Goal: Task Accomplishment & Management: Use online tool/utility

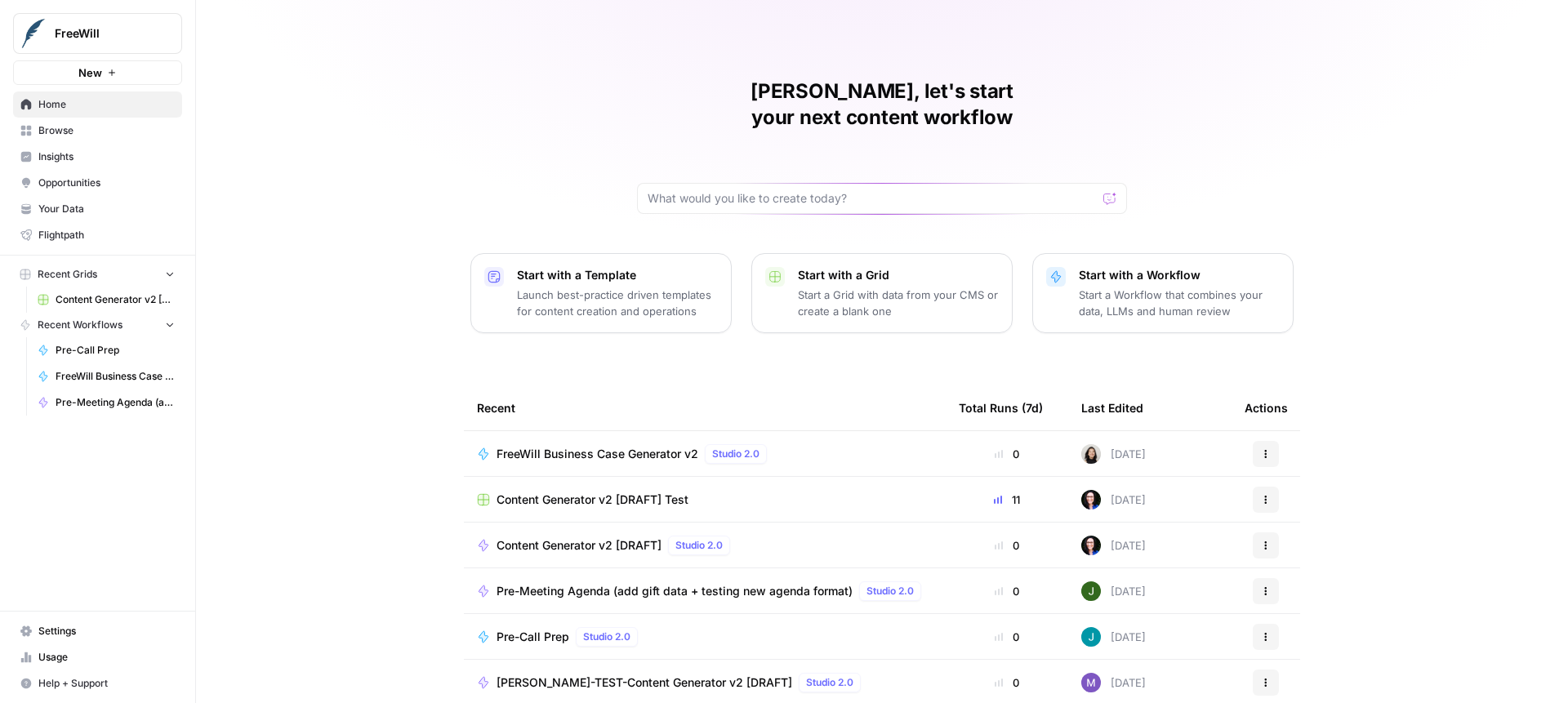
click at [168, 35] on icon "Workspace: FreeWill" at bounding box center [168, 33] width 16 height 16
click at [144, 88] on input "search" at bounding box center [157, 79] width 220 height 16
click at [176, 30] on icon "Workspace: FreeWill" at bounding box center [168, 33] width 16 height 16
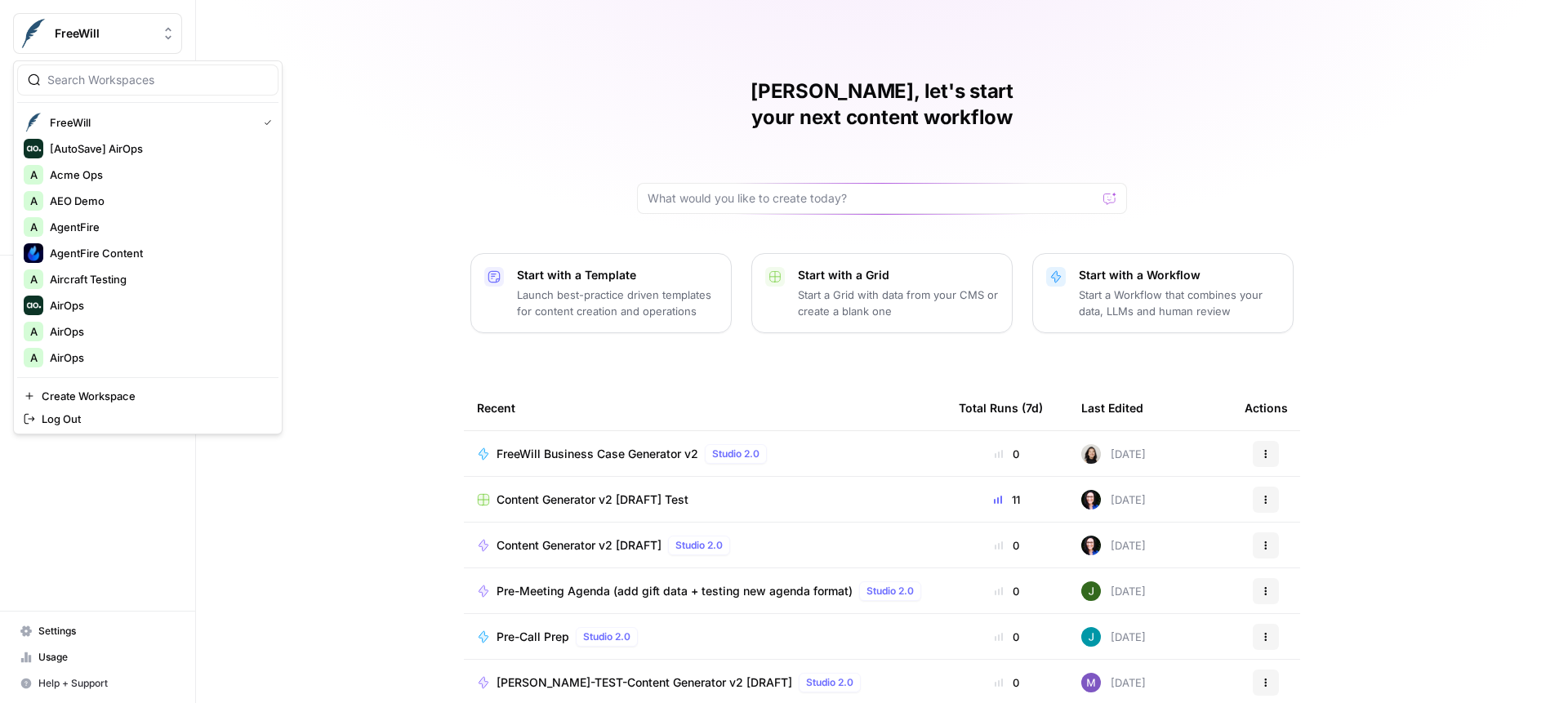
click at [162, 65] on div at bounding box center [148, 79] width 262 height 31
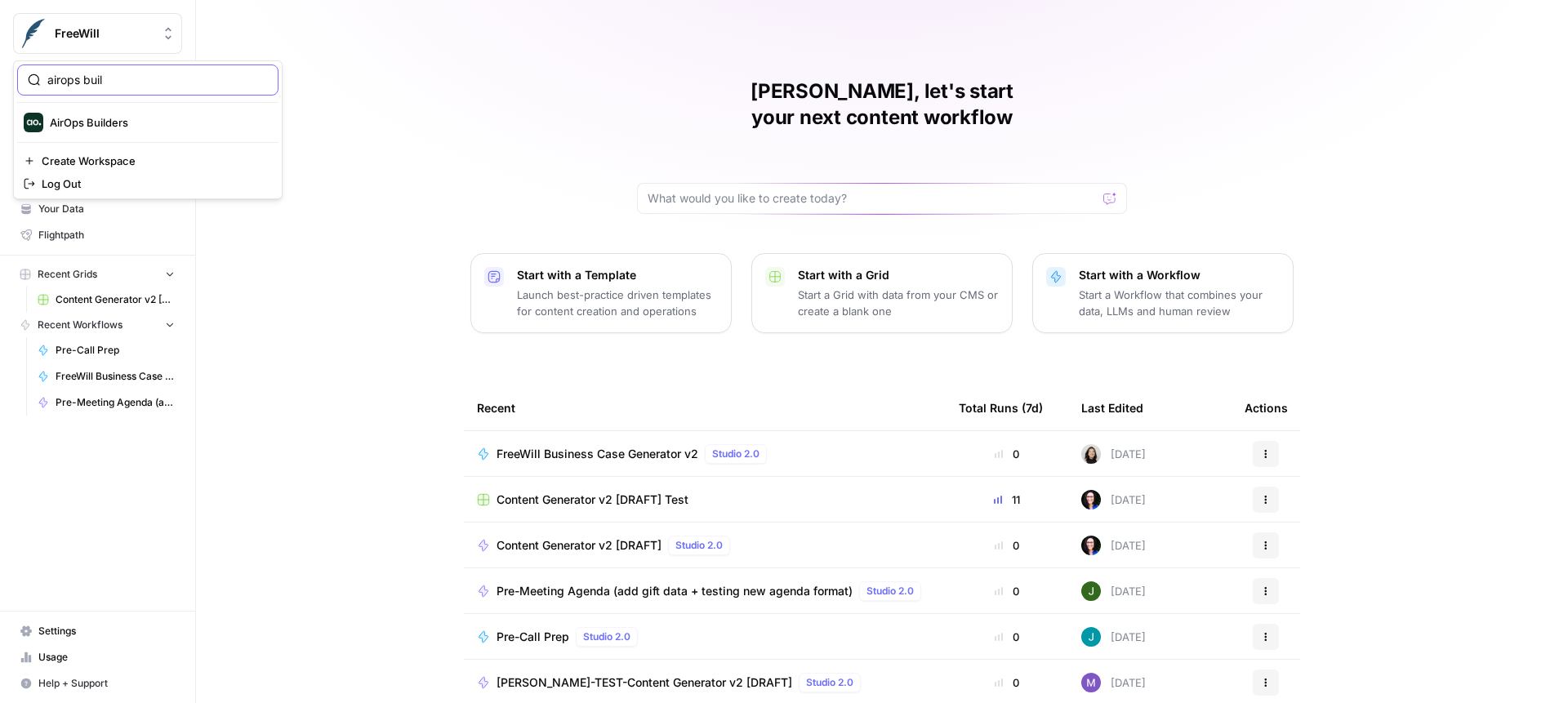
type input "airops buil"
click at [165, 143] on div "airops buil AirOps Builders Create Workspace Log Out" at bounding box center [147, 130] width 269 height 138
click at [155, 127] on span "AirOps Builders" at bounding box center [157, 122] width 215 height 16
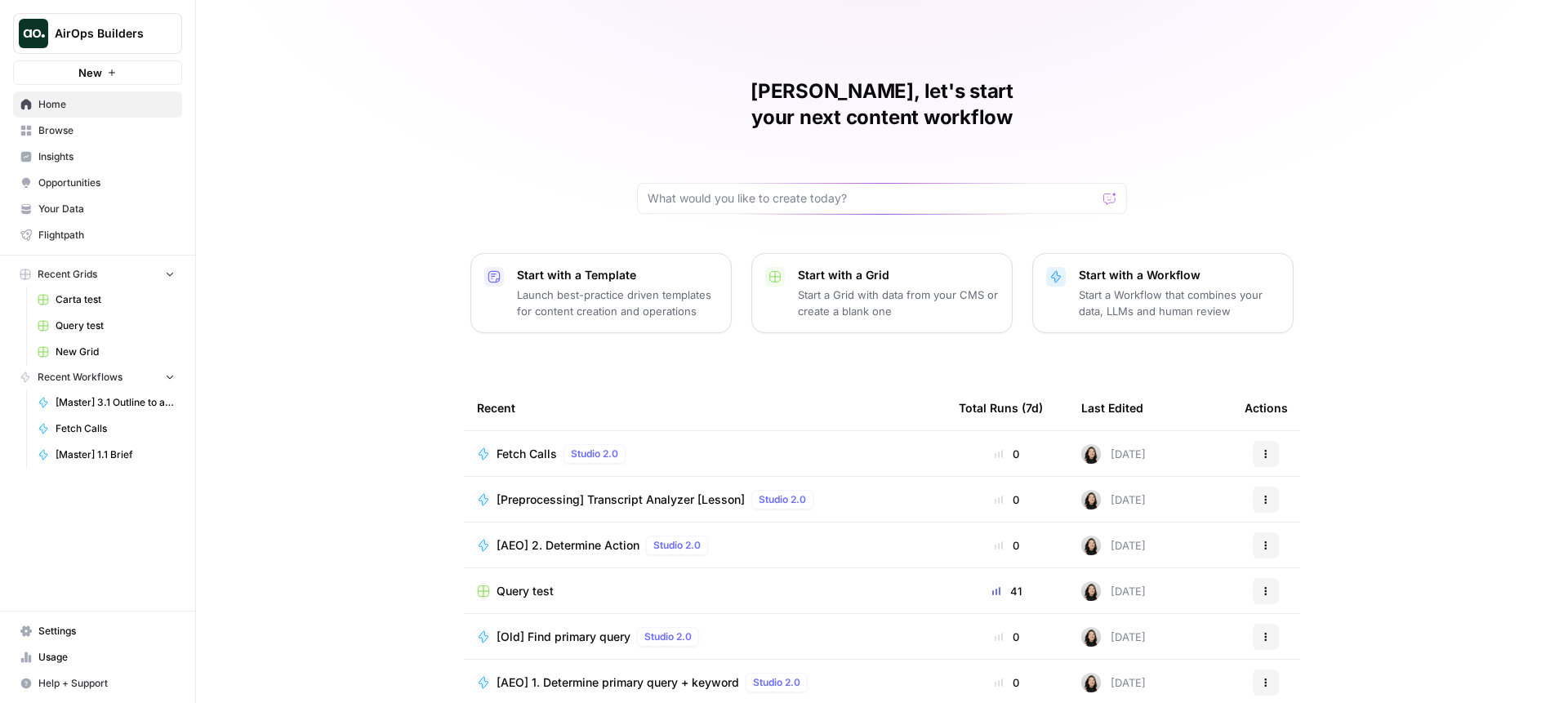
click at [567, 431] on td "Fetch Calls Studio 2.0" at bounding box center [704, 453] width 482 height 45
click at [562, 431] on td "Fetch Calls Studio 2.0" at bounding box center [704, 453] width 482 height 45
click at [555, 446] on span "Fetch Calls" at bounding box center [527, 453] width 61 height 16
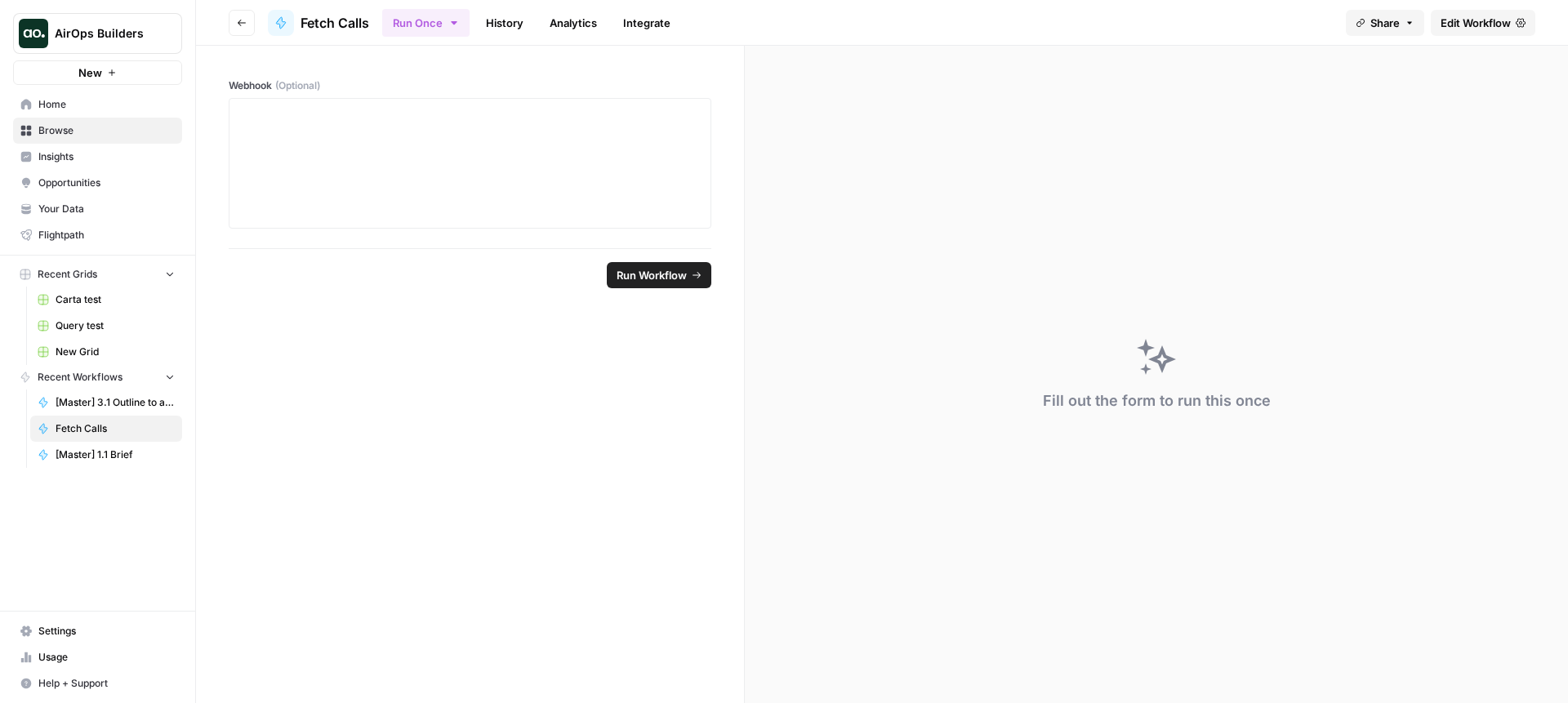
click at [1492, 23] on span "Edit Workflow" at bounding box center [1475, 22] width 70 height 16
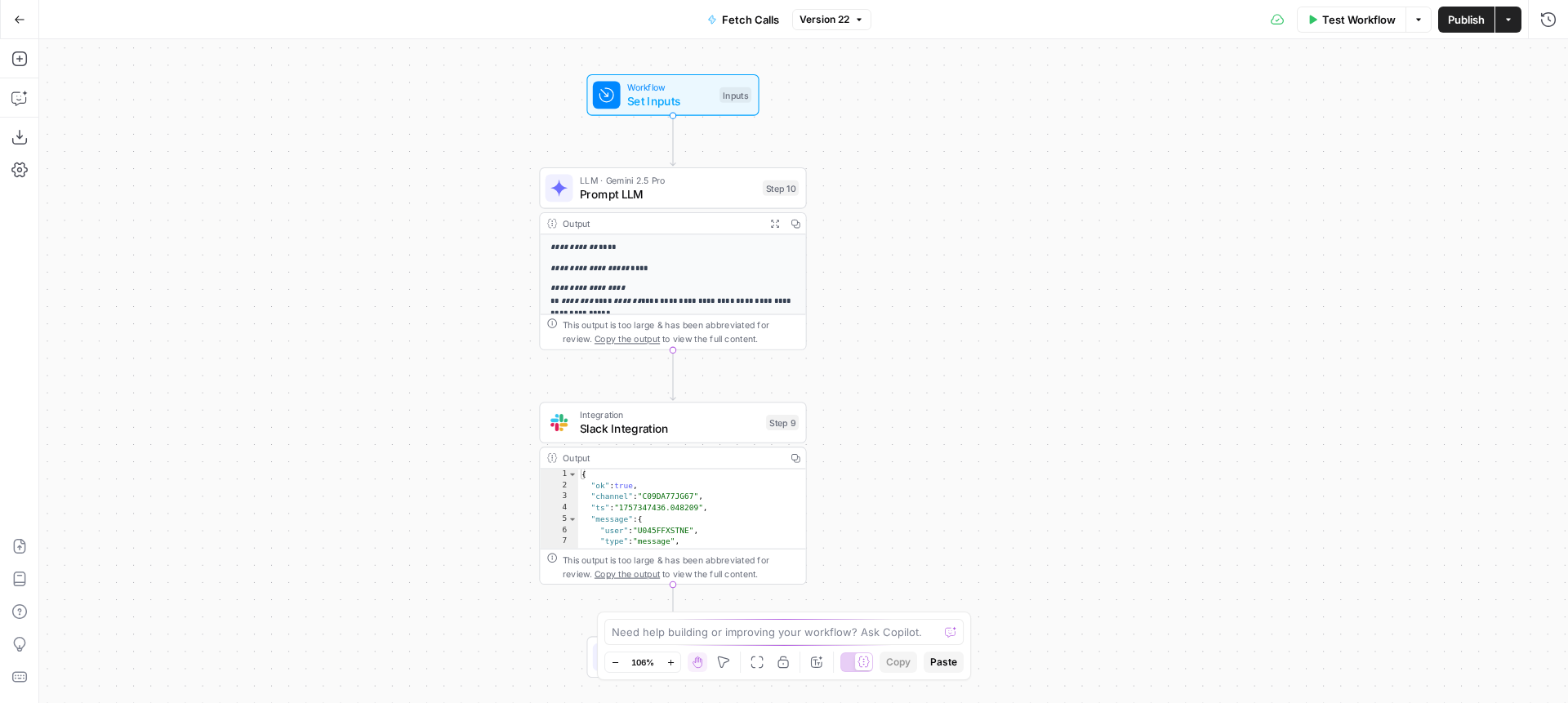
drag, startPoint x: 505, startPoint y: 188, endPoint x: 294, endPoint y: 199, distance: 211.3
click at [294, 199] on div "**********" at bounding box center [803, 370] width 1529 height 663
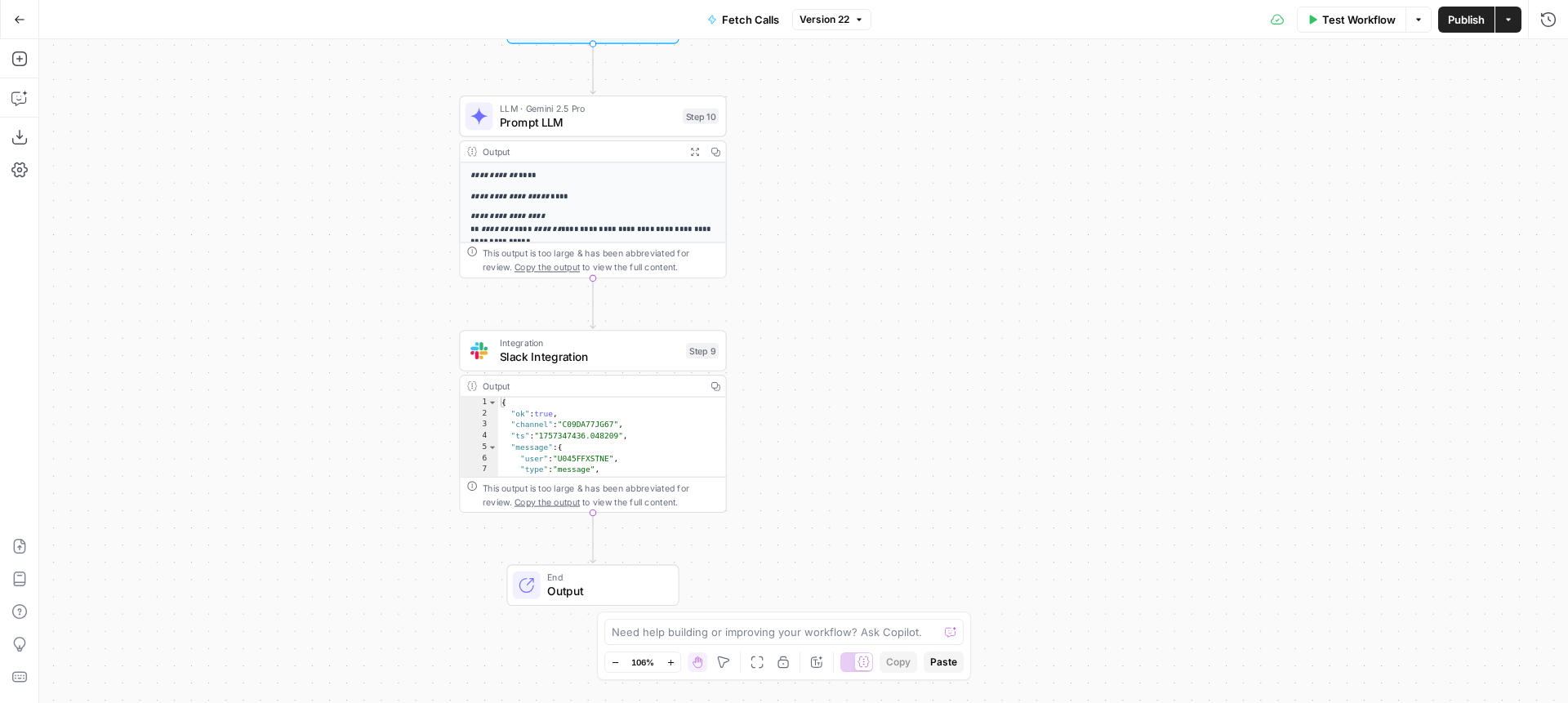
drag, startPoint x: 775, startPoint y: 388, endPoint x: 775, endPoint y: 311, distance: 77.0
click at [775, 311] on div "**********" at bounding box center [803, 370] width 1529 height 663
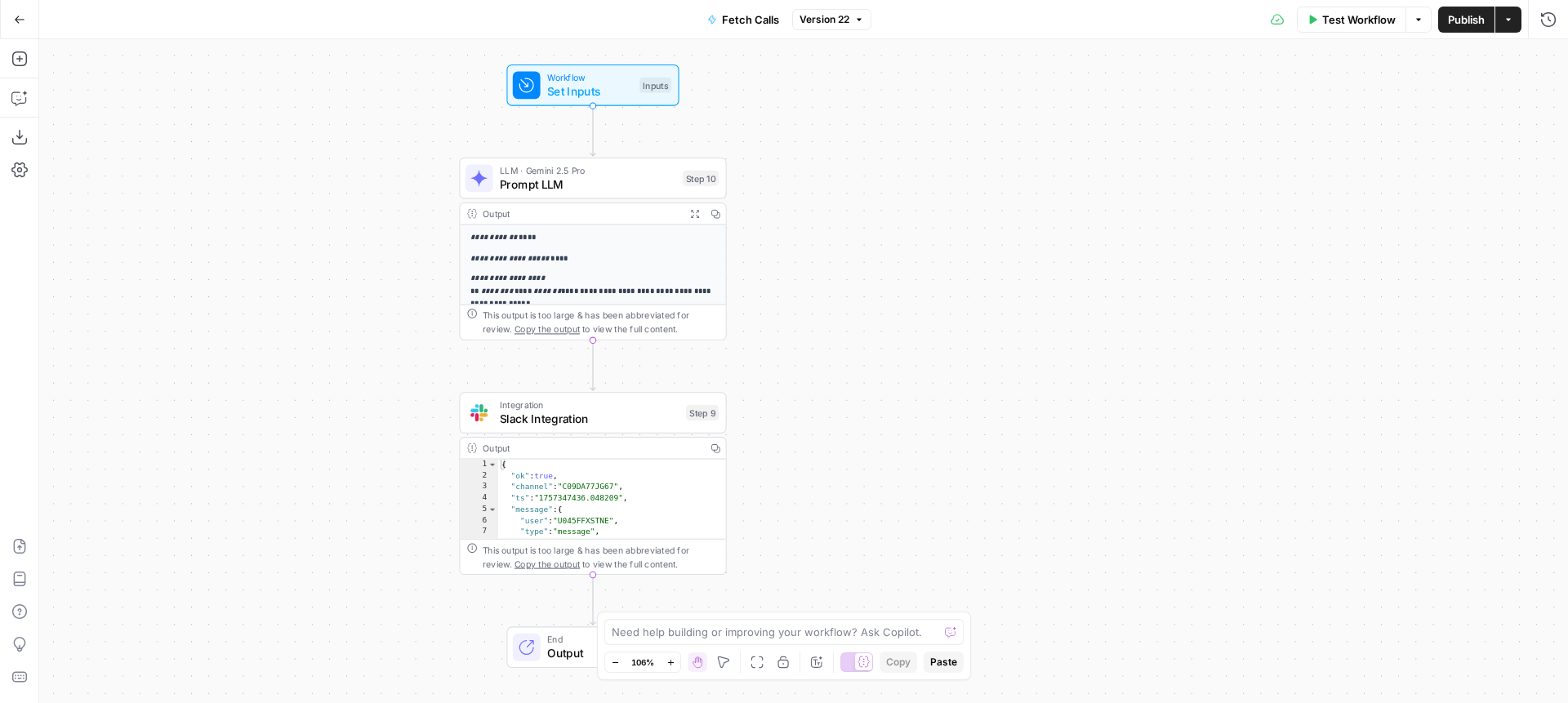
drag, startPoint x: 775, startPoint y: 311, endPoint x: 775, endPoint y: 381, distance: 70.0
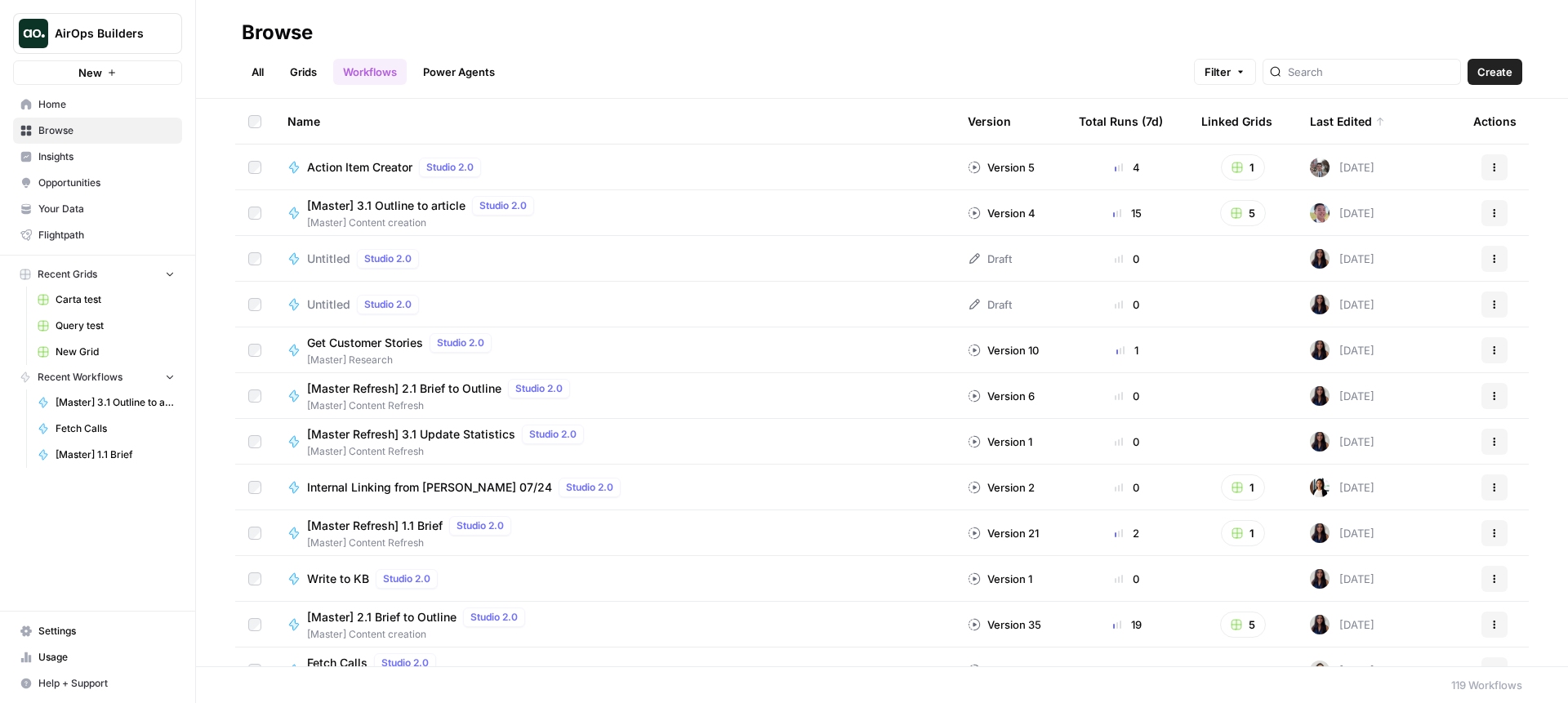
click at [307, 74] on link "Grids" at bounding box center [303, 72] width 46 height 26
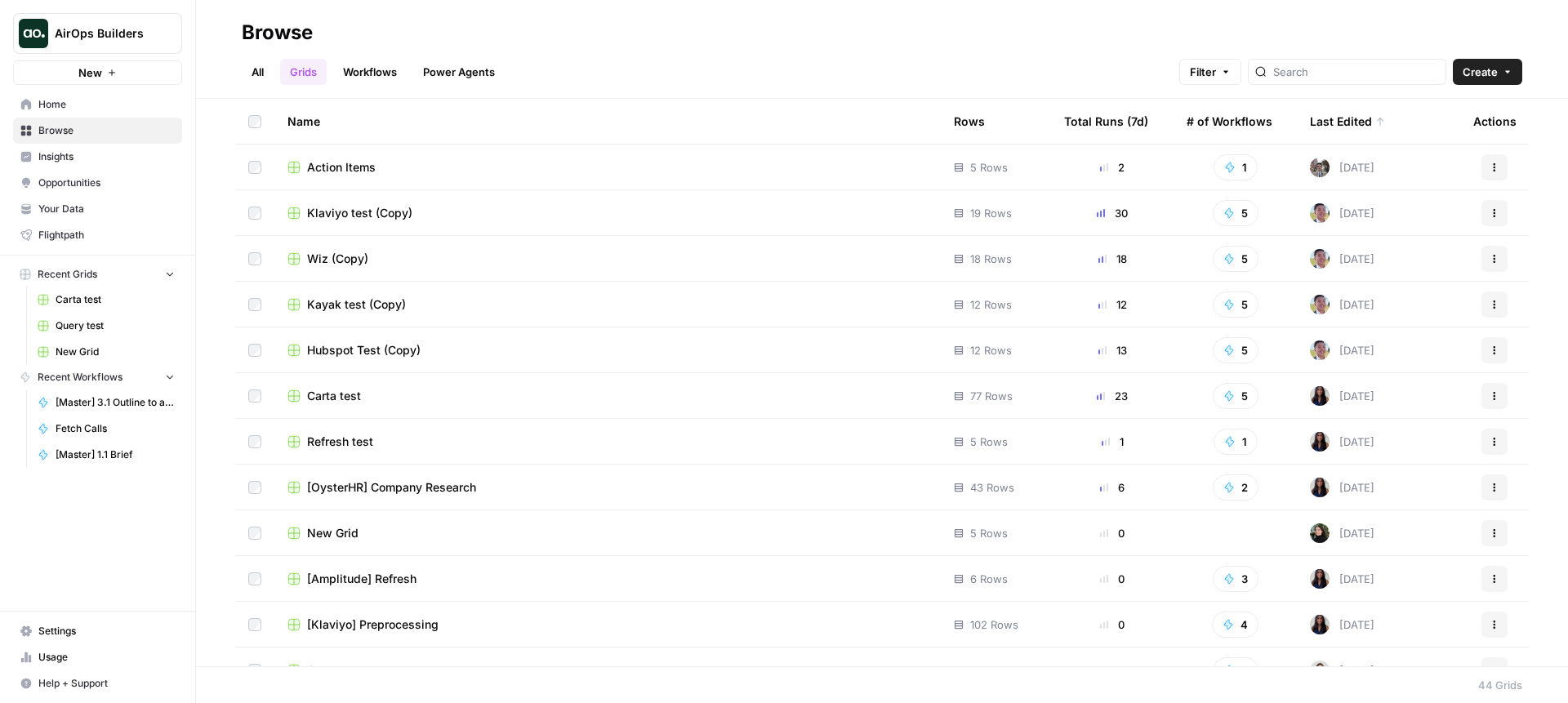
click at [388, 79] on link "Workflows" at bounding box center [370, 72] width 73 height 26
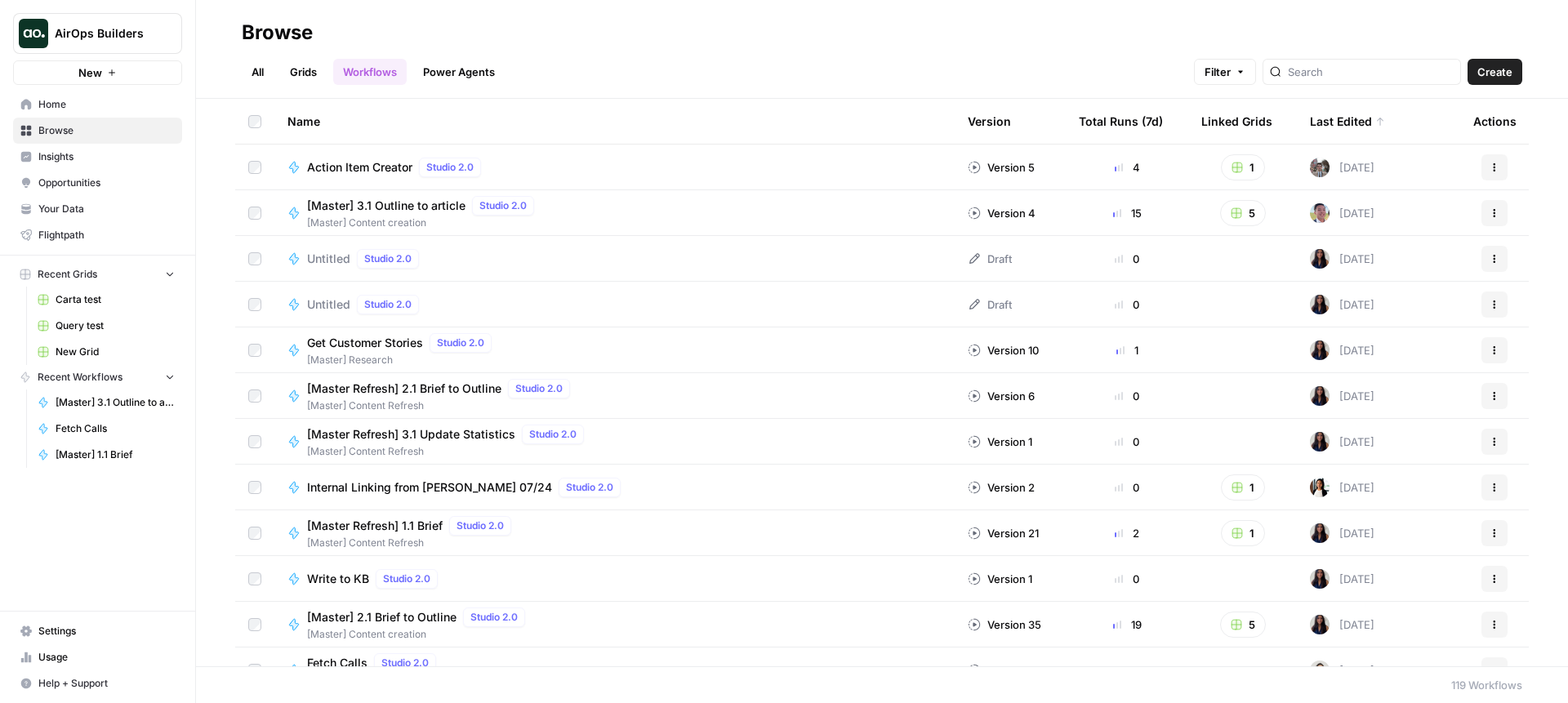
click at [293, 88] on header "Browse All Grids Workflows Power Agents Filter Create" at bounding box center [882, 49] width 1372 height 99
click at [293, 77] on link "Grids" at bounding box center [303, 72] width 46 height 26
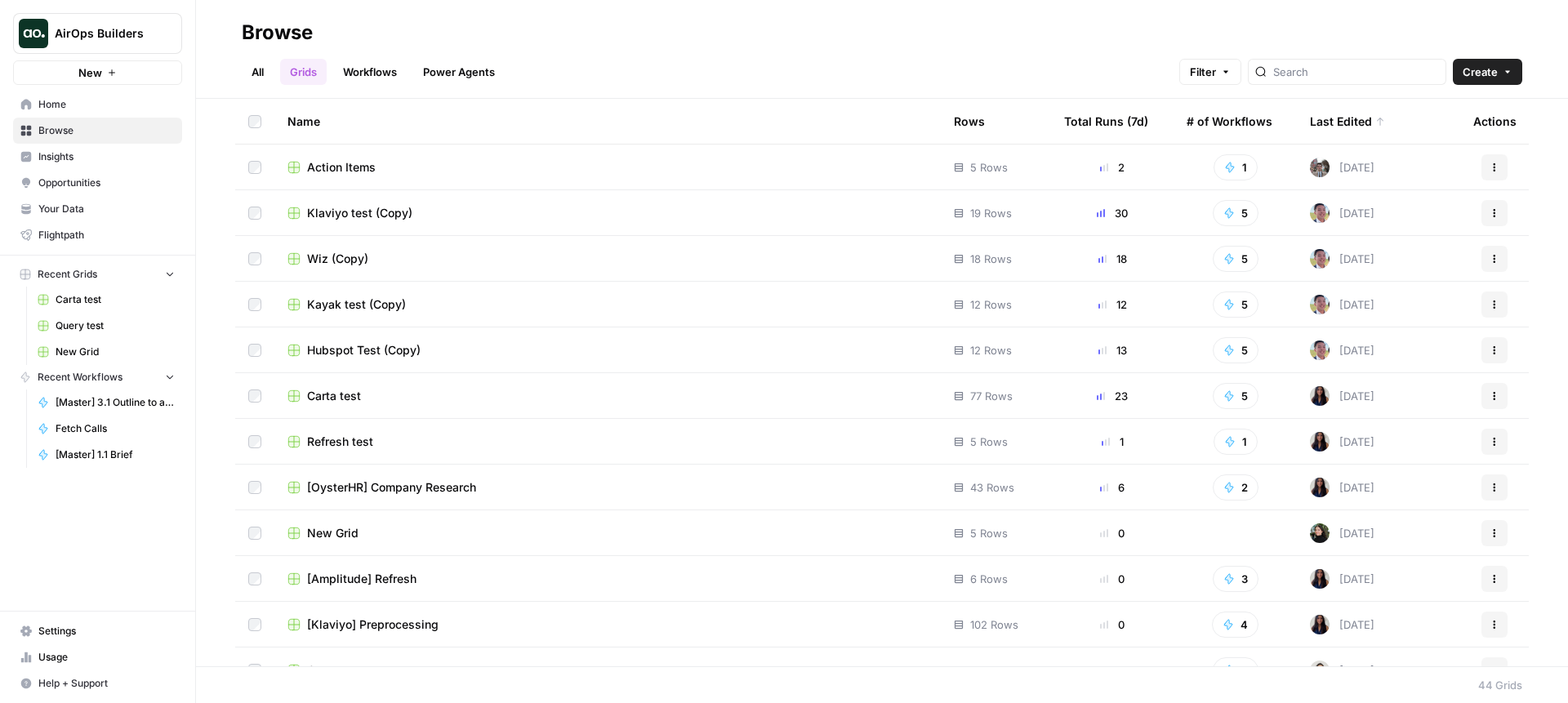
click at [389, 71] on link "Workflows" at bounding box center [370, 72] width 73 height 26
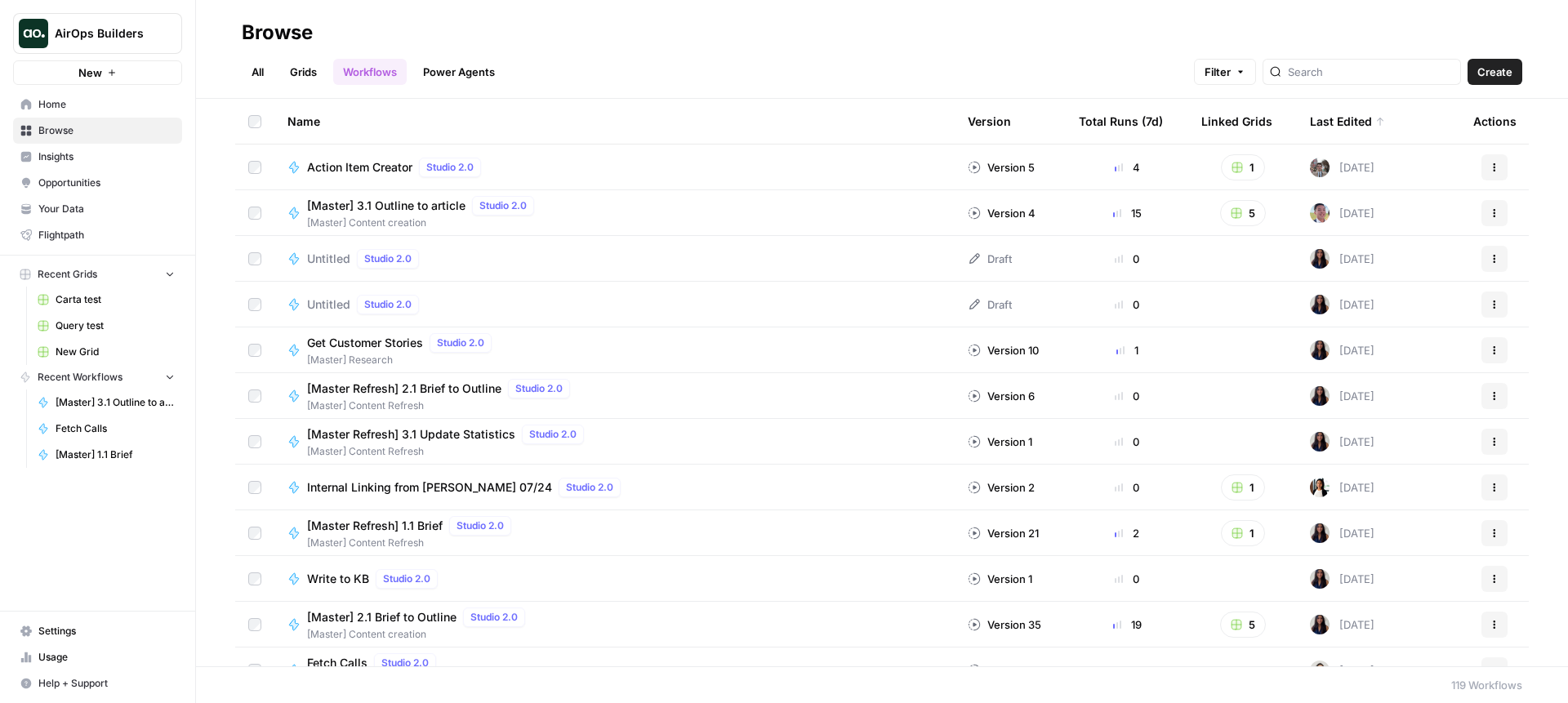
click at [490, 652] on td "Fetch Calls Studio 2.0 CX Workflows" at bounding box center [615, 669] width 681 height 45
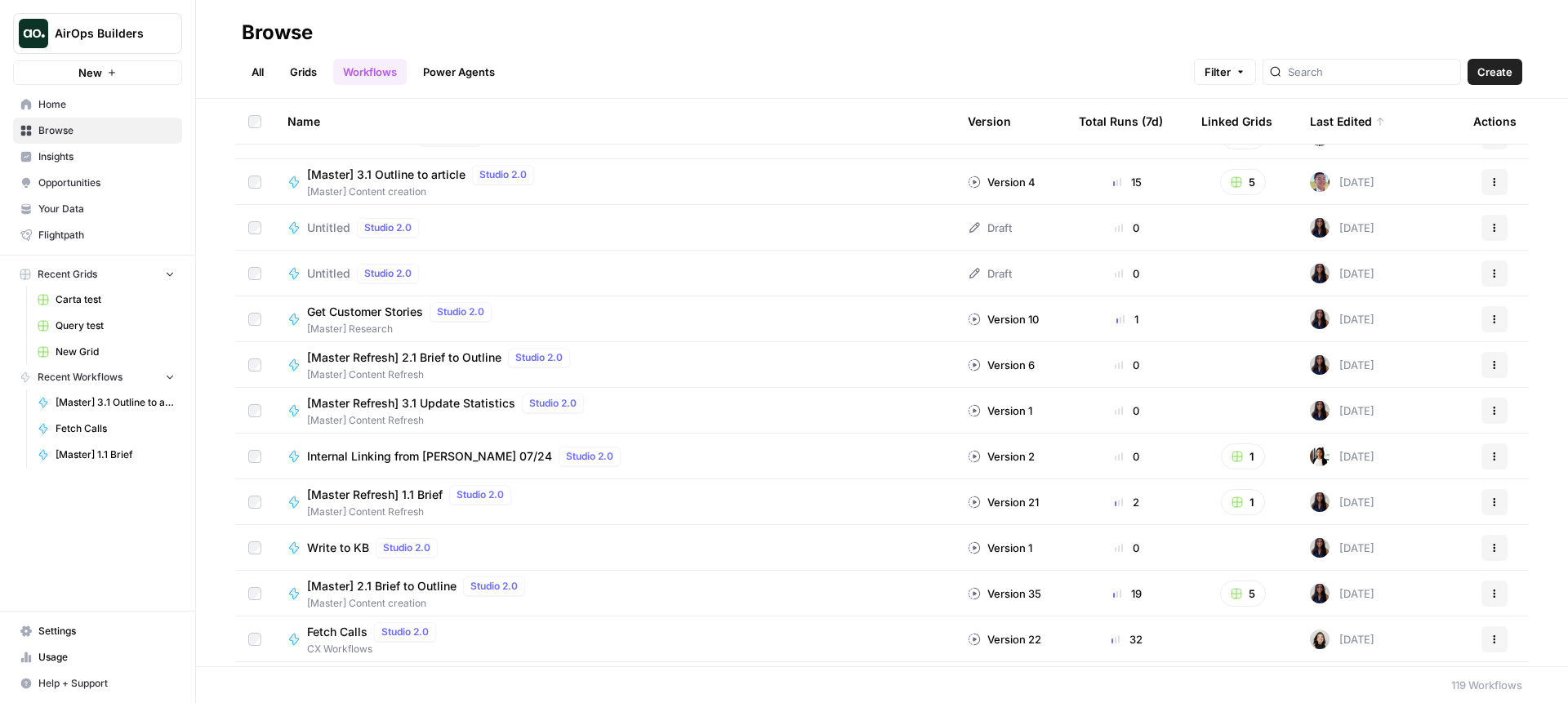
scroll to position [32, 0]
click at [587, 635] on div "Fetch Calls Studio 2.0 CX Workflows" at bounding box center [615, 638] width 654 height 35
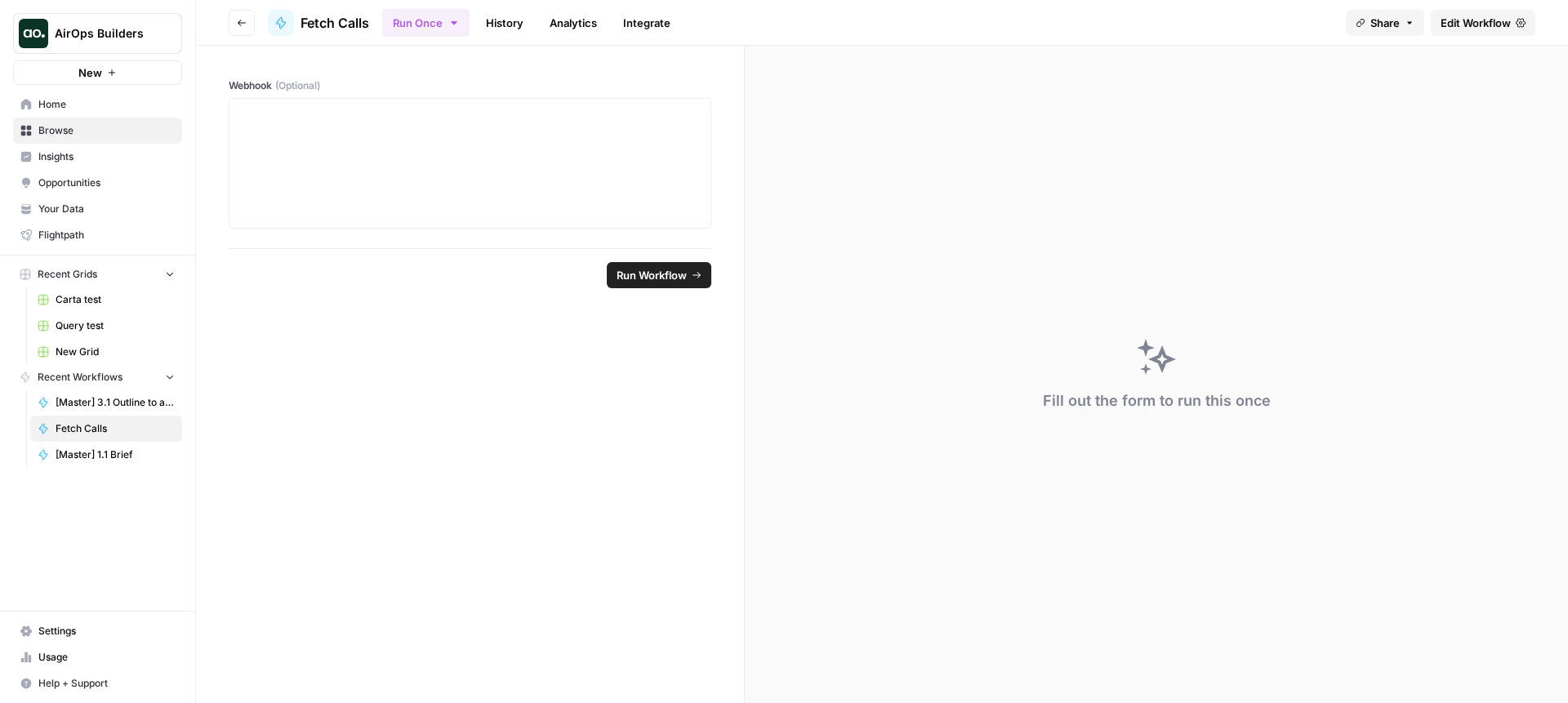
click at [1444, 23] on span "Edit Workflow" at bounding box center [1475, 22] width 70 height 16
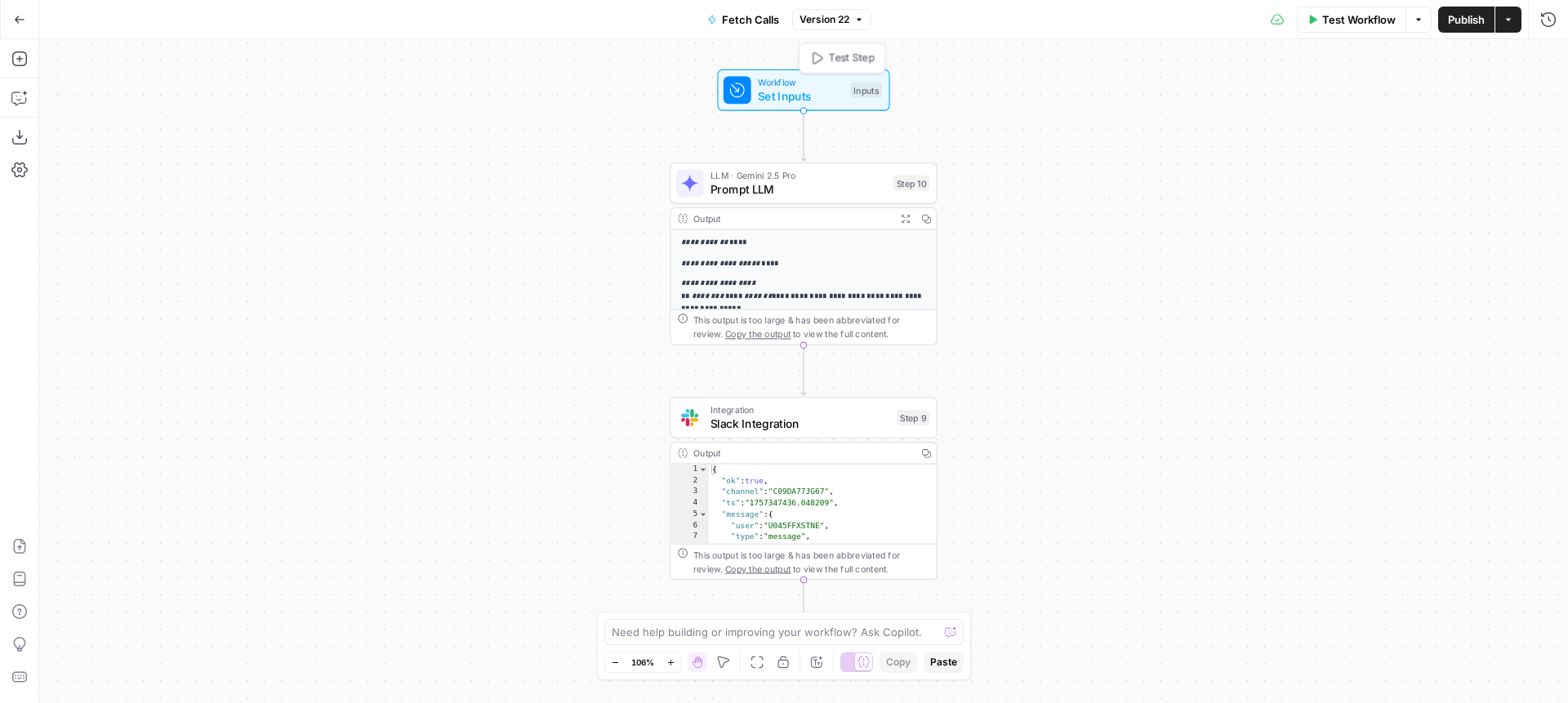
click at [786, 78] on span "Workflow" at bounding box center [801, 82] width 86 height 14
drag, startPoint x: 554, startPoint y: 216, endPoint x: 348, endPoint y: 216, distance: 206.0
click at [348, 216] on div "**********" at bounding box center [803, 370] width 1529 height 663
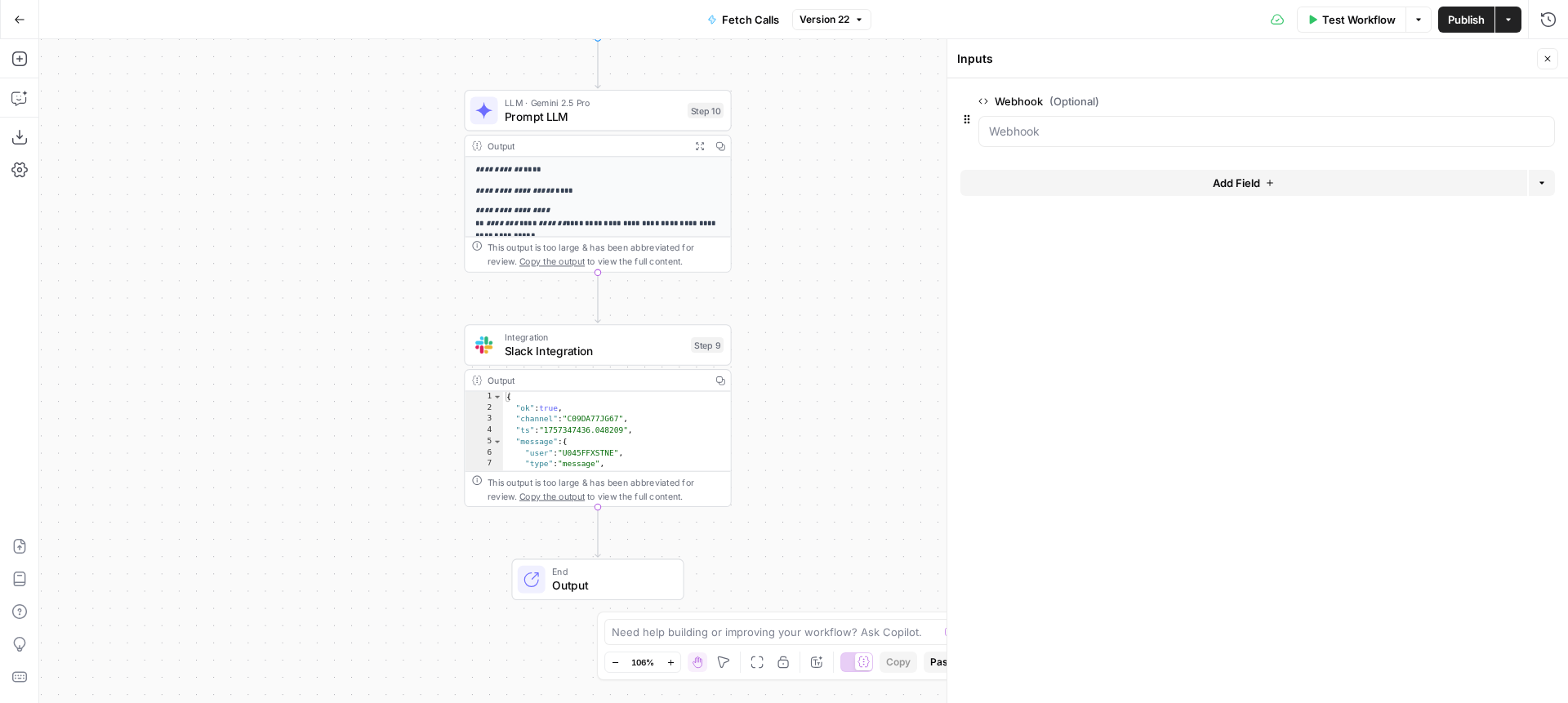
drag, startPoint x: 813, startPoint y: 306, endPoint x: 813, endPoint y: 233, distance: 73.0
click at [813, 233] on div "**********" at bounding box center [803, 370] width 1529 height 663
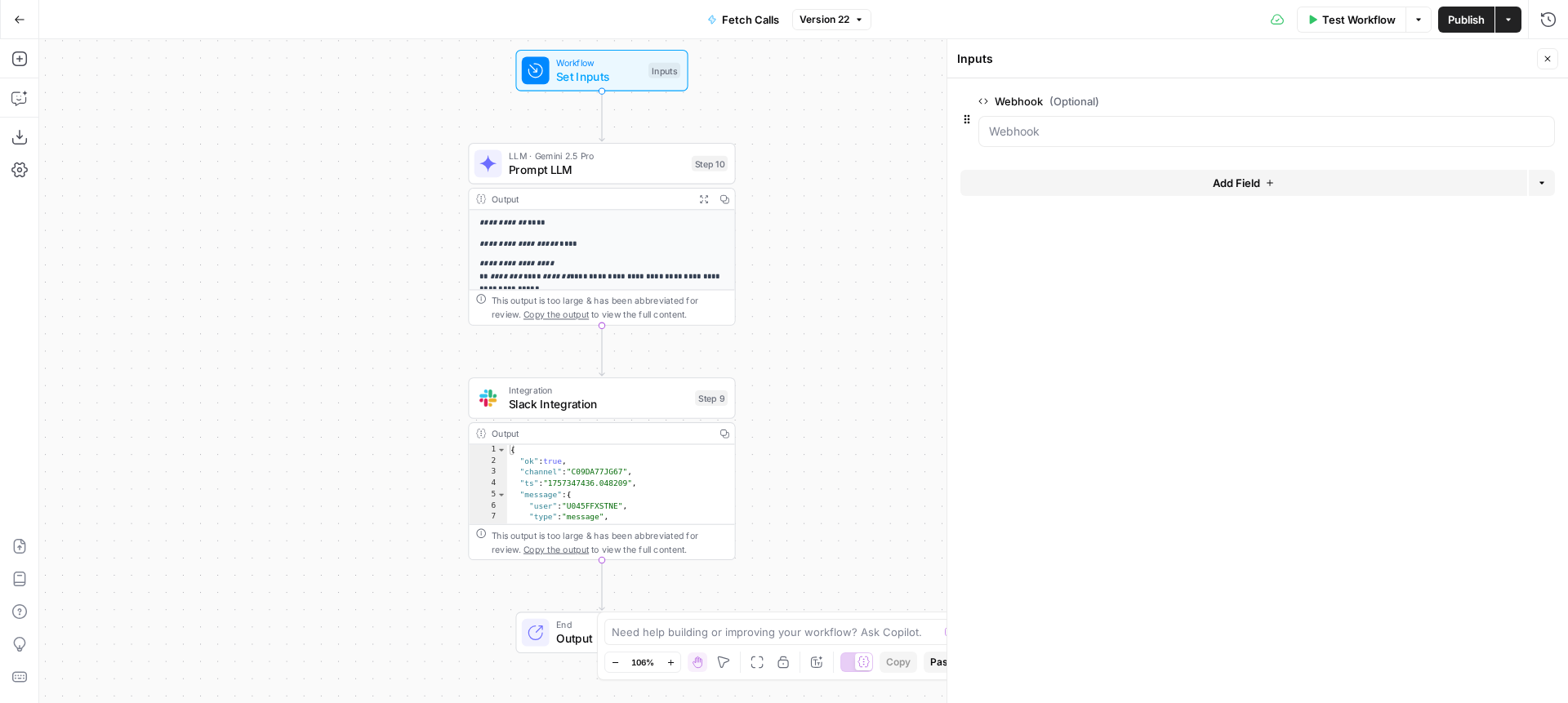
drag, startPoint x: 396, startPoint y: 364, endPoint x: 399, endPoint y: 416, distance: 52.1
click at [399, 416] on div "**********" at bounding box center [803, 370] width 1529 height 663
click at [1507, 17] on icon "button" at bounding box center [1509, 19] width 10 height 10
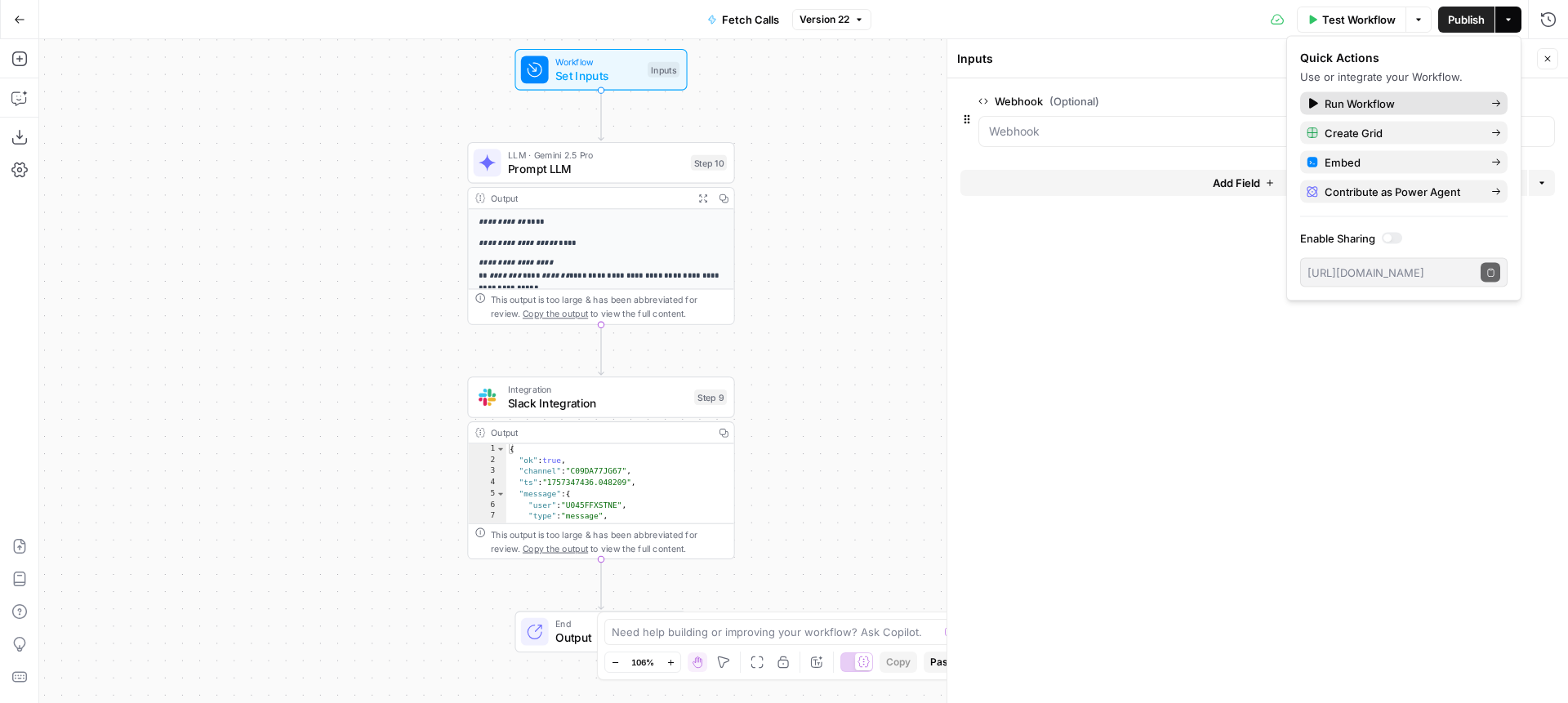
click at [1423, 101] on span "Run Workflow" at bounding box center [1402, 103] width 154 height 16
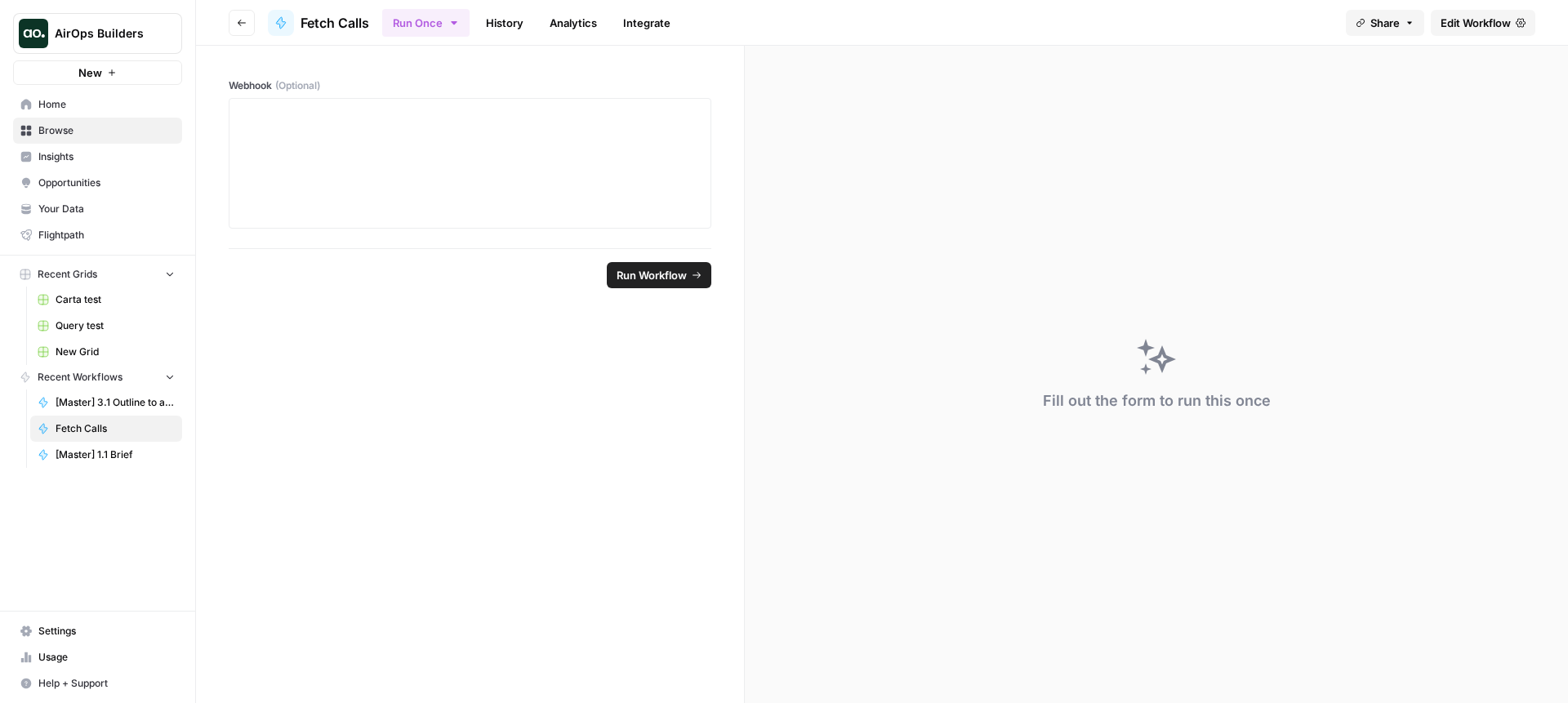
click at [558, 12] on link "Analytics" at bounding box center [572, 23] width 67 height 26
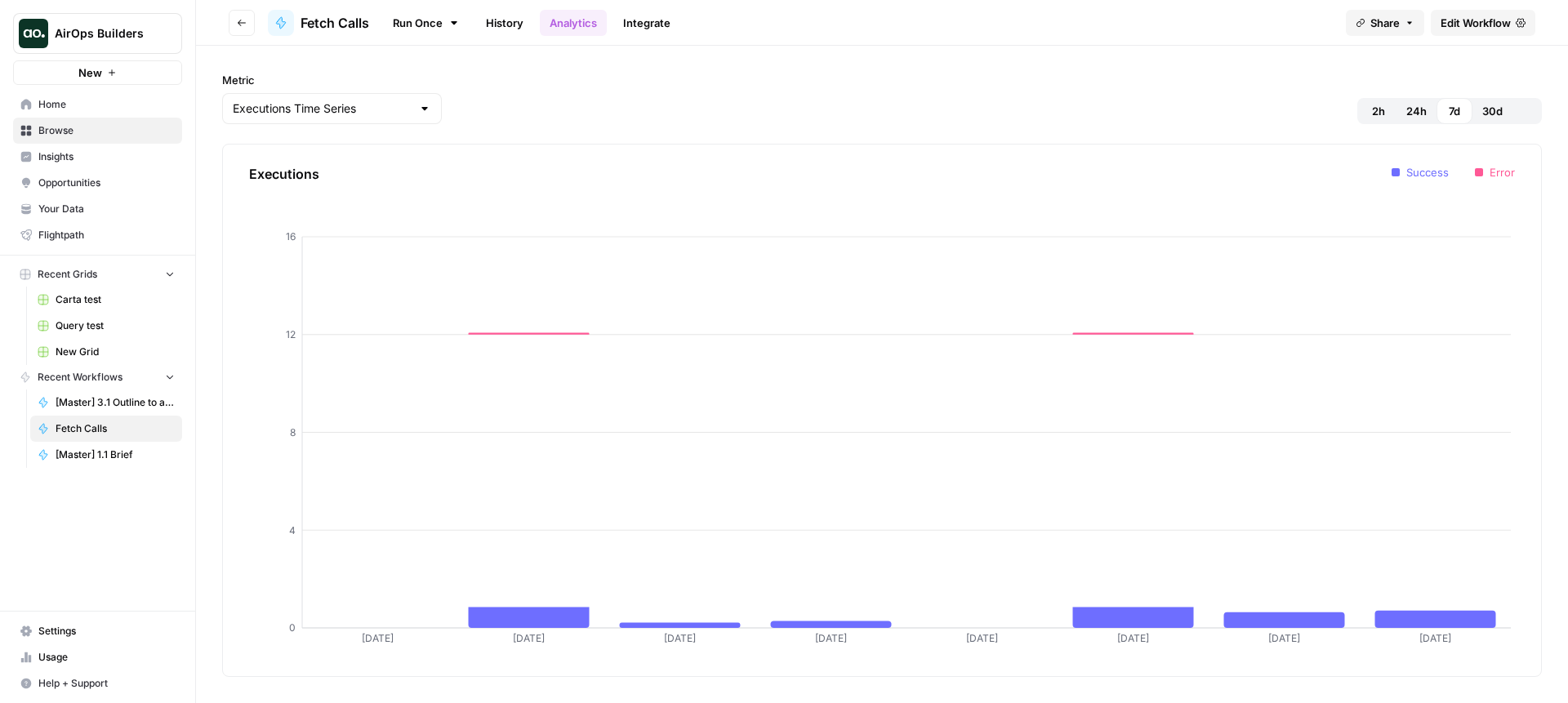
click at [496, 22] on link "History" at bounding box center [505, 23] width 57 height 26
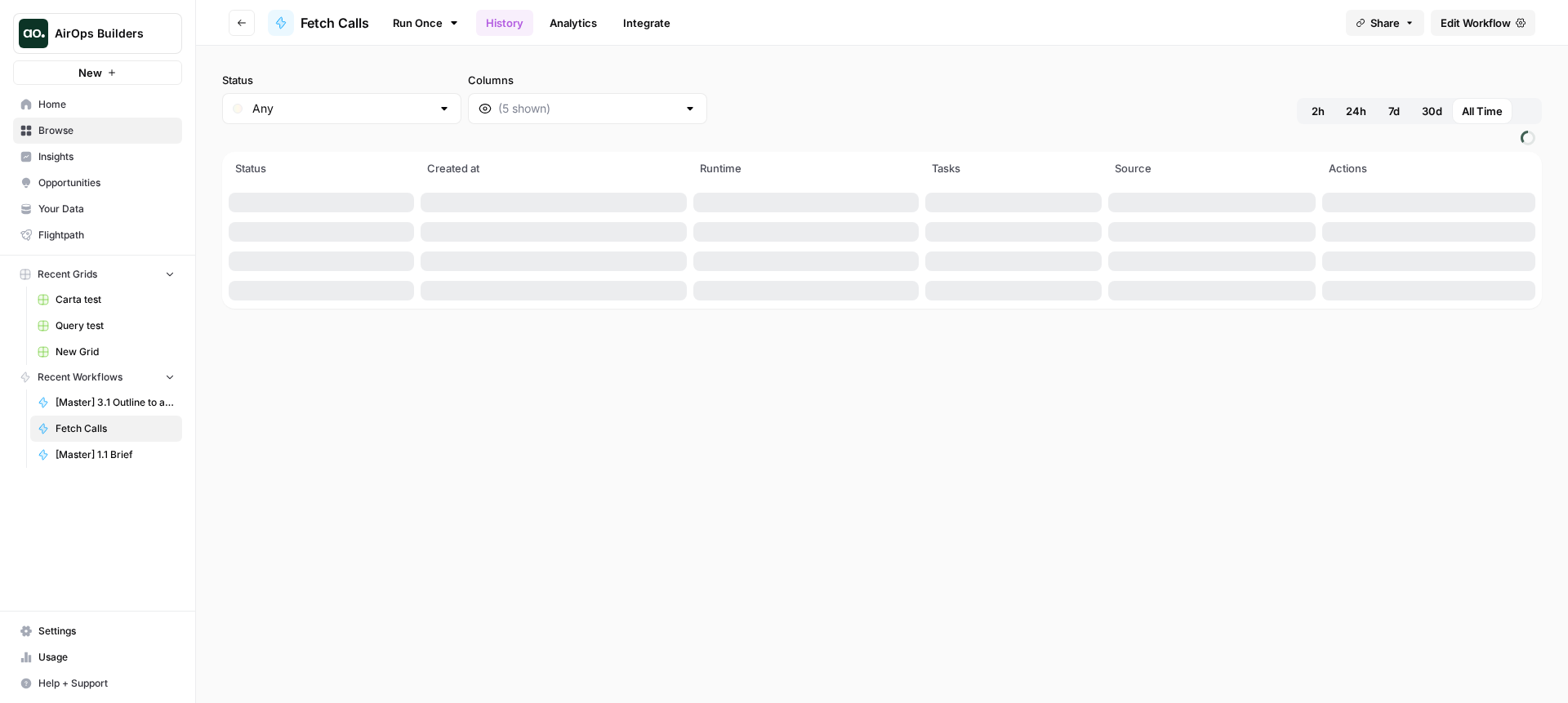
click at [614, 22] on ul "Run Once History Analytics Integrate" at bounding box center [531, 23] width 298 height 32
drag, startPoint x: 669, startPoint y: 23, endPoint x: 563, endPoint y: 28, distance: 106.1
click at [669, 23] on link "Integrate" at bounding box center [647, 23] width 67 height 26
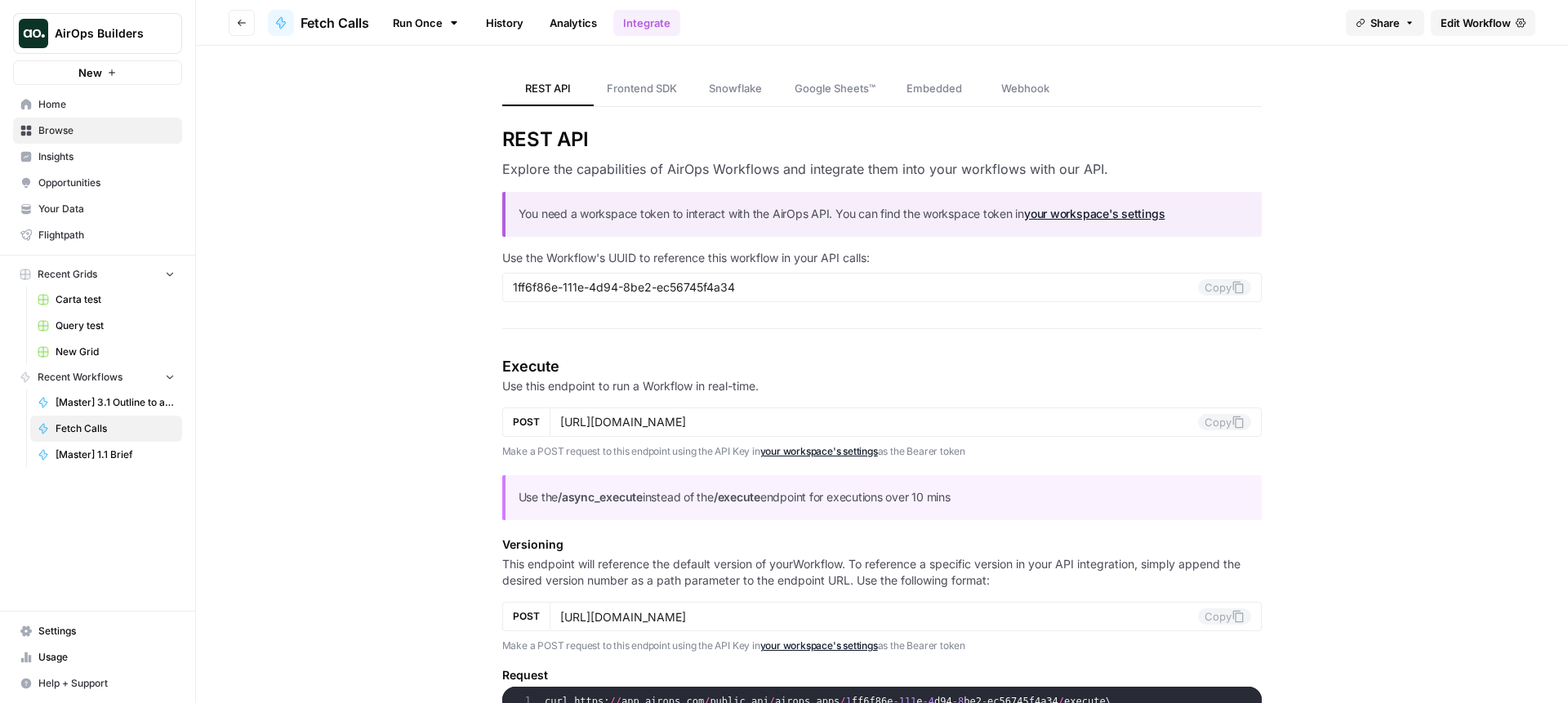
click at [447, 19] on link "Run Once" at bounding box center [426, 23] width 88 height 28
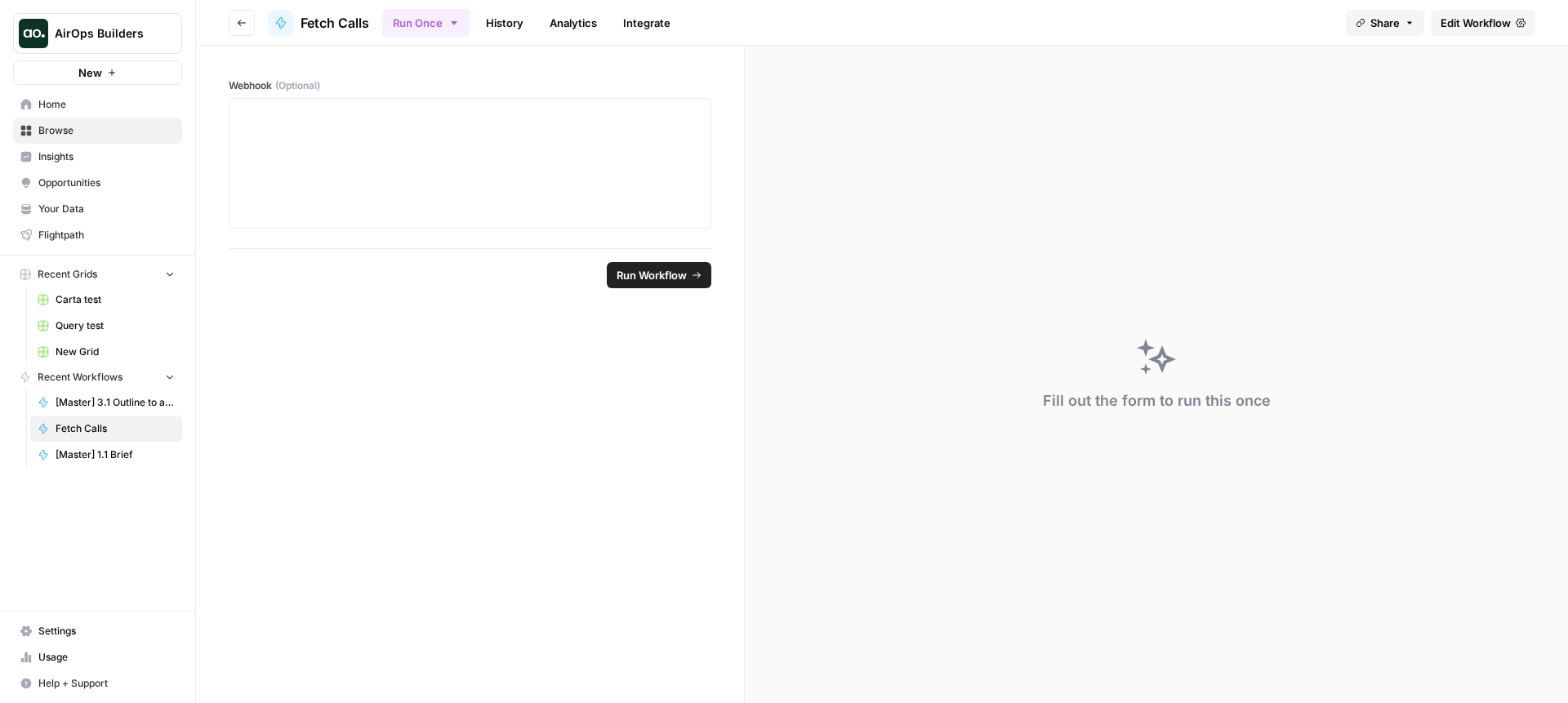
click at [649, 16] on link "Integrate" at bounding box center [647, 23] width 67 height 26
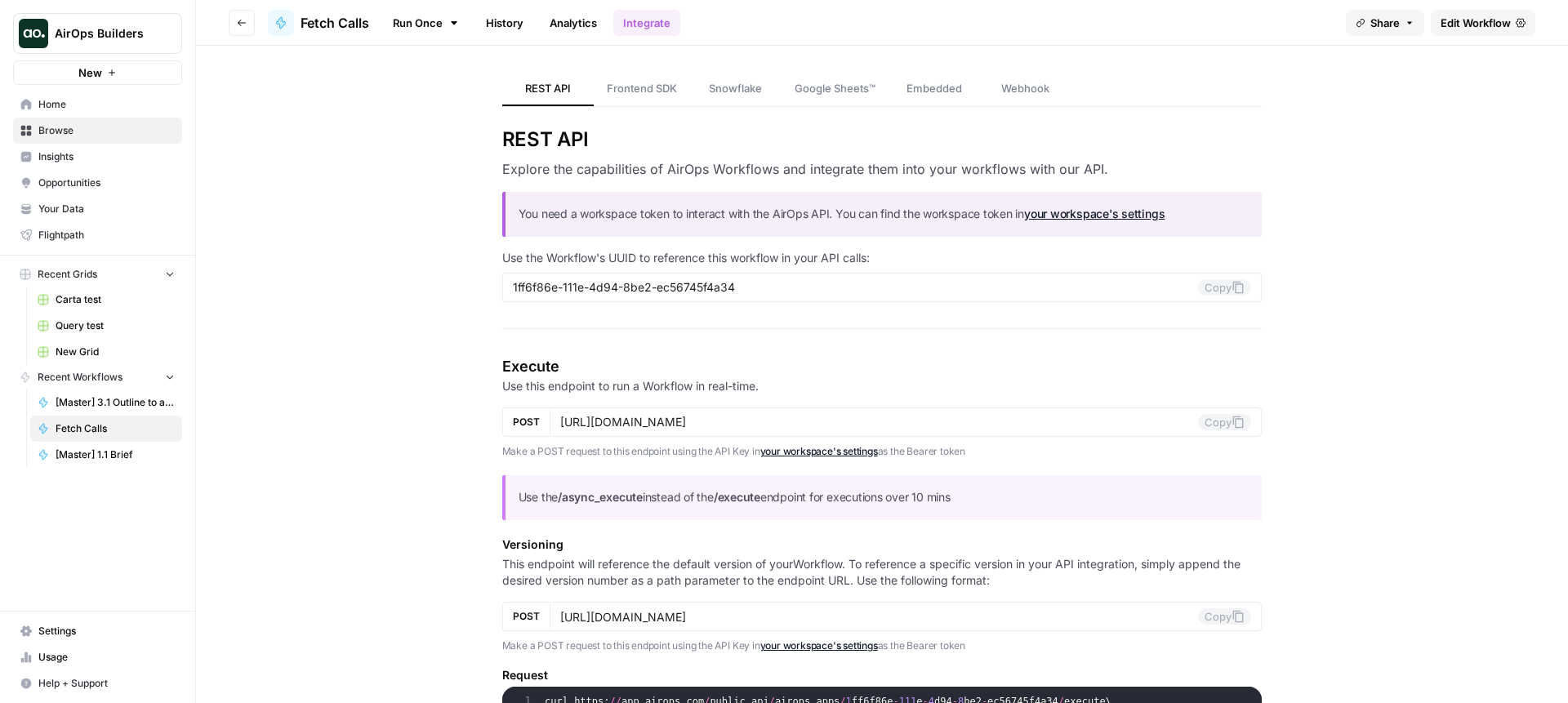
click at [730, 74] on link "Snowflake" at bounding box center [735, 89] width 91 height 35
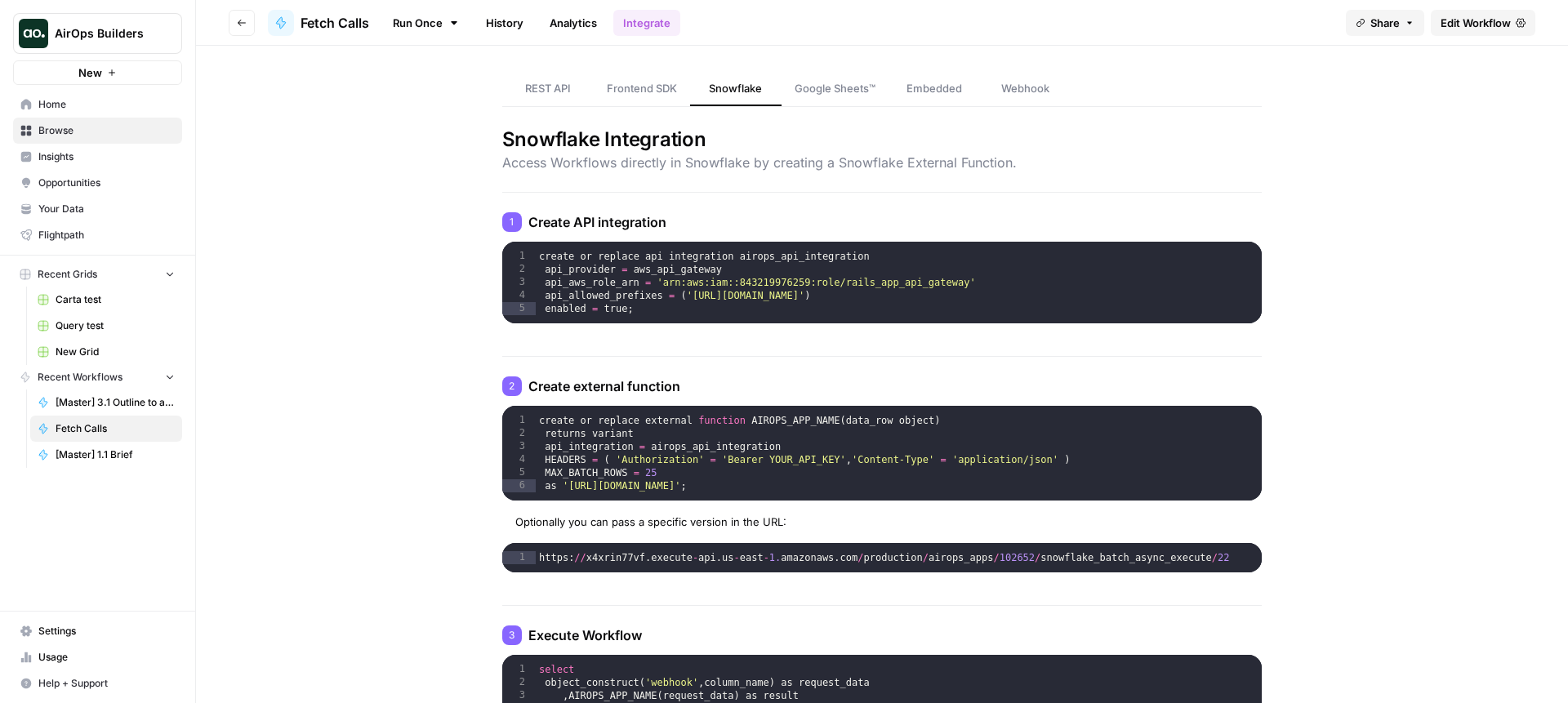
click at [556, 87] on span "REST API" at bounding box center [548, 88] width 46 height 16
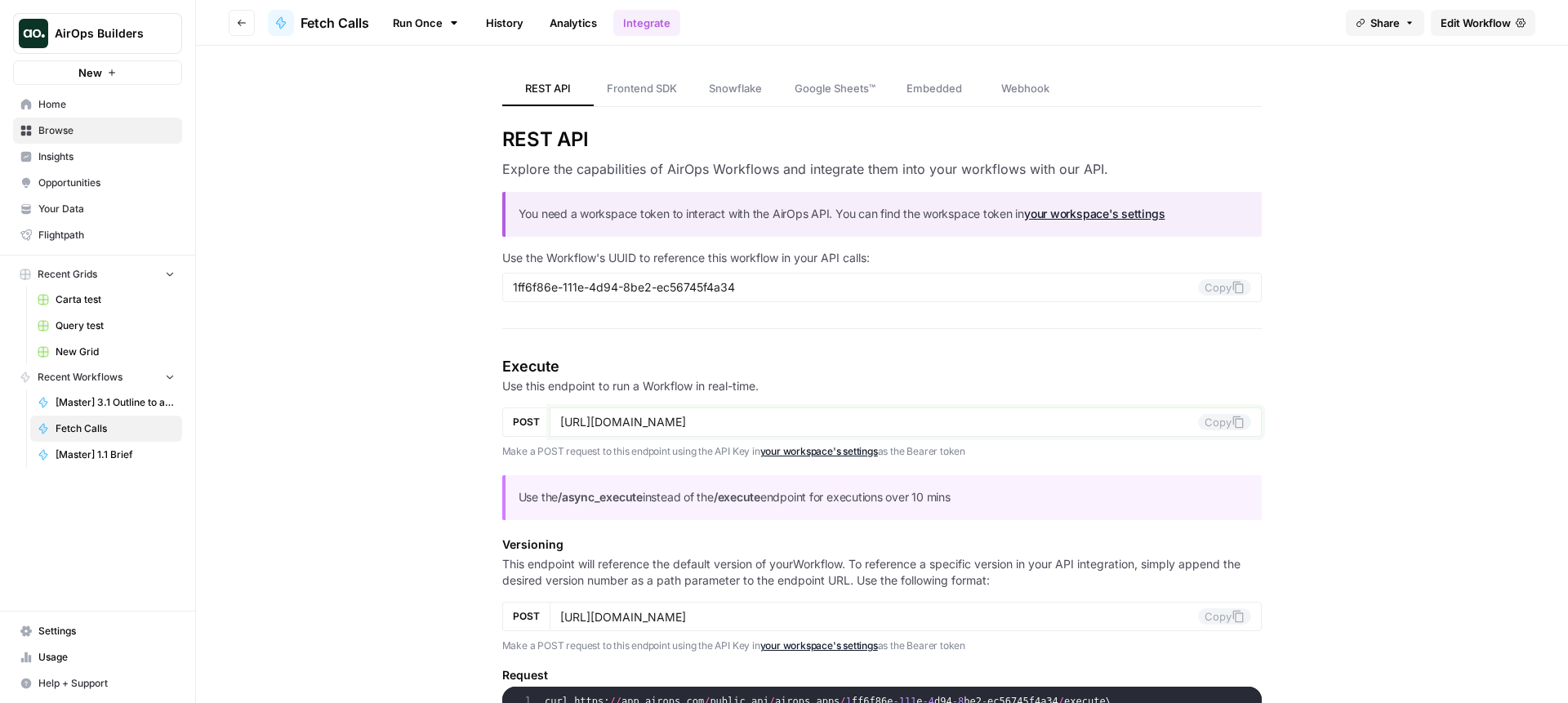
drag, startPoint x: 1118, startPoint y: 424, endPoint x: 458, endPoint y: 398, distance: 660.5
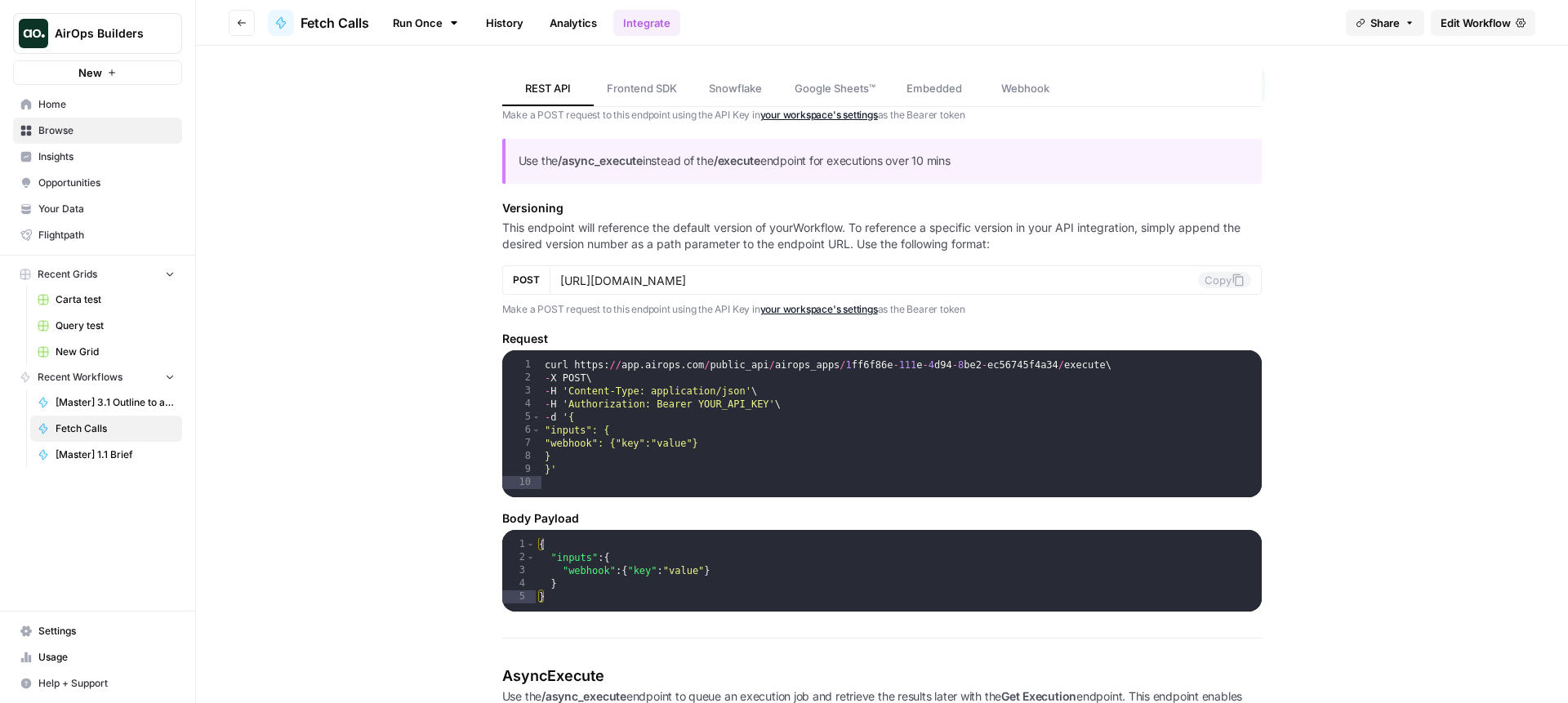
scroll to position [338, 0]
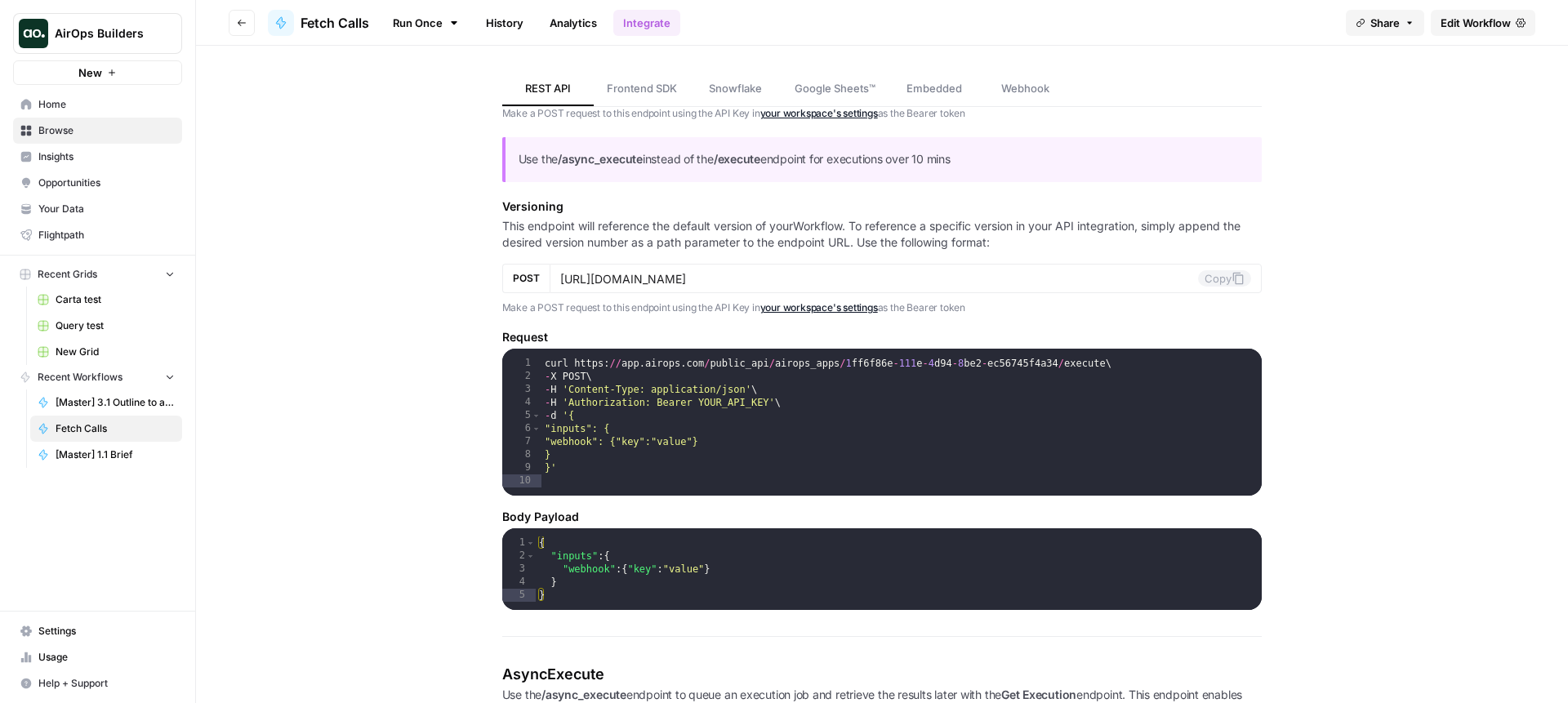
type textarea "**********"
click at [599, 399] on div "curl https : // app . airops . com / public_api / airops_apps / 1 ff6f86e - 111…" at bounding box center [902, 443] width 721 height 173
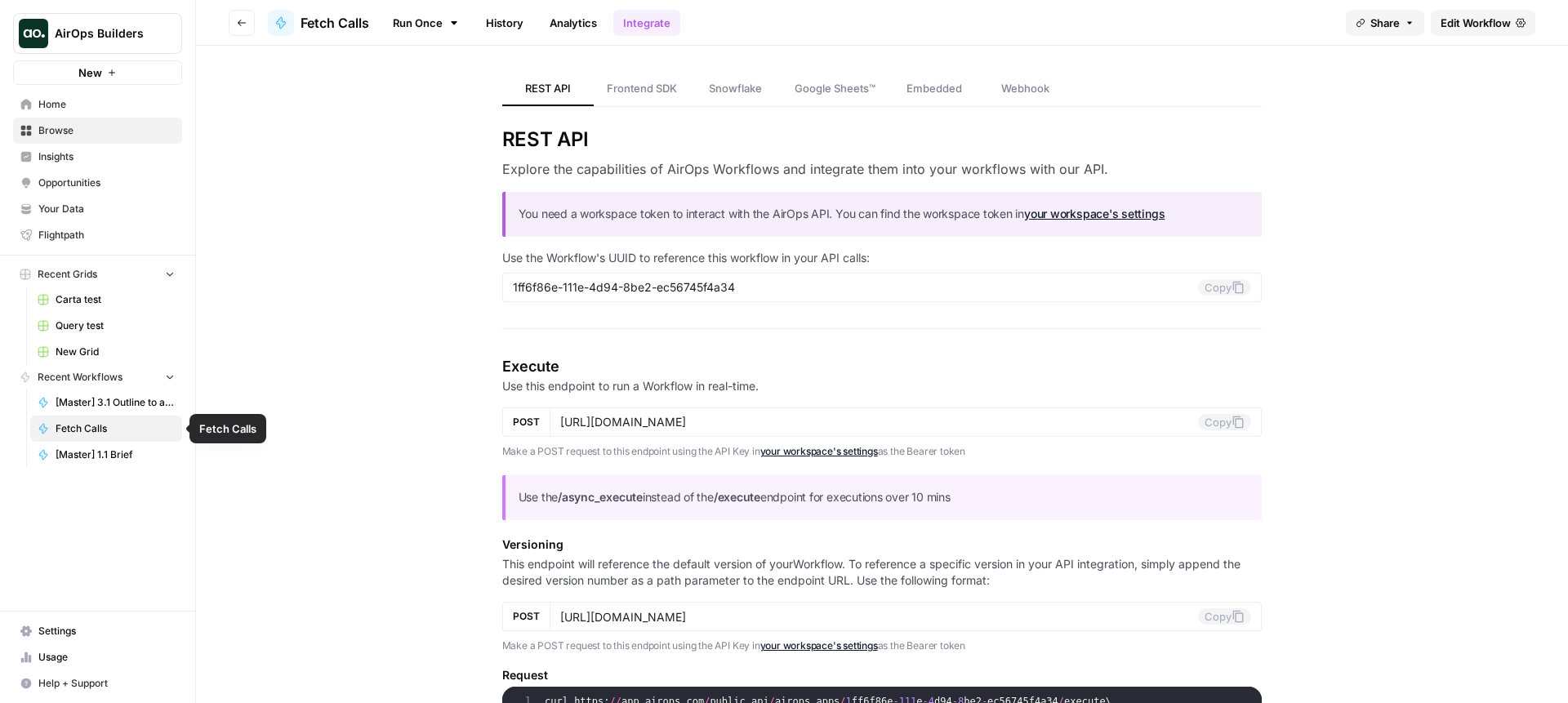
click at [49, 637] on span "Settings" at bounding box center [106, 630] width 137 height 14
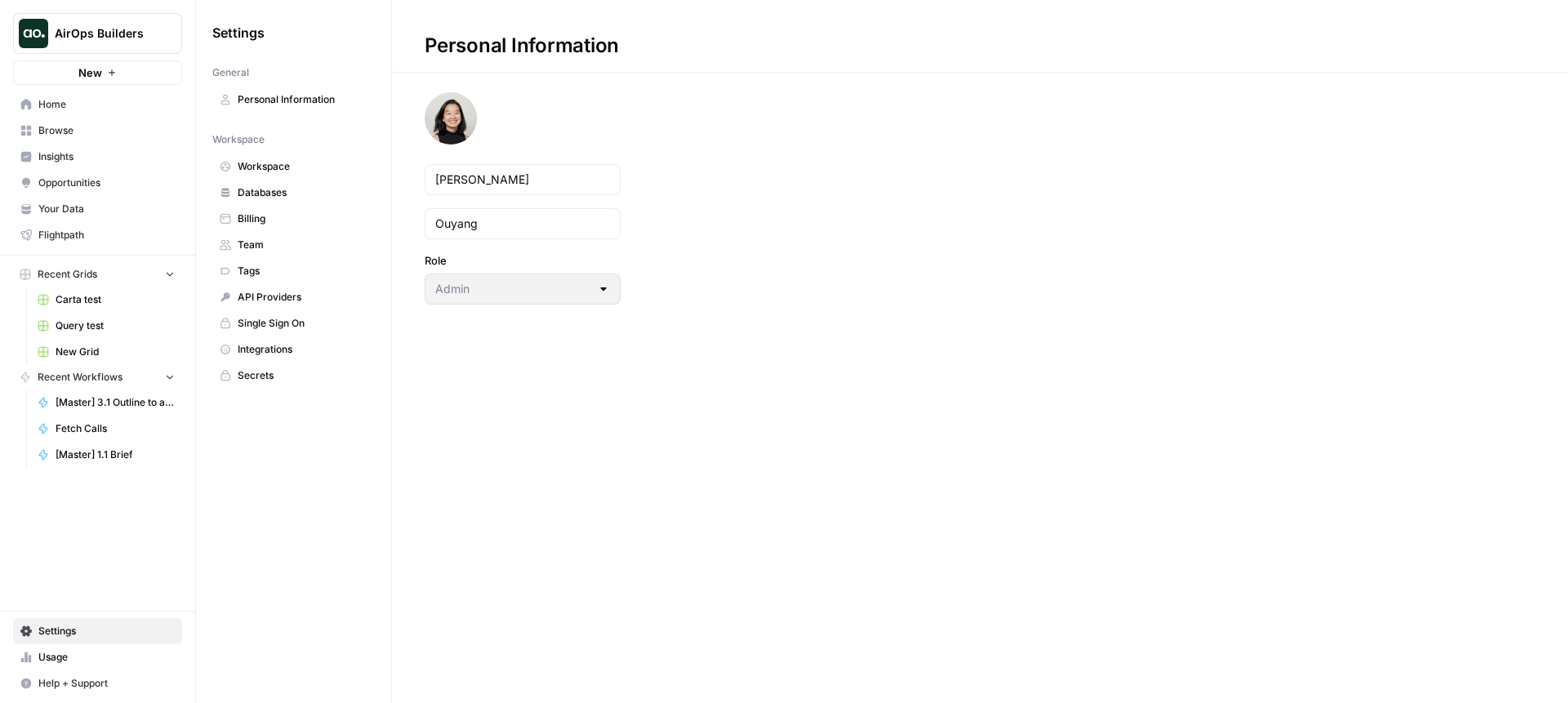
click at [276, 291] on span "API Providers" at bounding box center [303, 296] width 130 height 14
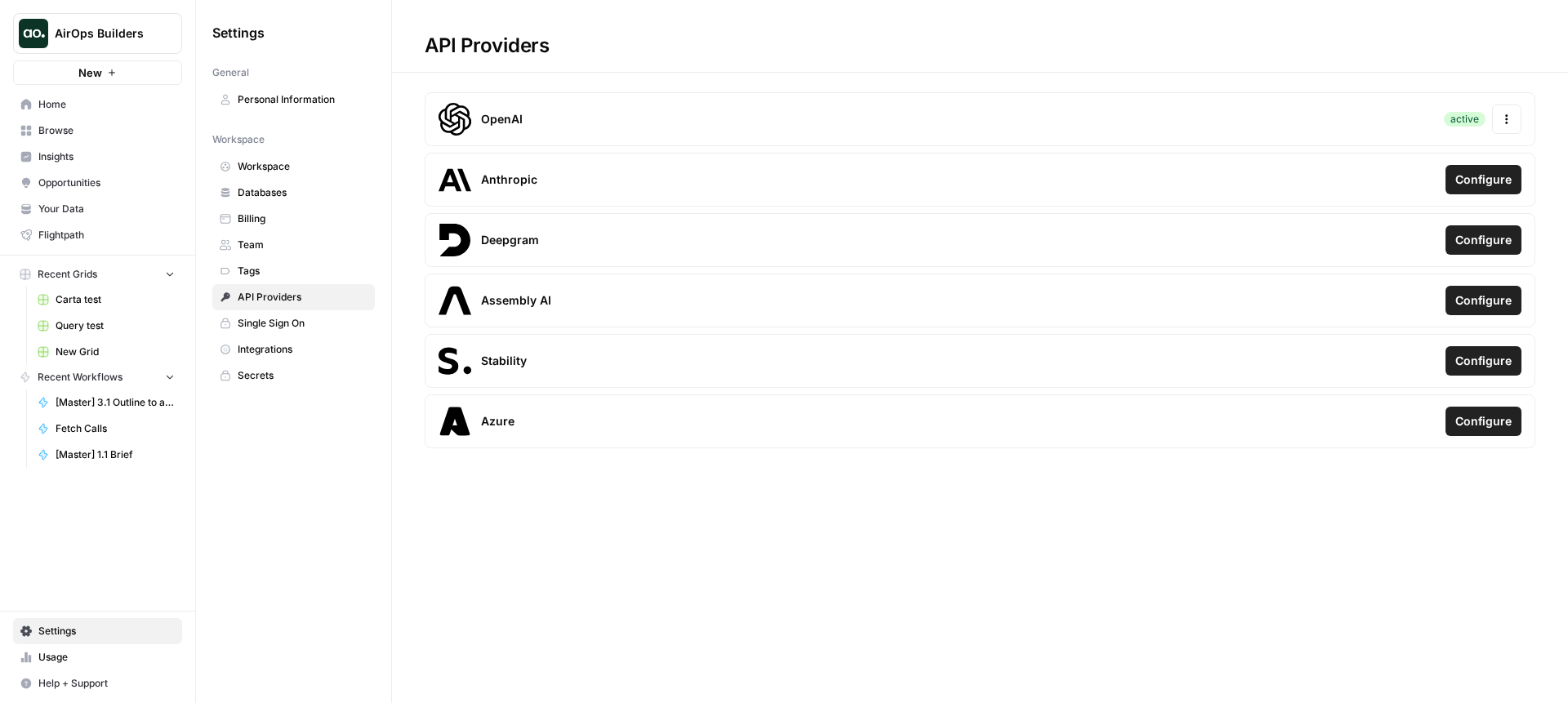
click at [276, 326] on span "Single Sign On" at bounding box center [303, 322] width 130 height 14
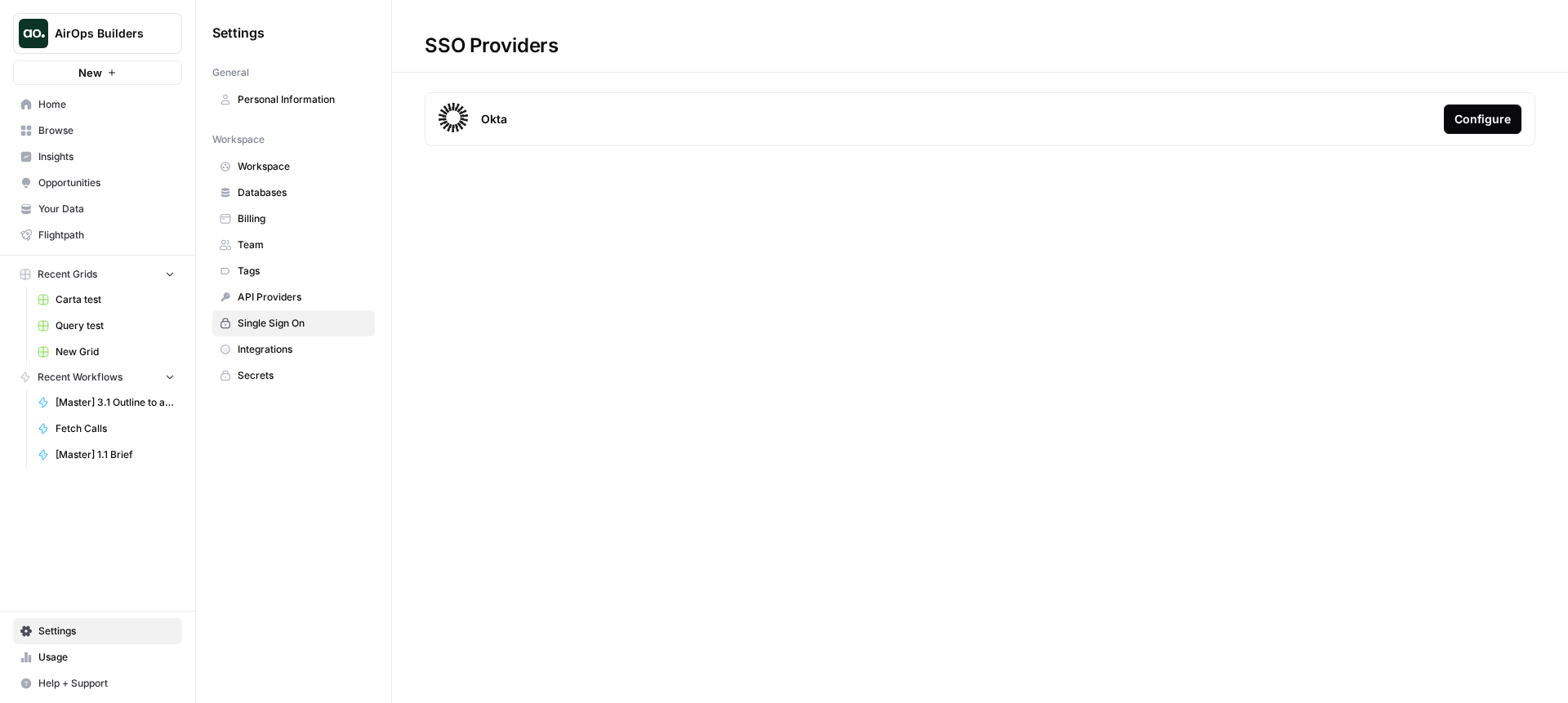
click at [274, 347] on span "Integrations" at bounding box center [303, 349] width 130 height 14
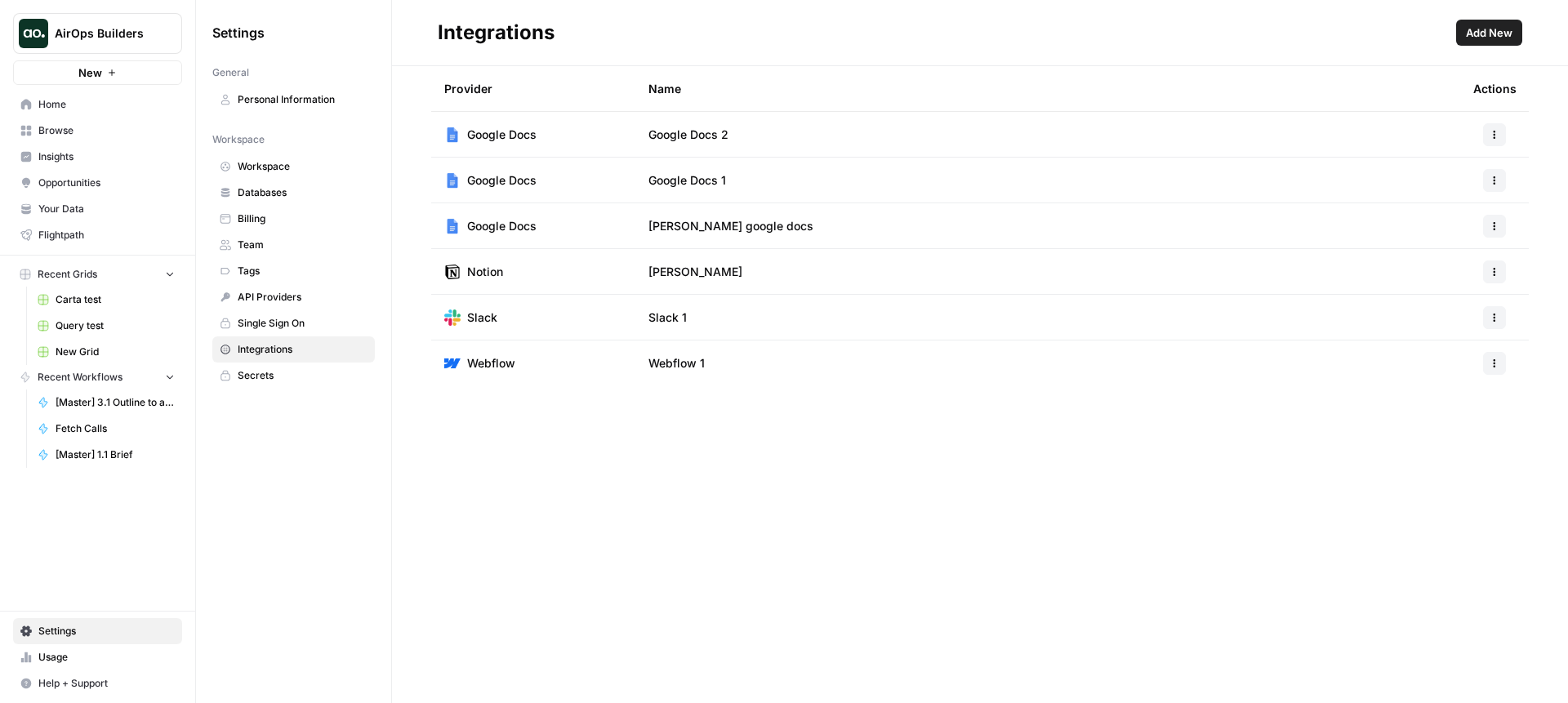
click at [261, 194] on span "Databases" at bounding box center [303, 192] width 130 height 14
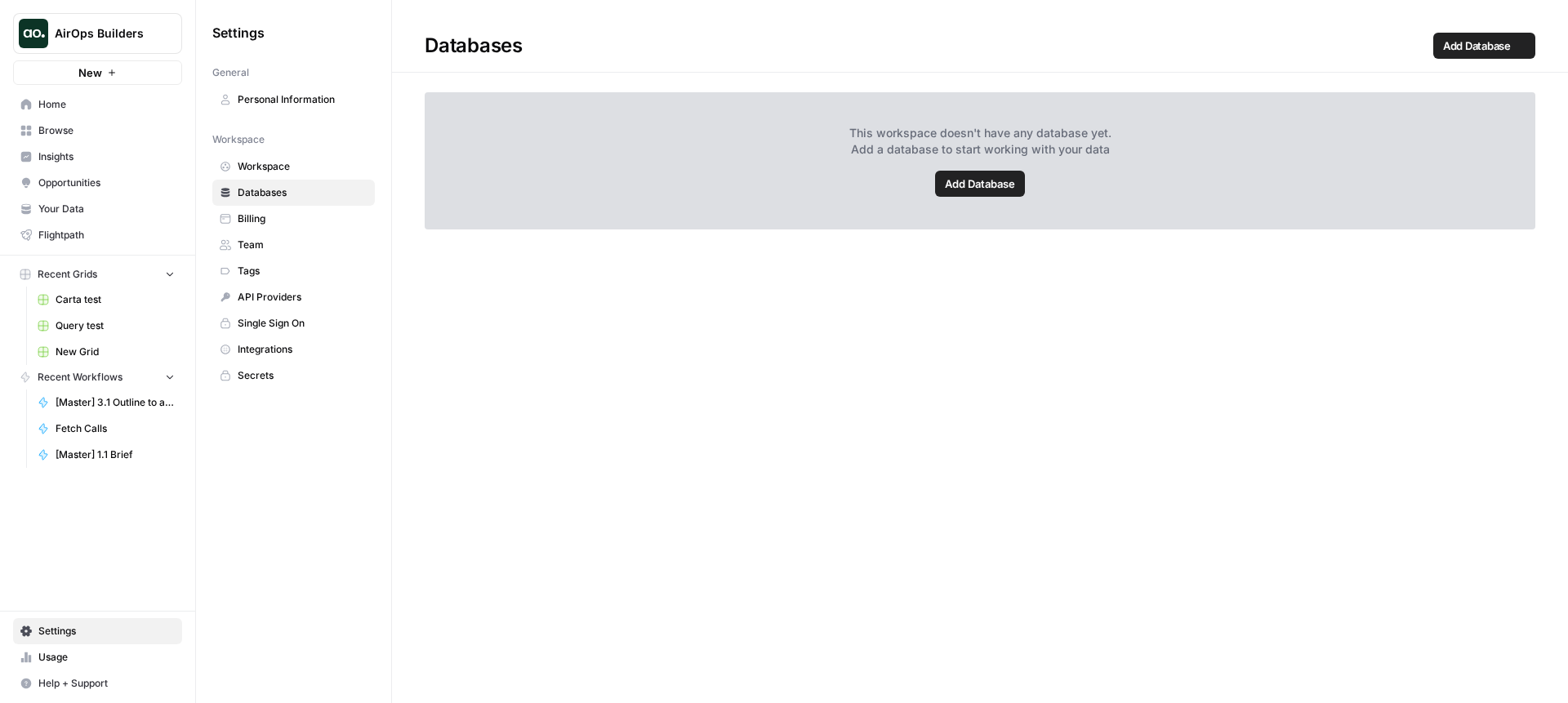
click at [261, 164] on span "Workspace" at bounding box center [303, 166] width 130 height 14
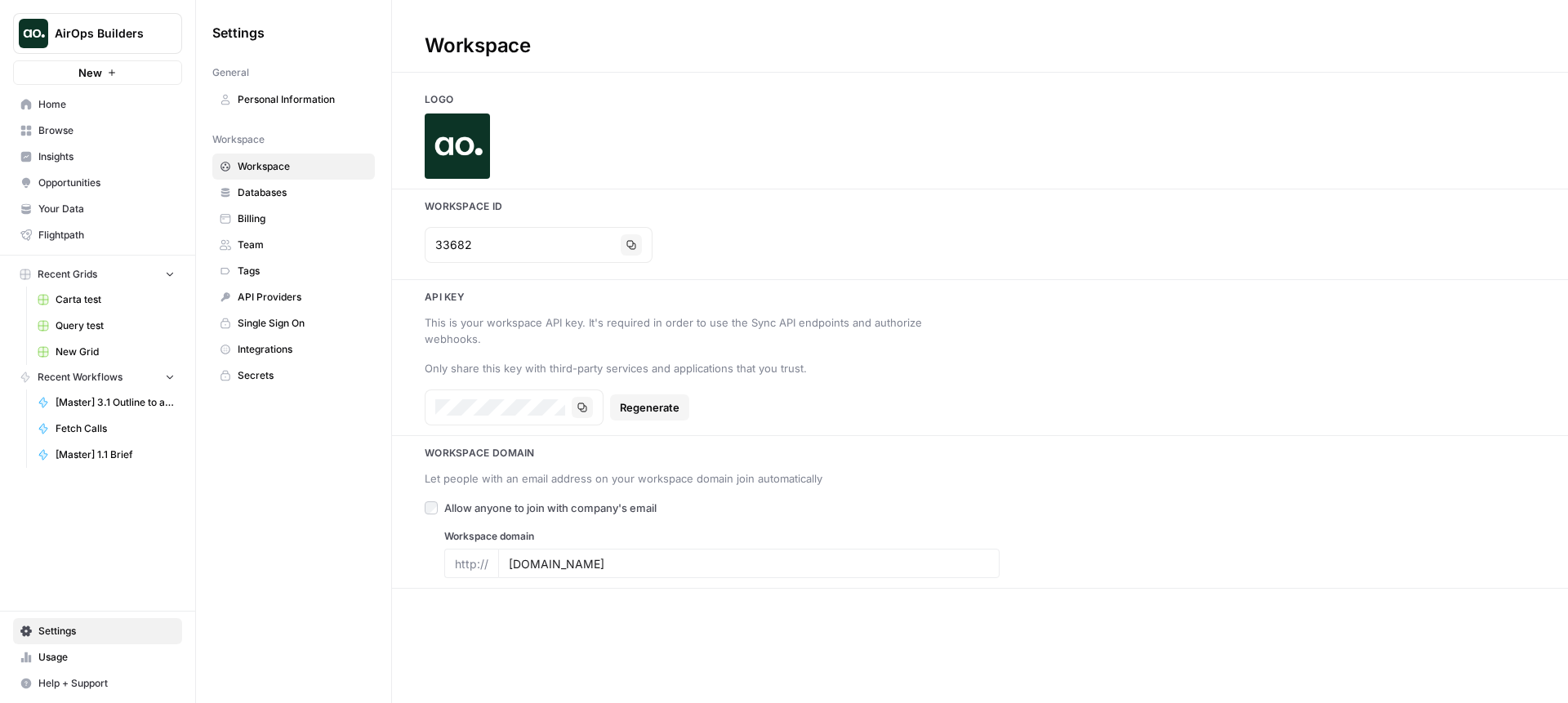
click at [248, 217] on span "Billing" at bounding box center [303, 219] width 130 height 14
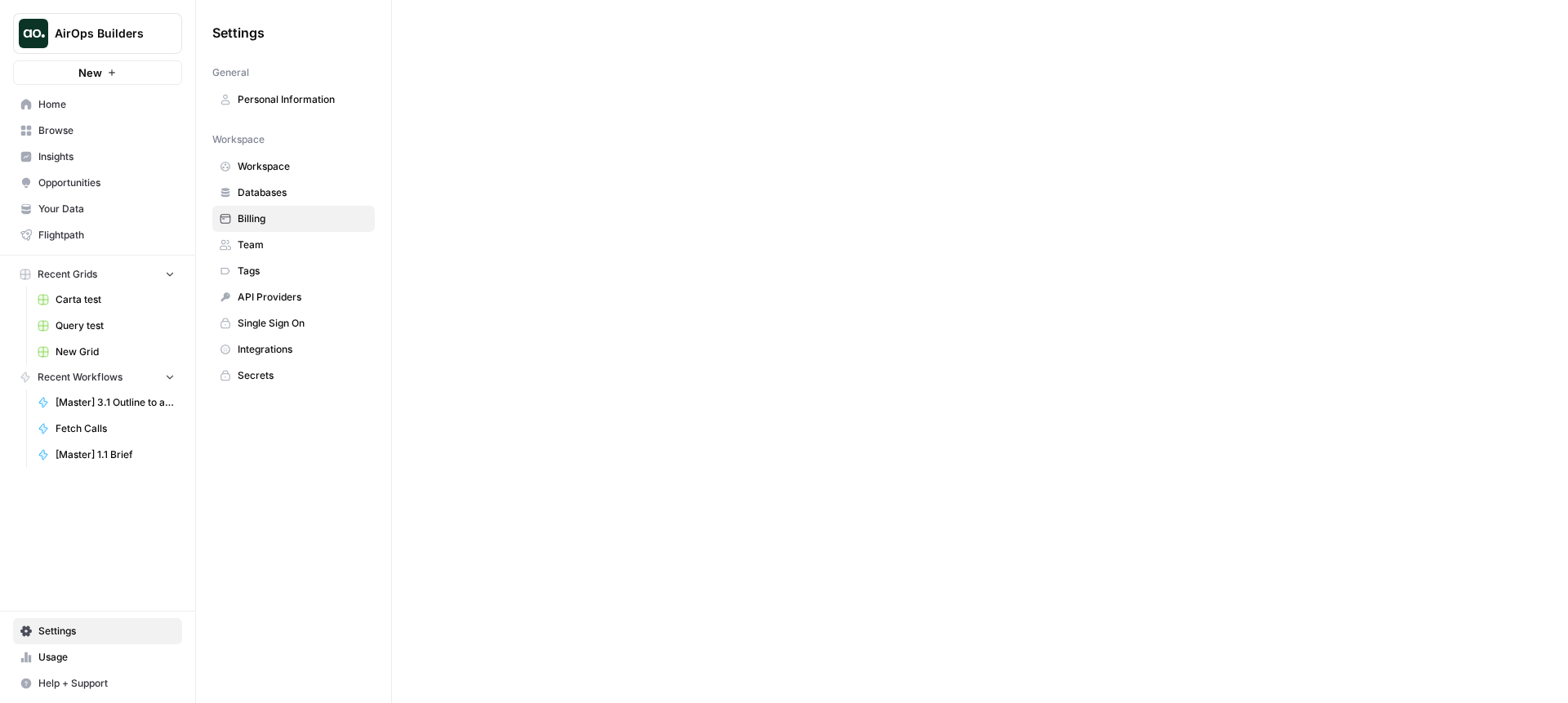
click at [263, 243] on span "Team" at bounding box center [303, 245] width 130 height 14
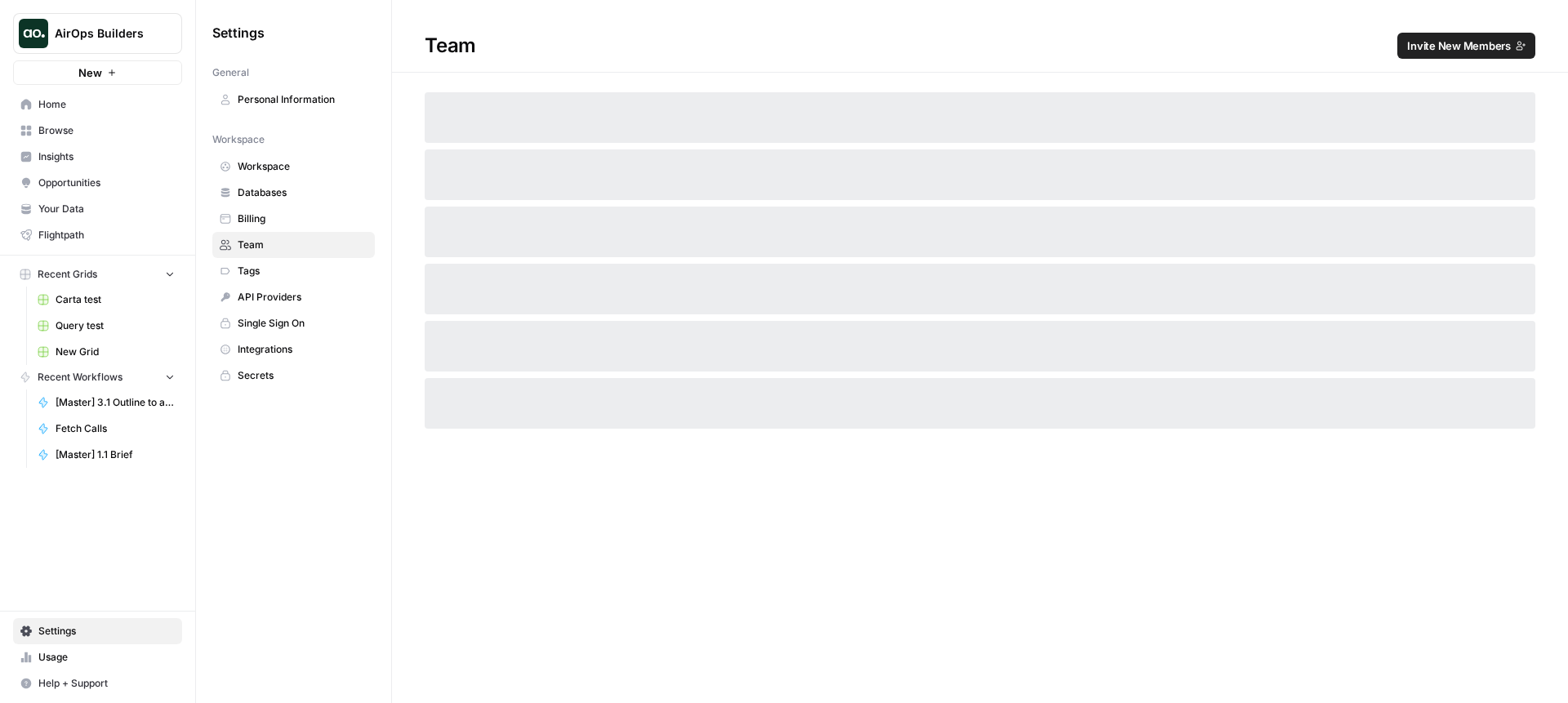
click at [262, 269] on span "Tags" at bounding box center [303, 270] width 130 height 14
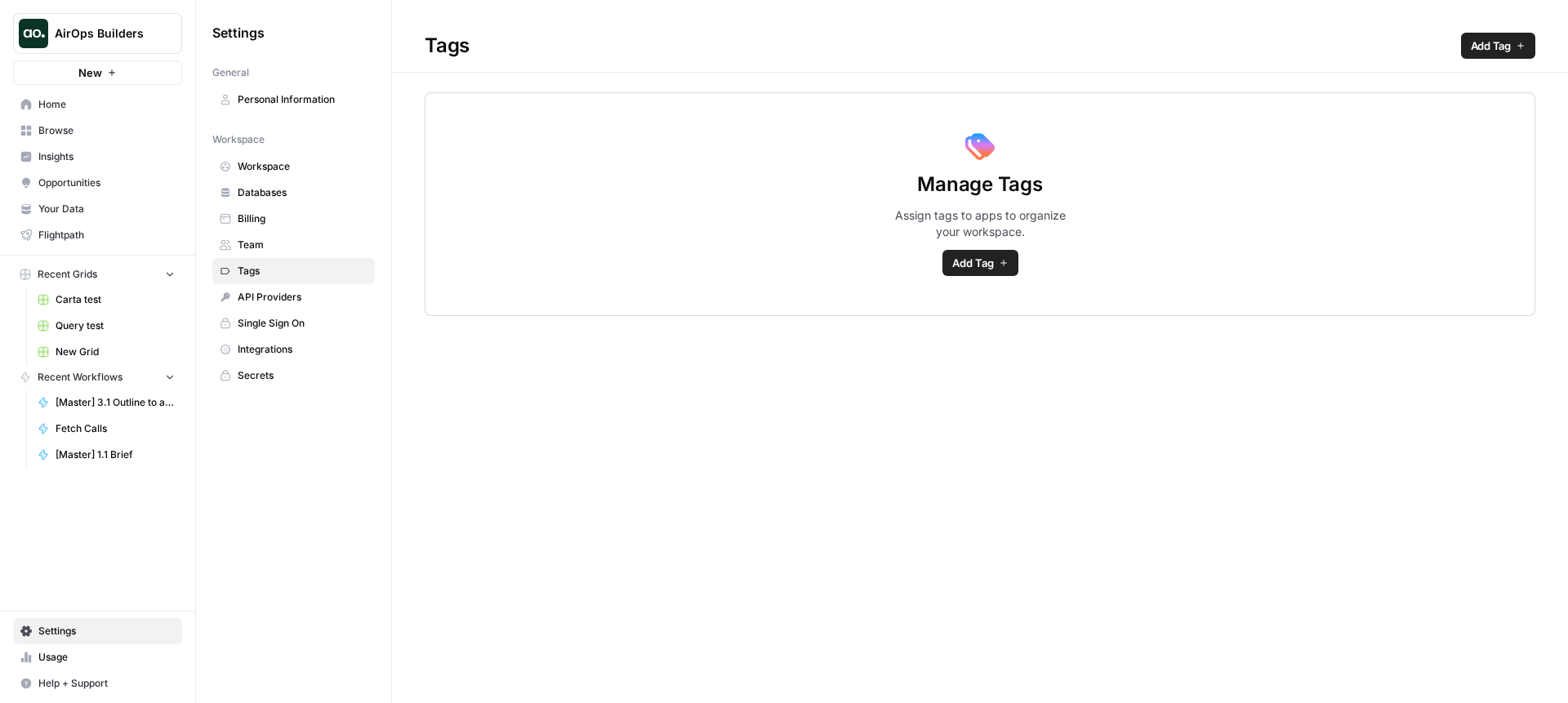
click at [274, 310] on link "API Providers" at bounding box center [294, 297] width 163 height 26
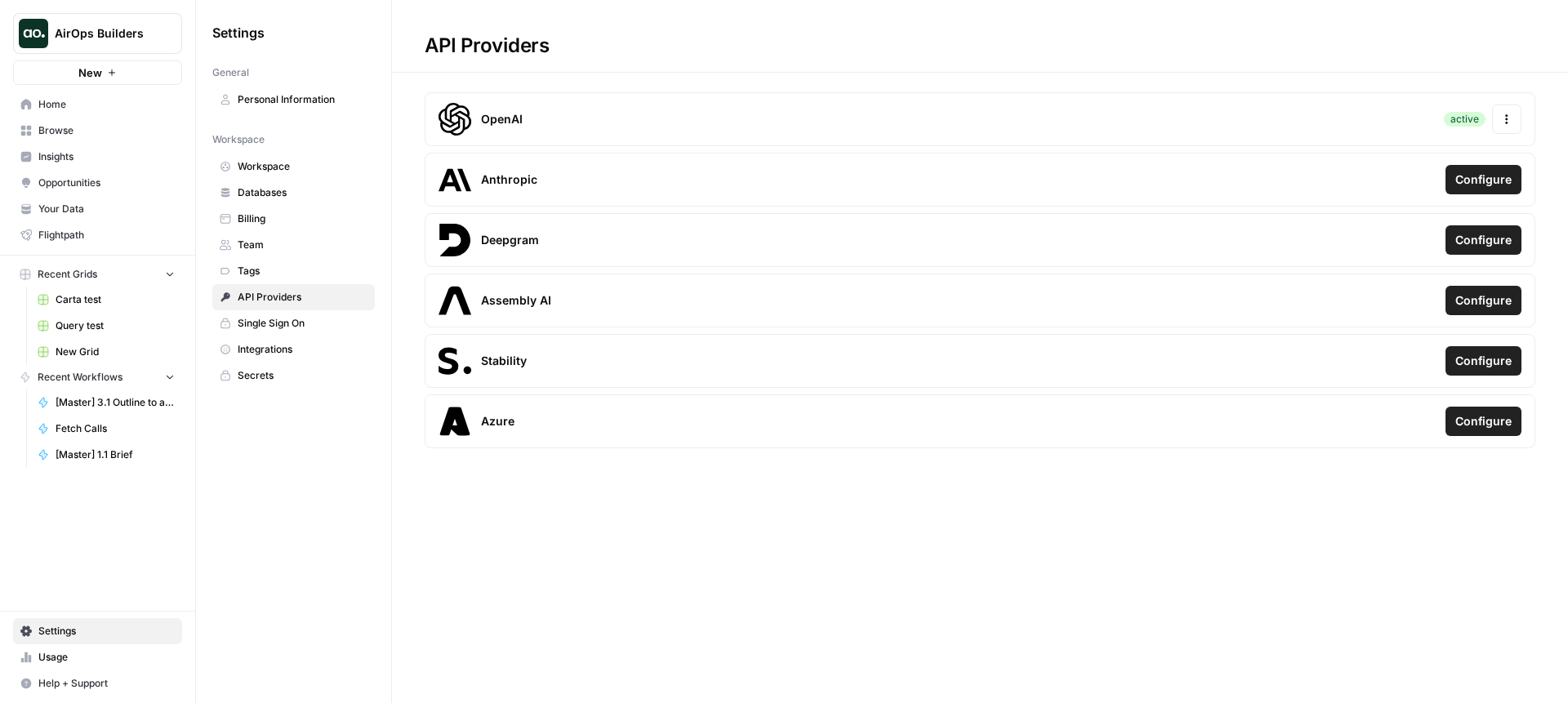
click at [280, 323] on span "Single Sign On" at bounding box center [303, 322] width 130 height 14
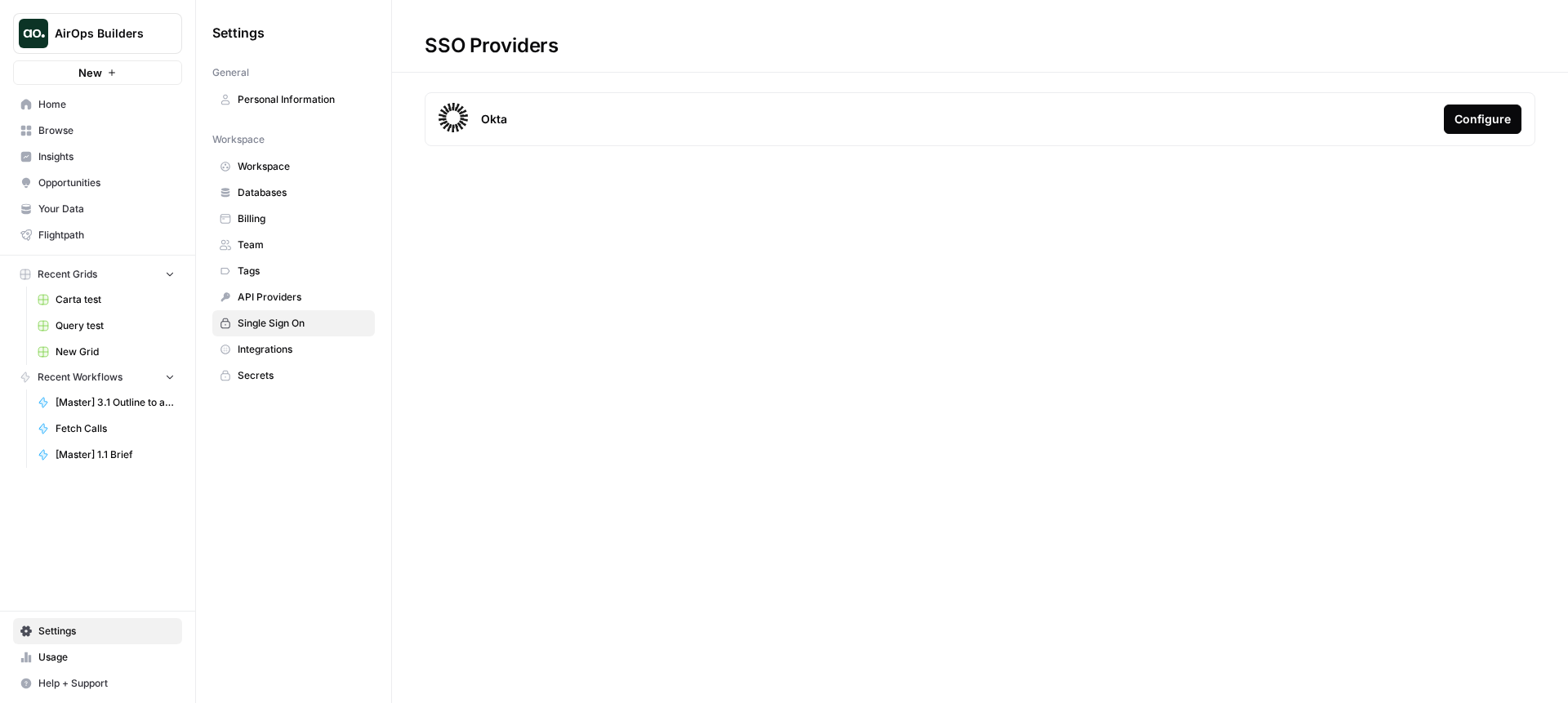
click at [271, 354] on span "Integrations" at bounding box center [303, 349] width 130 height 14
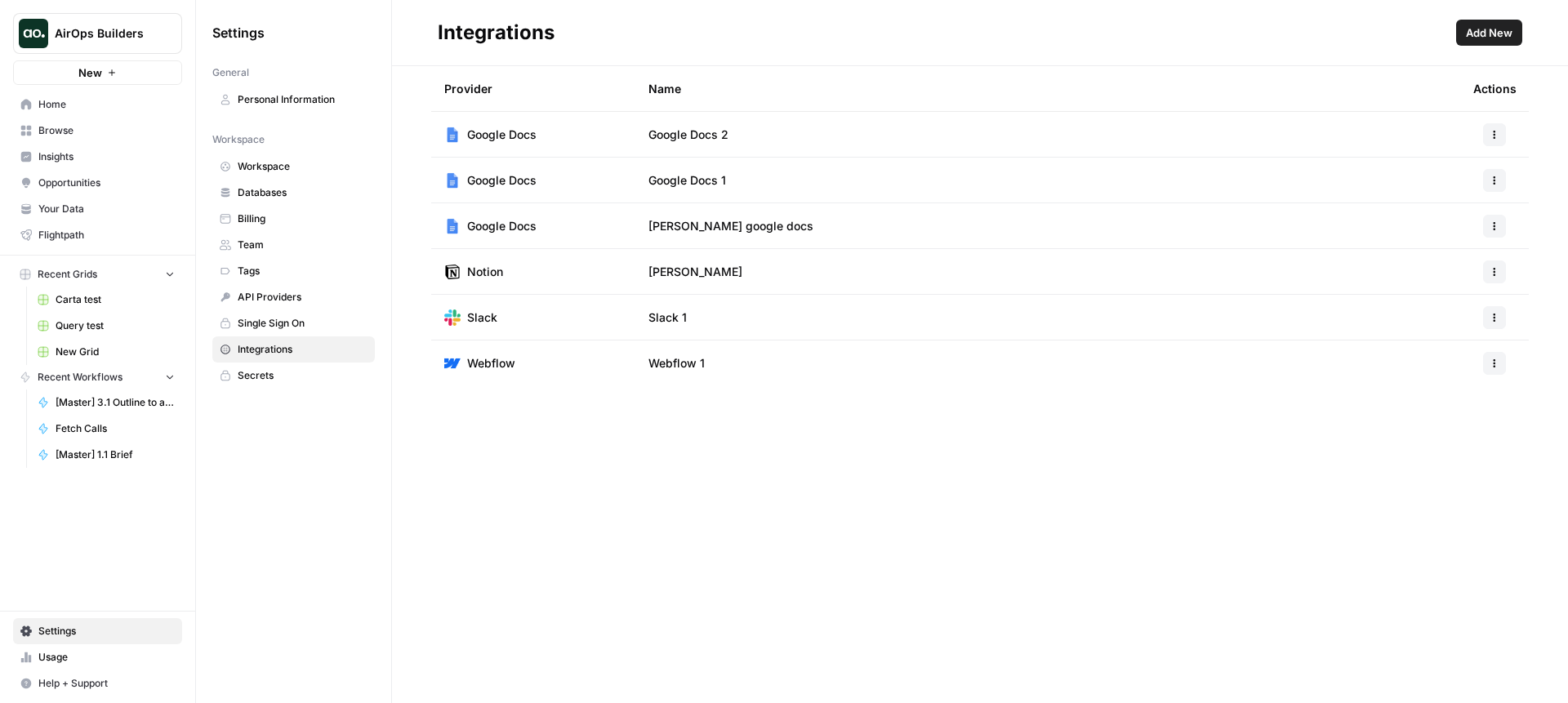
click at [271, 377] on span "Secrets" at bounding box center [303, 375] width 130 height 14
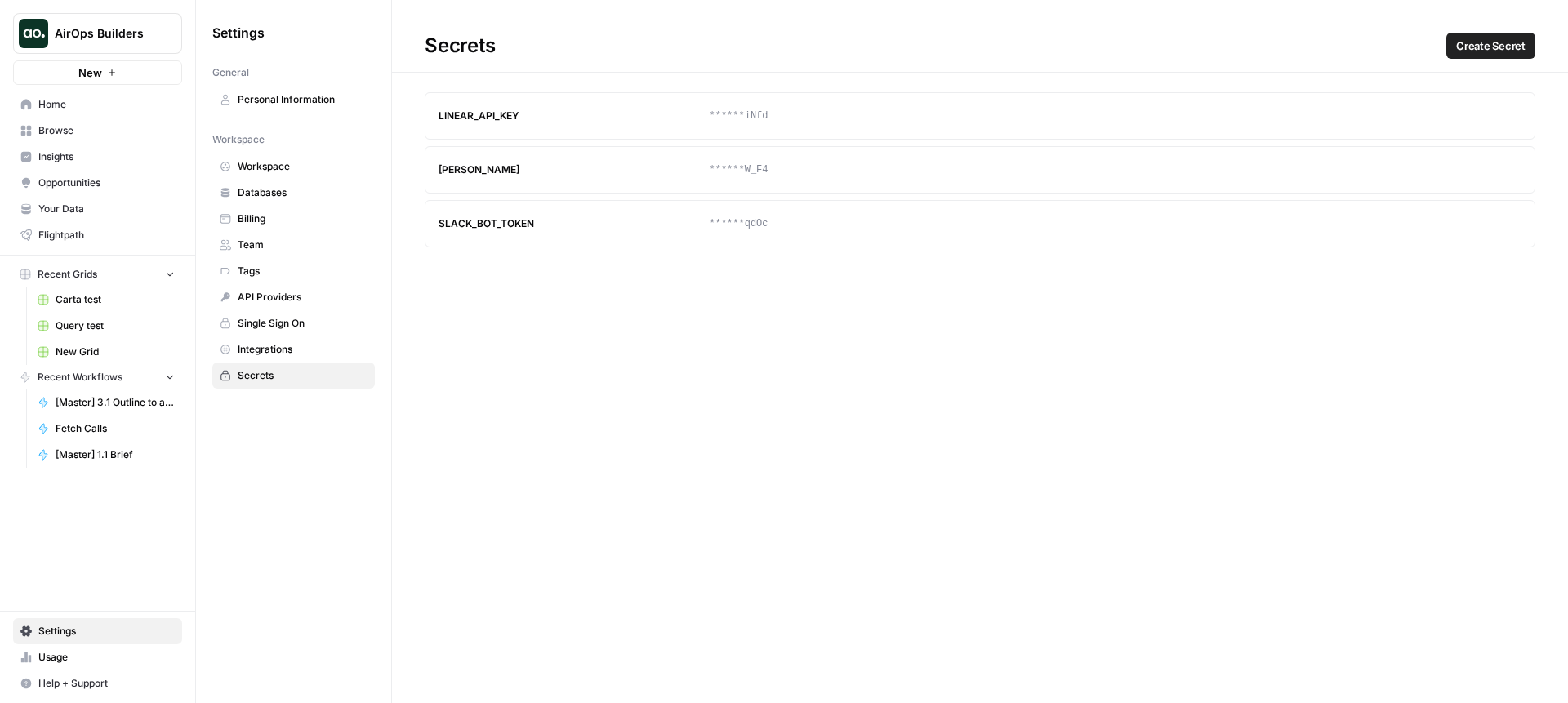
click at [327, 160] on span "Workspace" at bounding box center [303, 166] width 130 height 14
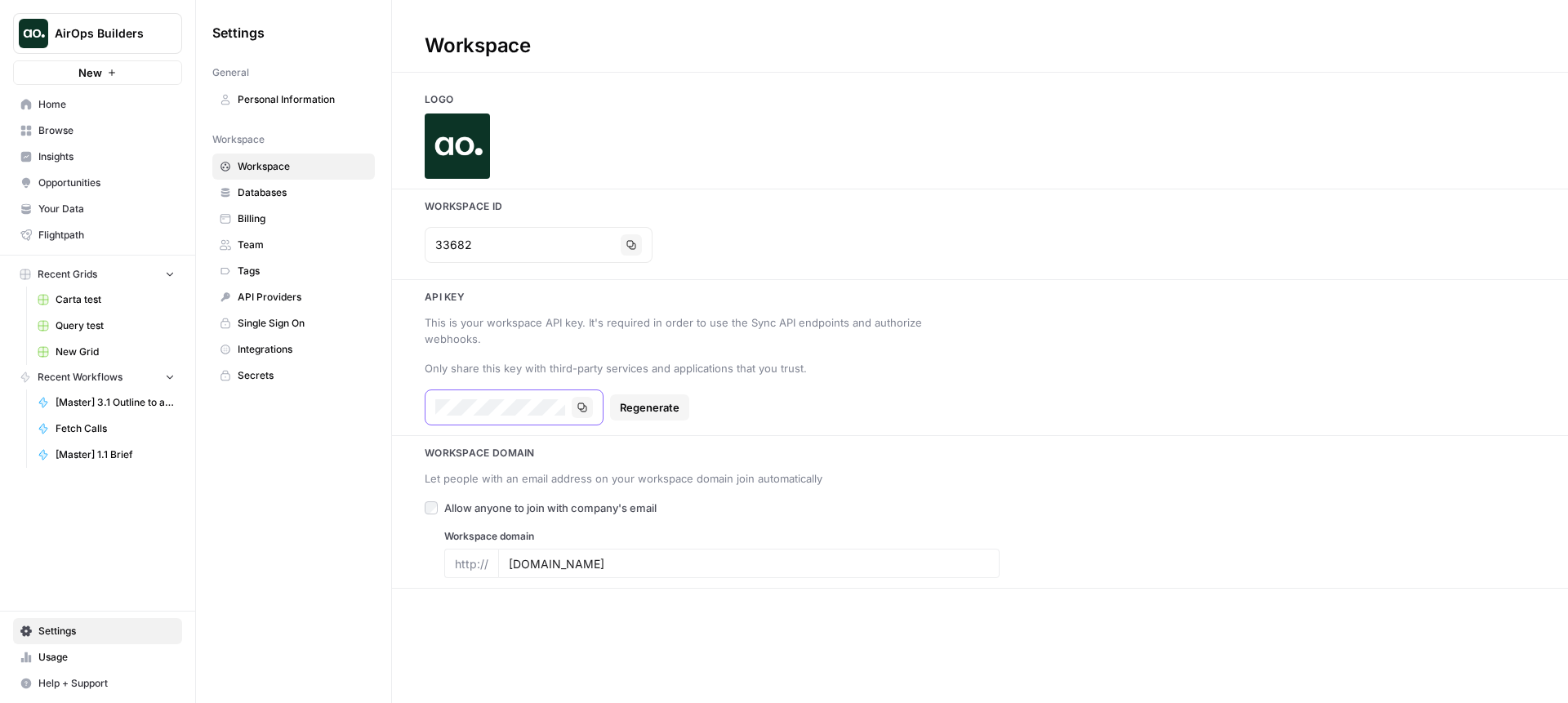
click at [583, 403] on icon "button" at bounding box center [583, 408] width 9 height 9
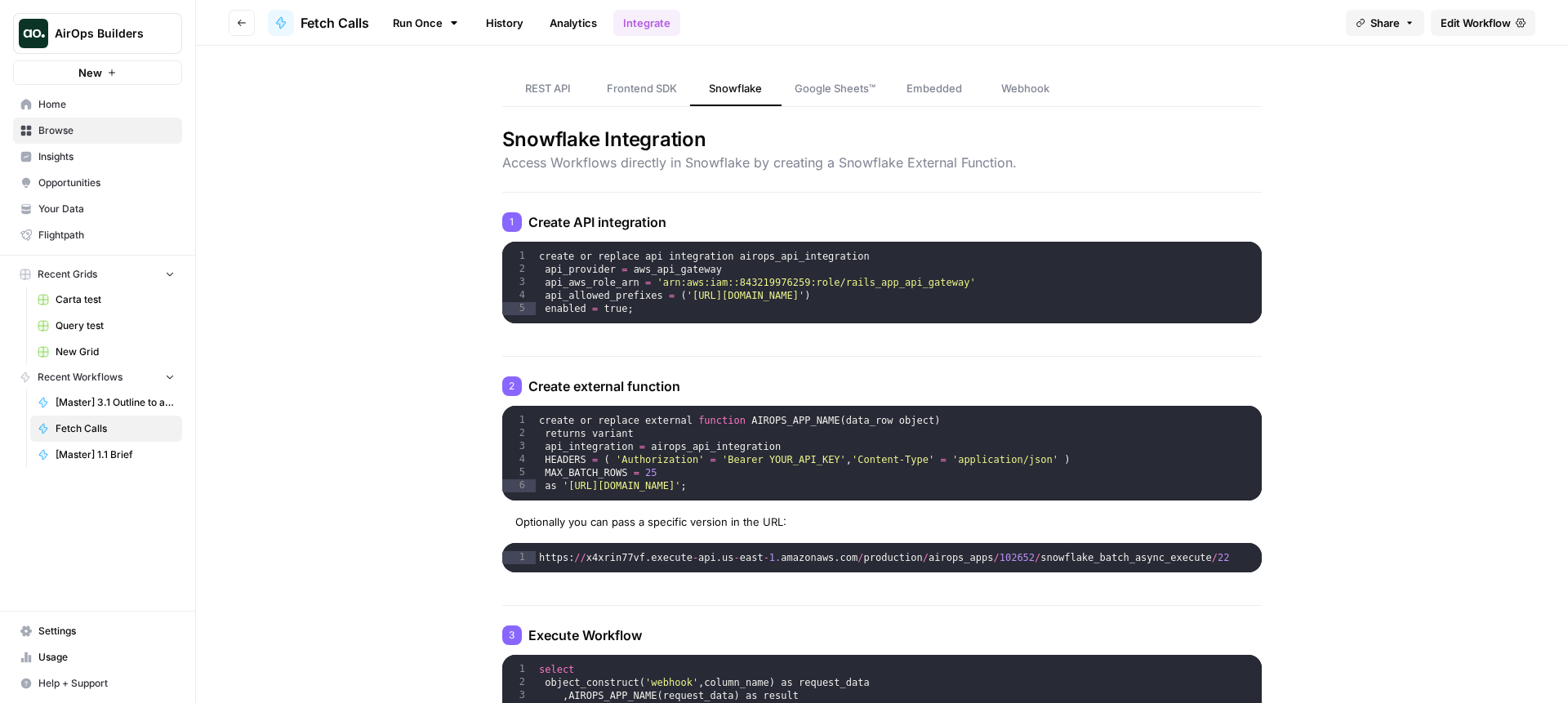
click at [546, 90] on span "REST API" at bounding box center [548, 88] width 46 height 16
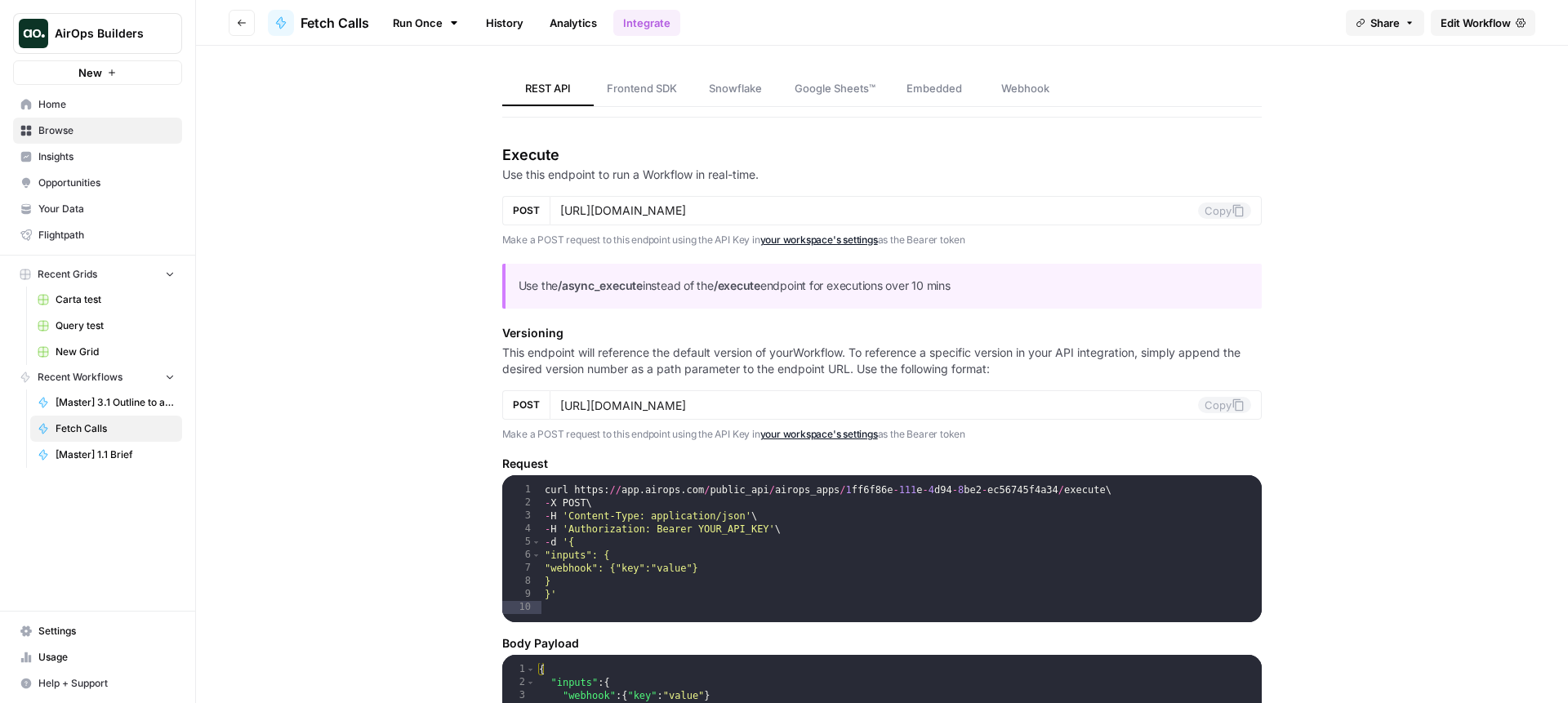
scroll to position [395, 0]
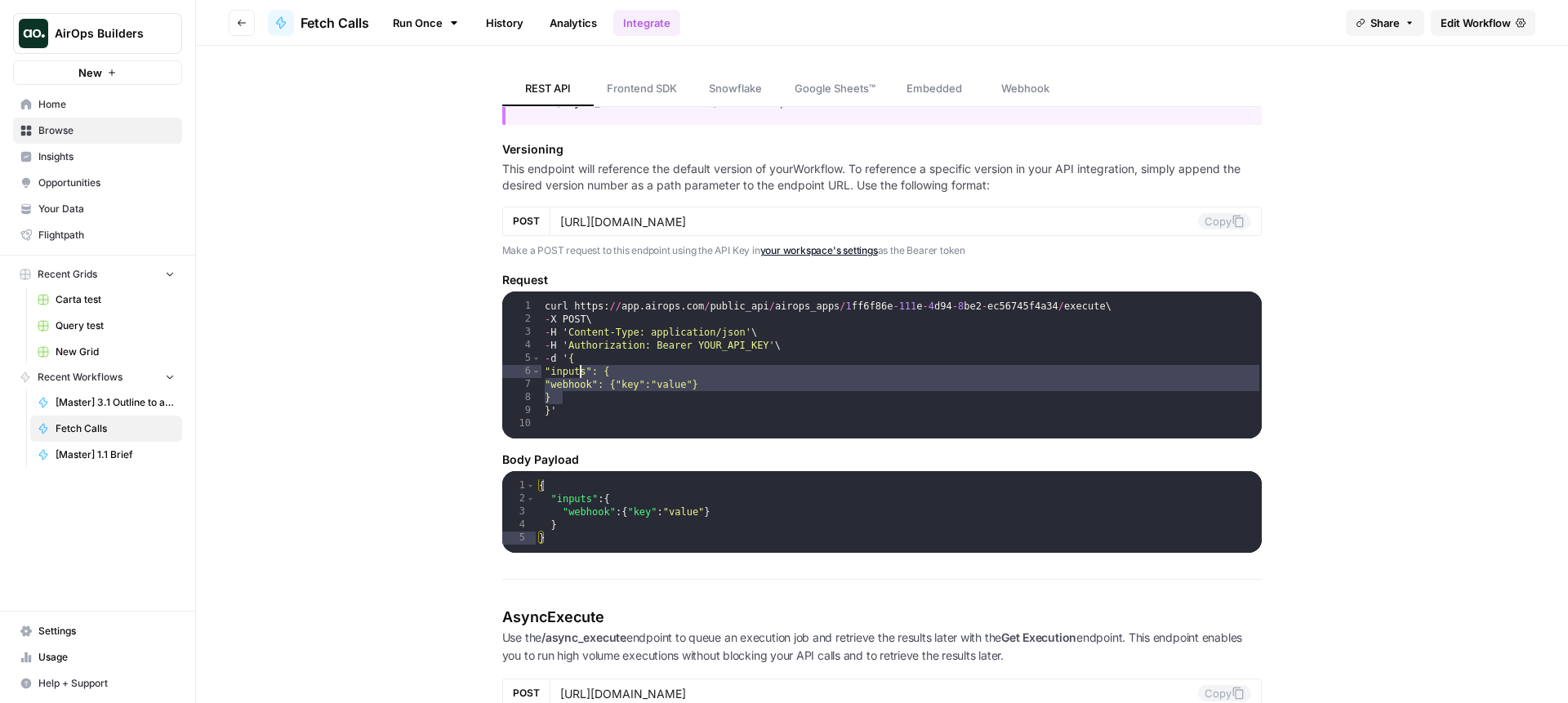
drag, startPoint x: 610, startPoint y: 403, endPoint x: 582, endPoint y: 375, distance: 39.6
click at [582, 375] on div "curl https : // app . airops . com / public_api / airops_apps / 1 ff6f86e - 111…" at bounding box center [902, 386] width 721 height 173
type textarea "**********"
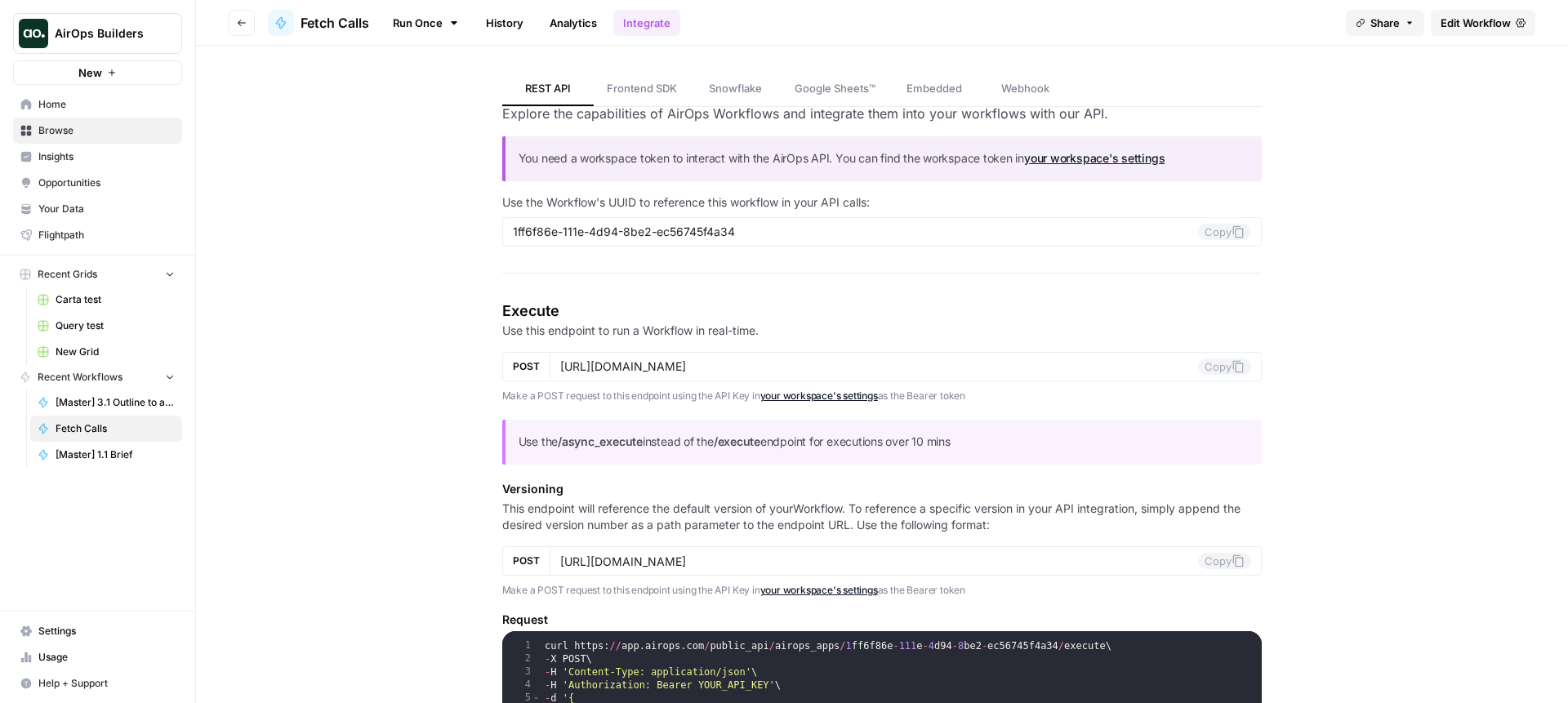
scroll to position [0, 0]
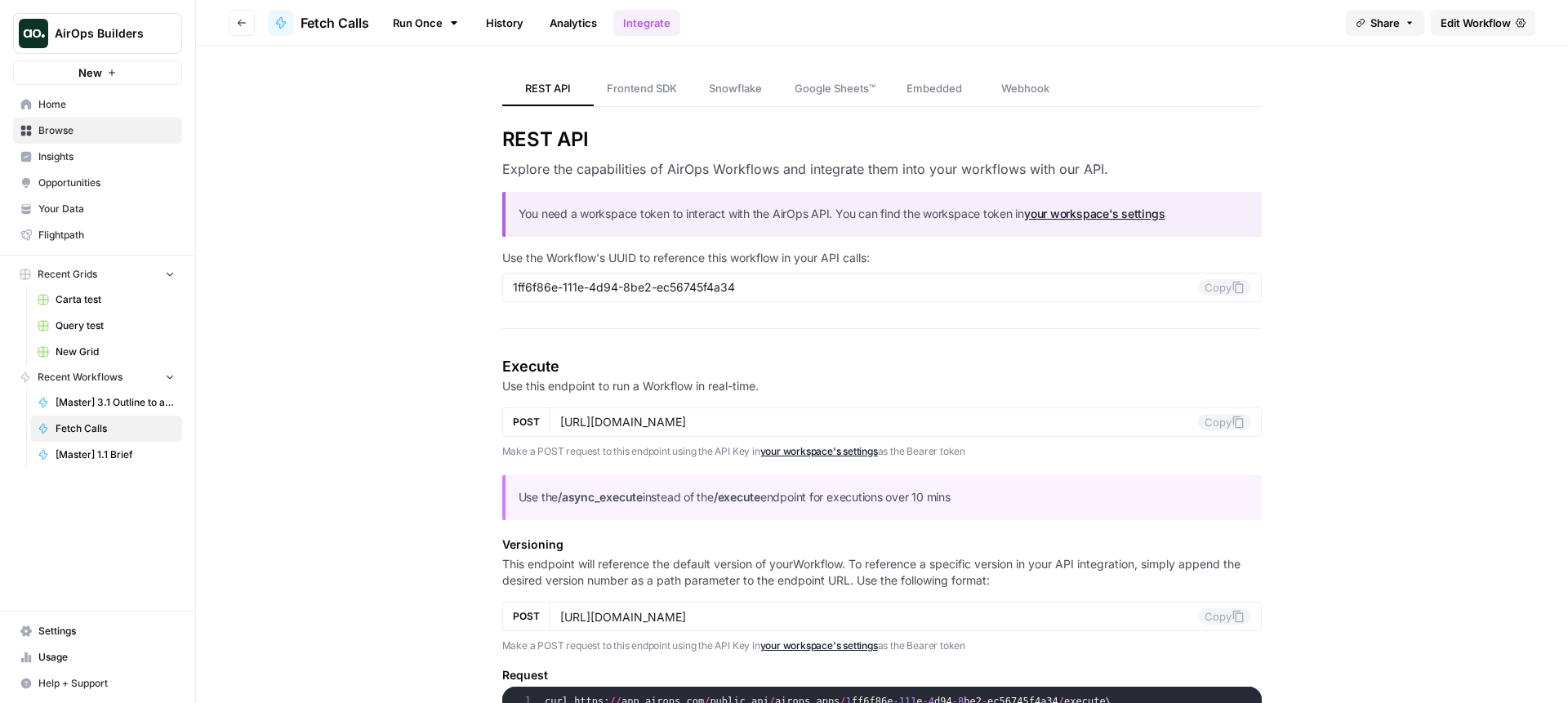
click at [149, 430] on span "Fetch Calls" at bounding box center [115, 428] width 119 height 14
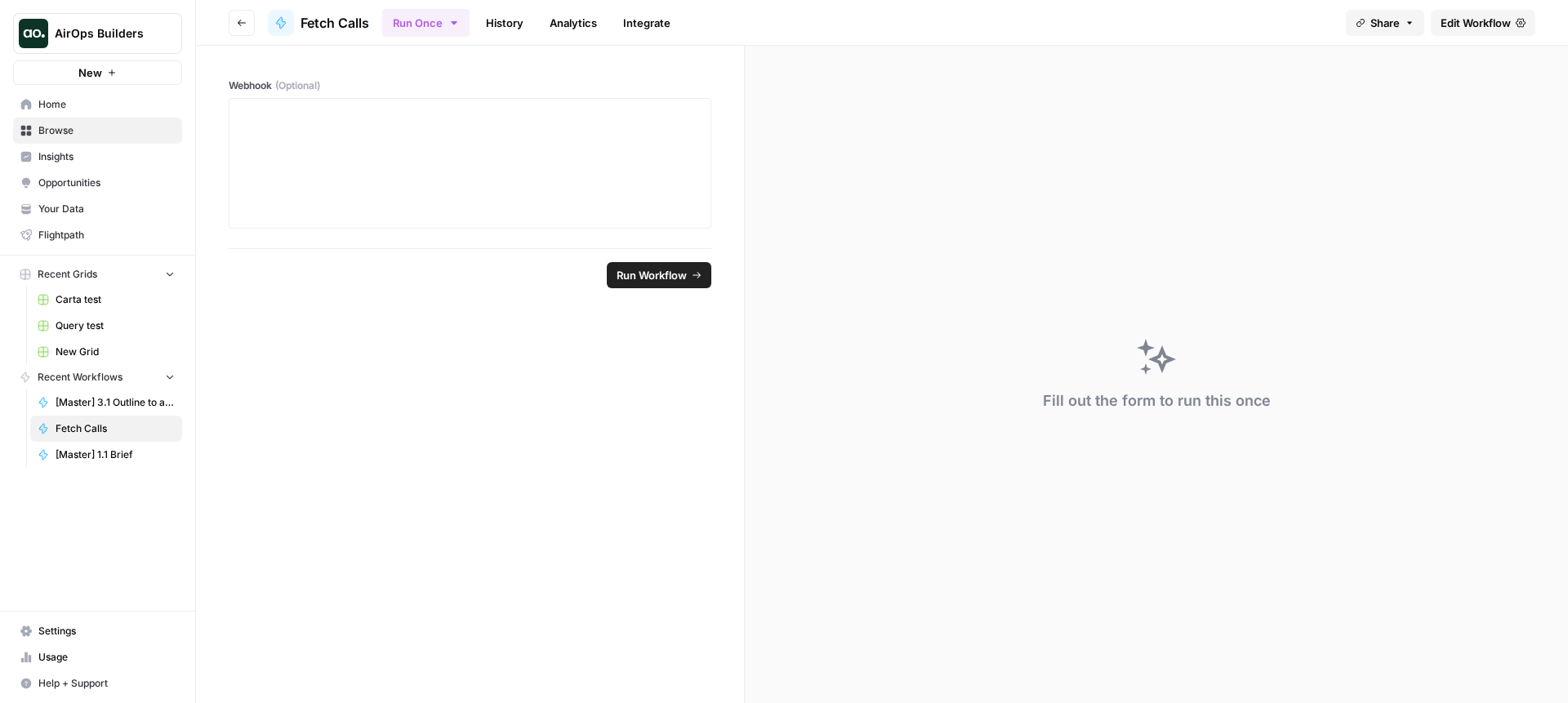
click at [243, 21] on icon "button" at bounding box center [242, 23] width 10 height 10
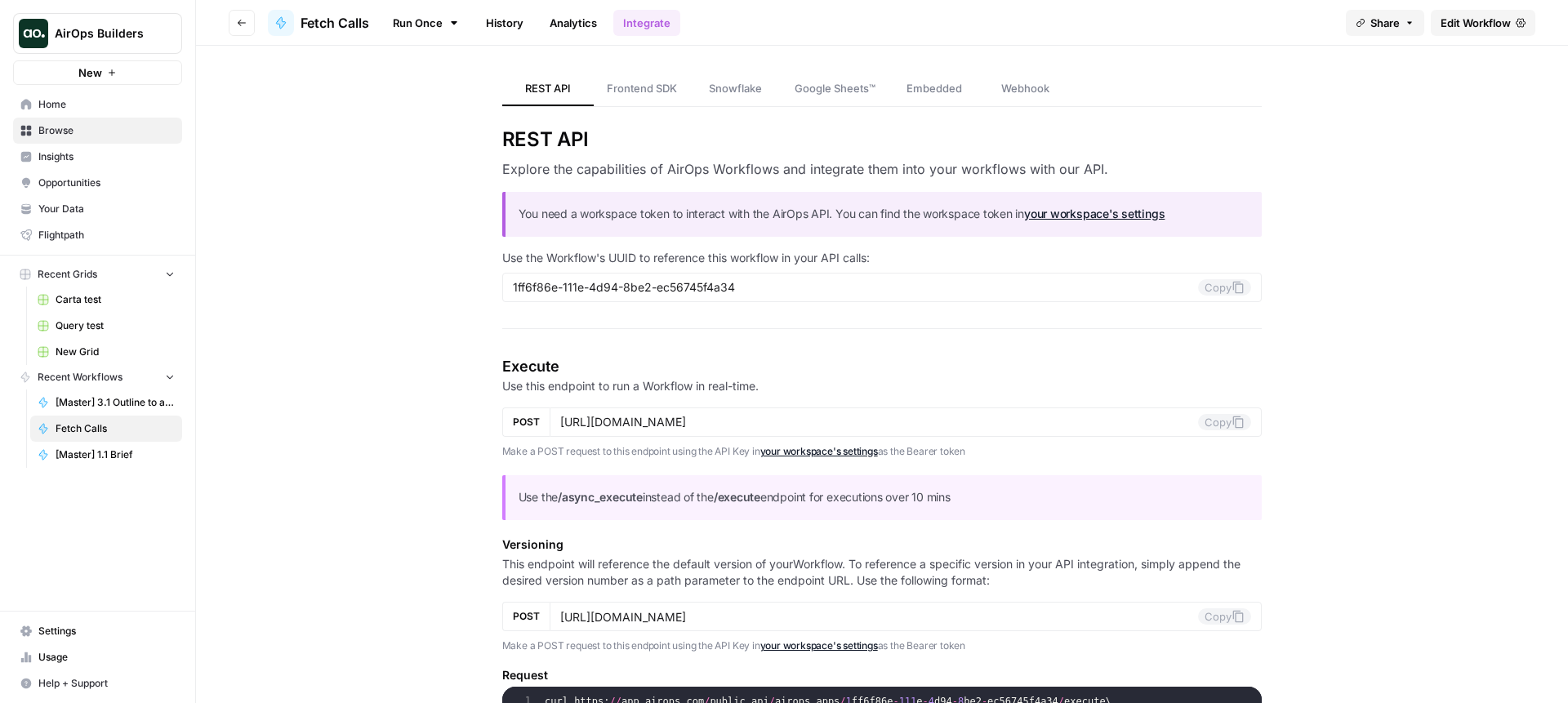
click at [239, 14] on button "Go back" at bounding box center [241, 23] width 26 height 26
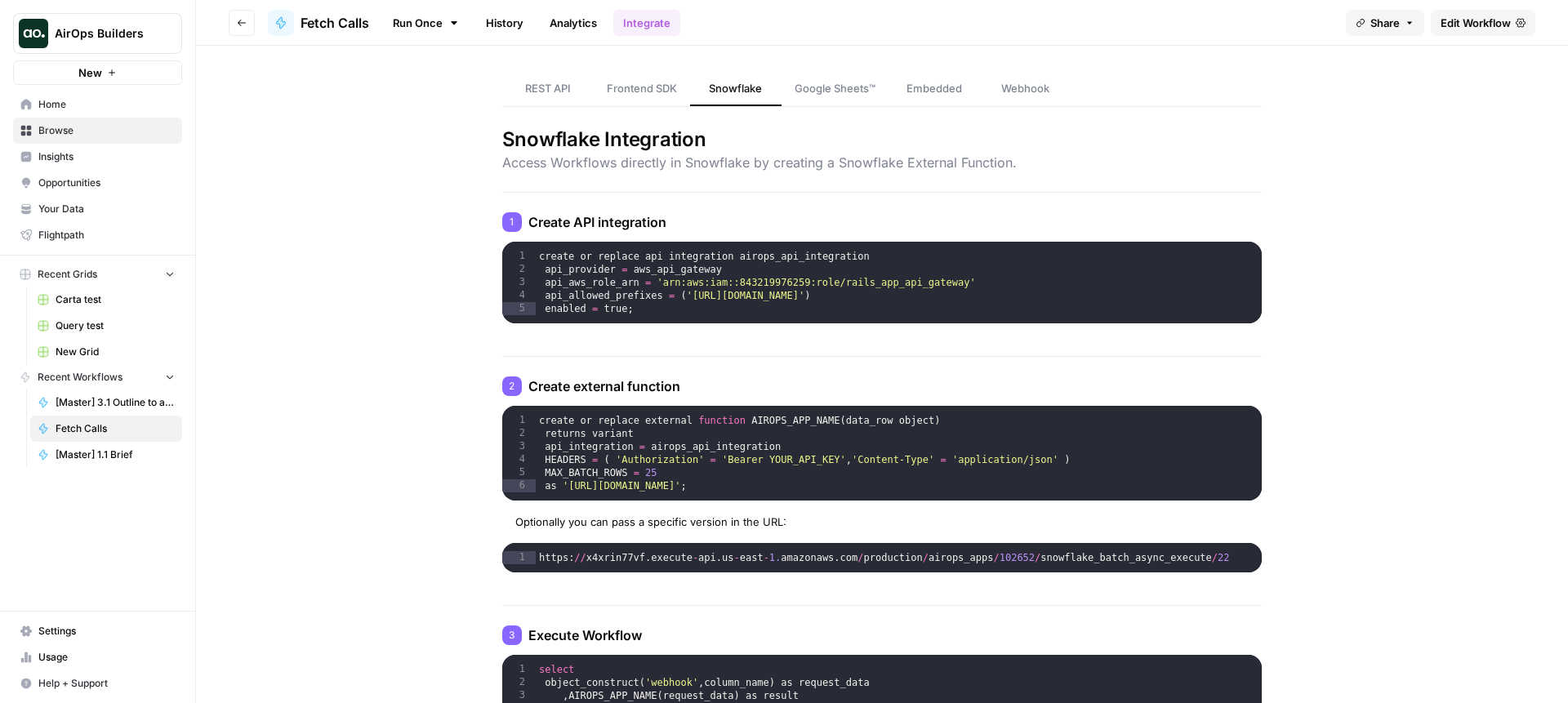
click at [126, 100] on span "Home" at bounding box center [106, 104] width 137 height 14
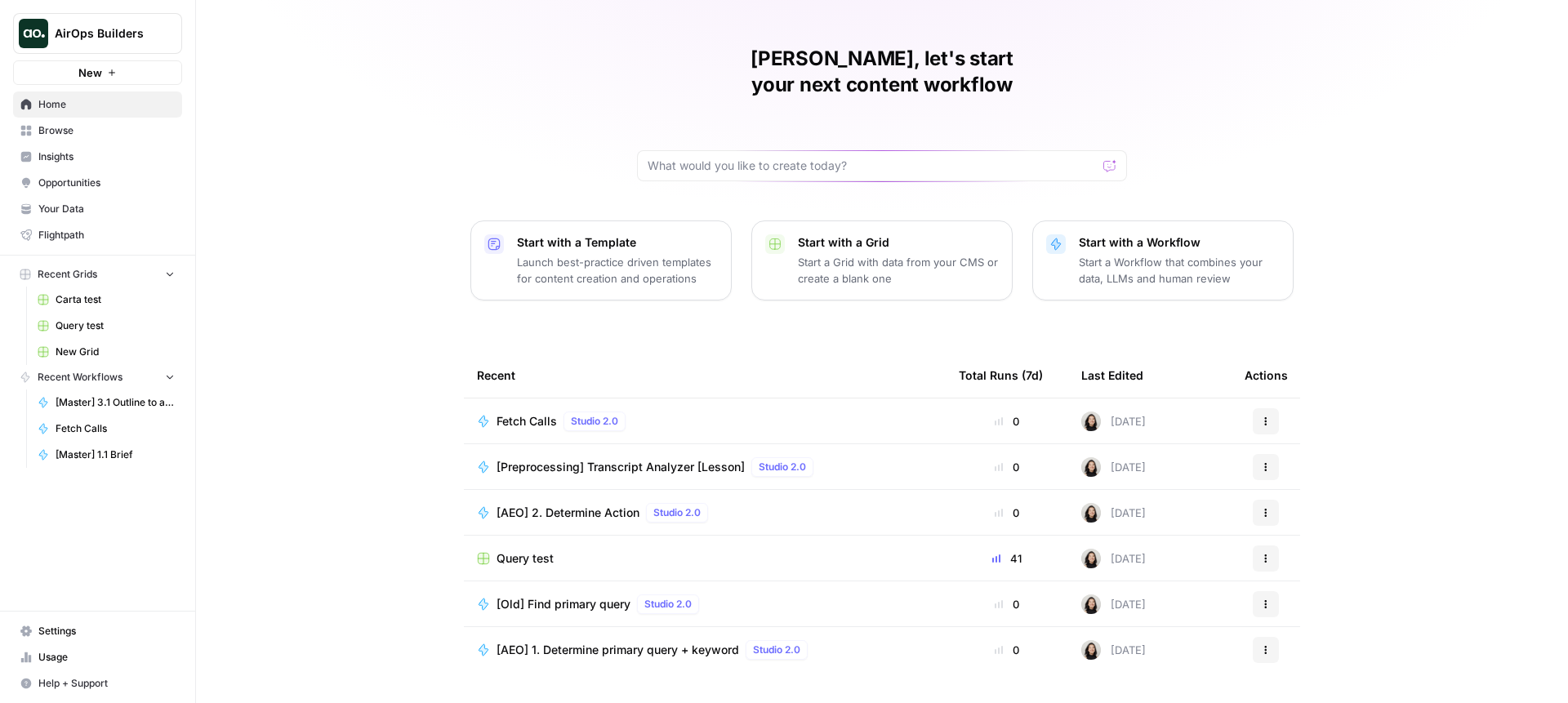
scroll to position [35, 0]
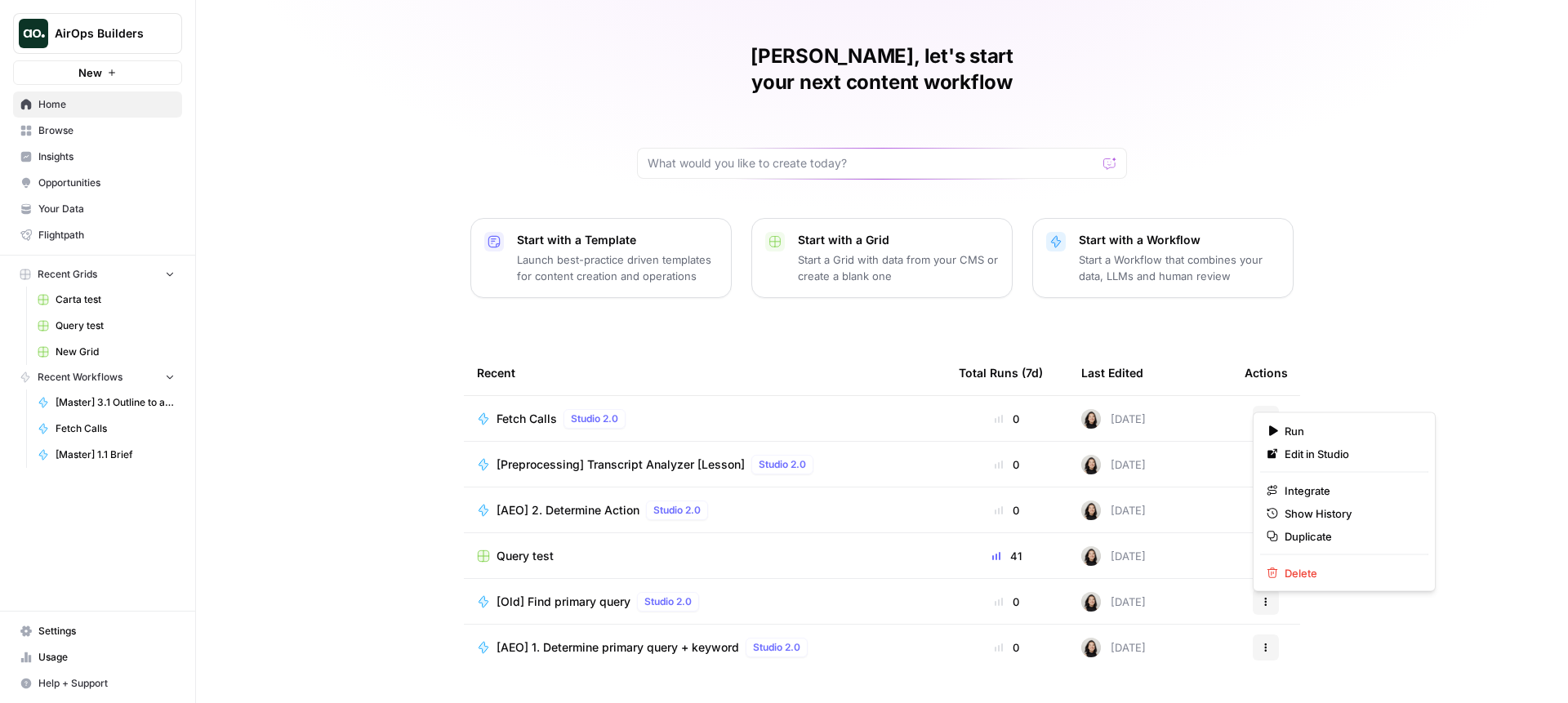
click at [1274, 406] on button "Actions" at bounding box center [1266, 419] width 26 height 26
click at [1283, 538] on div "Duplicate" at bounding box center [1344, 536] width 155 height 16
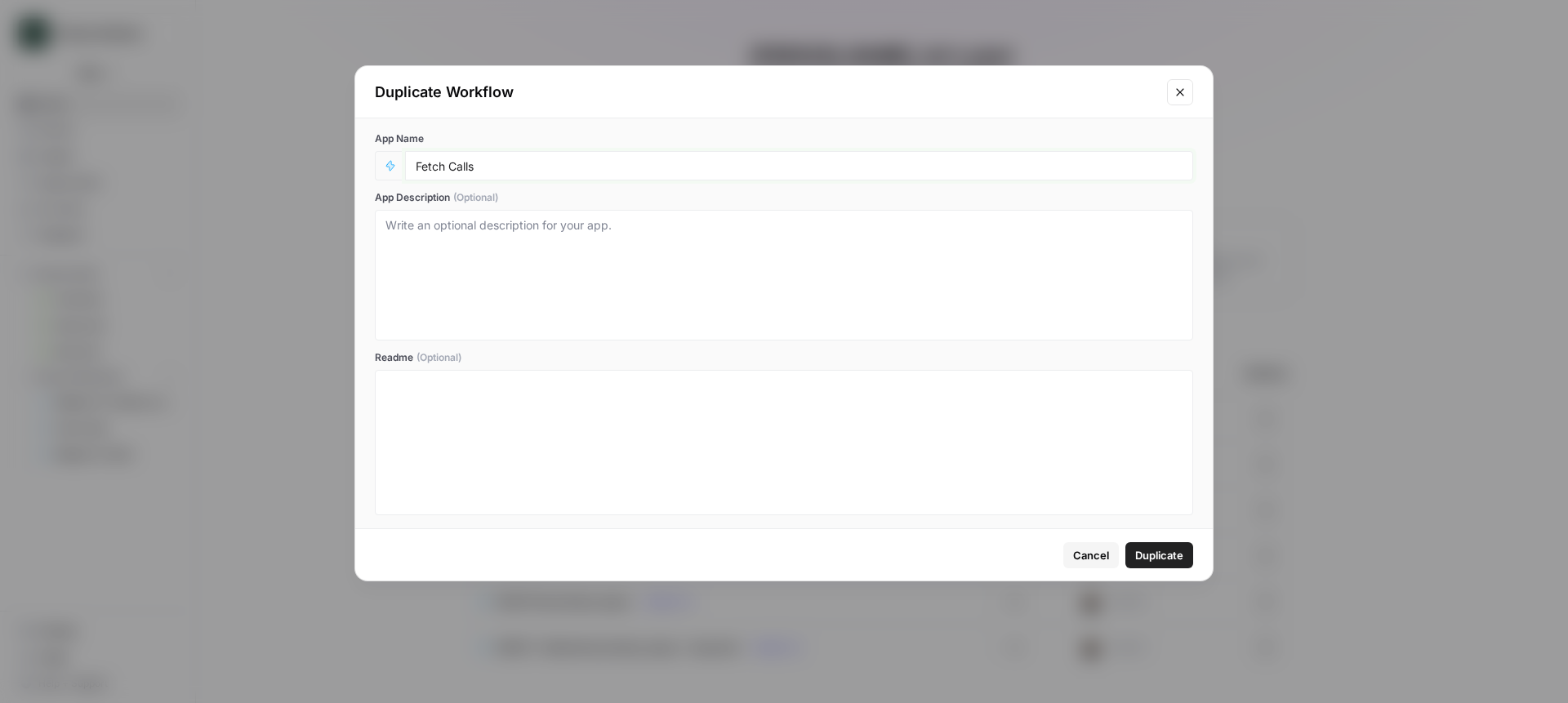
click at [678, 162] on input "Fetch Calls" at bounding box center [799, 165] width 767 height 14
type input "Fetch Calls v2 ([PERSON_NAME])"
click at [1159, 542] on button "Duplicate" at bounding box center [1159, 554] width 68 height 26
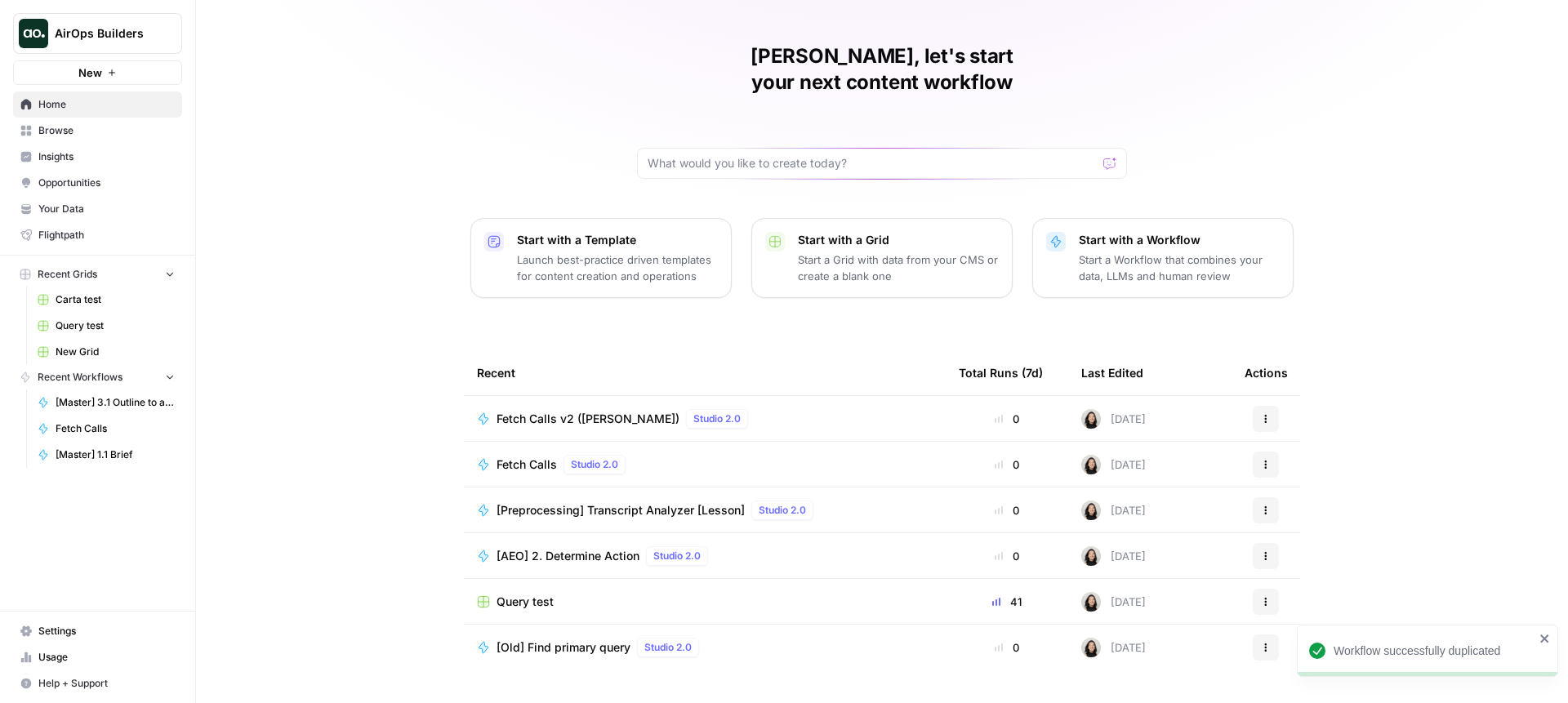
click at [569, 411] on span "Fetch Calls v2 ([PERSON_NAME])" at bounding box center [588, 419] width 183 height 16
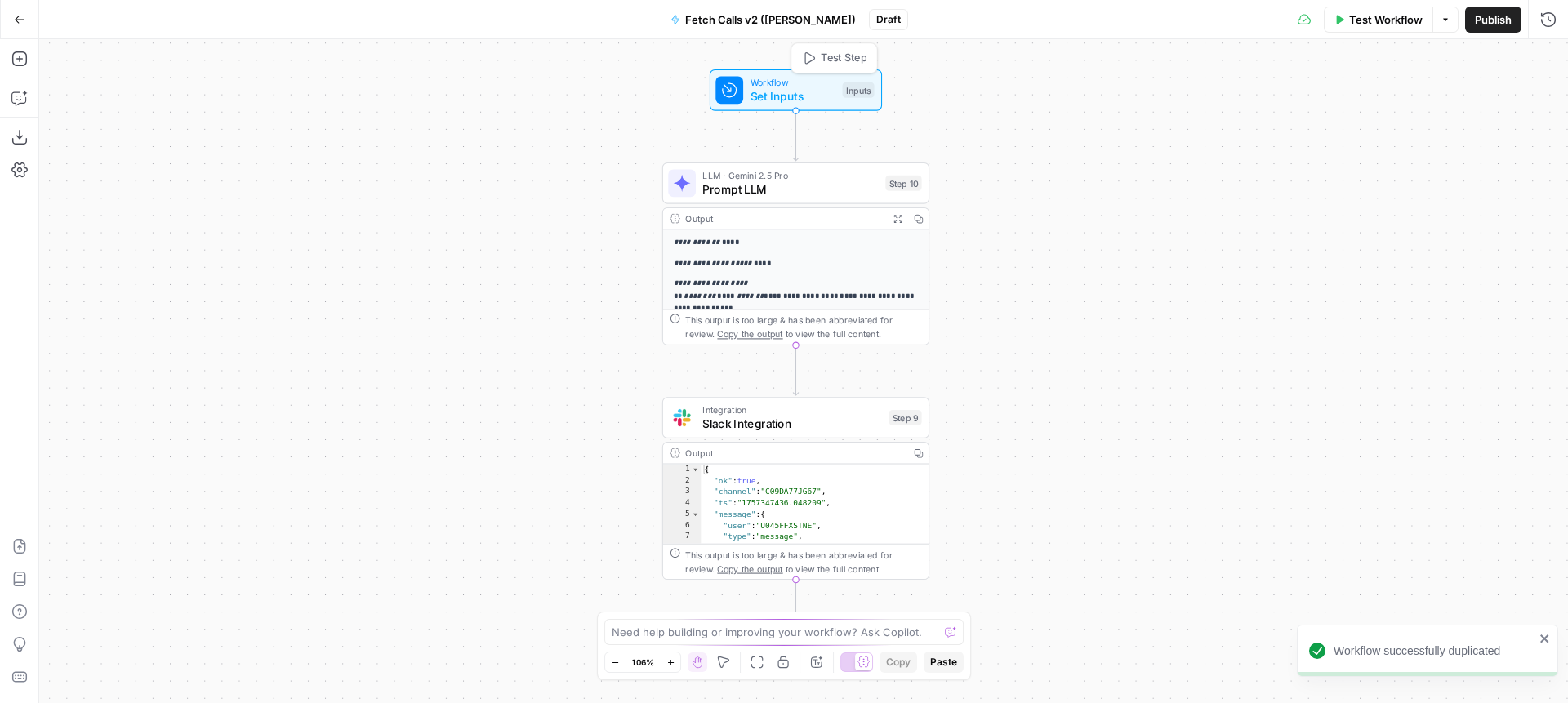
click at [800, 93] on span "Set Inputs" at bounding box center [794, 96] width 86 height 17
click at [1478, 106] on span "edit field" at bounding box center [1494, 100] width 36 height 13
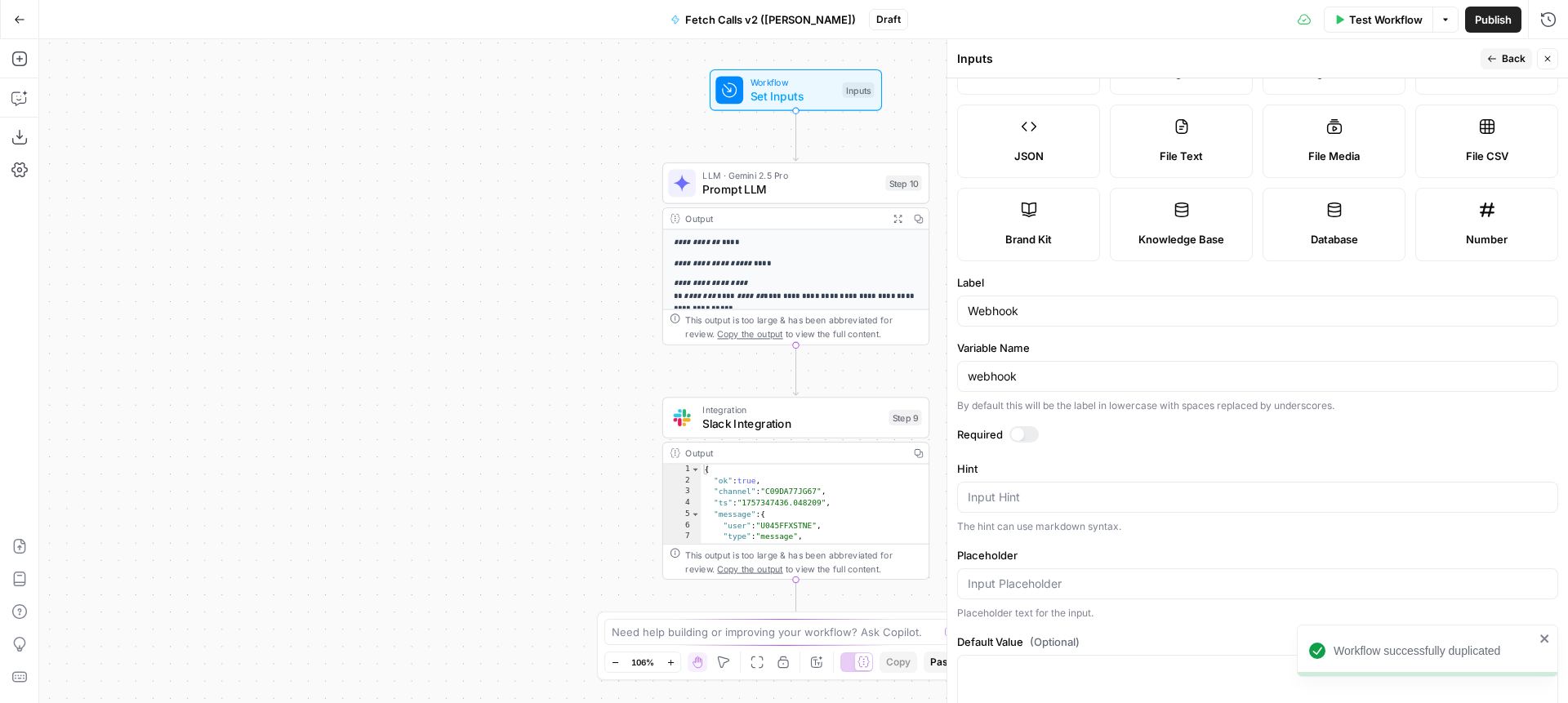
scroll to position [89, 0]
drag, startPoint x: 382, startPoint y: 335, endPoint x: 211, endPoint y: 565, distance: 286.6
click at [213, 560] on div "**********" at bounding box center [803, 370] width 1529 height 663
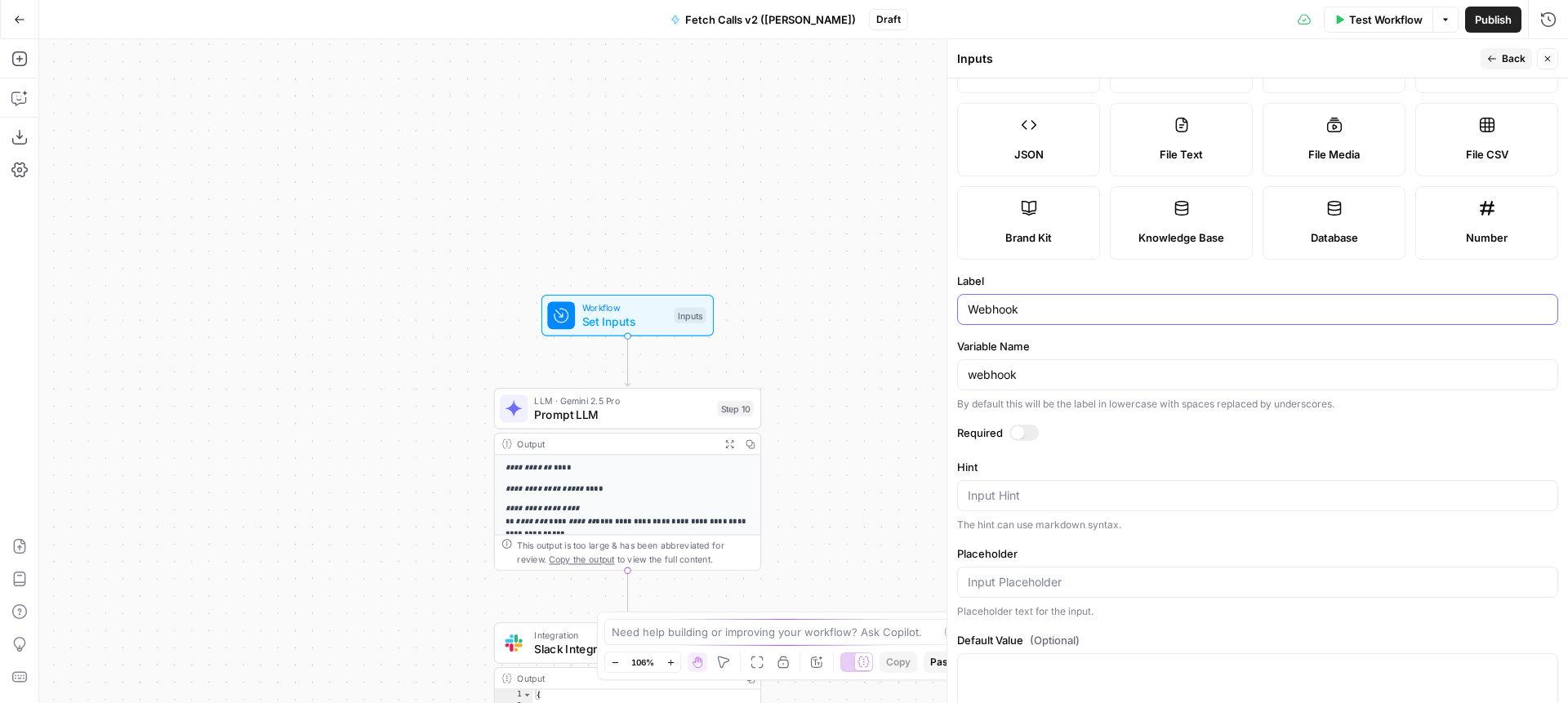
click at [1025, 303] on input "Webhook" at bounding box center [1257, 309] width 580 height 16
click at [668, 408] on span "Prompt LLM" at bounding box center [622, 414] width 176 height 17
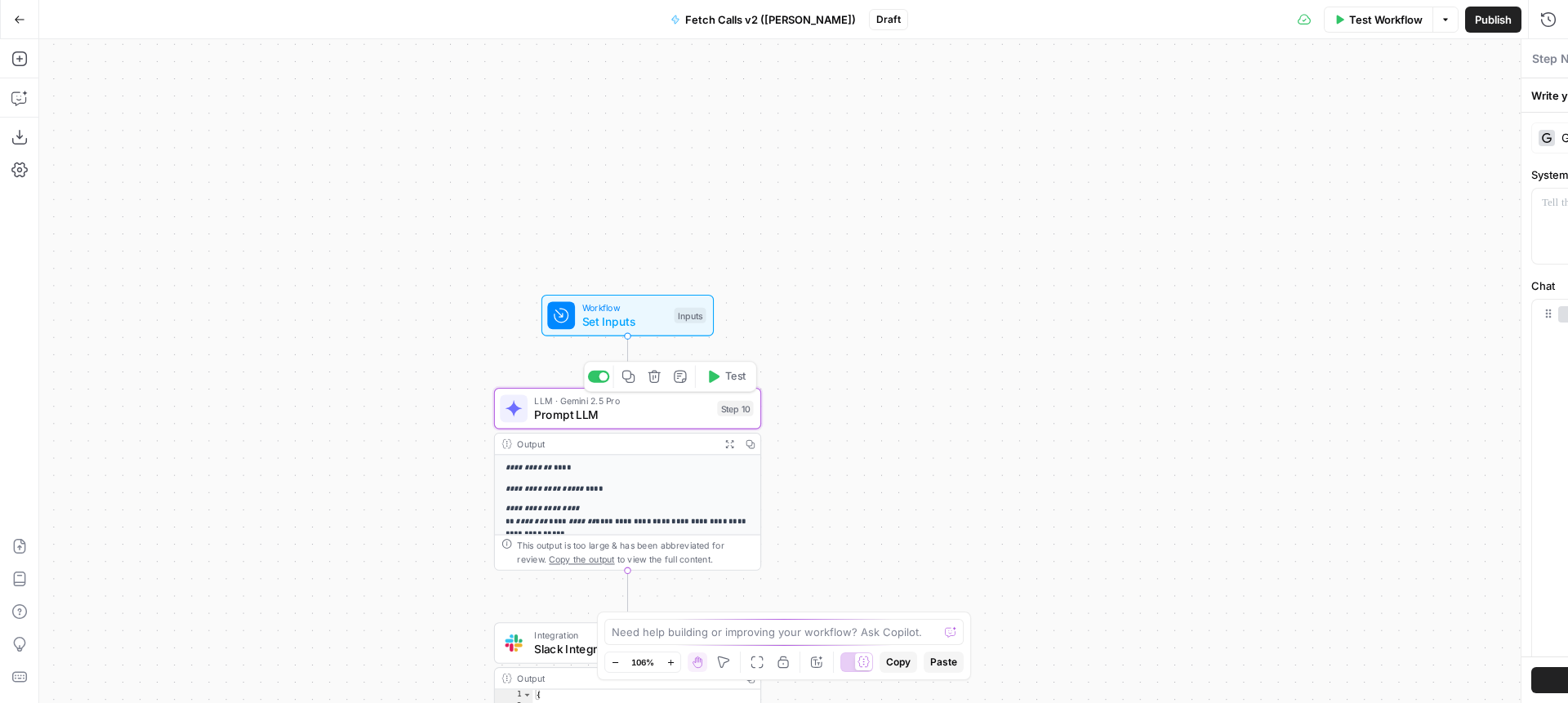
type textarea "Prompt LLM"
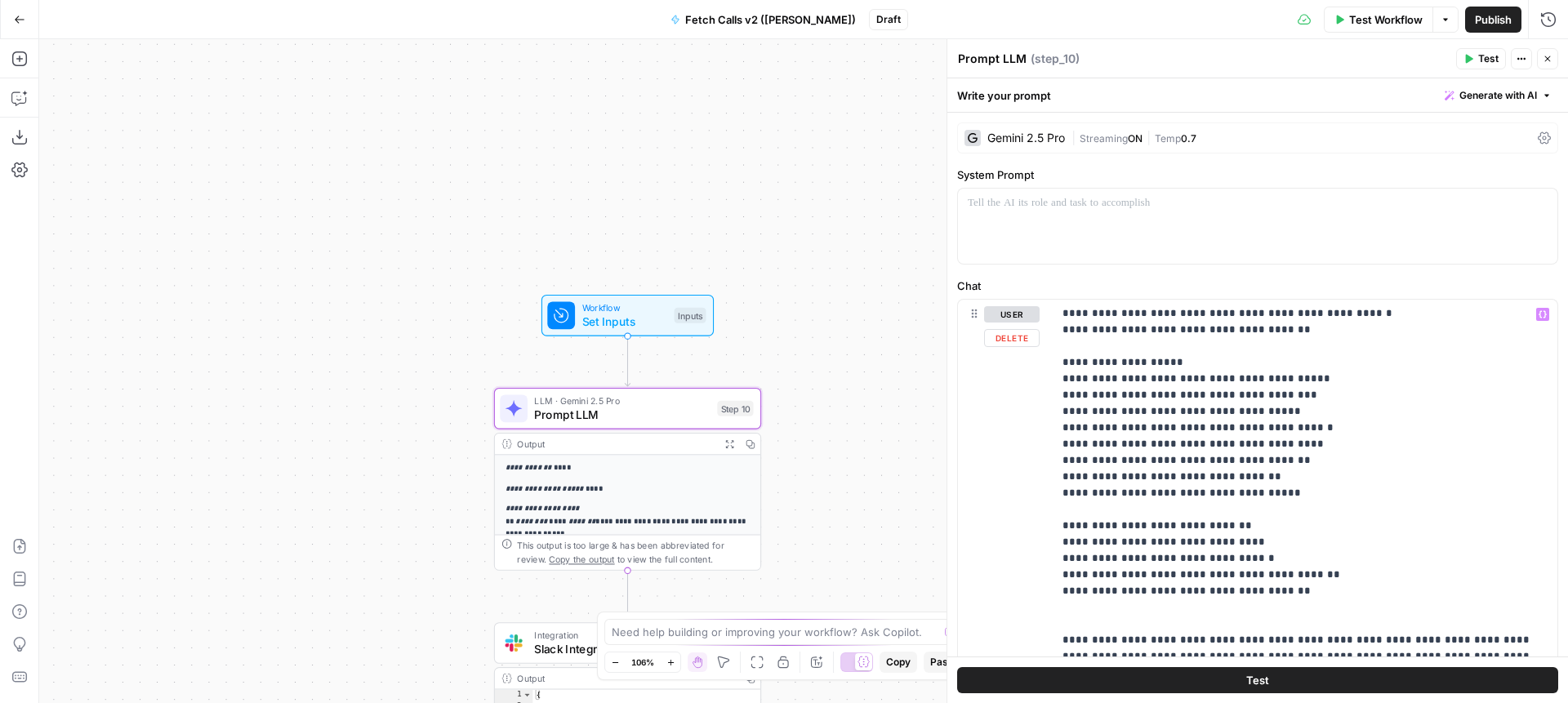
scroll to position [357, 0]
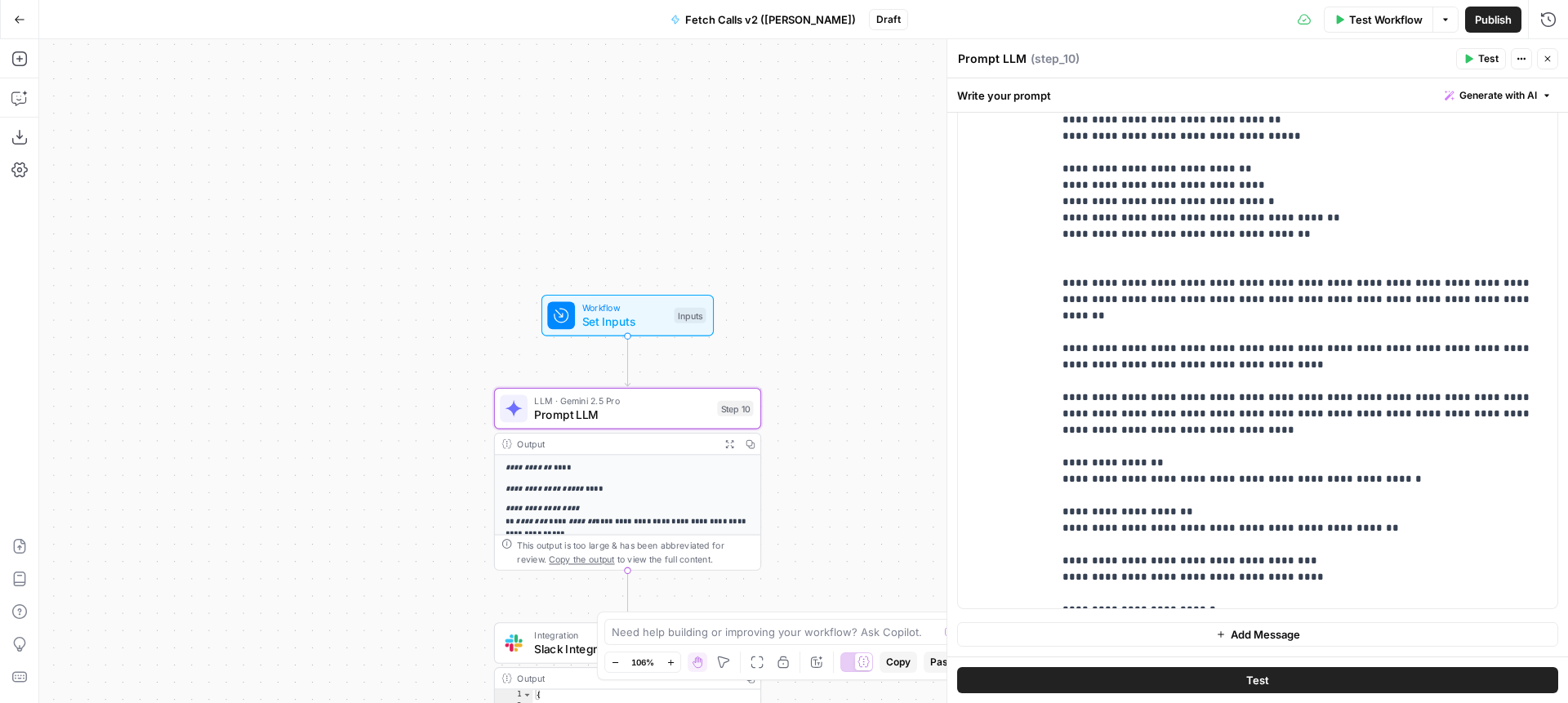
click at [570, 334] on div "Workflow Set Inputs Inputs Test Step" at bounding box center [627, 315] width 172 height 41
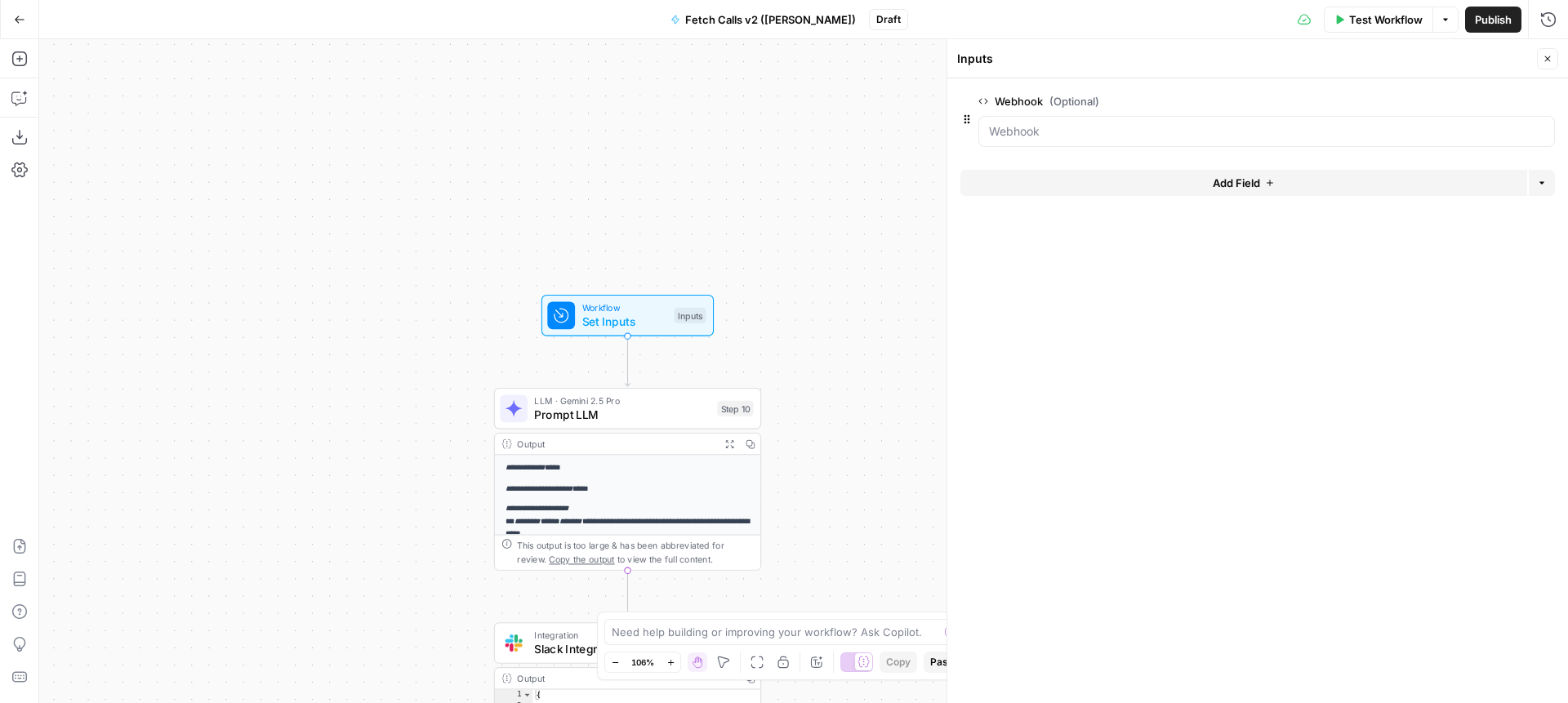
click at [1485, 100] on span "edit field" at bounding box center [1494, 100] width 36 height 13
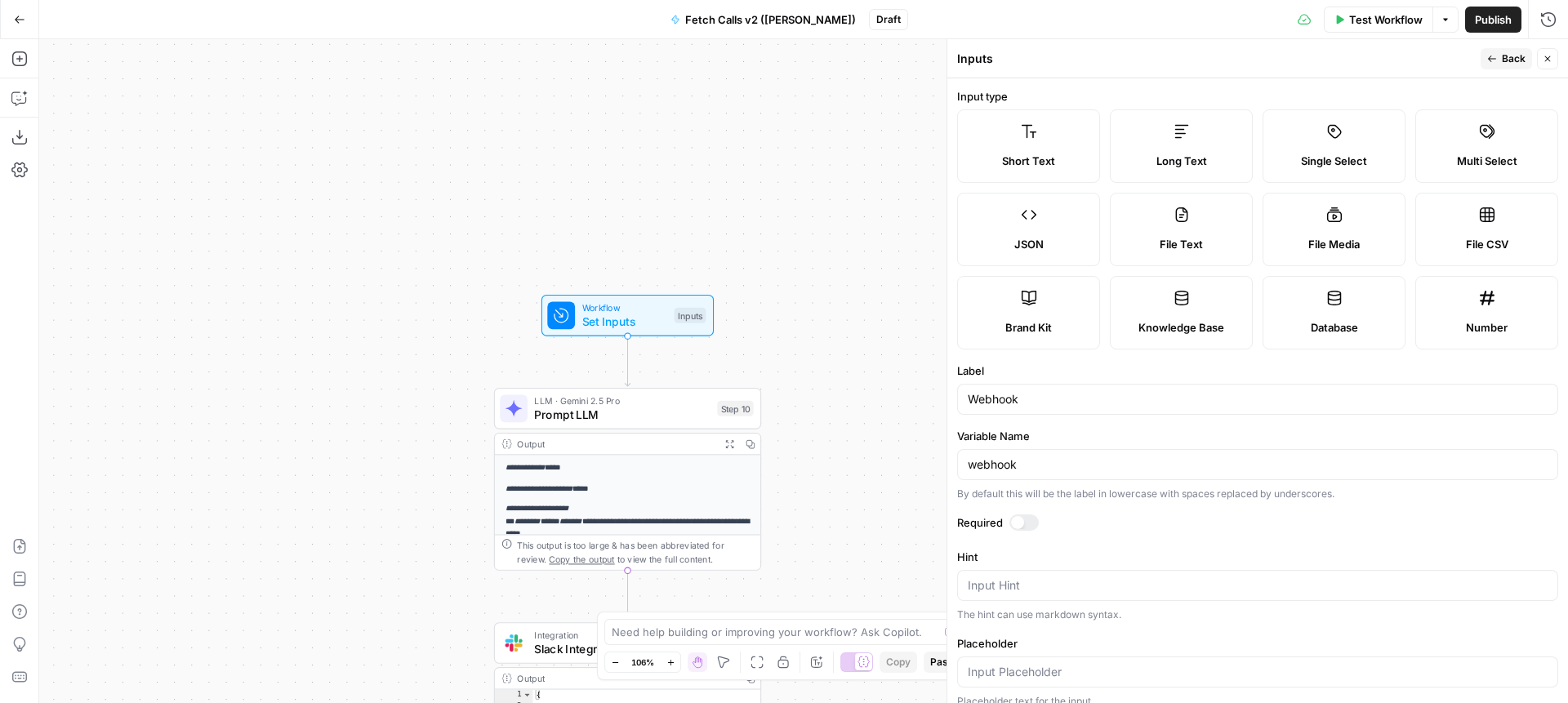
click at [1031, 165] on span "Short Text" at bounding box center [1028, 160] width 53 height 16
click at [1047, 397] on input "Webhook" at bounding box center [1257, 398] width 580 height 16
type input "Transcript"
click at [1040, 484] on div "Variable Name webhook By default this will be the label in lowercase with space…" at bounding box center [1258, 464] width 601 height 73
click at [1039, 468] on input "webhook" at bounding box center [1257, 464] width 580 height 16
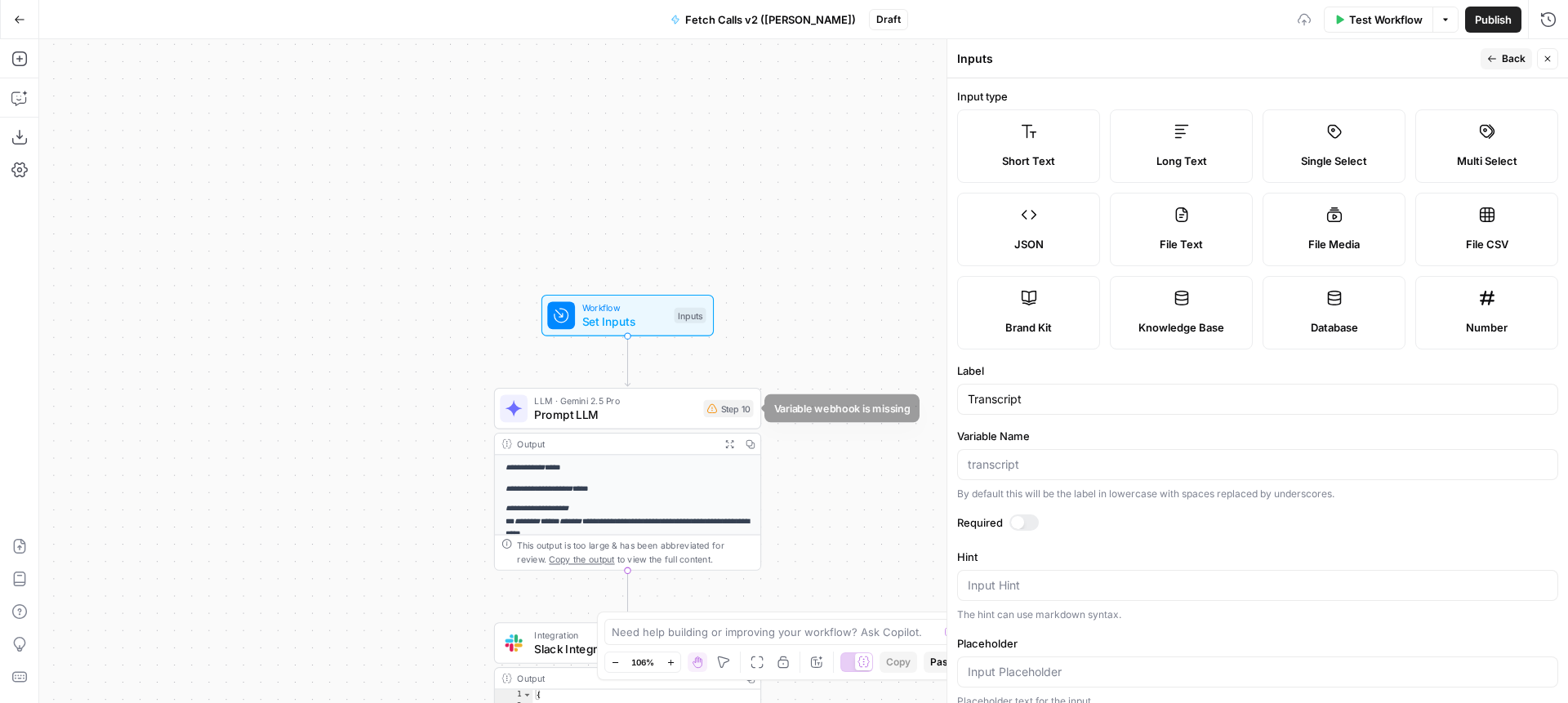
click at [654, 410] on span "Prompt LLM" at bounding box center [616, 414] width 162 height 17
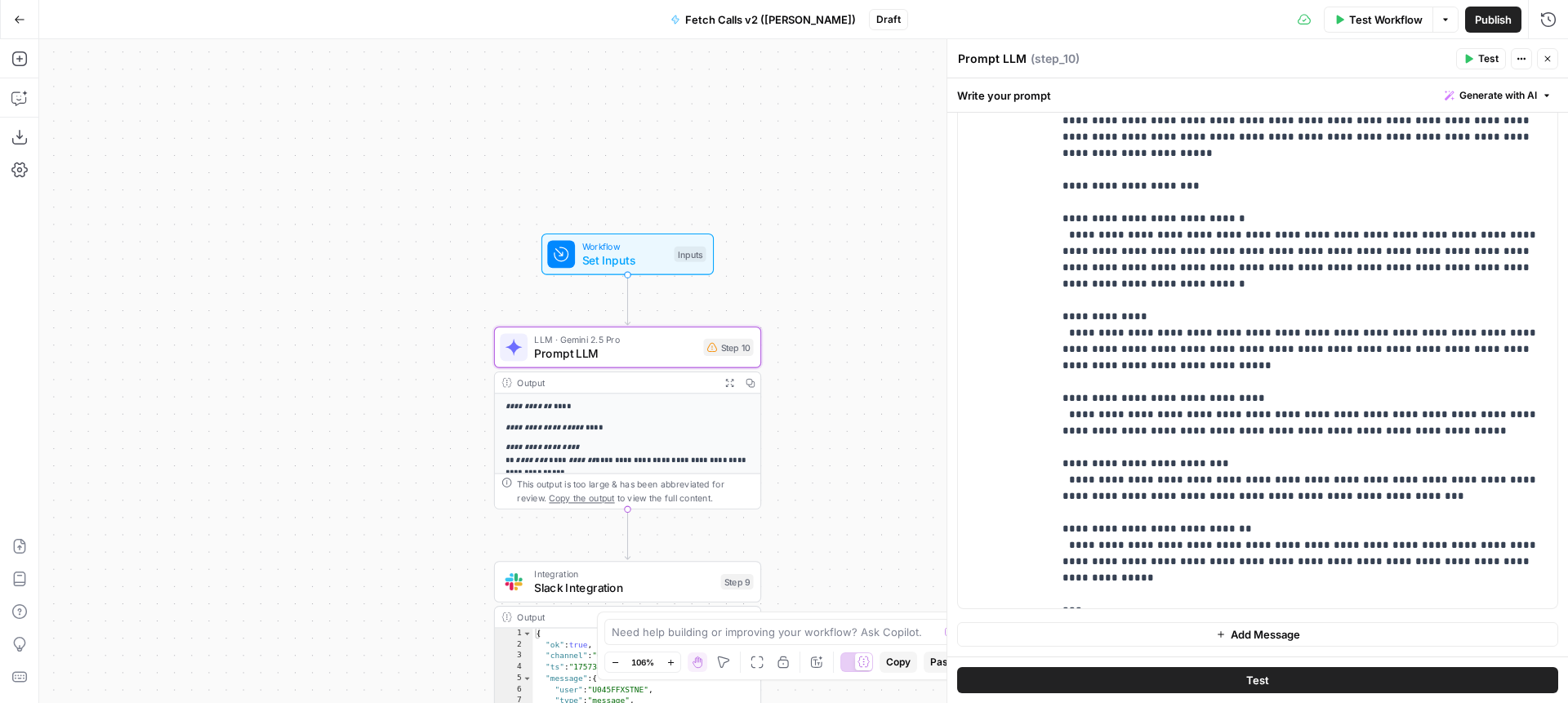
drag, startPoint x: 830, startPoint y: 481, endPoint x: 830, endPoint y: 335, distance: 146.0
click at [830, 335] on div "**********" at bounding box center [803, 370] width 1529 height 663
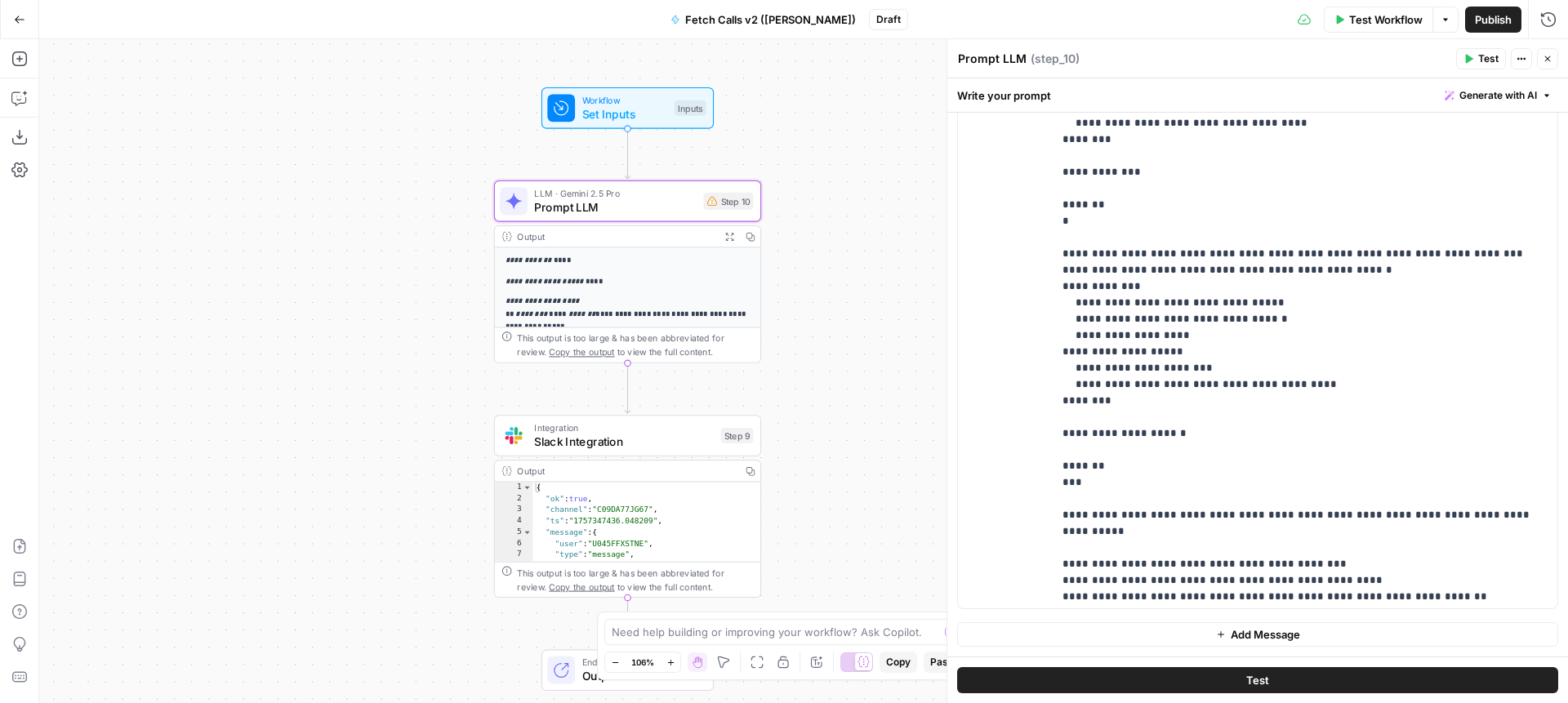
scroll to position [7348, 0]
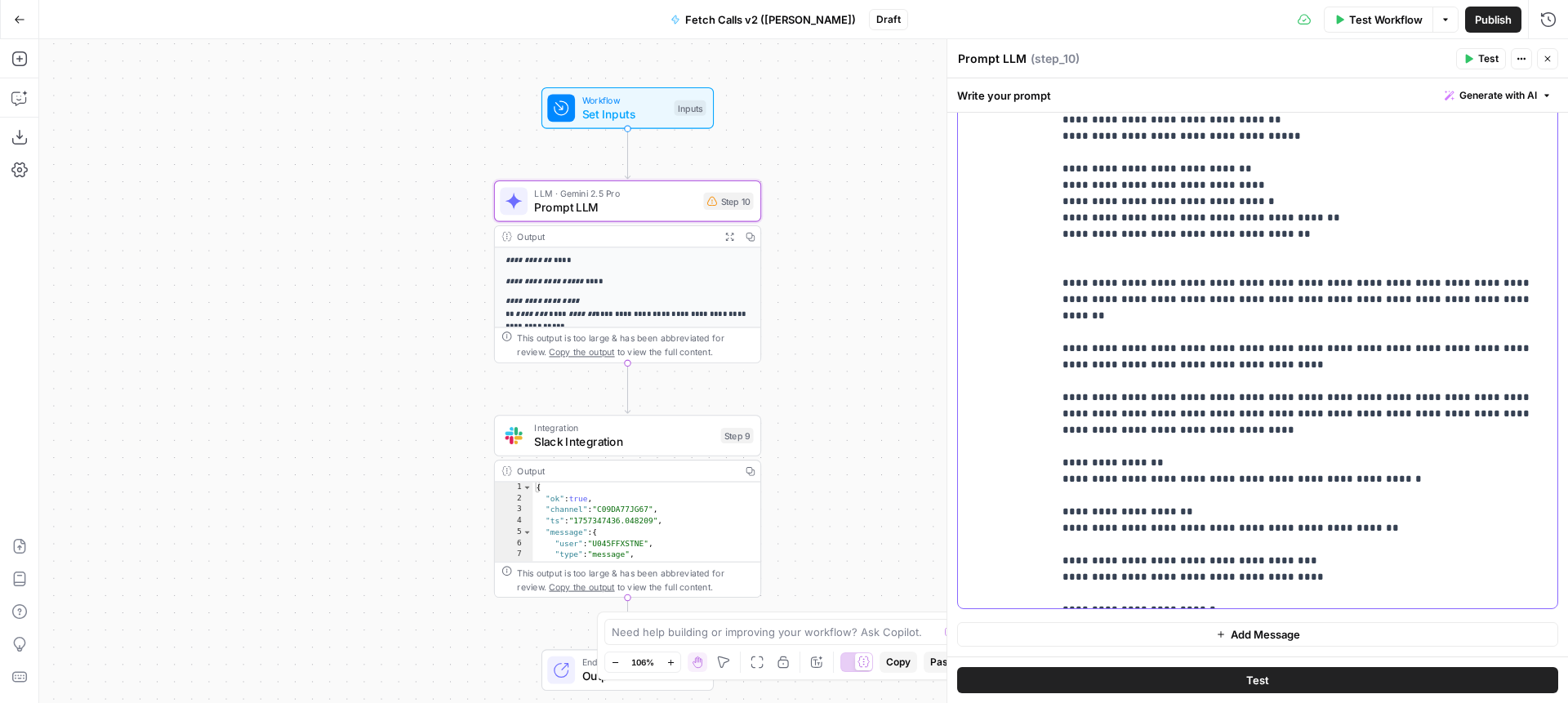
click at [1481, 24] on span "Publish" at bounding box center [1494, 19] width 37 height 16
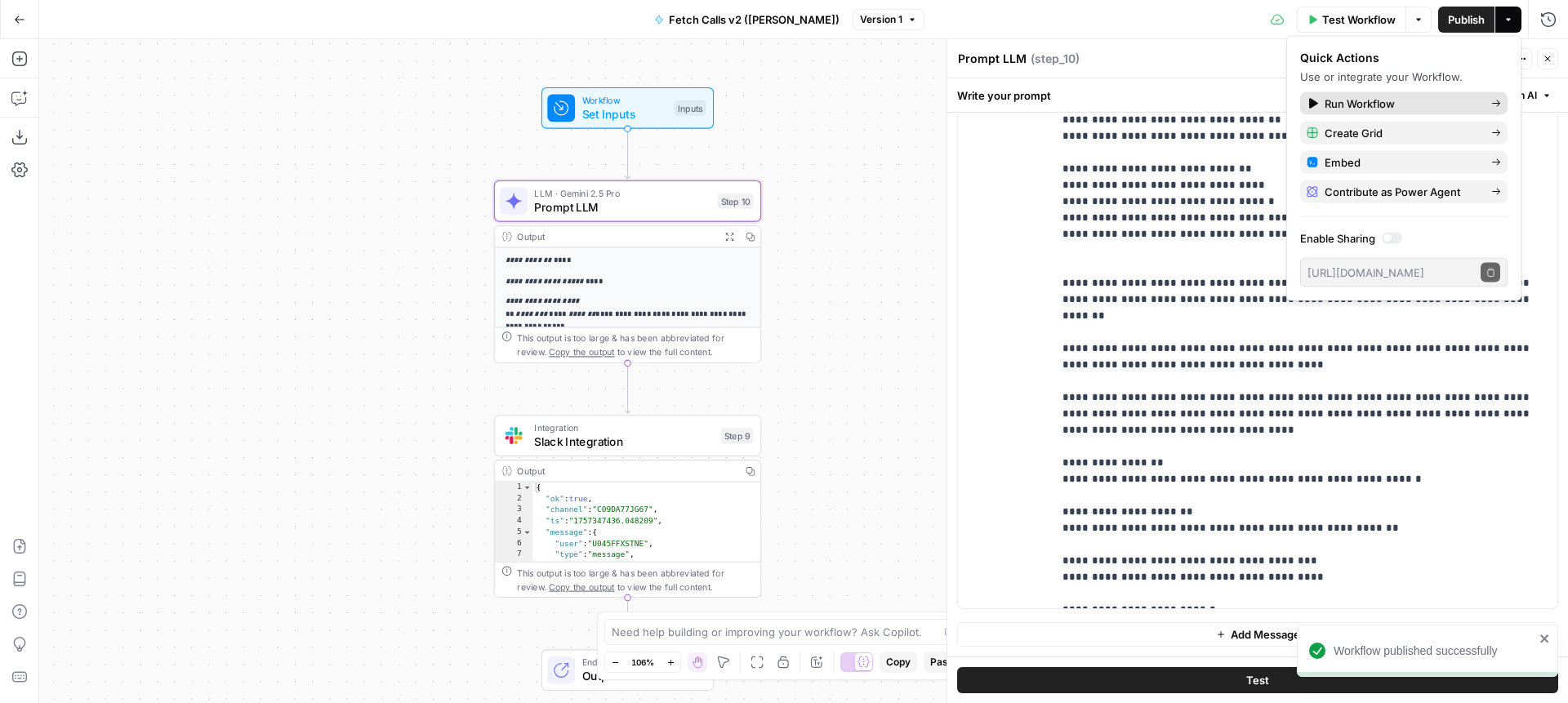
click at [1424, 111] on link "Run Workflow" at bounding box center [1404, 103] width 208 height 23
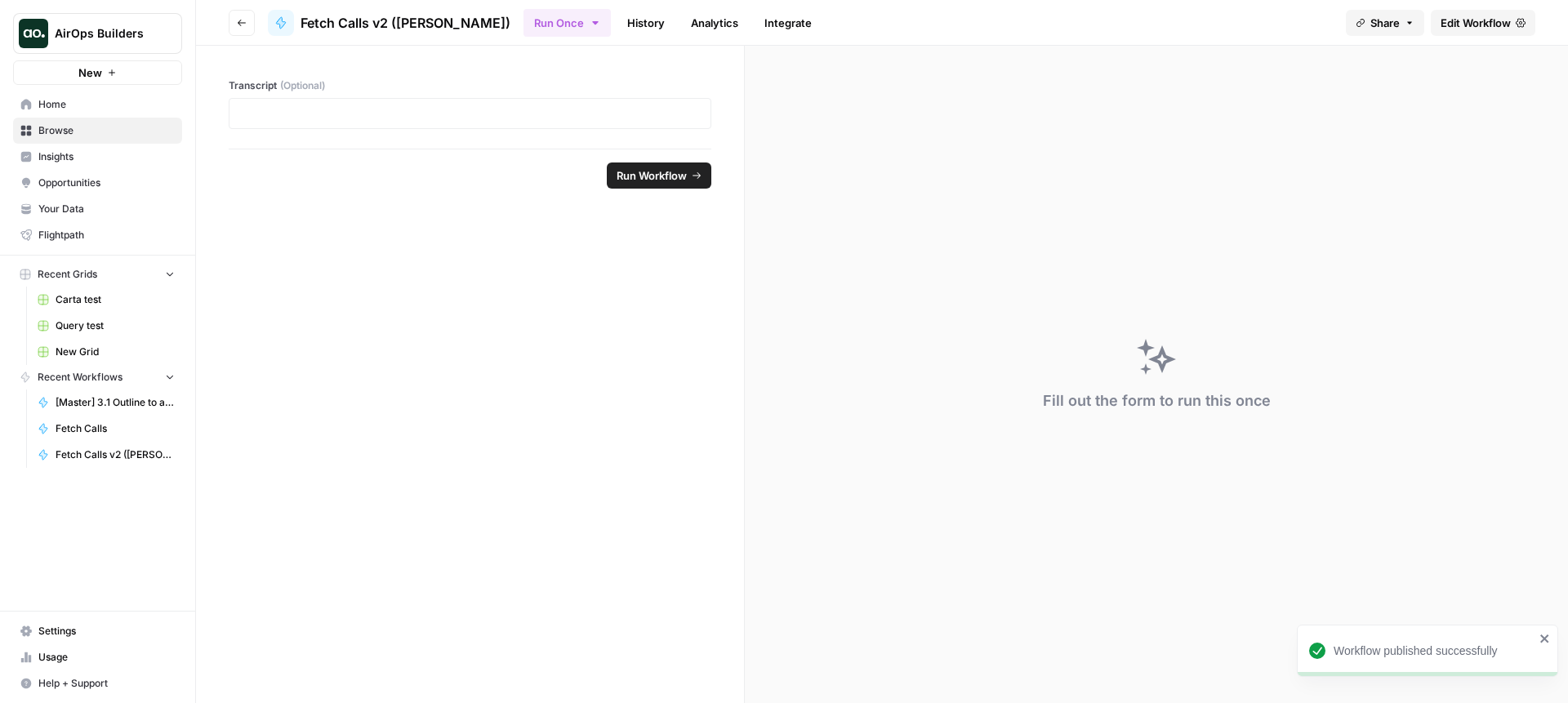
click at [617, 24] on link "History" at bounding box center [646, 23] width 57 height 26
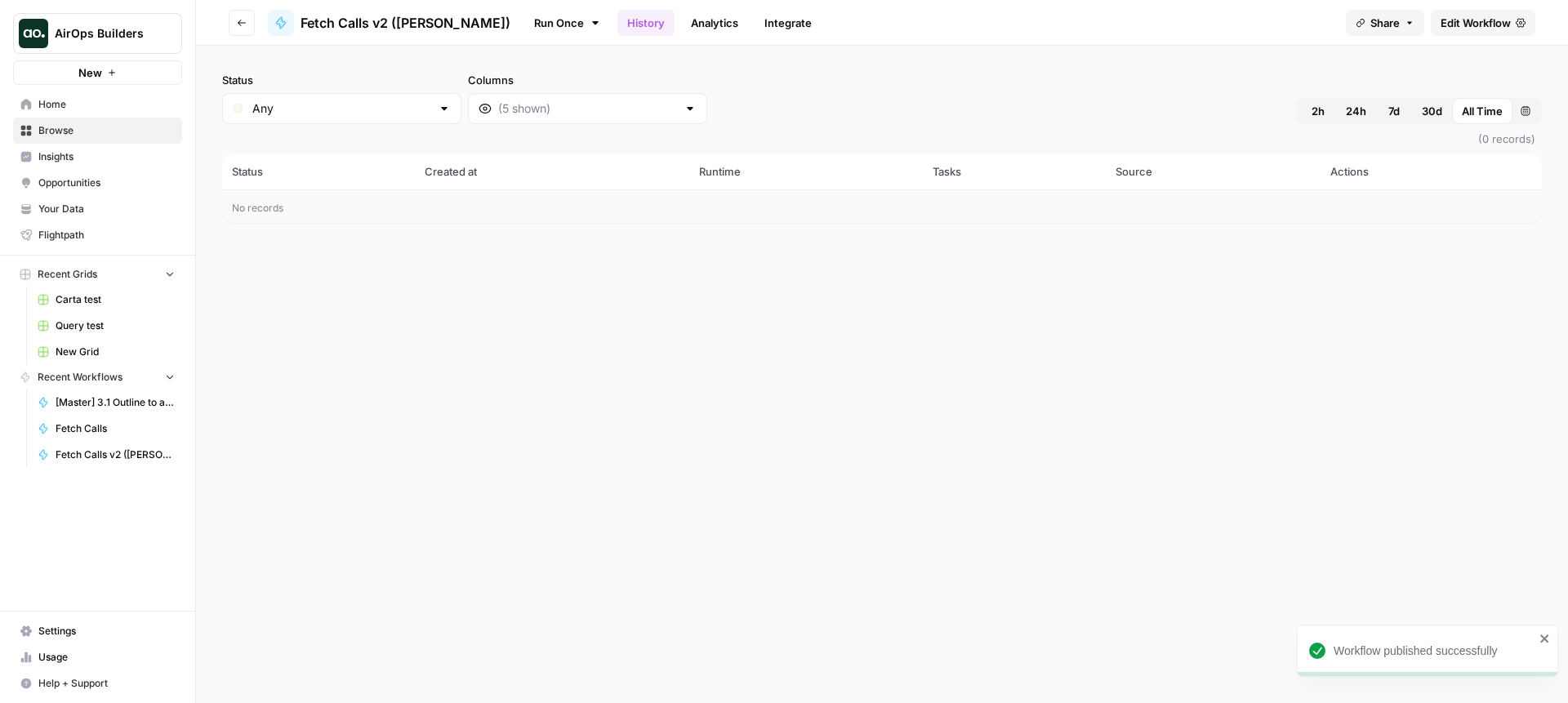
click at [524, 19] on link "Run Once" at bounding box center [567, 23] width 88 height 28
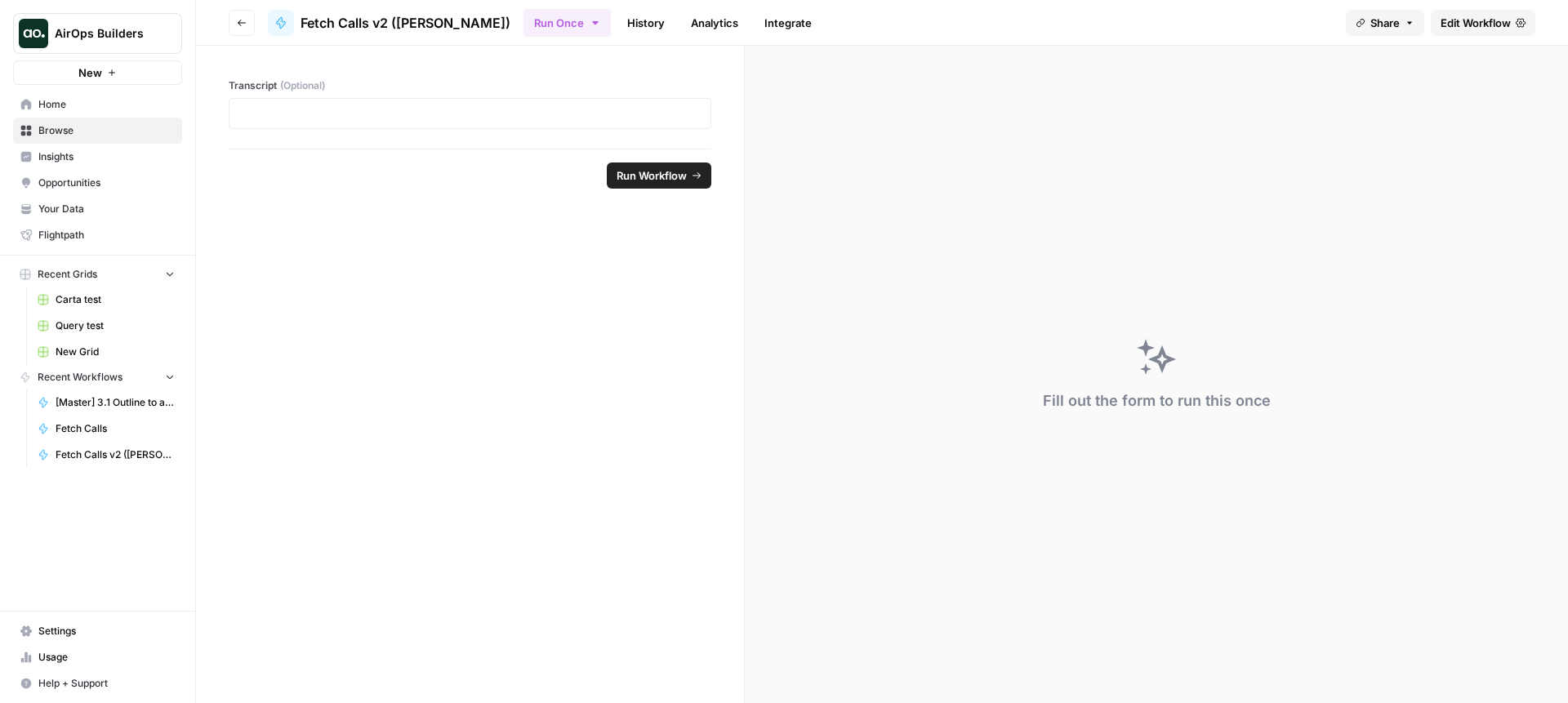
click at [755, 19] on link "Integrate" at bounding box center [788, 23] width 67 height 26
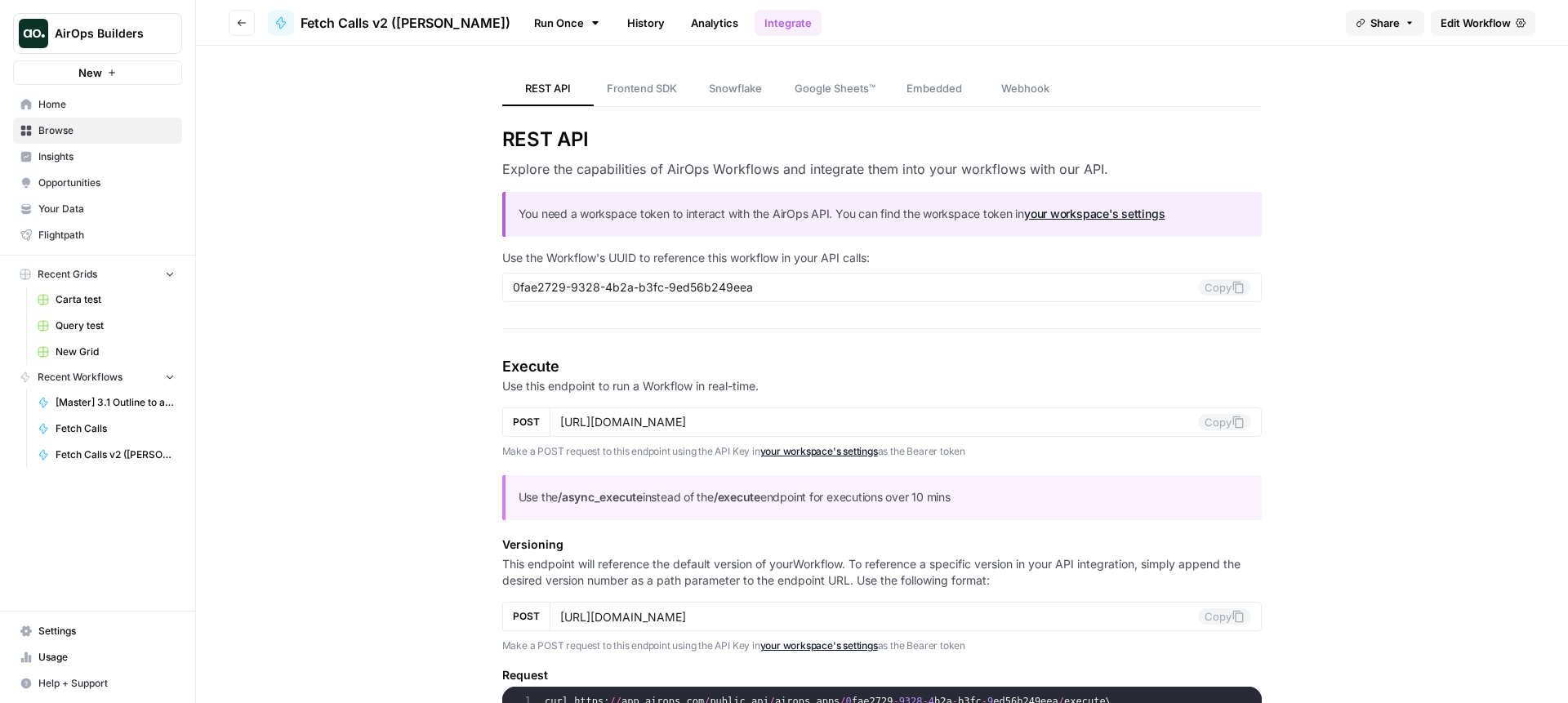
click at [959, 431] on div "https://api.airops.com/public_api/airops_apps/0fae2729-9328-4b2a-b3fc-9ed56b249…" at bounding box center [906, 422] width 713 height 30
click at [1067, 425] on input "https://api.airops.com/public_api/airops_apps/0fae2729-9328-4b2a-b3fc-9ed56b249…" at bounding box center [880, 421] width 638 height 14
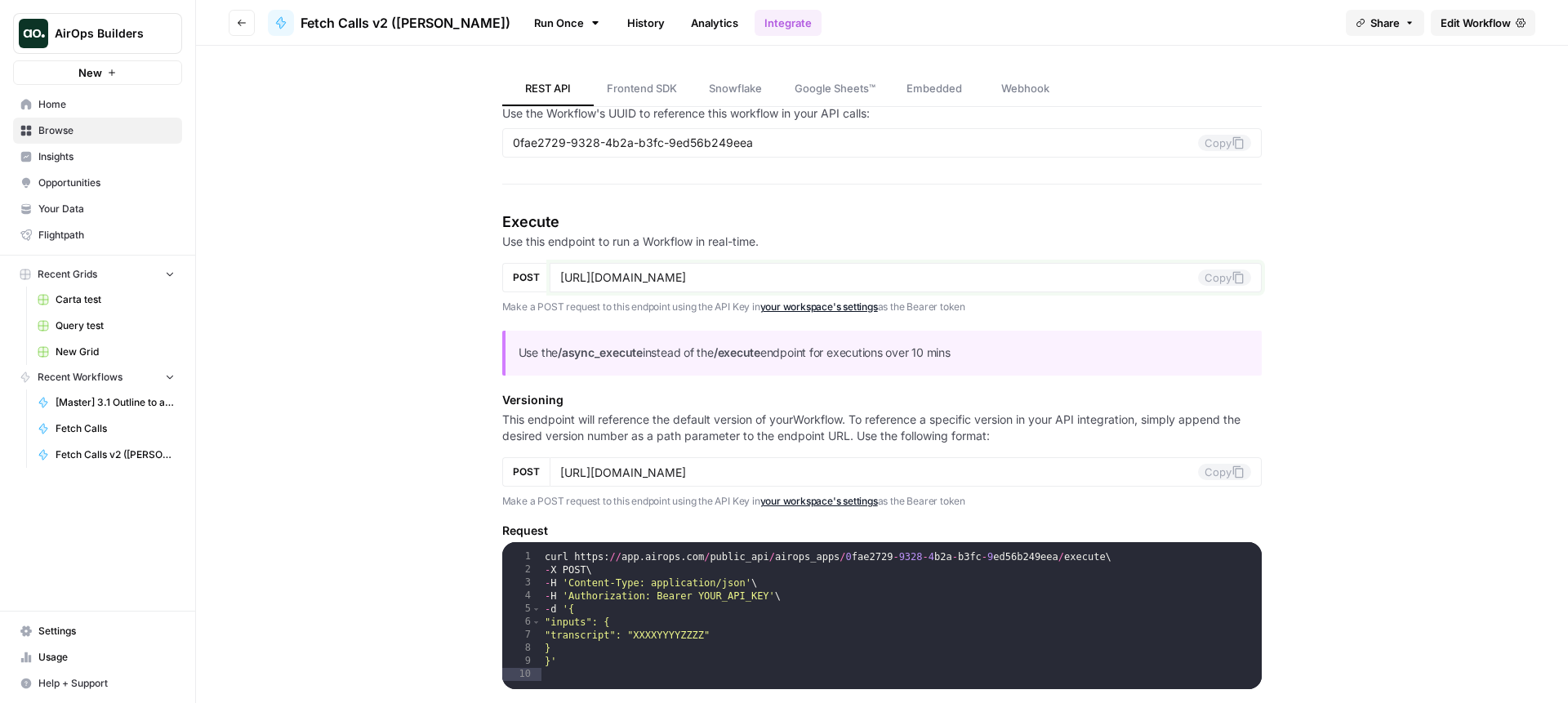
scroll to position [240, 0]
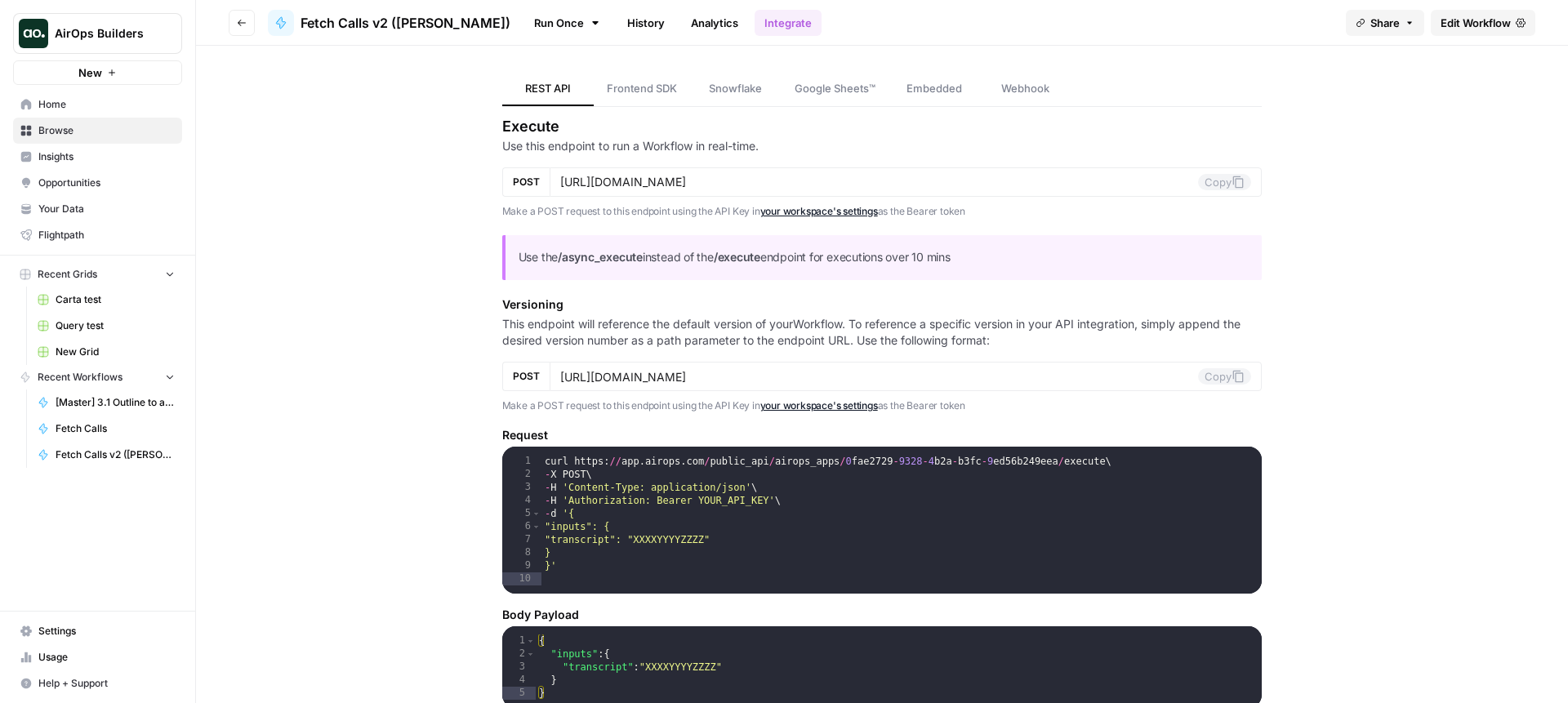
click at [569, 527] on div "curl https : // app . airops . com / public_api / airops_apps / 0 fae2729 - 932…" at bounding box center [902, 541] width 721 height 173
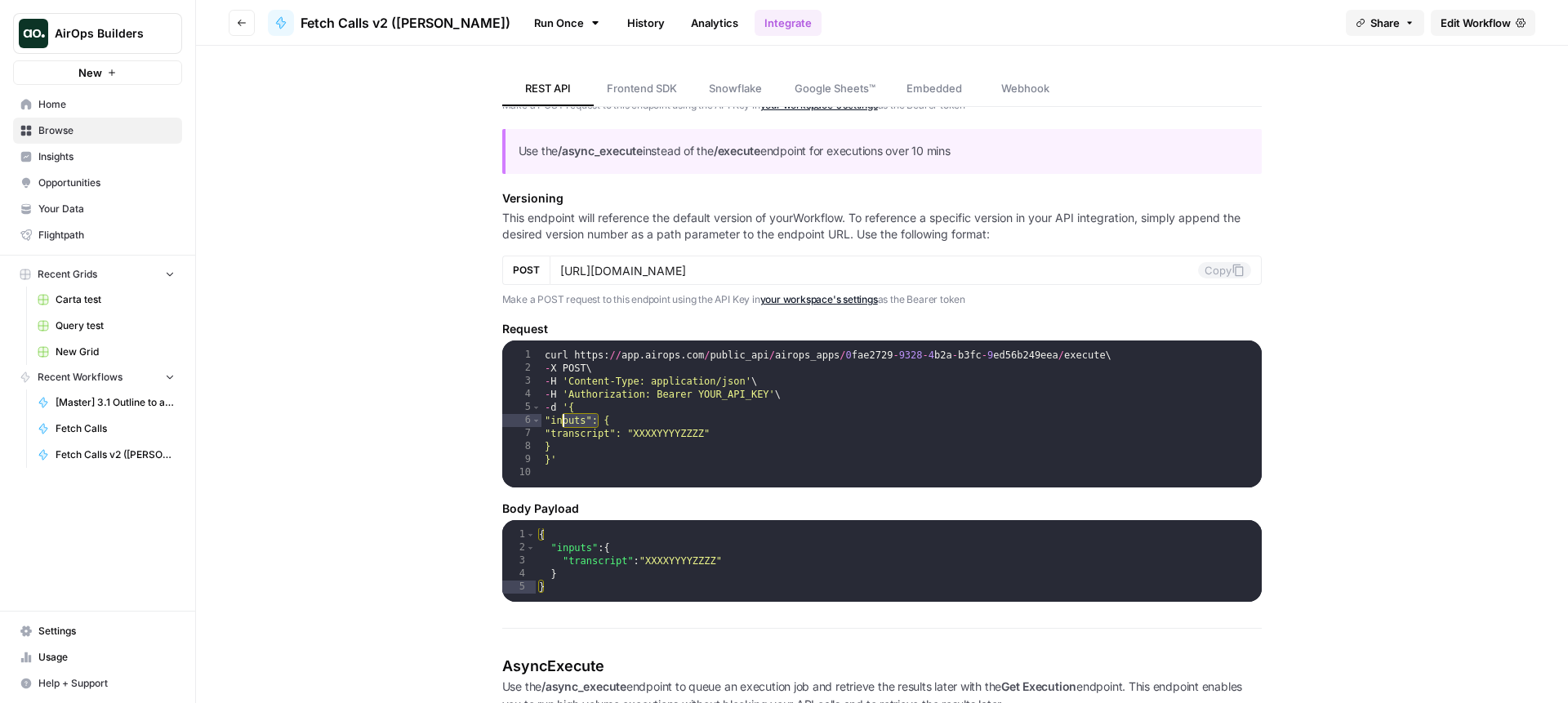
scroll to position [374, 0]
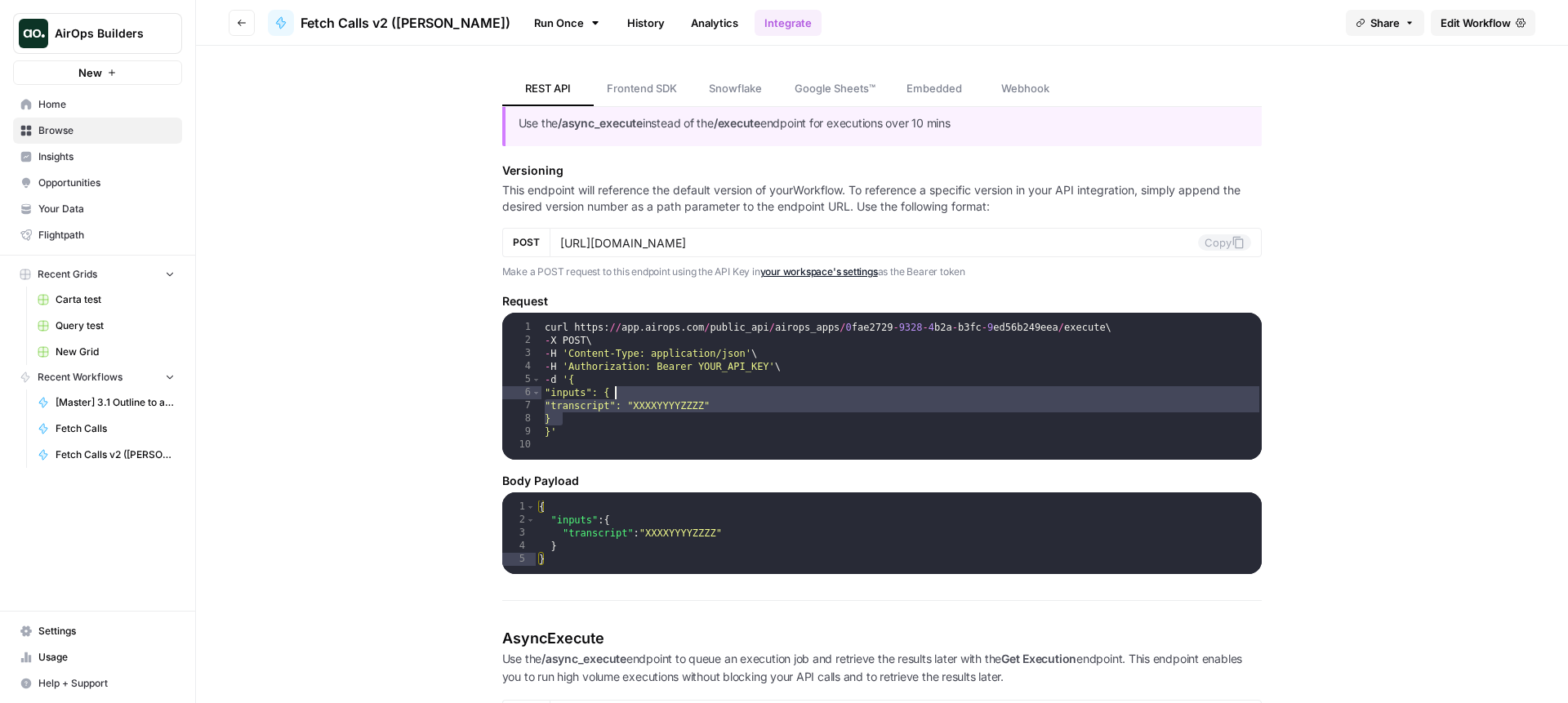
drag, startPoint x: 592, startPoint y: 421, endPoint x: 614, endPoint y: 393, distance: 35.6
click at [614, 393] on div "curl https : // app . airops . com / public_api / airops_apps / 0 fae2729 - 932…" at bounding box center [902, 407] width 721 height 173
click at [596, 413] on div "curl https : // app . airops . com / public_api / airops_apps / 0 fae2729 - 932…" at bounding box center [902, 407] width 721 height 173
drag, startPoint x: 572, startPoint y: 417, endPoint x: 555, endPoint y: 392, distance: 30.2
click at [555, 392] on div "curl https : // app . airops . com / public_api / airops_apps / 0 fae2729 - 932…" at bounding box center [902, 407] width 721 height 173
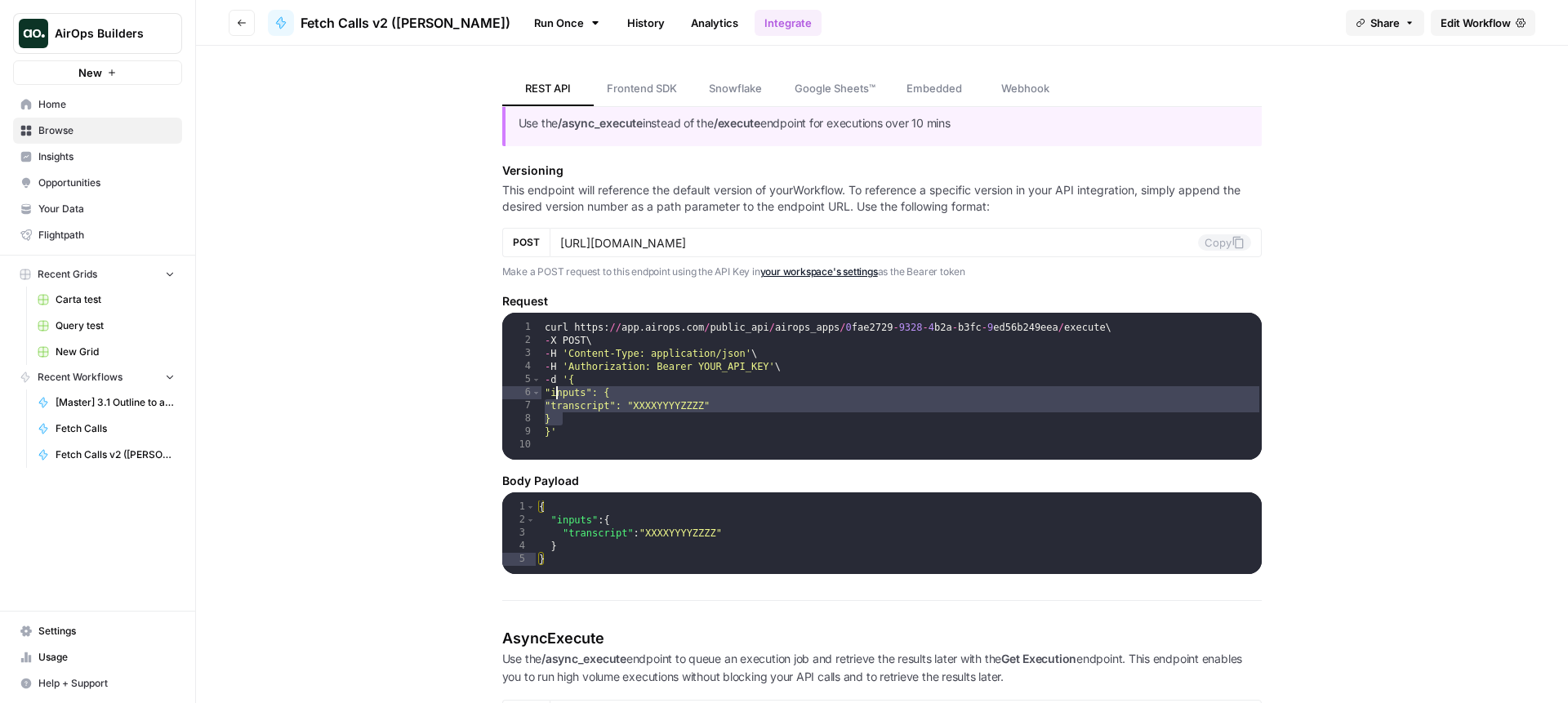
type textarea "**********"
click at [1492, 21] on span "Edit Workflow" at bounding box center [1475, 22] width 70 height 16
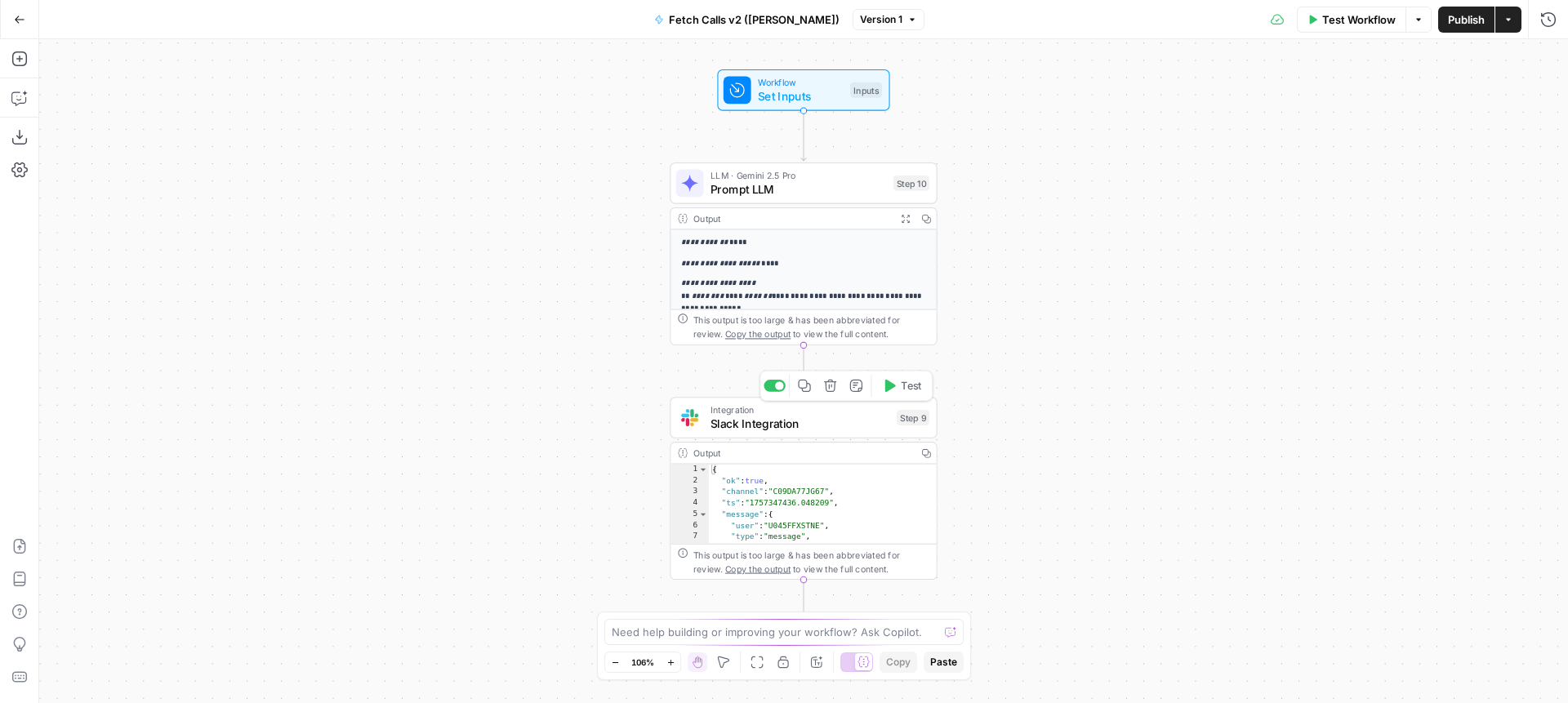
click at [774, 387] on div at bounding box center [775, 386] width 22 height 13
click at [1450, 29] on button "Publish" at bounding box center [1467, 19] width 57 height 26
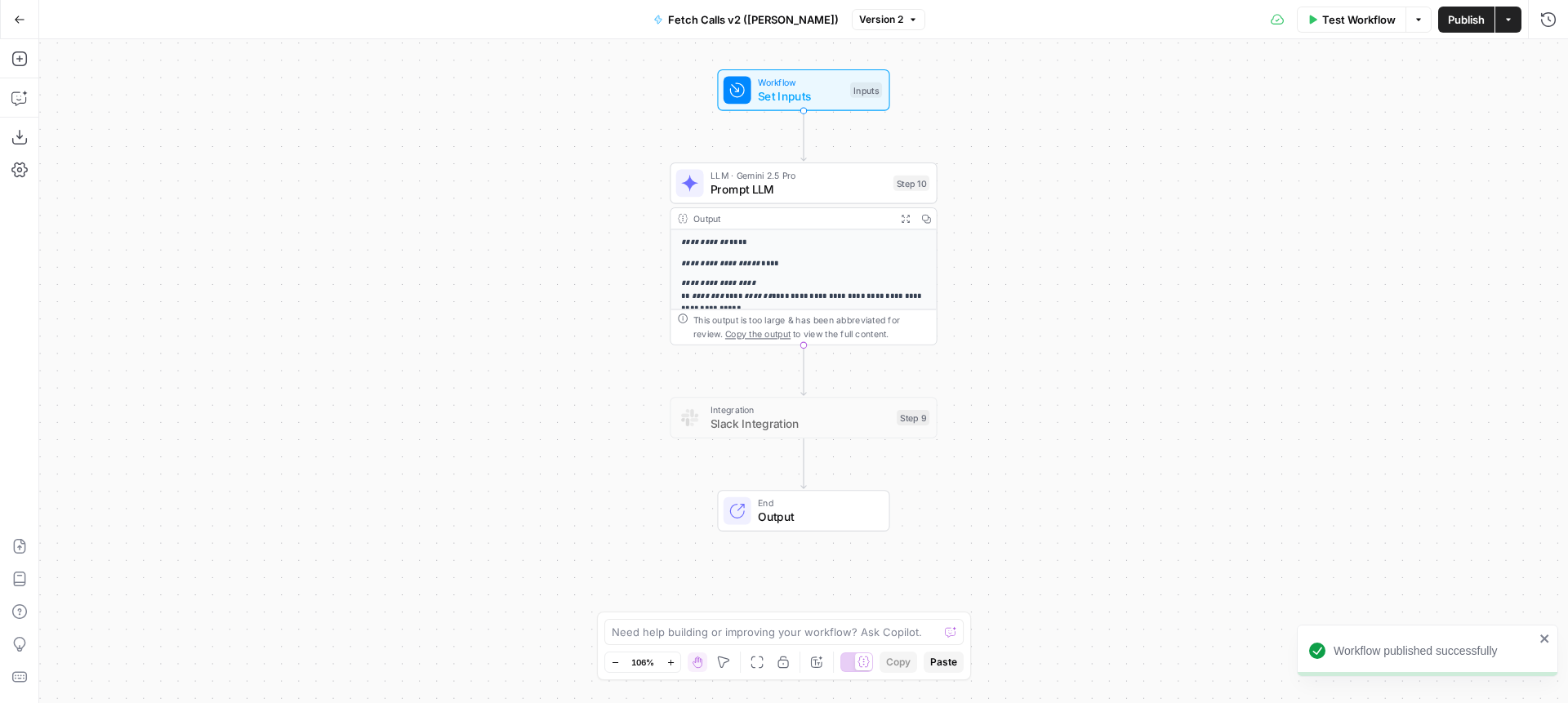
click at [9, 13] on button "Go Back" at bounding box center [19, 19] width 30 height 30
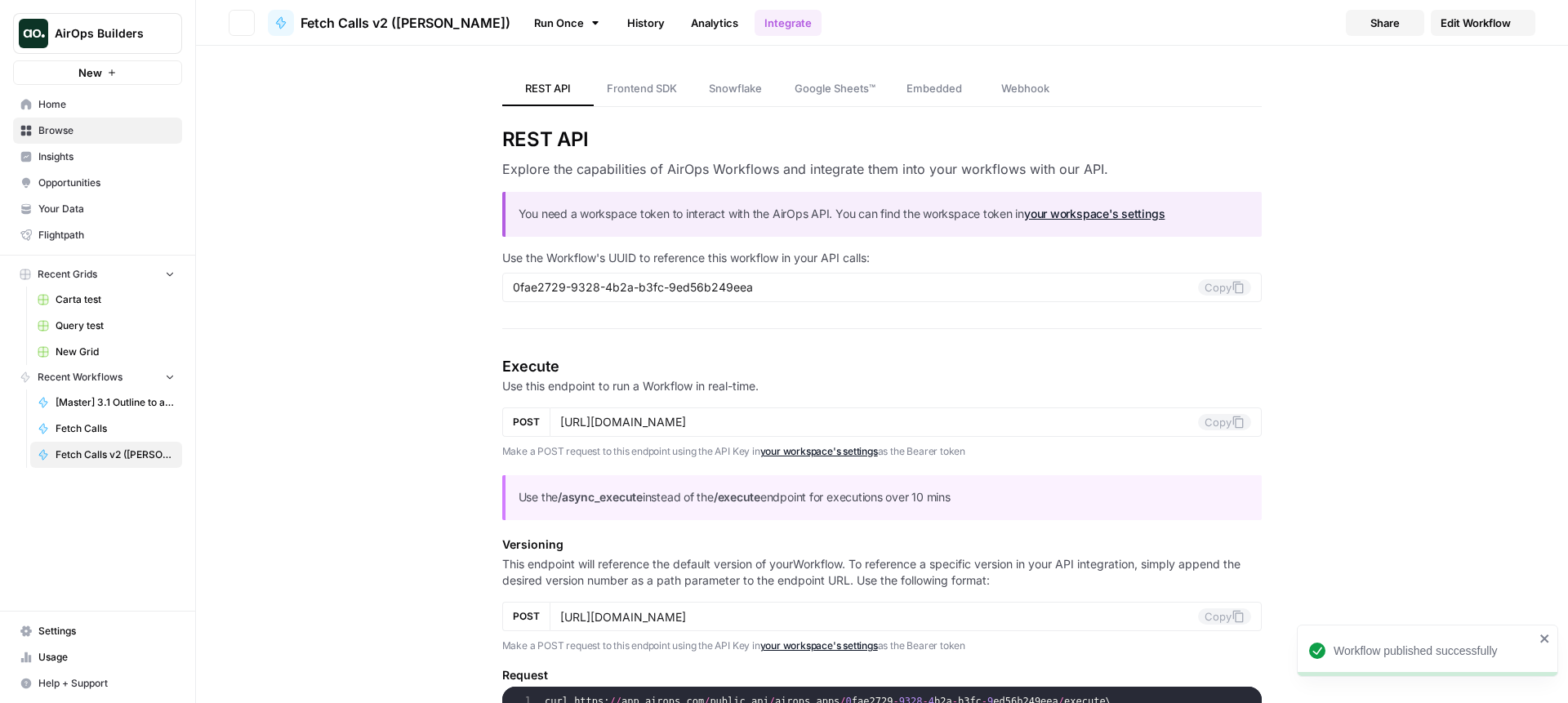
type input "https://api.airops.com/public_api/airops_apps/0fae2729-9328-4b2a-b3fc-9ed56b249…"
click at [101, 436] on link "Fetch Calls" at bounding box center [106, 428] width 152 height 26
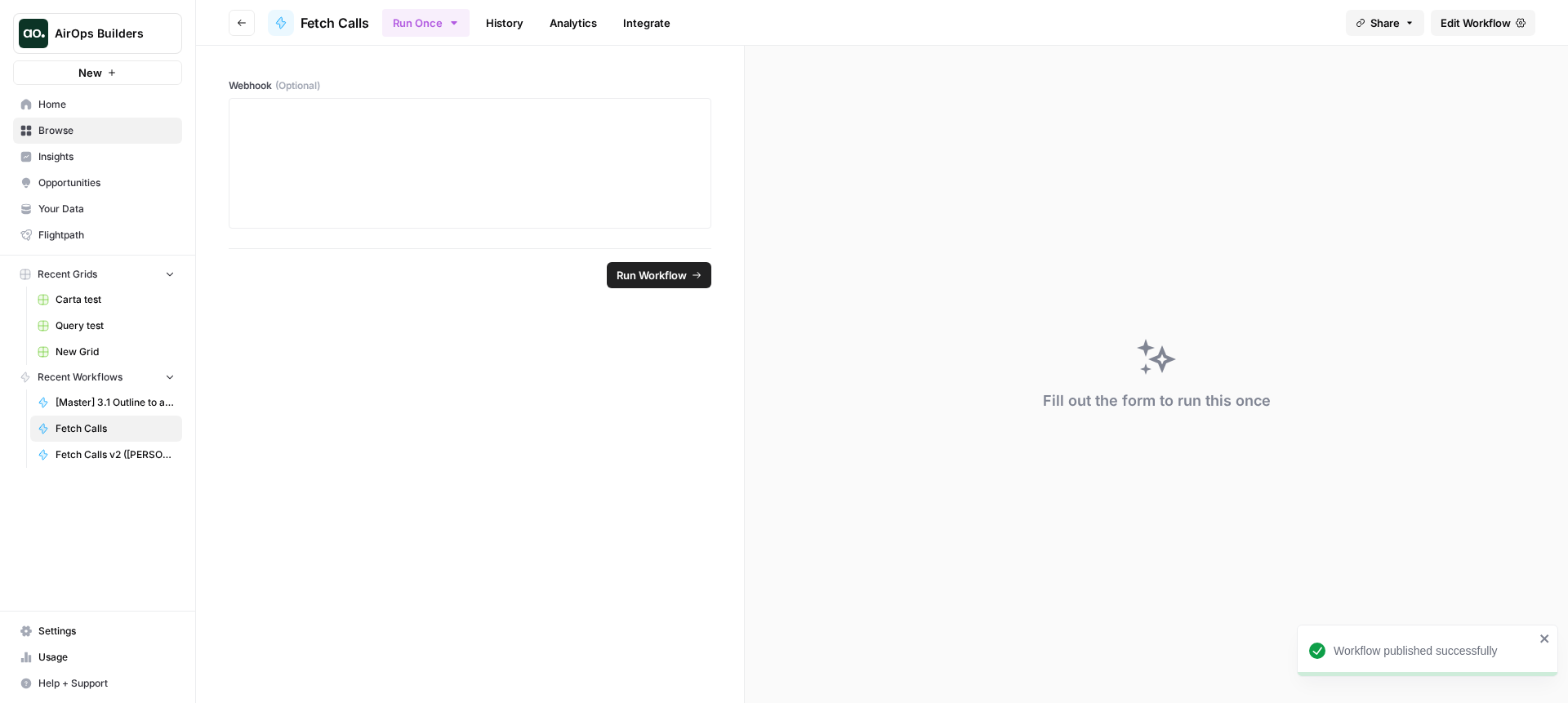
click at [505, 26] on link "History" at bounding box center [505, 23] width 57 height 26
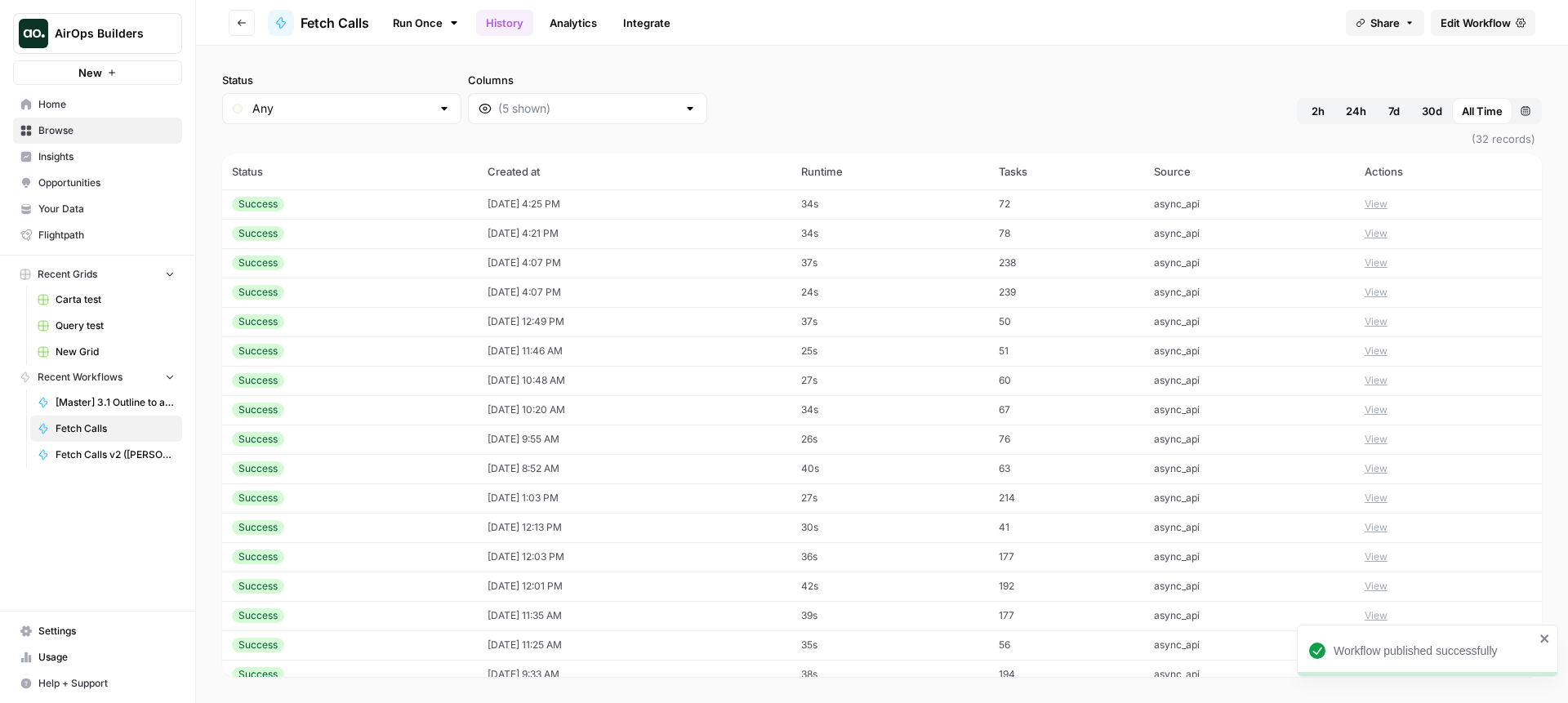
click at [1388, 194] on td "View" at bounding box center [1449, 203] width 187 height 30
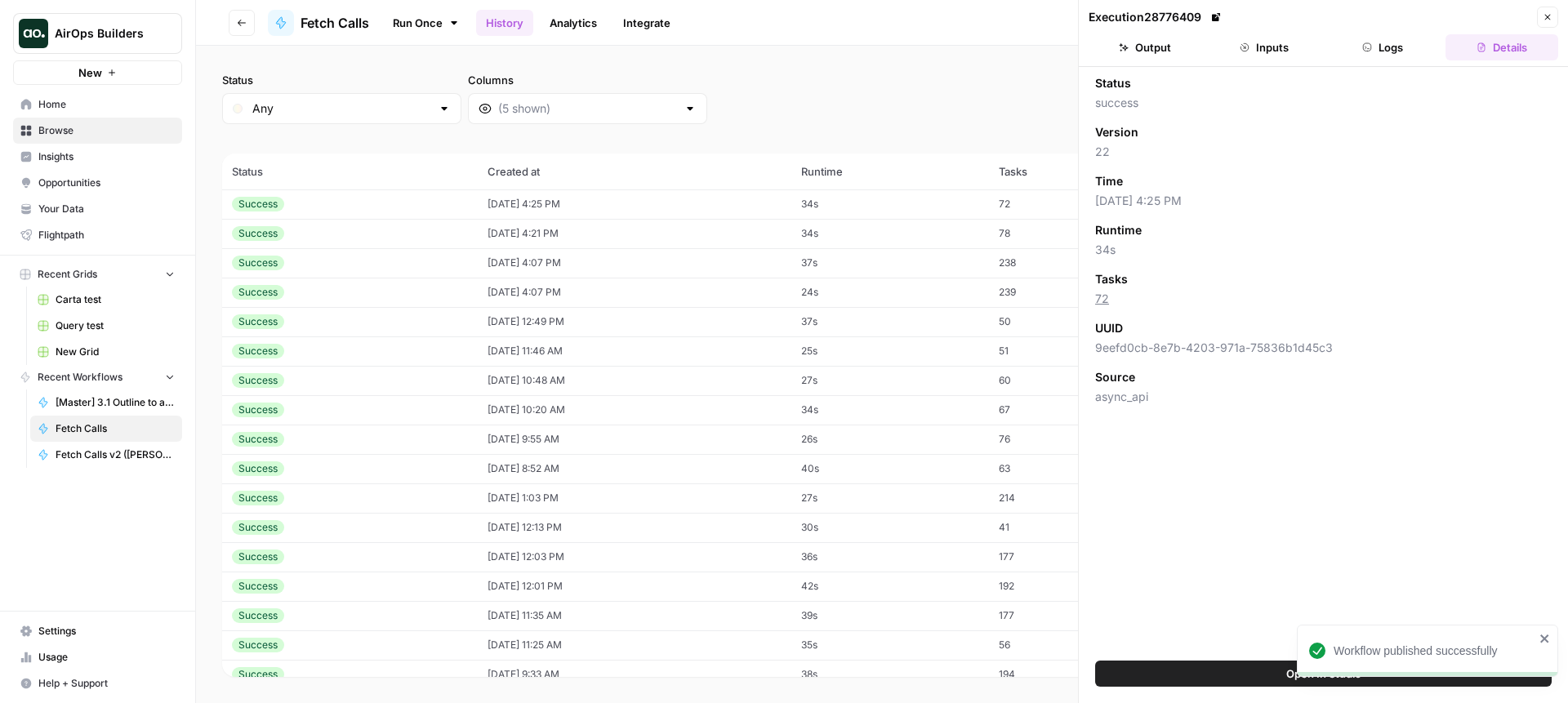
click at [1123, 53] on button "Output" at bounding box center [1145, 47] width 112 height 26
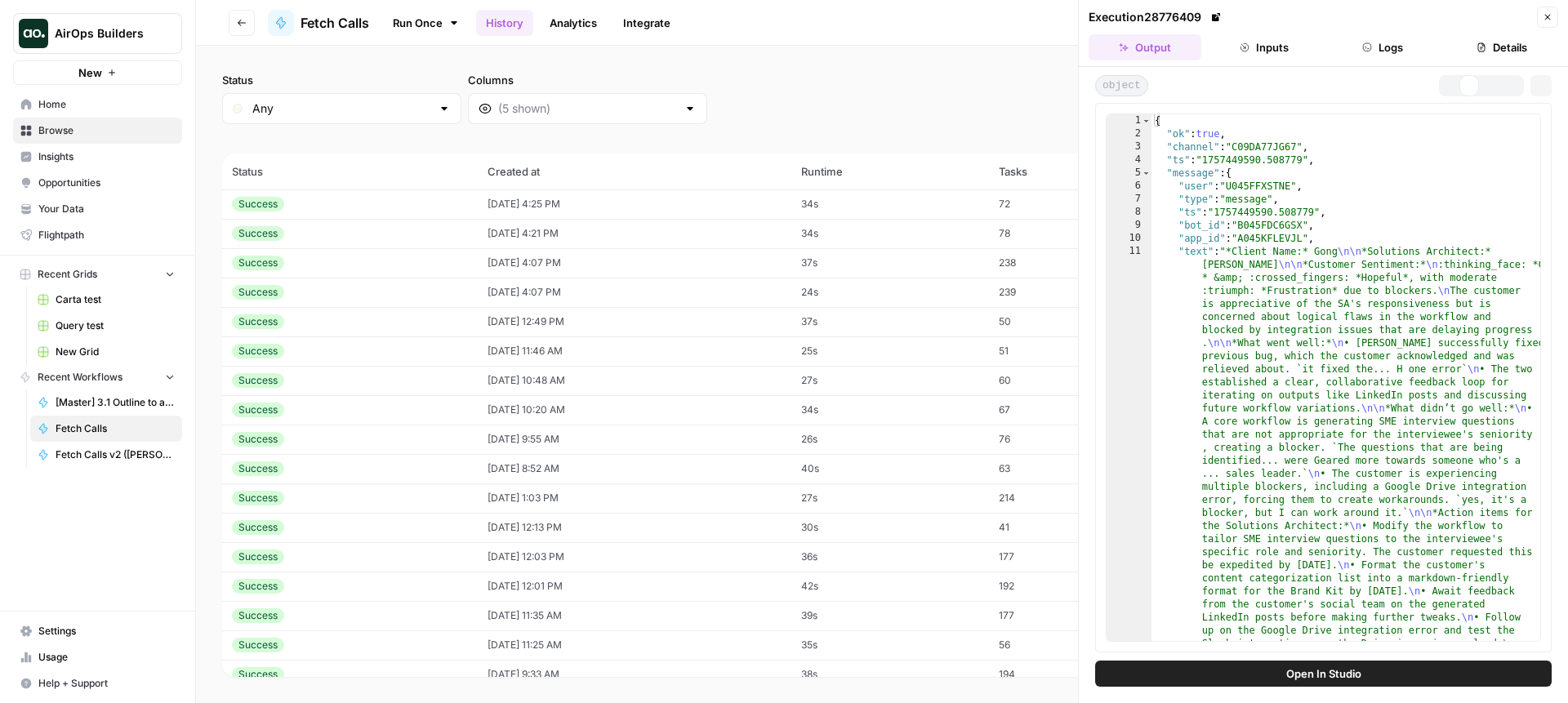
click at [1204, 197] on div "{ "ok" : true , "channel" : "C09DA77JG67" , "ts" : "1757449590.508779" , "messa…" at bounding box center [1346, 632] width 388 height 1036
type textarea "* *"
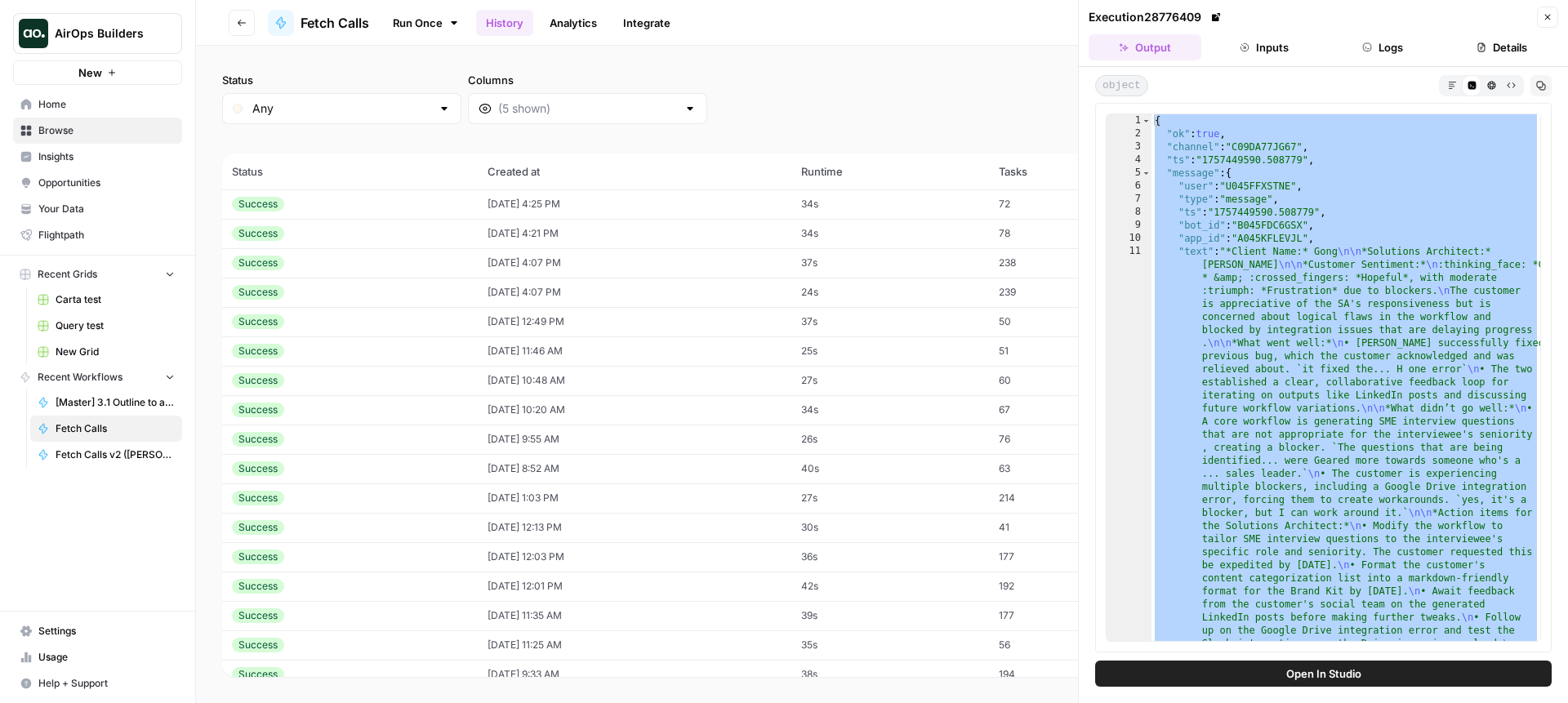
click at [100, 453] on span "Fetch Calls v2 ([PERSON_NAME])" at bounding box center [115, 454] width 119 height 14
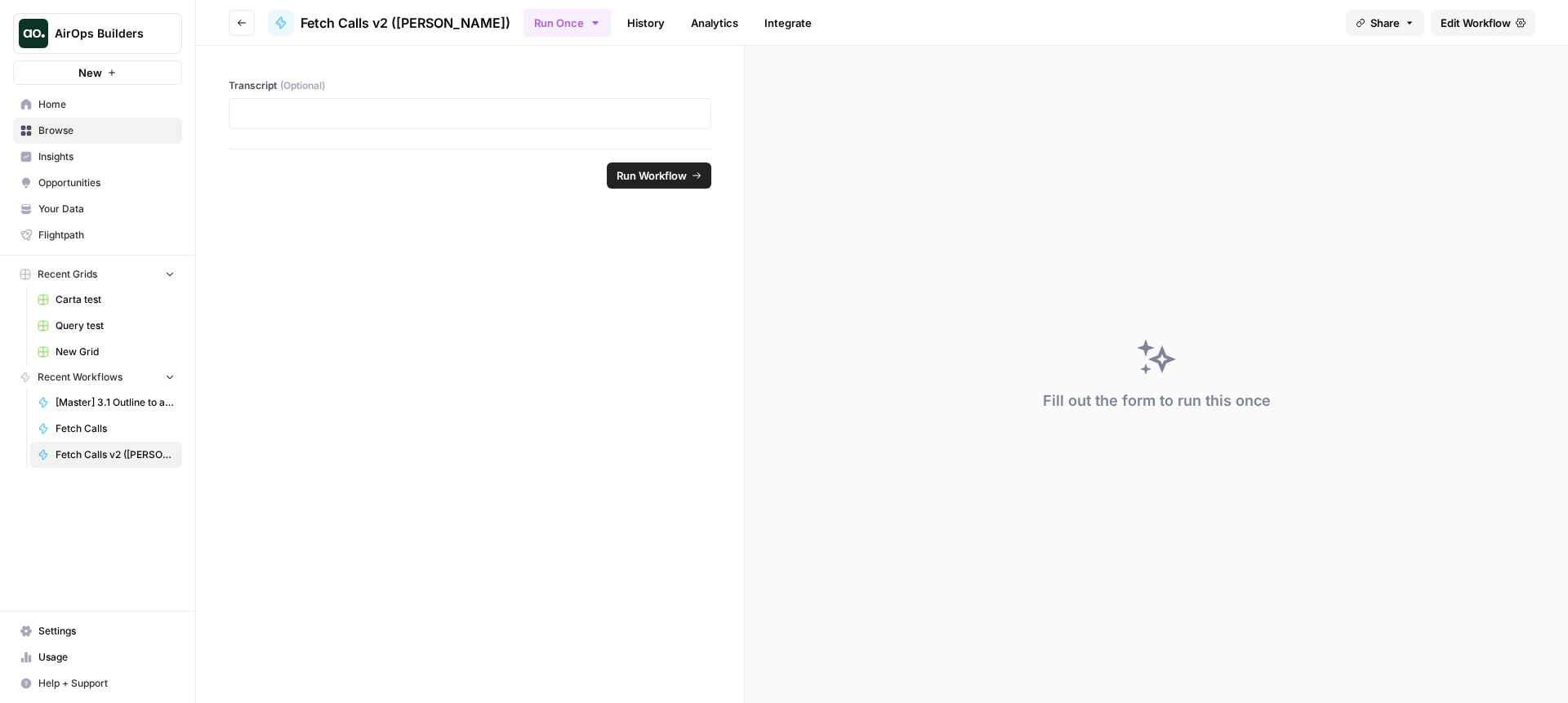
click at [1539, 33] on header "Go back Fetch Calls v2 (Cindy) Run Once History Analytics Integrate Share Edit …" at bounding box center [882, 23] width 1372 height 46
click at [1511, 30] on link "Edit Workflow" at bounding box center [1484, 23] width 105 height 26
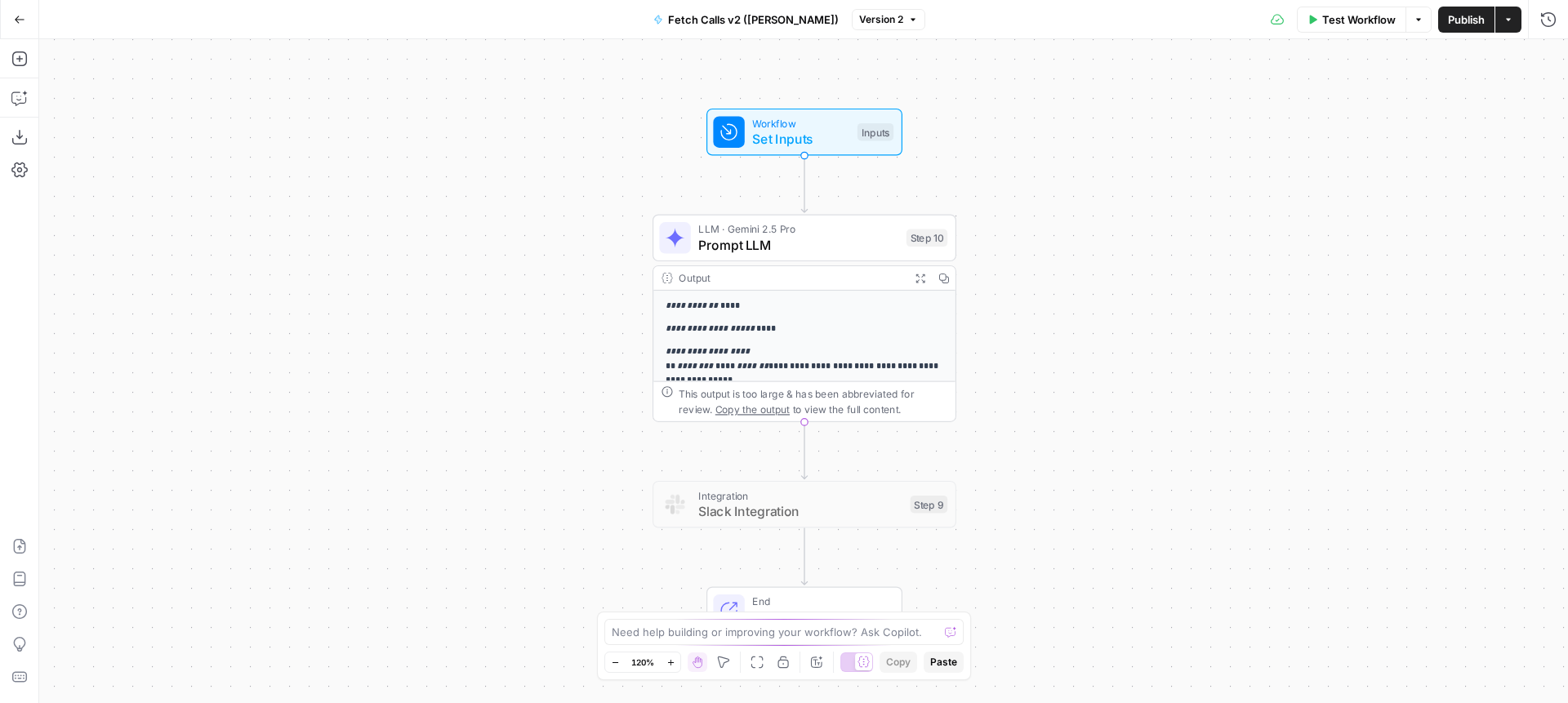
drag, startPoint x: 1023, startPoint y: 184, endPoint x: 1023, endPoint y: 71, distance: 113.0
click at [1023, 71] on div "**********" at bounding box center [803, 370] width 1529 height 663
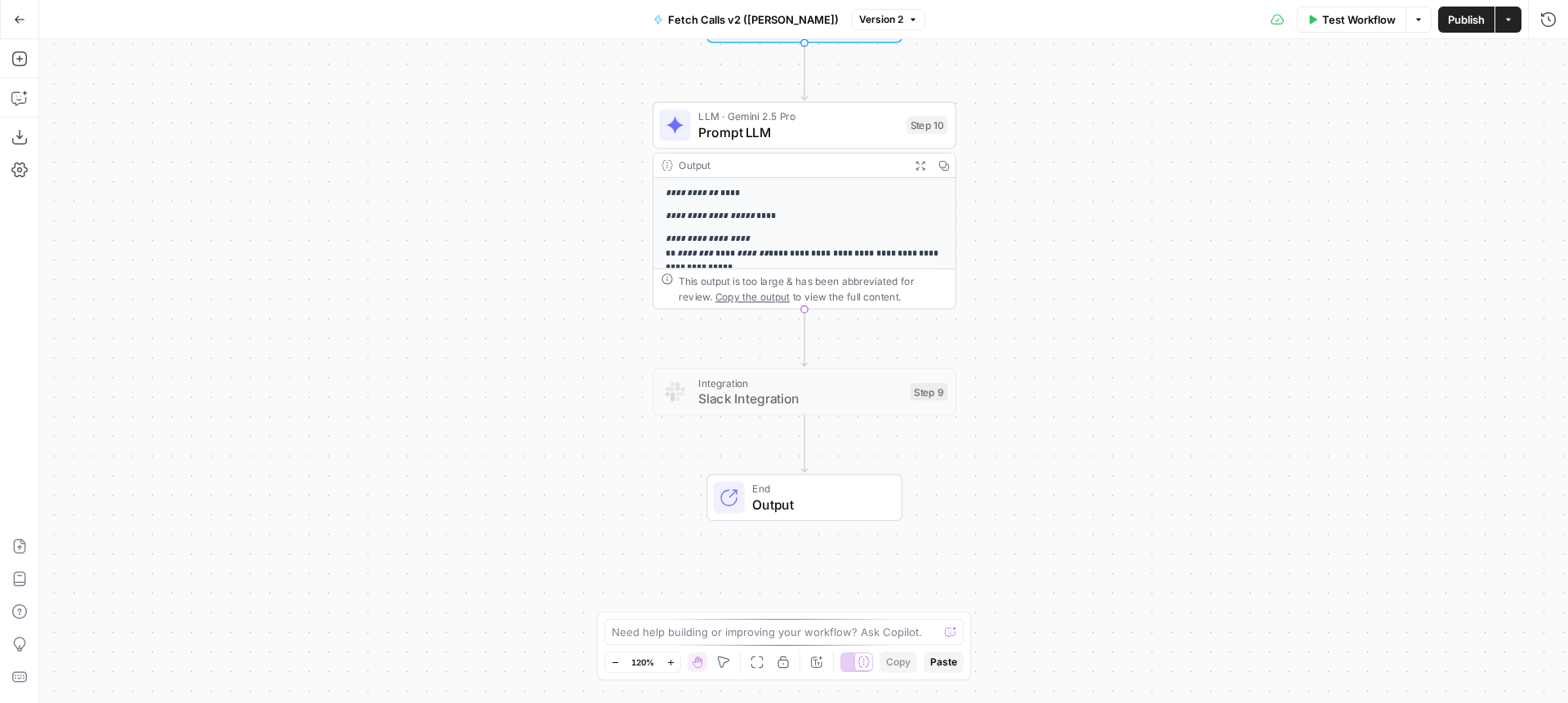
click at [755, 132] on span "Prompt LLM" at bounding box center [798, 132] width 200 height 19
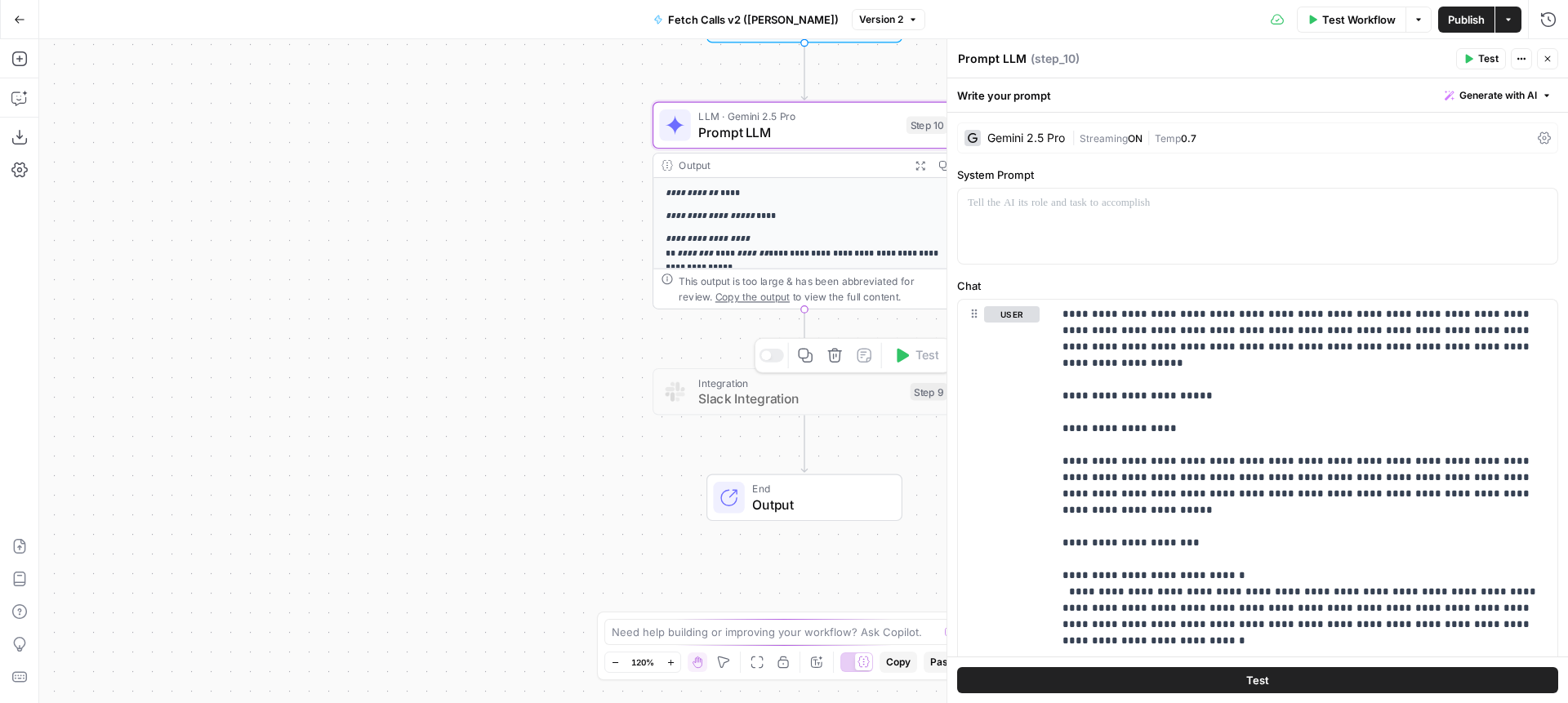
drag, startPoint x: 567, startPoint y: 516, endPoint x: 495, endPoint y: 440, distance: 104.7
click at [495, 440] on div "**********" at bounding box center [803, 370] width 1529 height 663
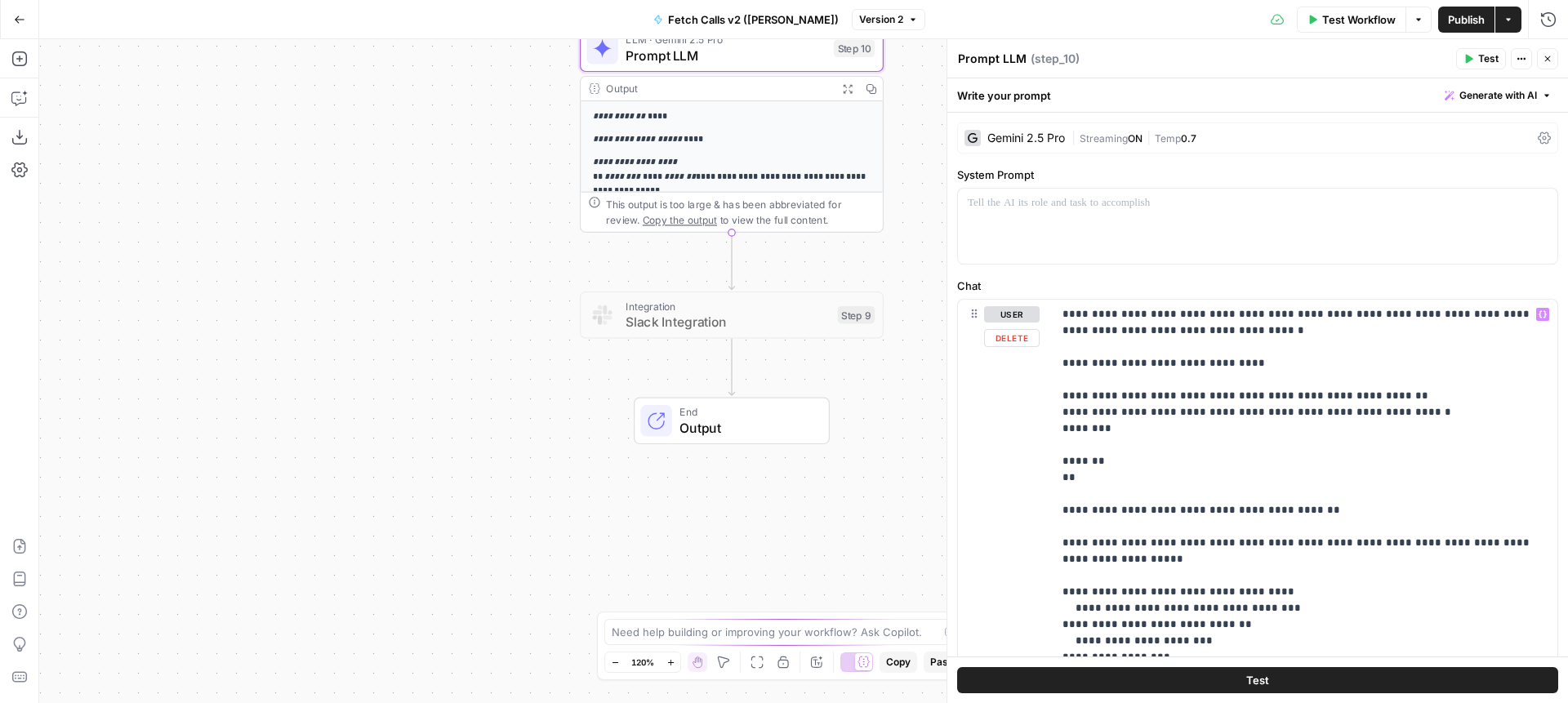
scroll to position [5985, 0]
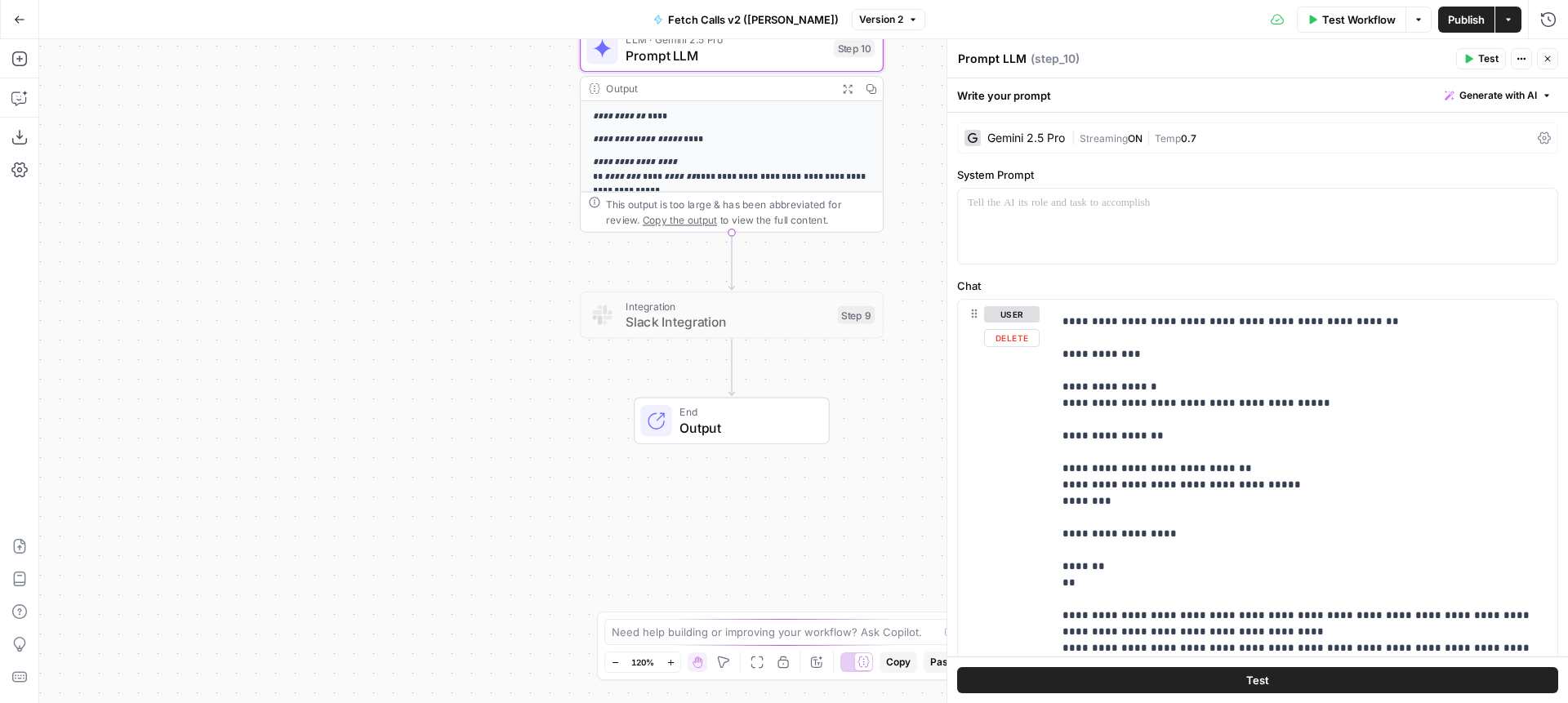
drag, startPoint x: 422, startPoint y: 371, endPoint x: 413, endPoint y: 595, distance: 224.2
click at [413, 595] on div "**********" at bounding box center [803, 370] width 1529 height 663
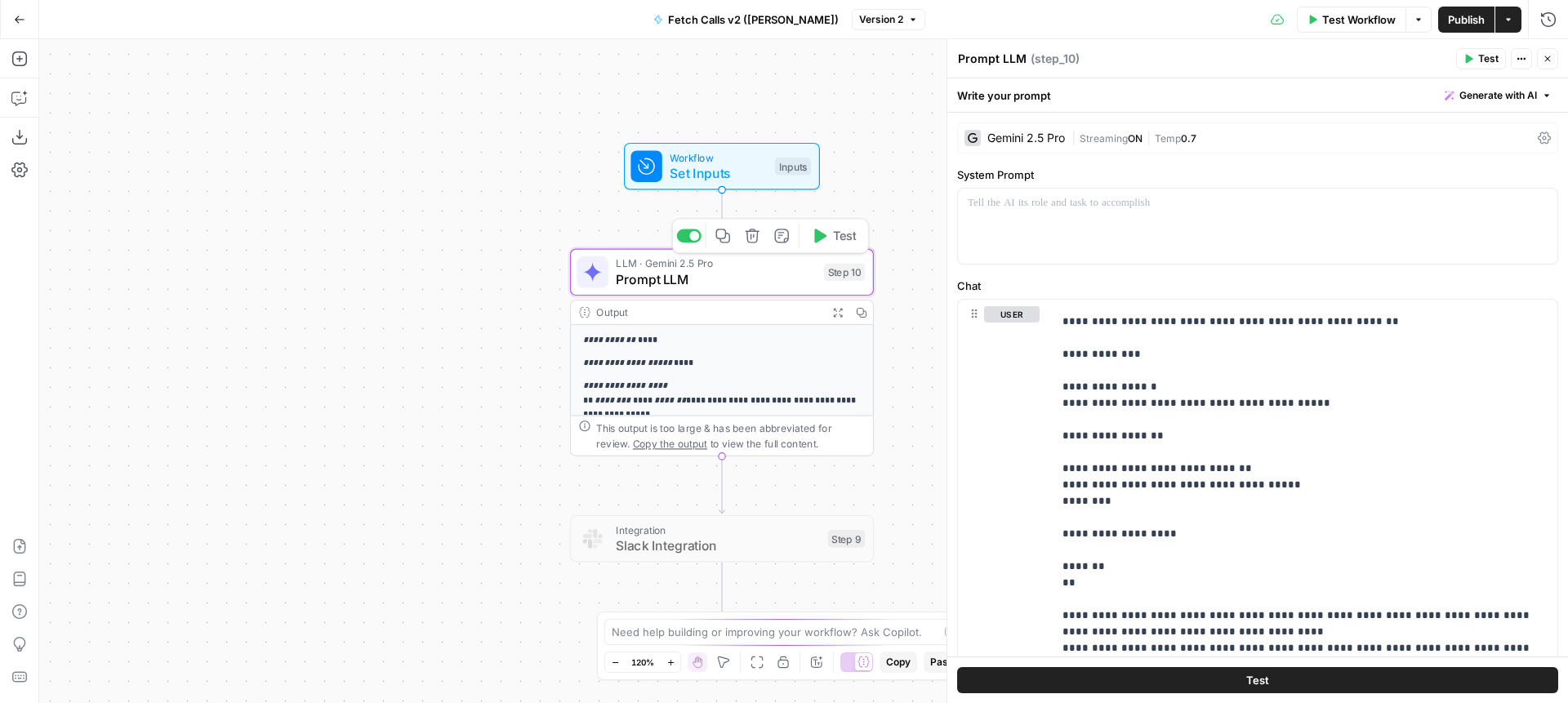
click at [725, 236] on icon "button" at bounding box center [722, 235] width 14 height 14
drag, startPoint x: 441, startPoint y: 484, endPoint x: 410, endPoint y: 327, distance: 160.0
click at [410, 327] on div "**********" at bounding box center [803, 370] width 1529 height 663
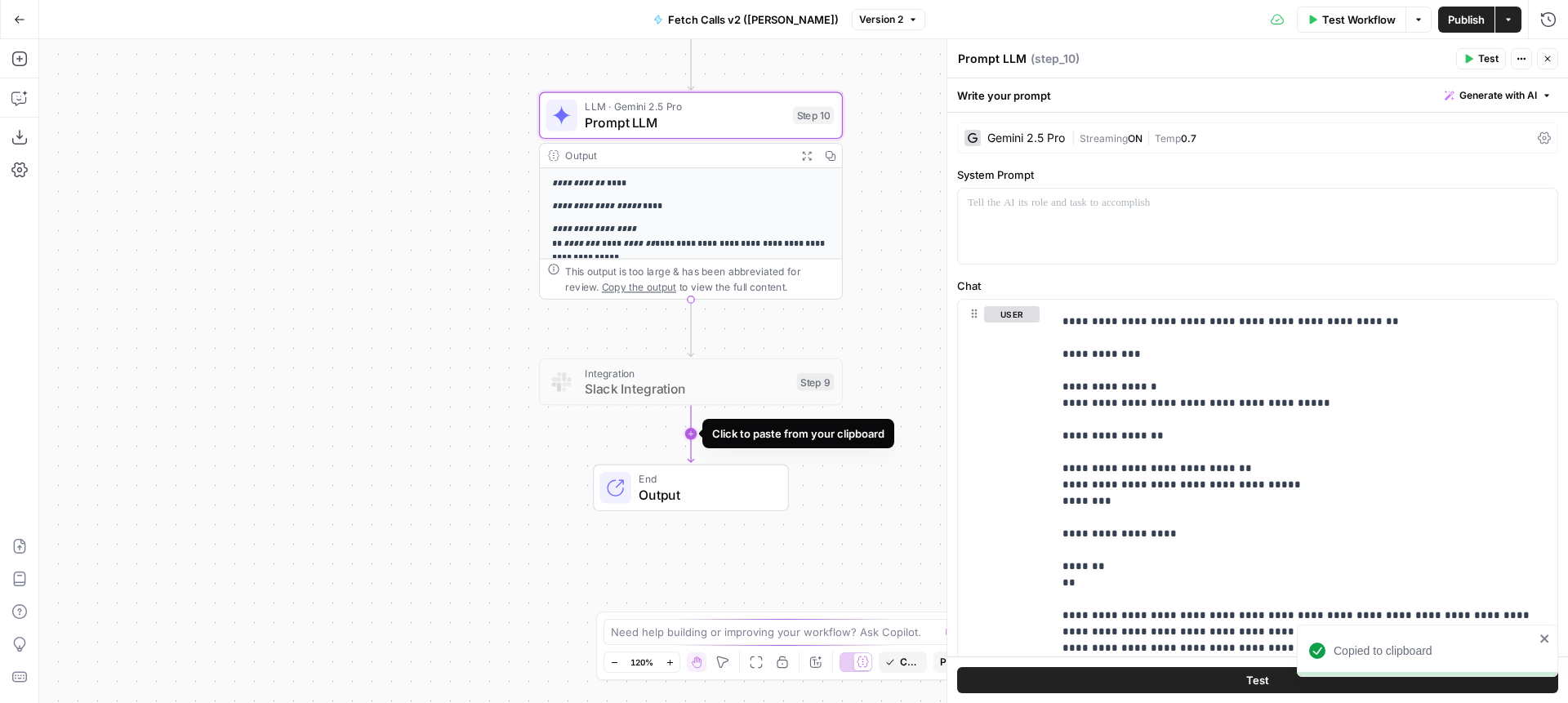
click at [692, 438] on icon "Edge from step_9 to end" at bounding box center [691, 435] width 6 height 57
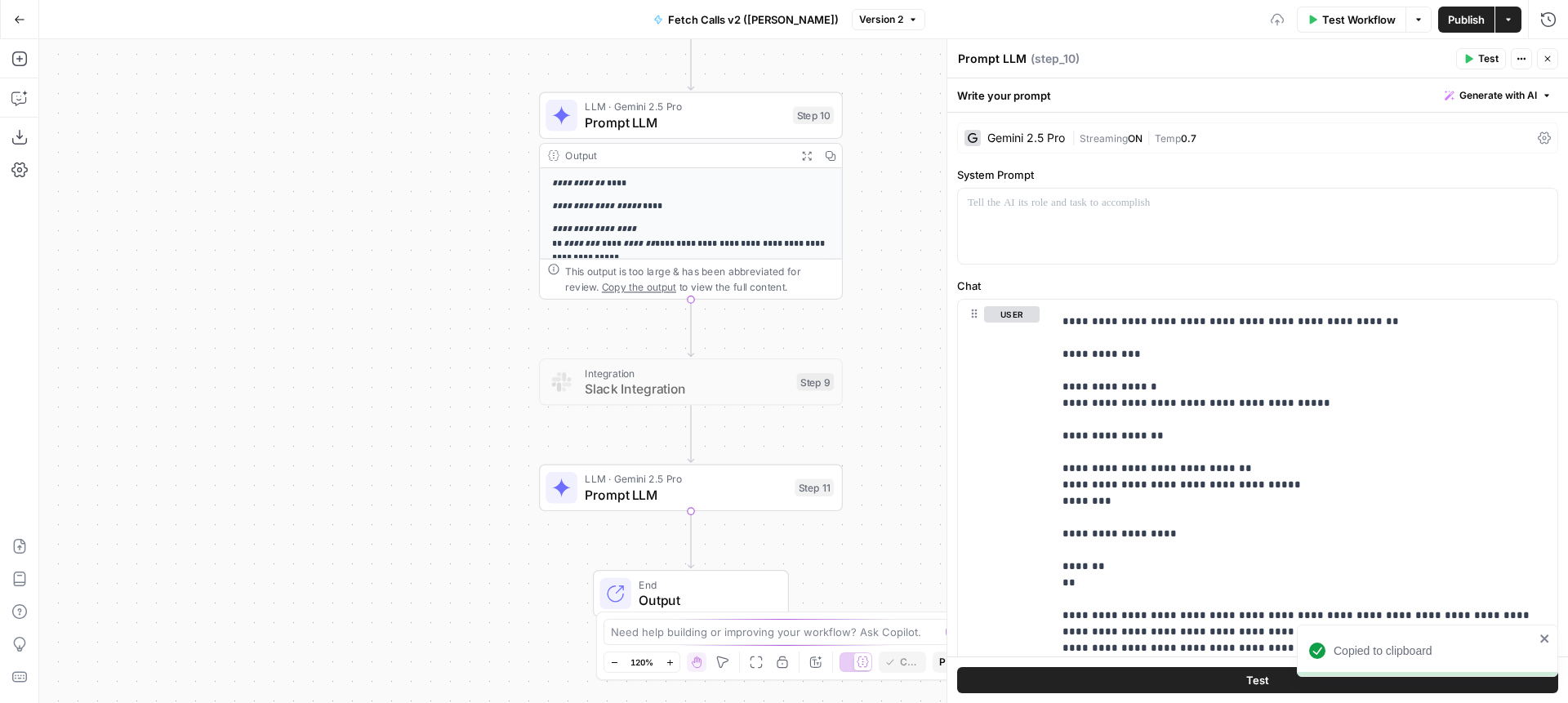
click at [607, 486] on span "Prompt LLM" at bounding box center [686, 495] width 202 height 19
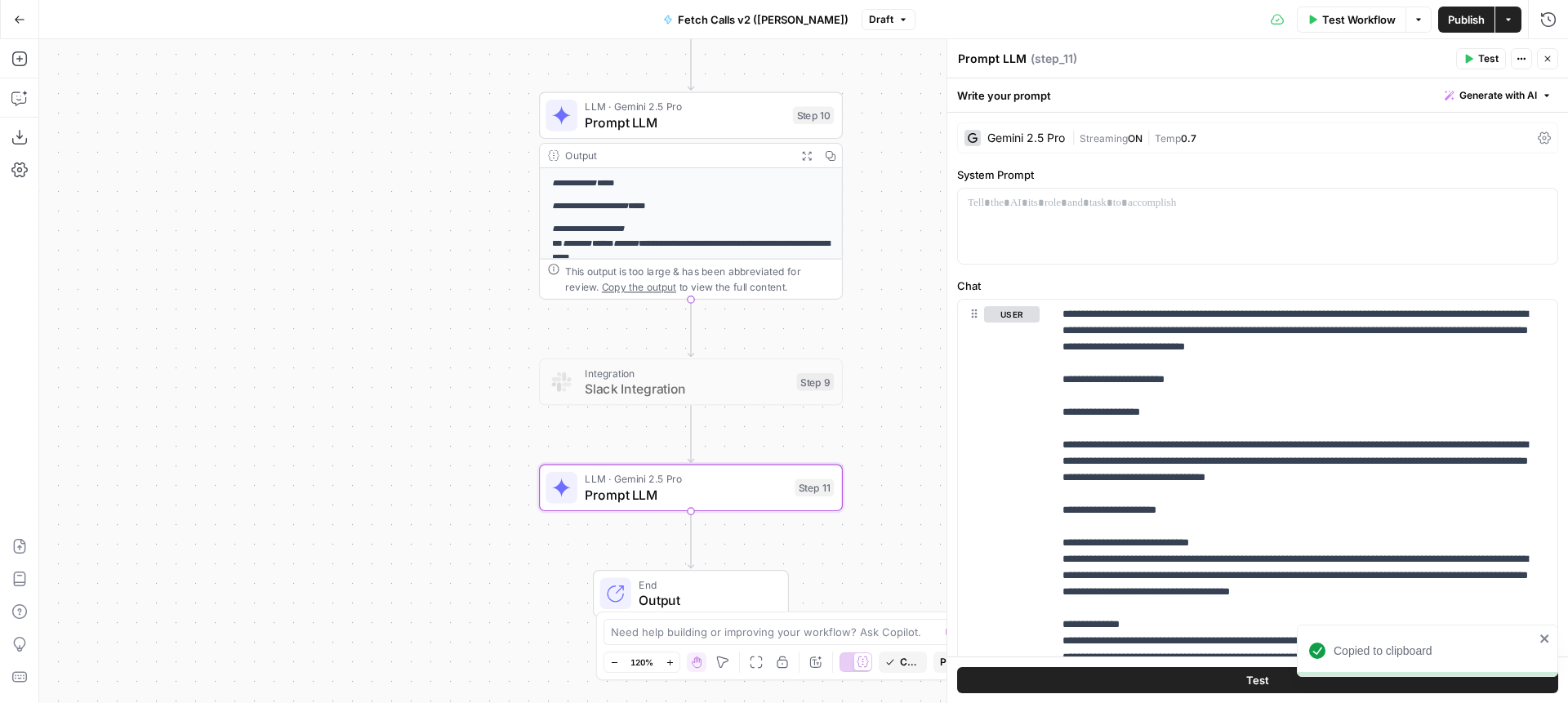
click at [1053, 128] on div "Gemini 2.5 Pro | Streaming ON | Temp 0.7" at bounding box center [1258, 138] width 601 height 31
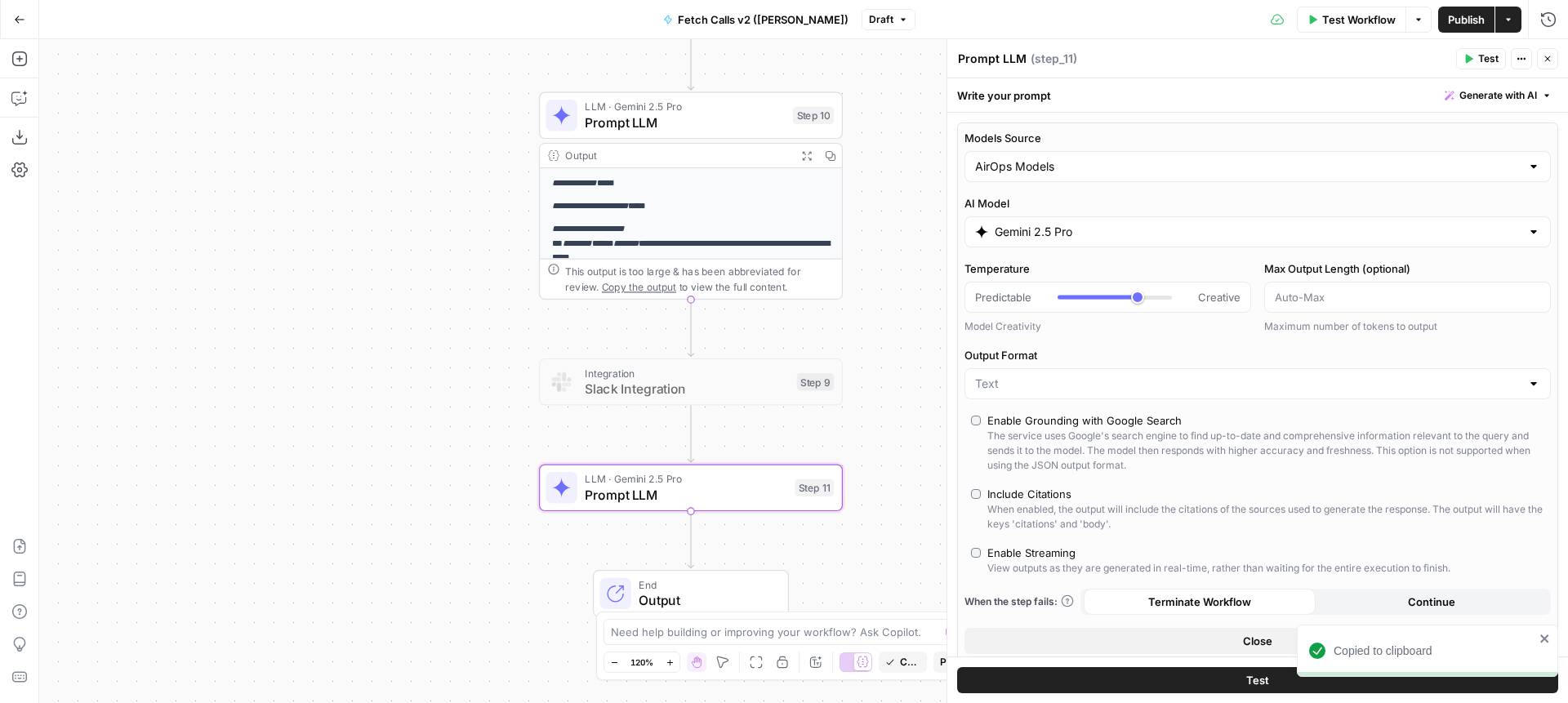
click at [1078, 215] on div "AI Model Gemini 2.5 Pro" at bounding box center [1257, 221] width 587 height 52
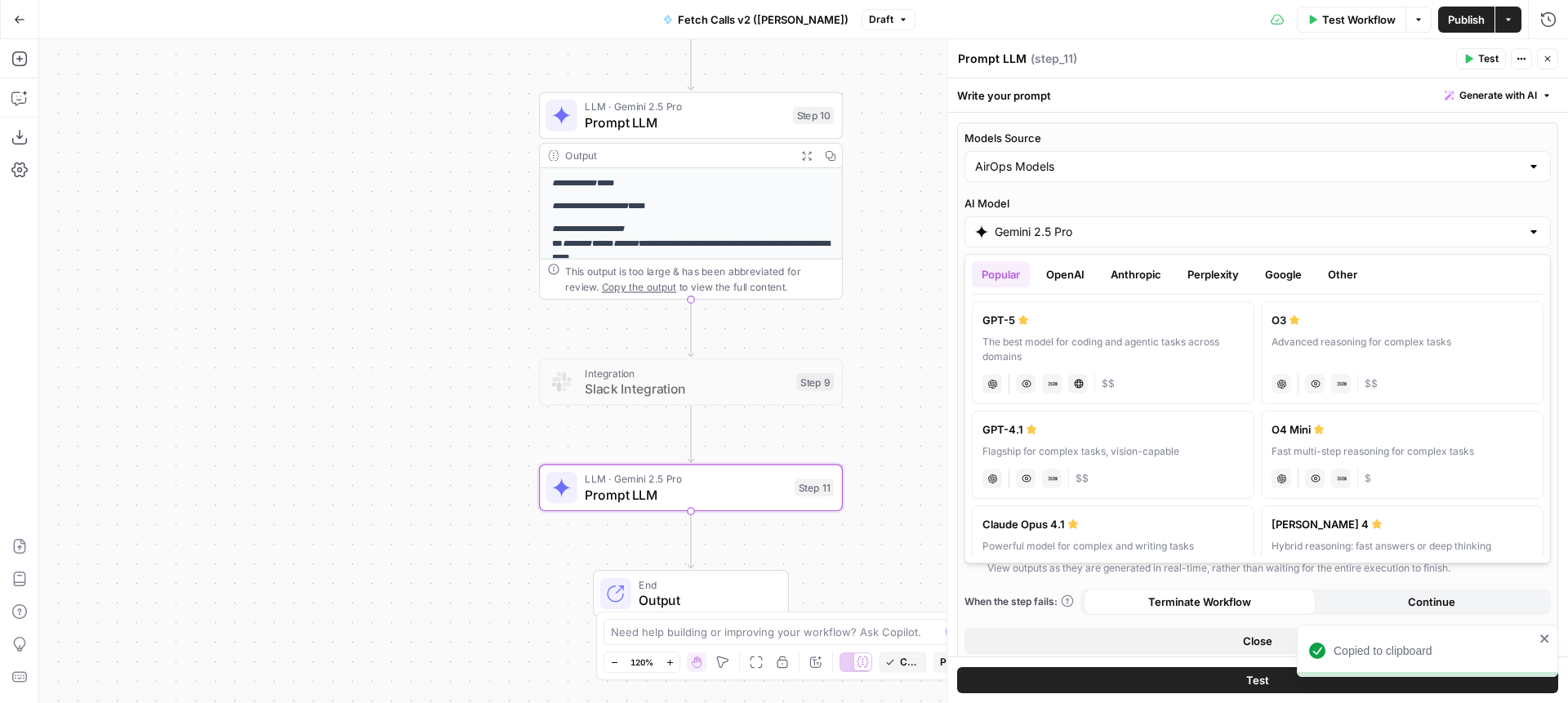
click at [1043, 343] on div "The best model for coding and agentic tasks across domains" at bounding box center [1114, 349] width 262 height 30
type input "GPT-5"
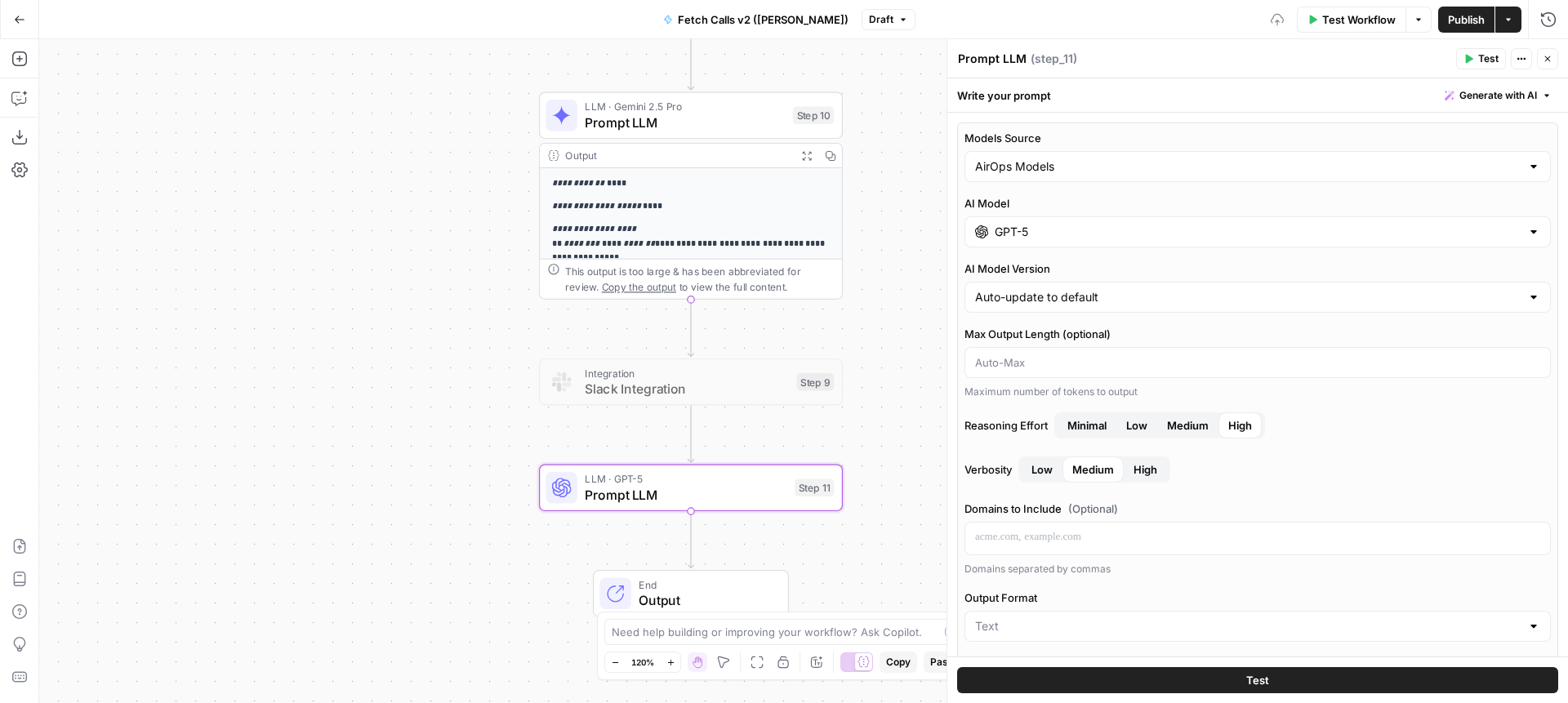
scroll to position [127, 0]
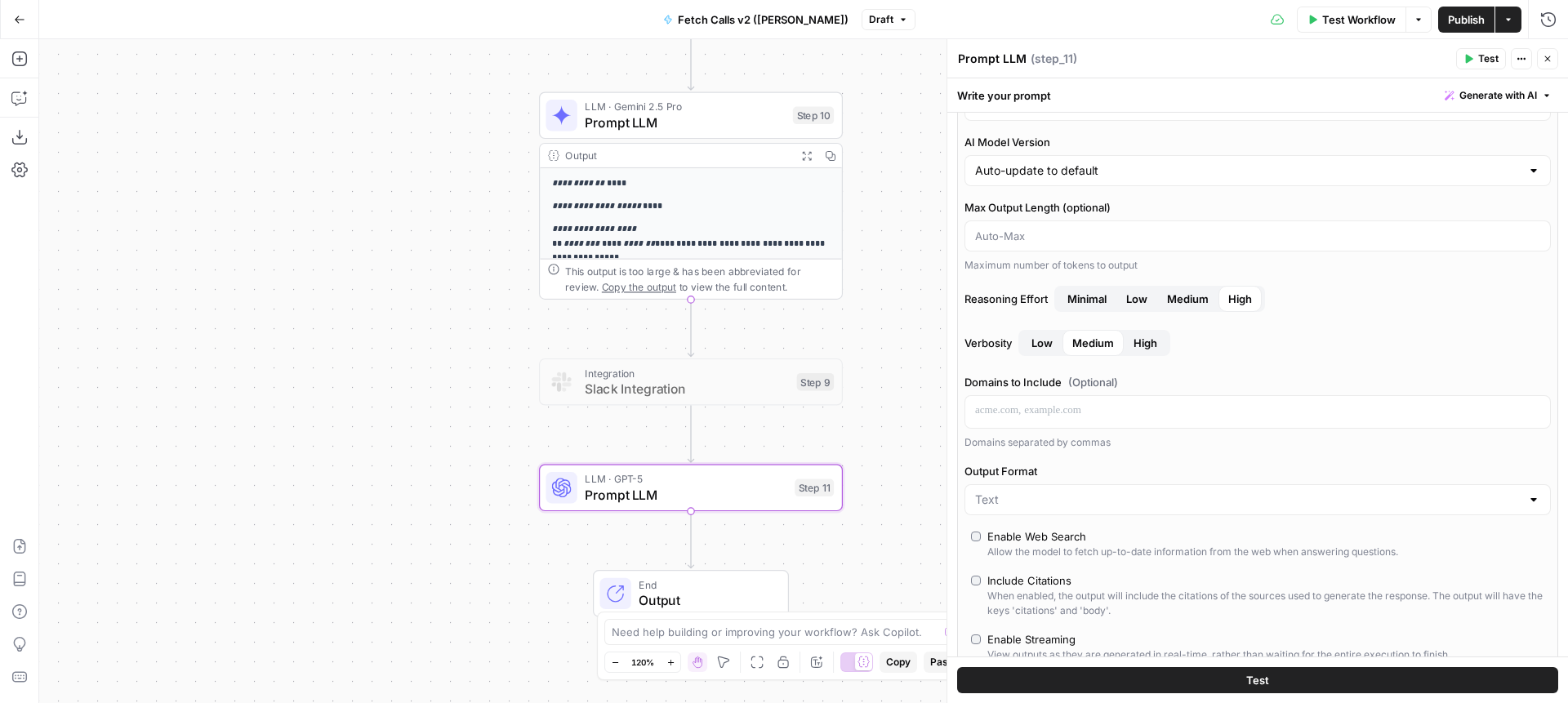
click at [1127, 343] on button "High" at bounding box center [1145, 343] width 43 height 26
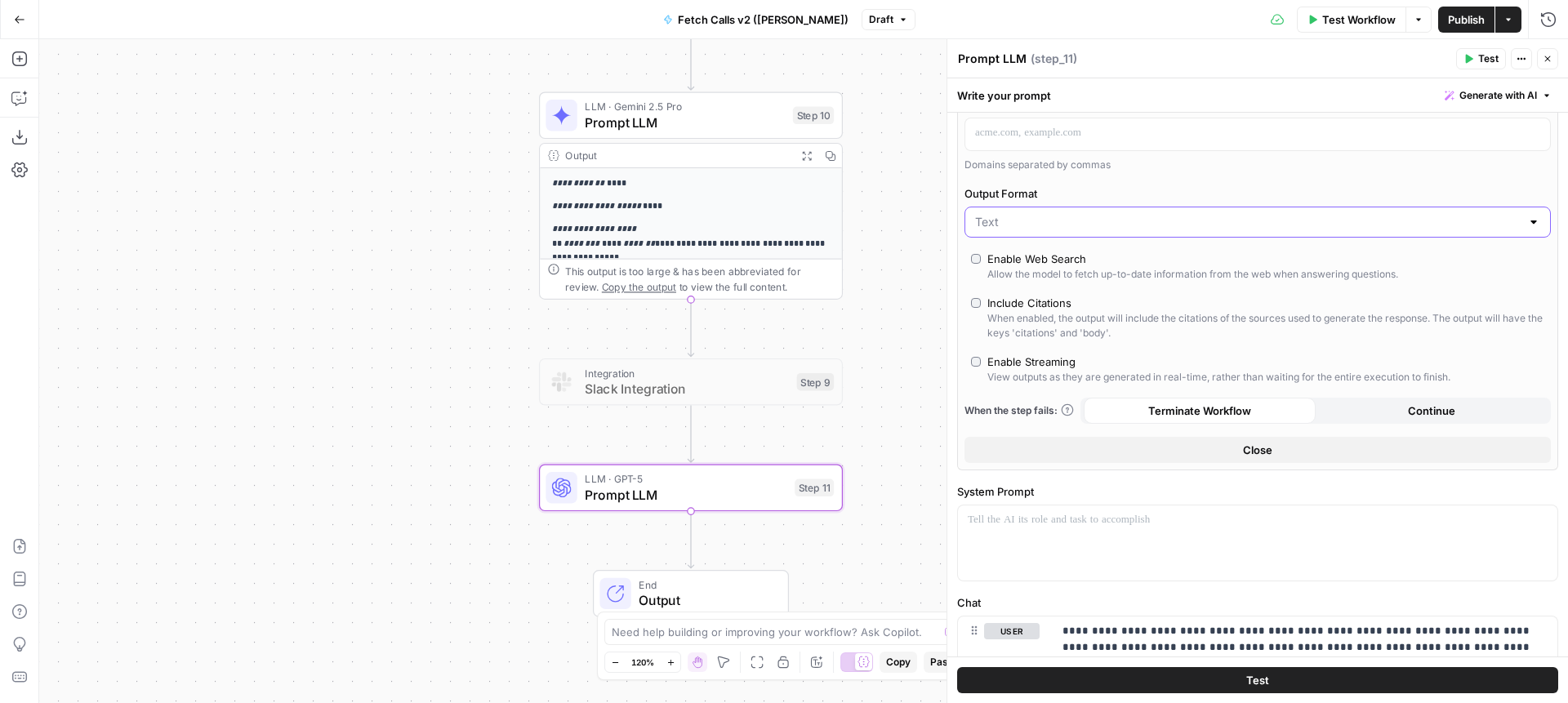
click at [997, 214] on input "Output Format" at bounding box center [1248, 221] width 545 height 16
click at [1002, 280] on span "JSON" at bounding box center [1255, 285] width 552 height 16
type input "JSON"
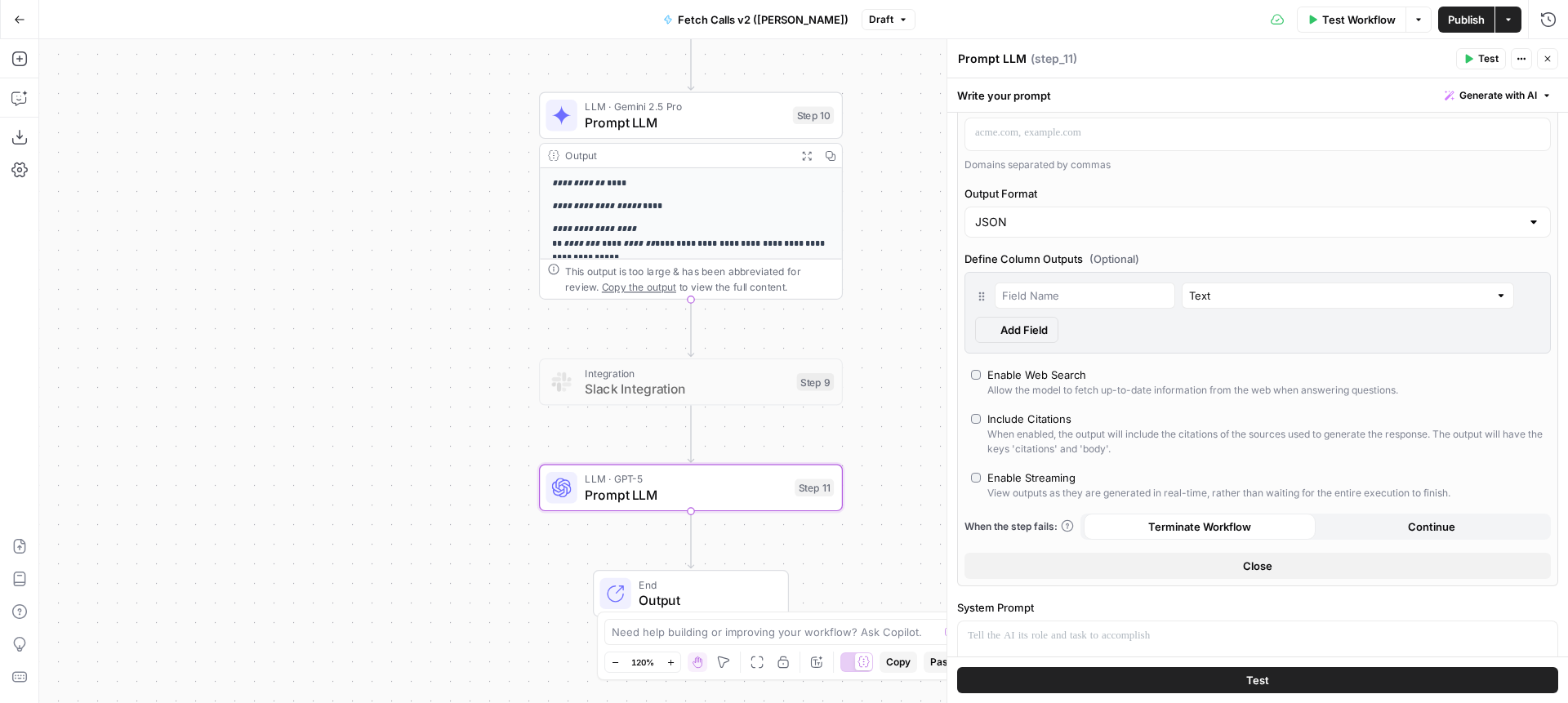
scroll to position [1274, 0]
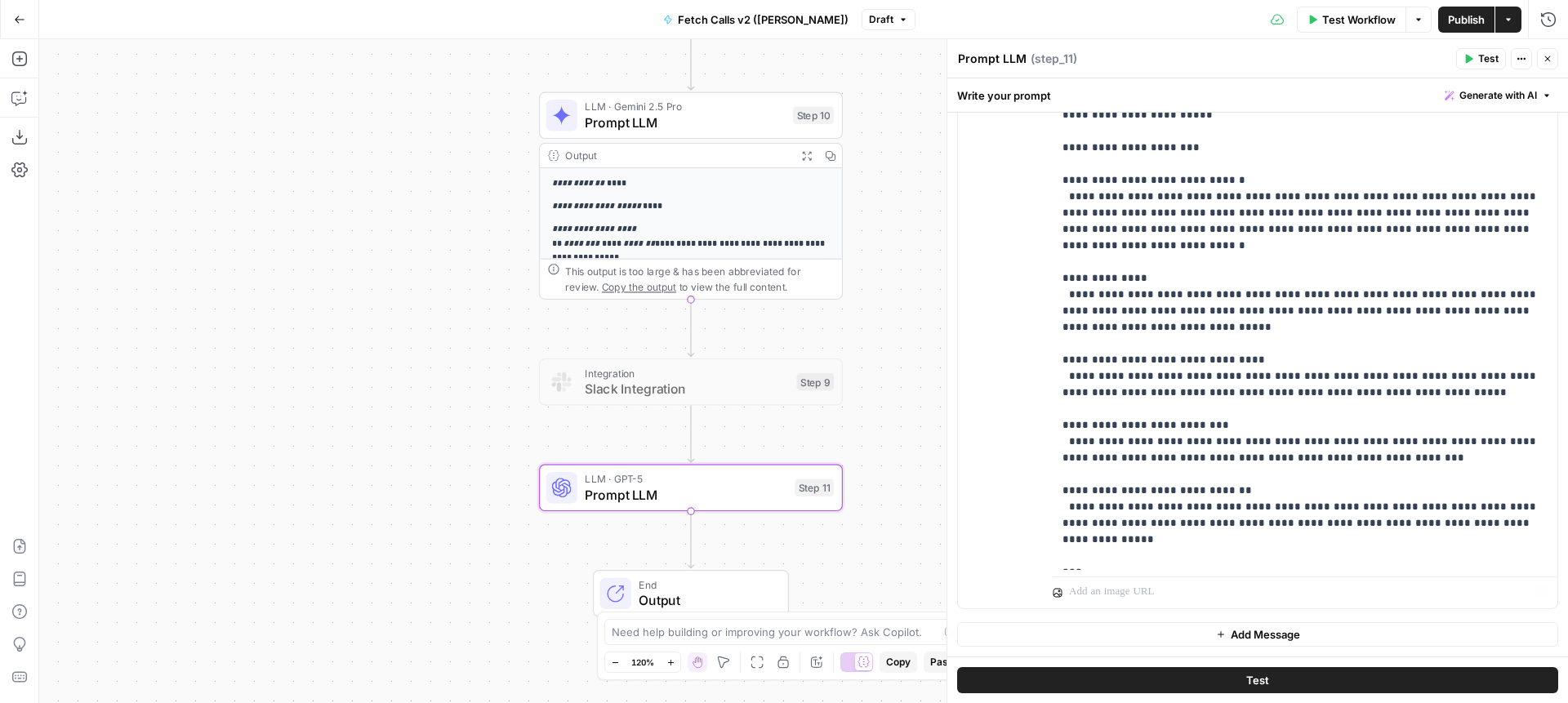
click at [1134, 635] on button "Add Message" at bounding box center [1258, 634] width 601 height 24
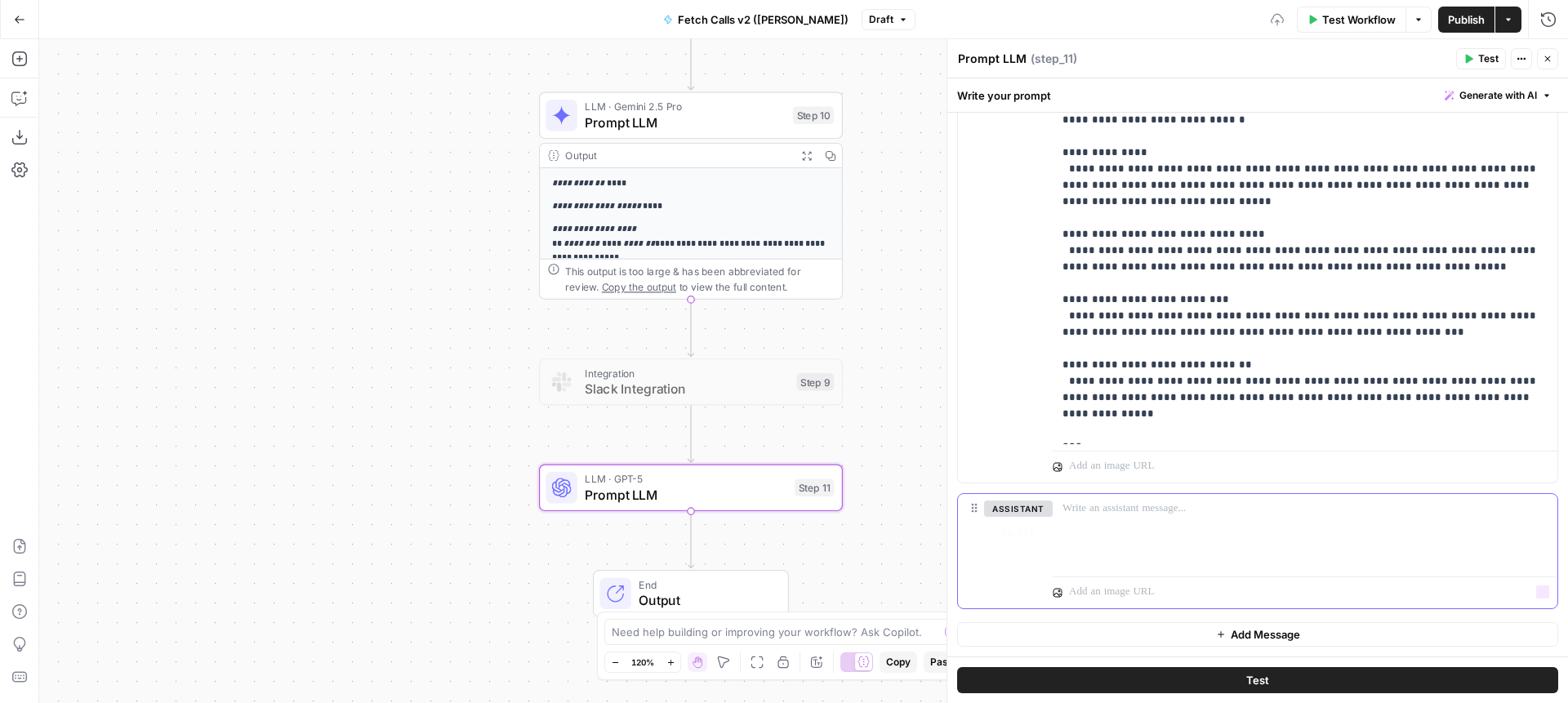
click at [1140, 536] on div at bounding box center [1305, 531] width 505 height 75
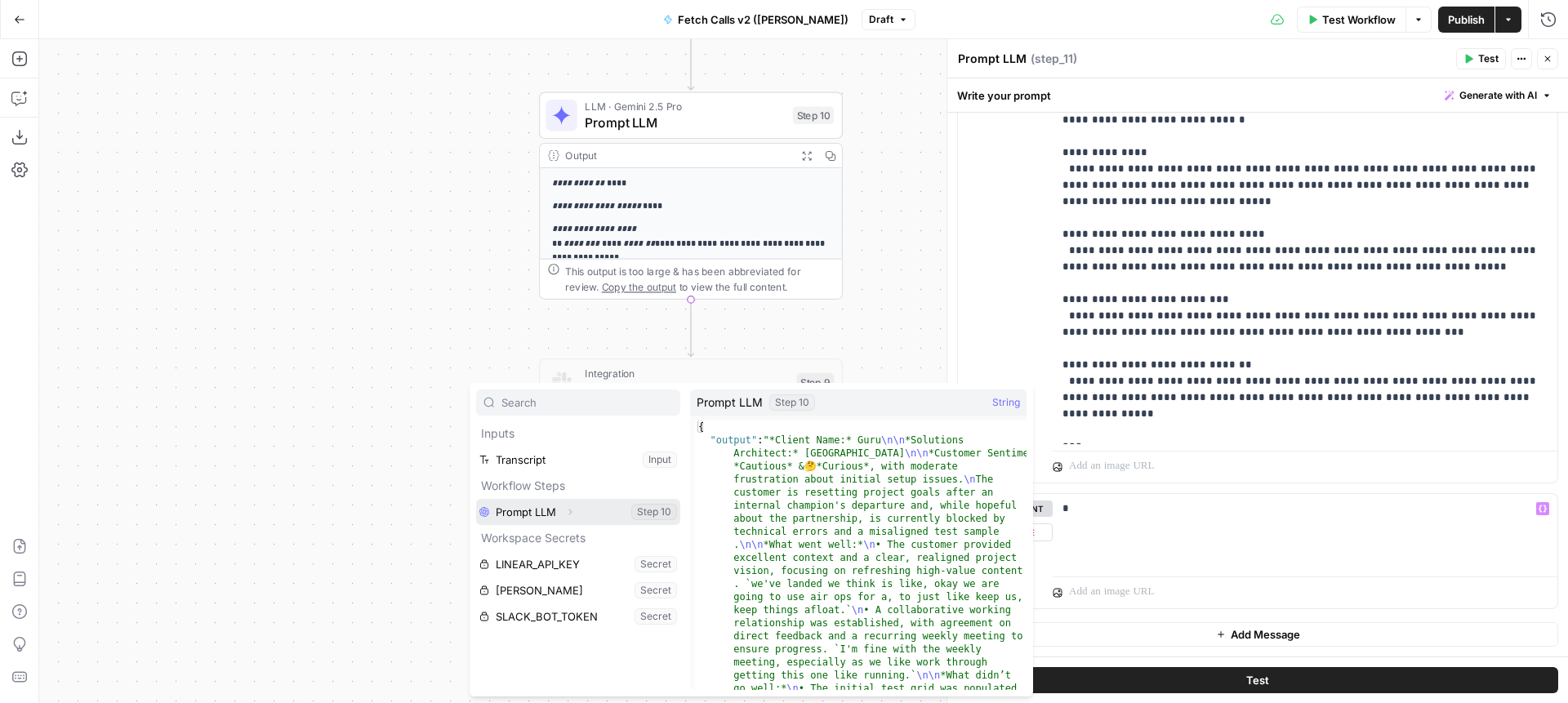
click at [550, 511] on button "Select variable Prompt LLM" at bounding box center [578, 511] width 204 height 26
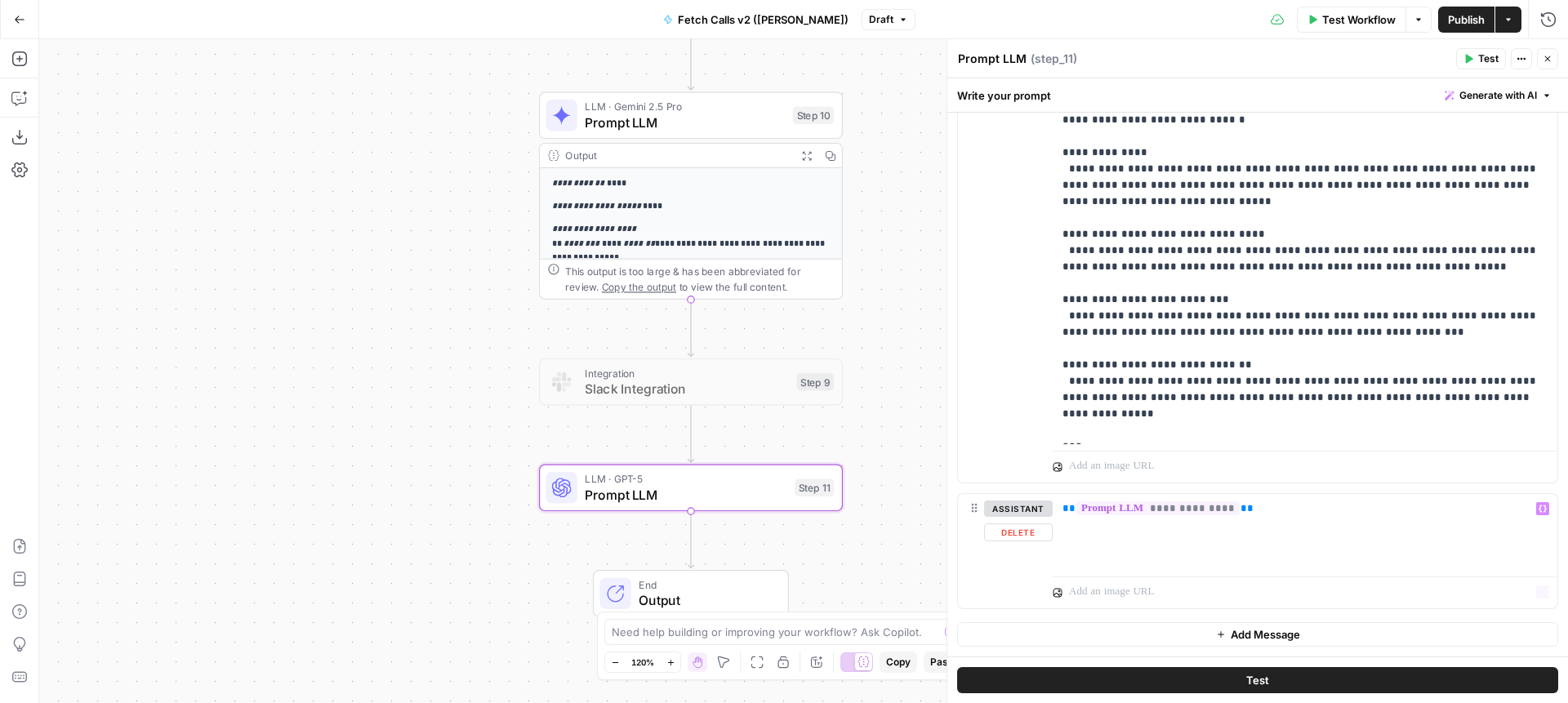
click at [1118, 631] on button "Add Message" at bounding box center [1258, 634] width 601 height 24
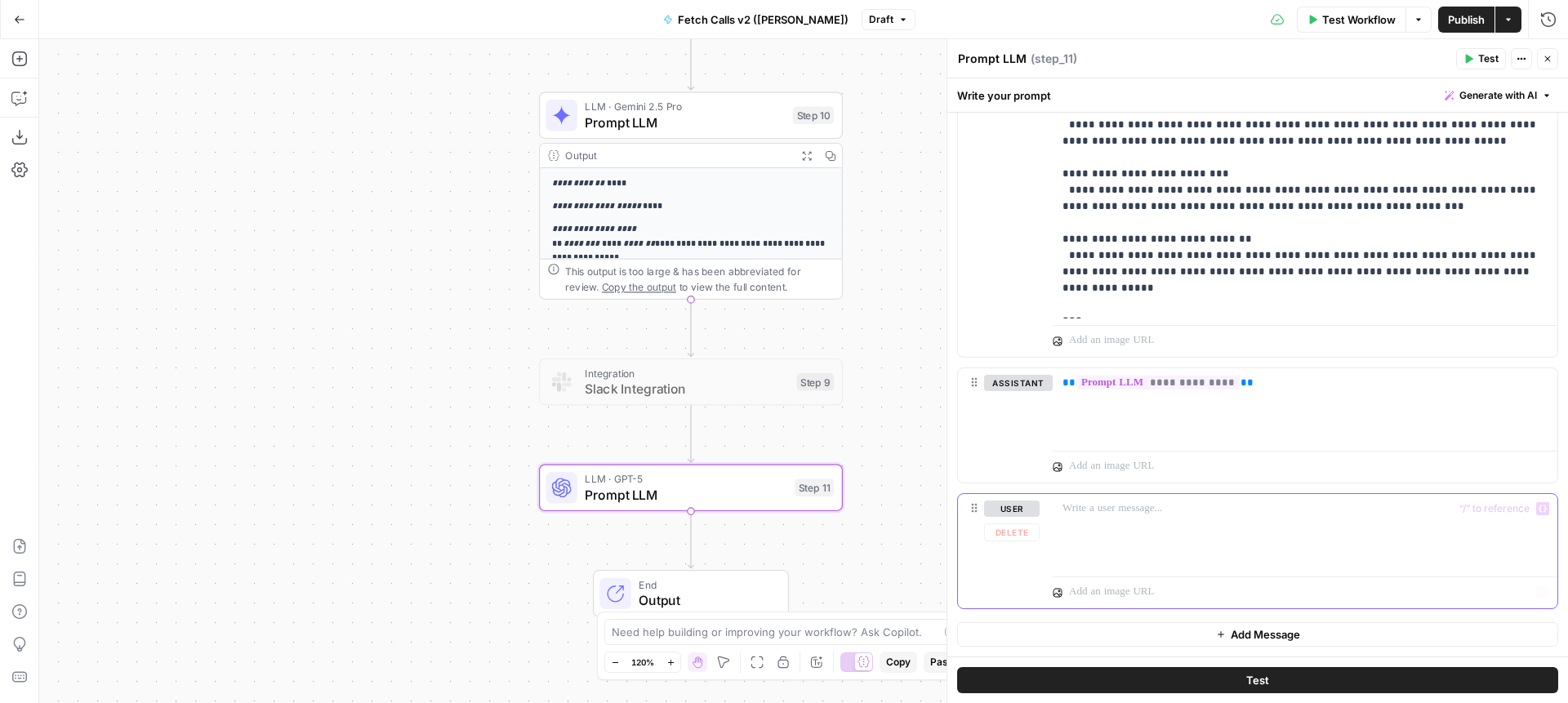
click at [1125, 515] on p at bounding box center [1305, 508] width 486 height 16
click at [1337, 520] on div "**********" at bounding box center [1305, 531] width 505 height 75
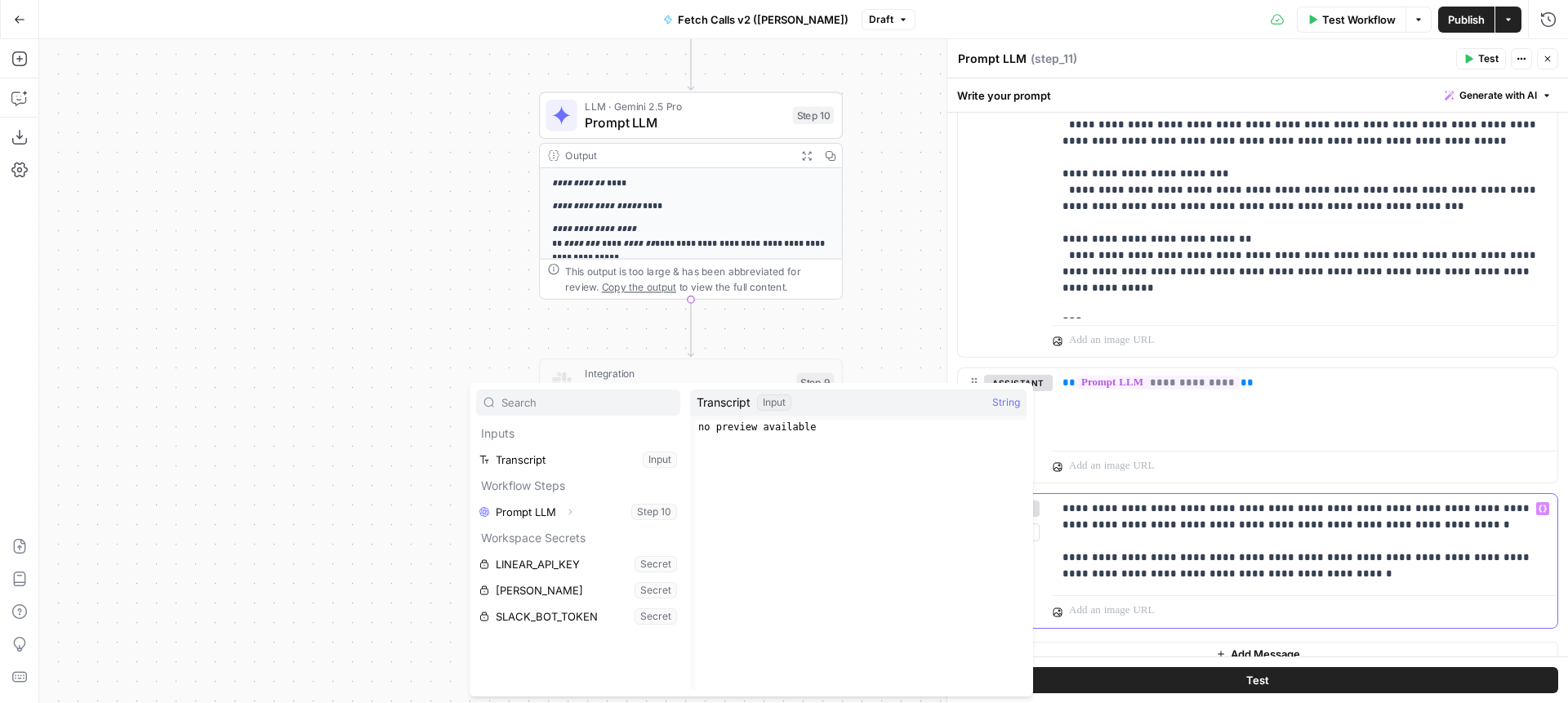
click at [1337, 520] on p "**********" at bounding box center [1305, 541] width 486 height 82
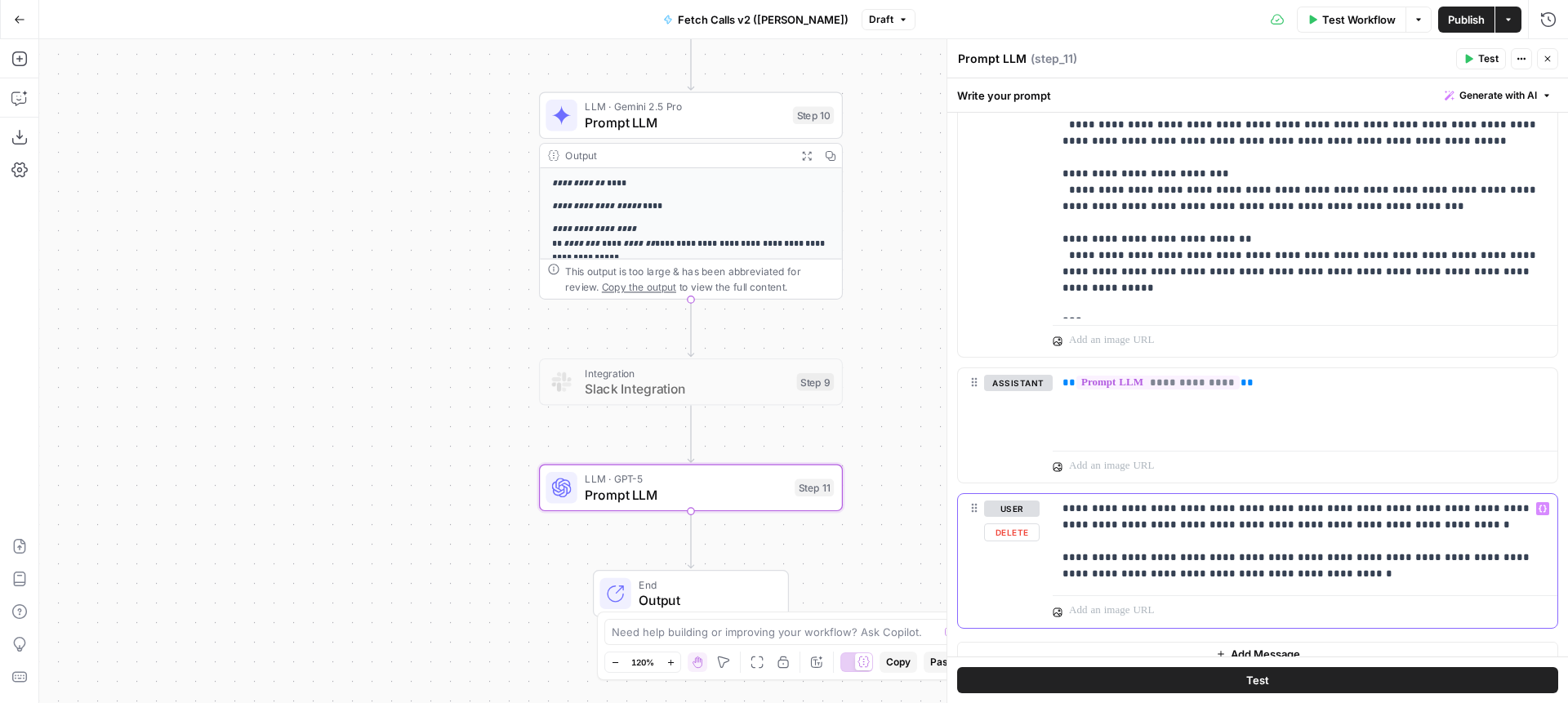
click at [1371, 571] on p "**********" at bounding box center [1305, 541] width 486 height 82
click at [1151, 570] on p "**********" at bounding box center [1305, 541] width 486 height 82
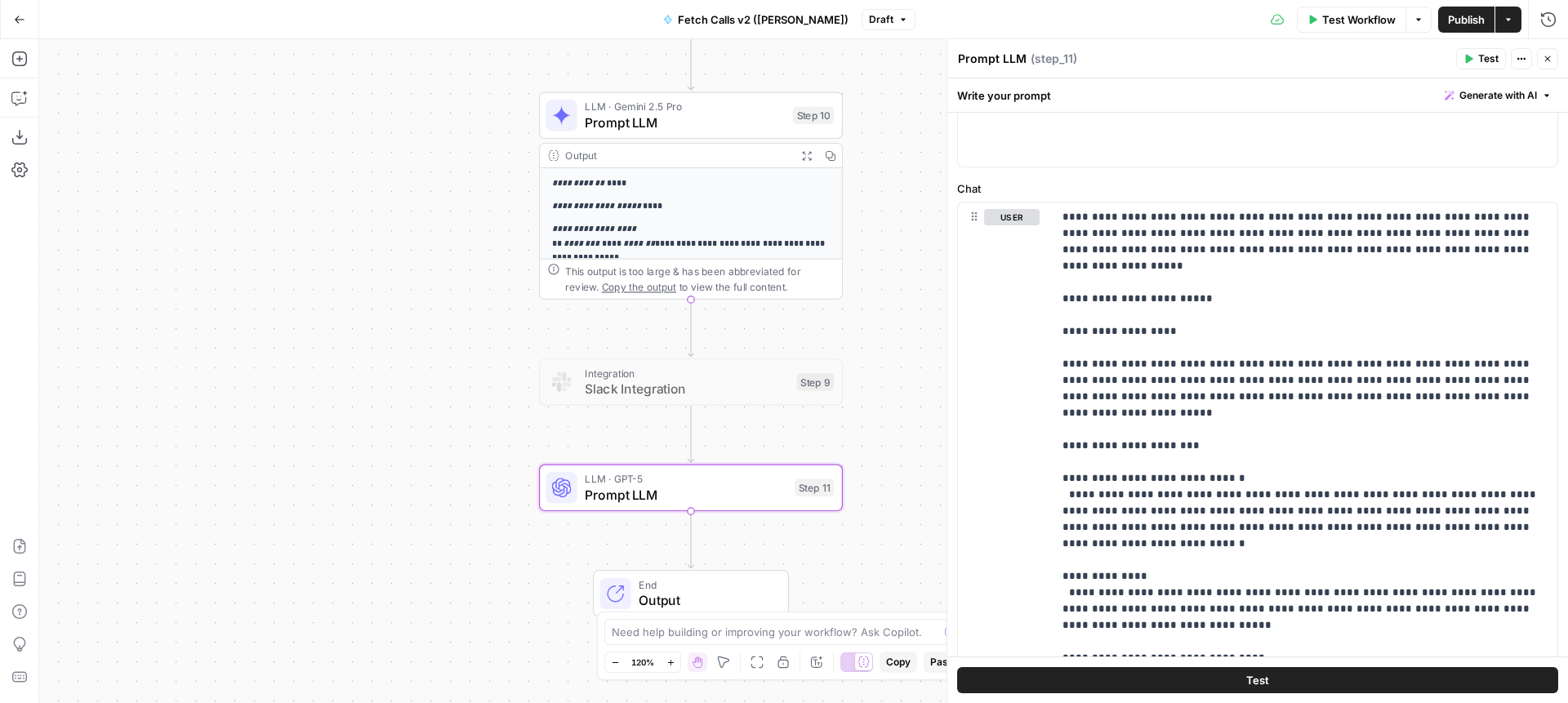
scroll to position [1585, 0]
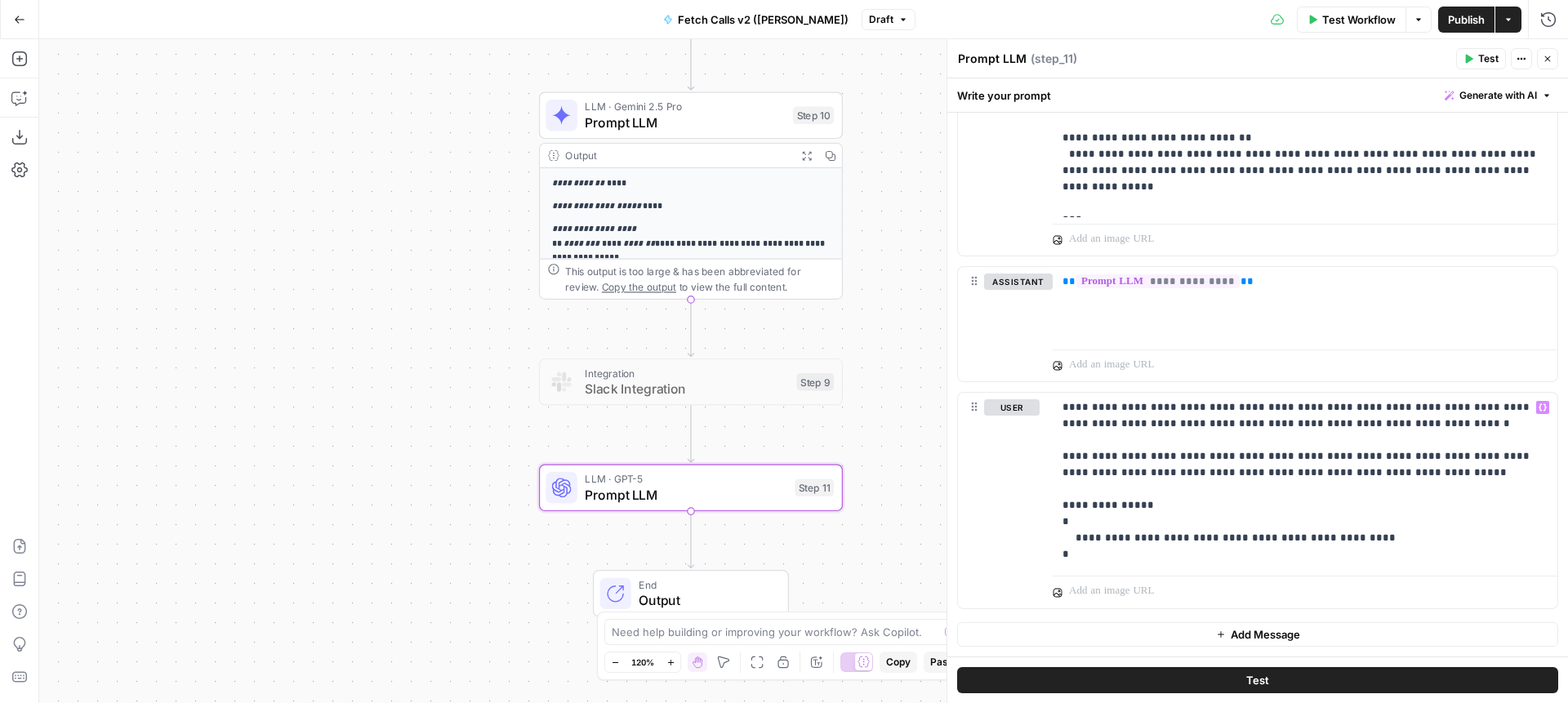
click at [1056, 682] on button "Test" at bounding box center [1258, 679] width 601 height 26
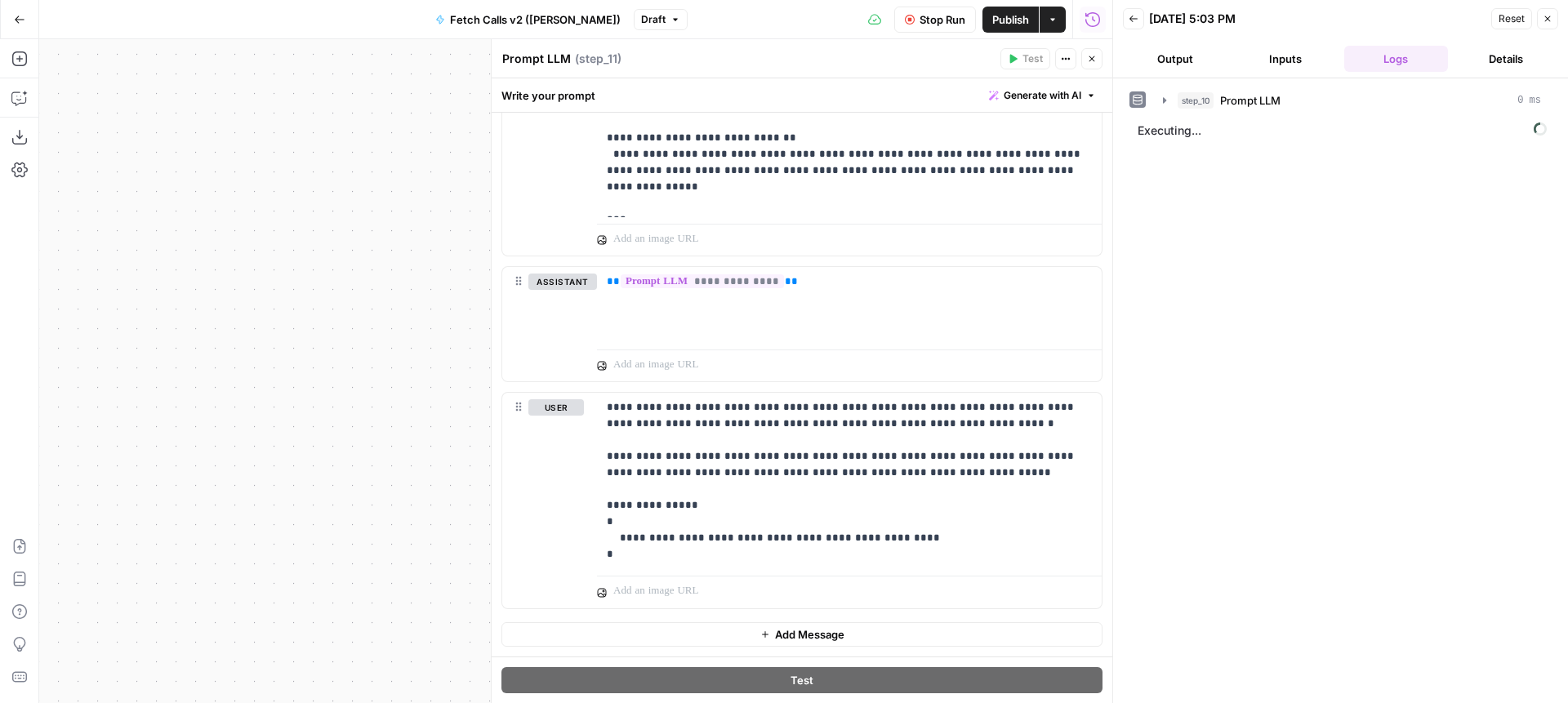
drag, startPoint x: 371, startPoint y: 236, endPoint x: 192, endPoint y: 314, distance: 195.3
click at [193, 314] on div "**********" at bounding box center [575, 370] width 1073 height 663
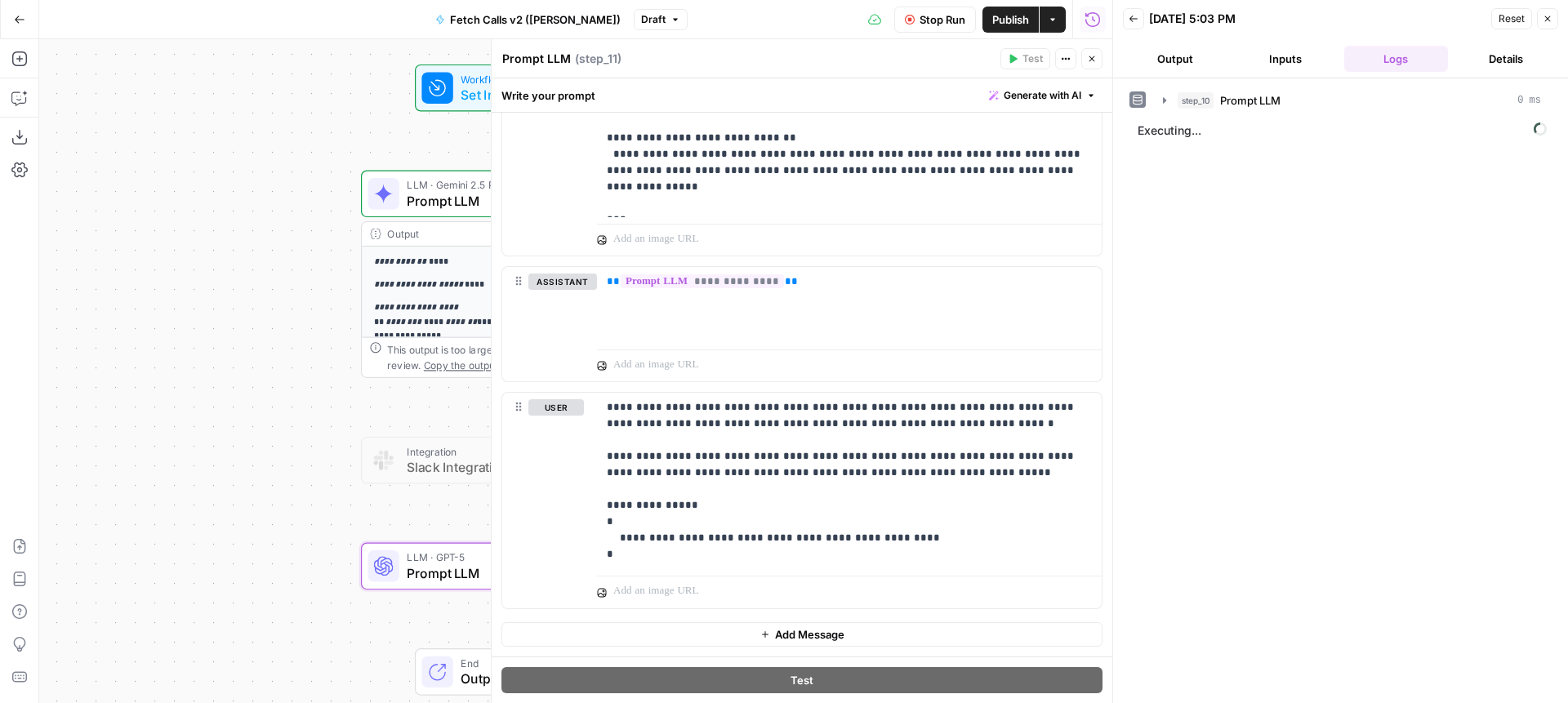
click at [1185, 58] on button "Output" at bounding box center [1175, 58] width 104 height 26
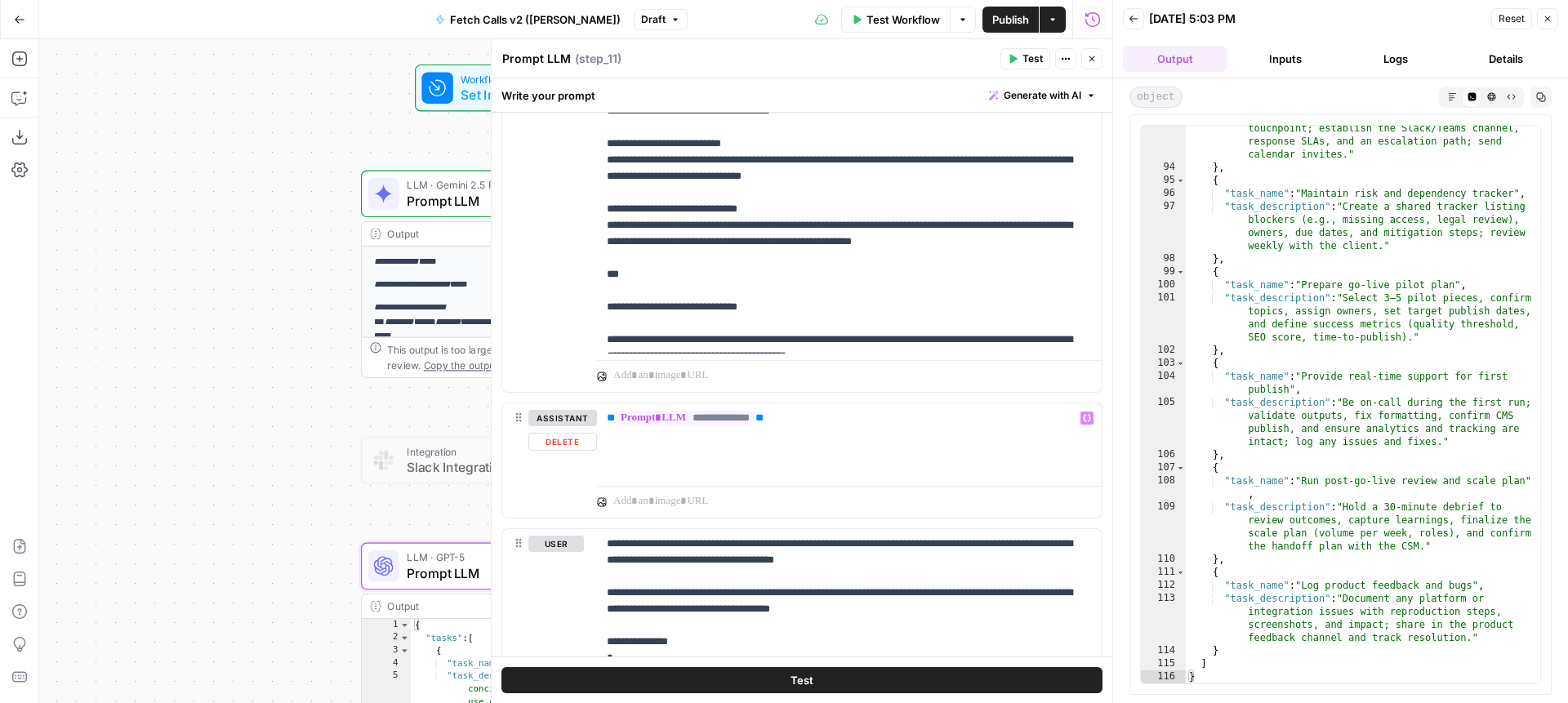
scroll to position [1585, 0]
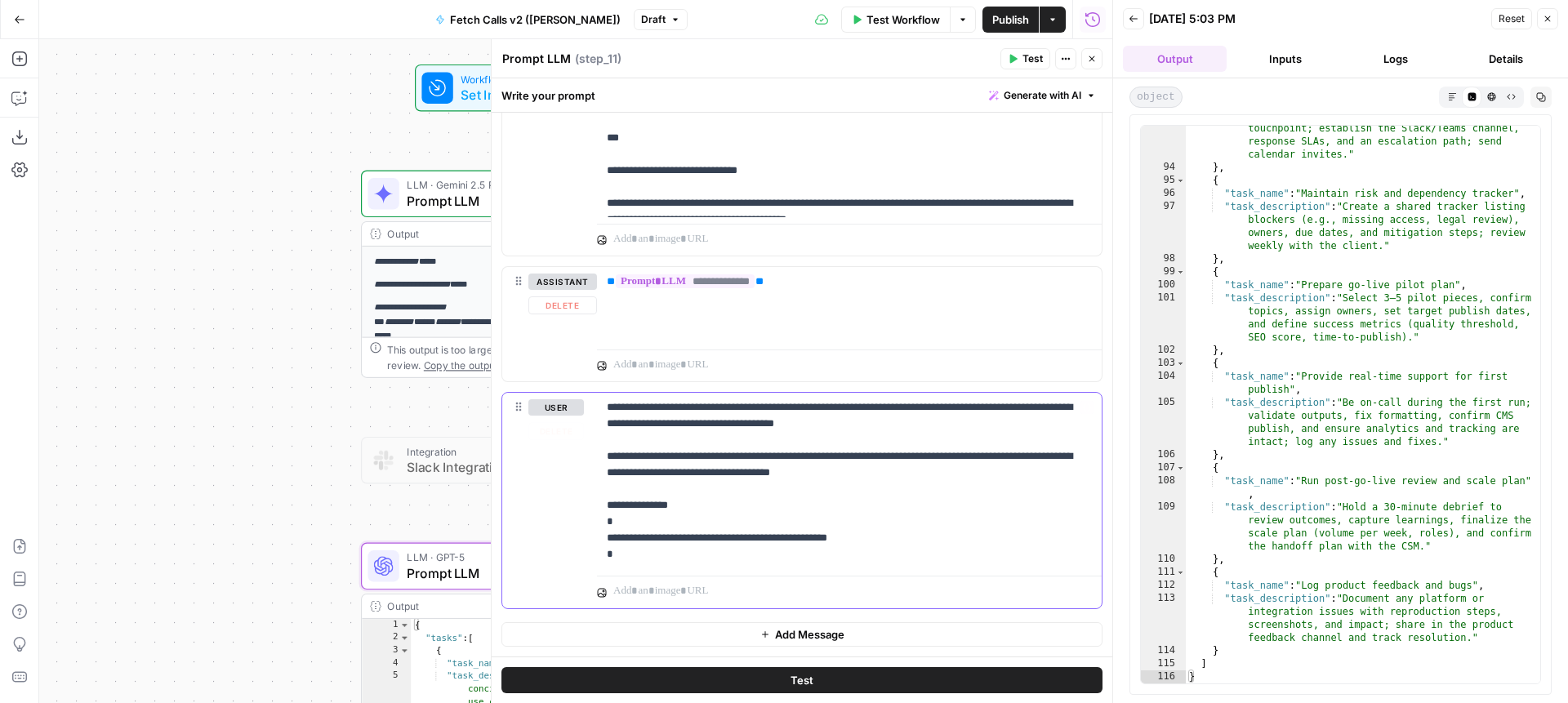
click at [633, 410] on p "**********" at bounding box center [849, 480] width 486 height 163
click at [700, 423] on p "**********" at bounding box center [849, 480] width 486 height 163
click at [864, 675] on button "Test" at bounding box center [802, 679] width 601 height 26
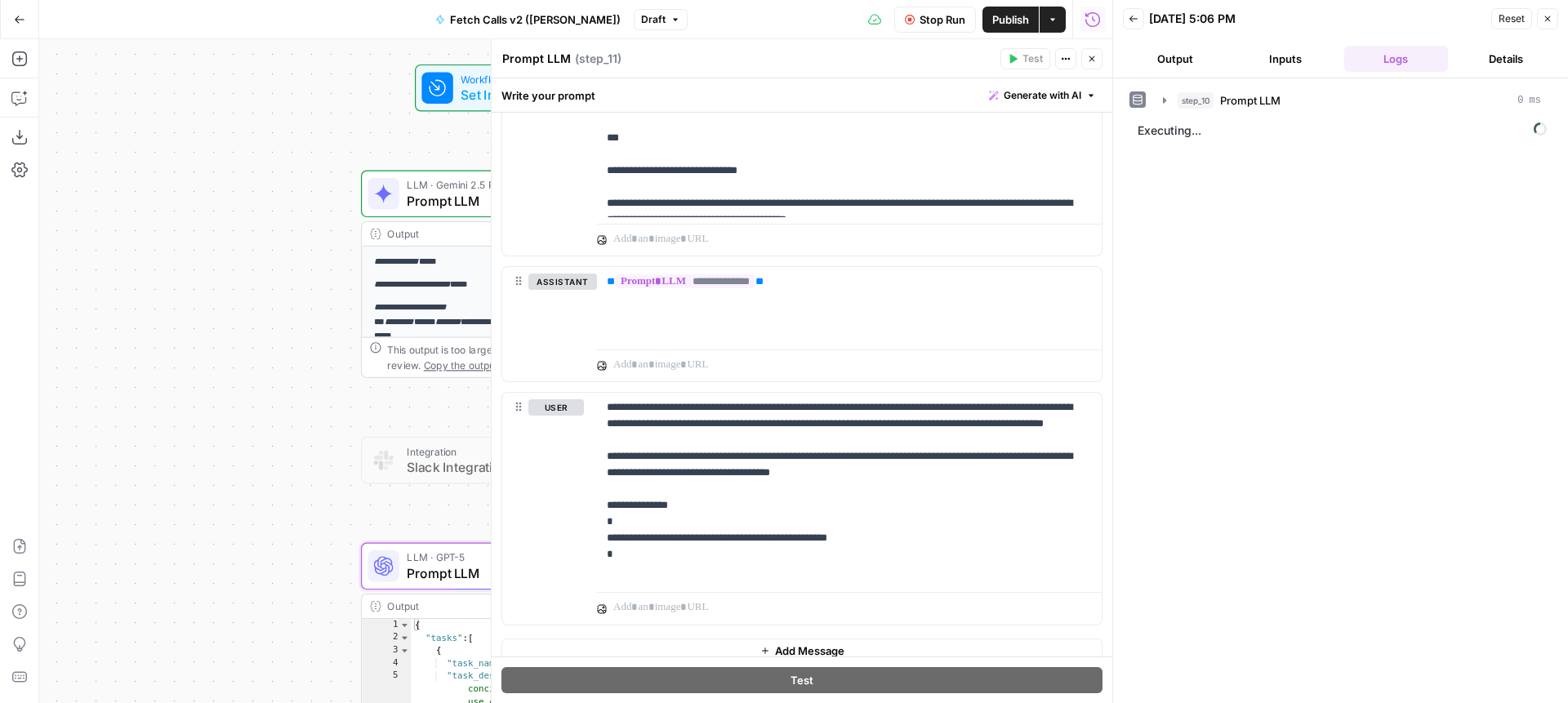
click at [1169, 49] on button "Output" at bounding box center [1175, 58] width 104 height 26
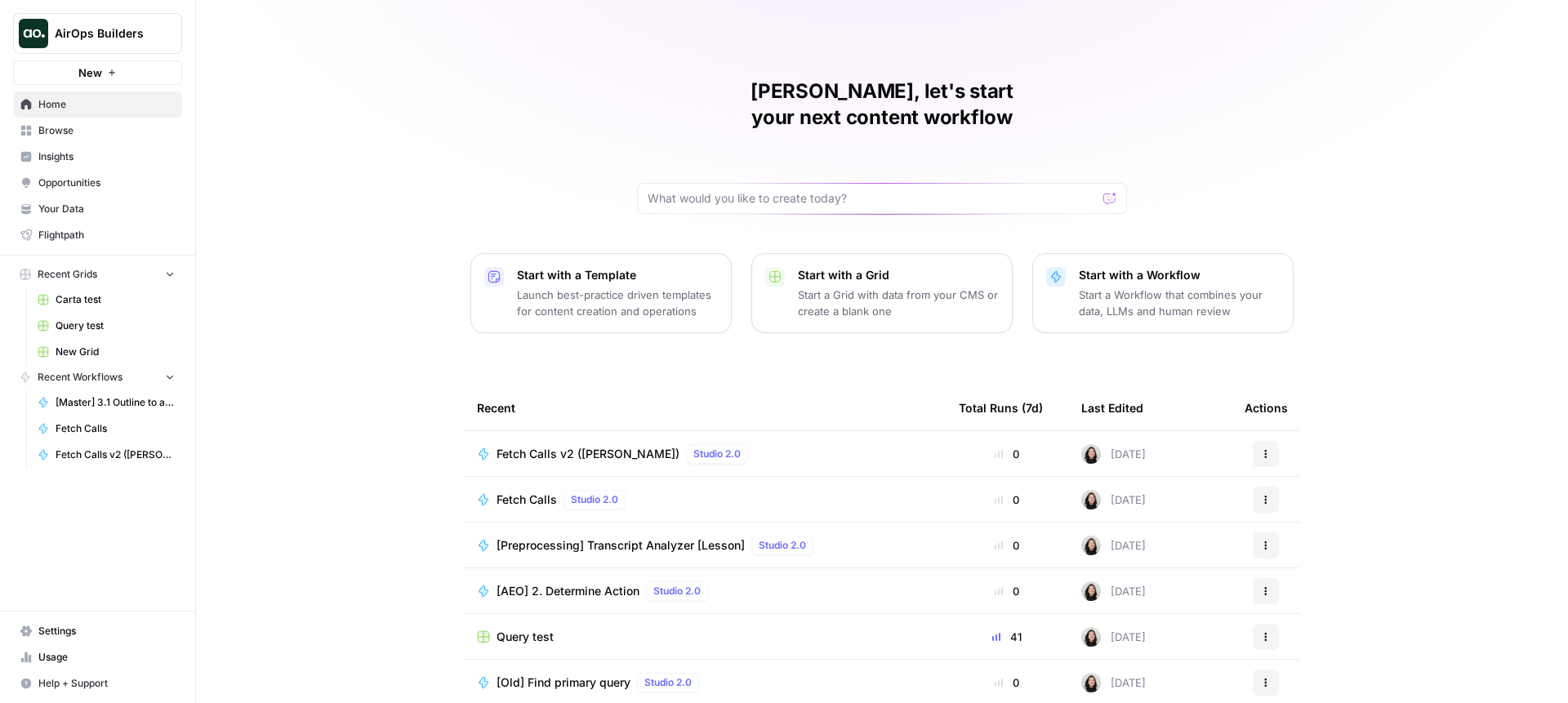
click at [78, 427] on span "Fetch Calls" at bounding box center [115, 428] width 119 height 14
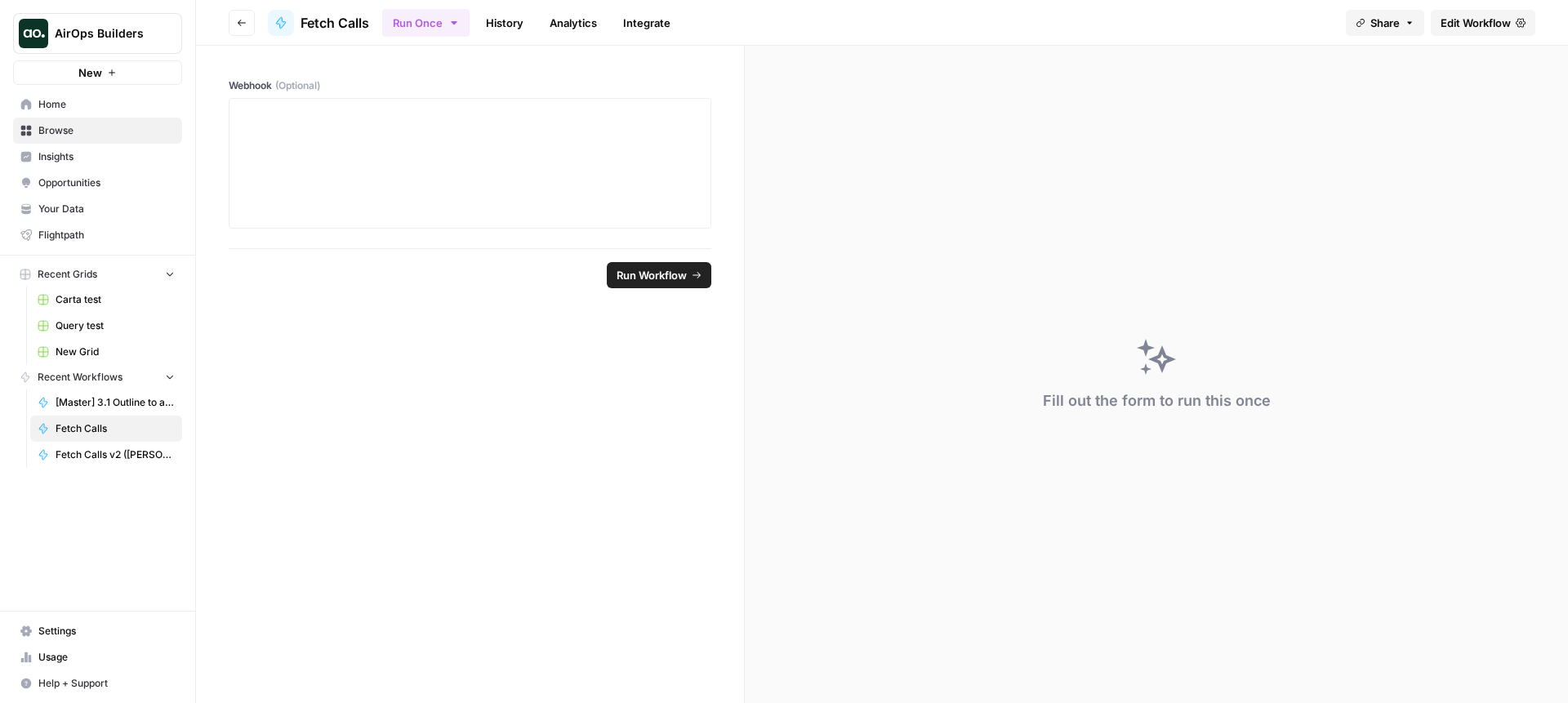
click at [496, 32] on link "History" at bounding box center [505, 23] width 57 height 26
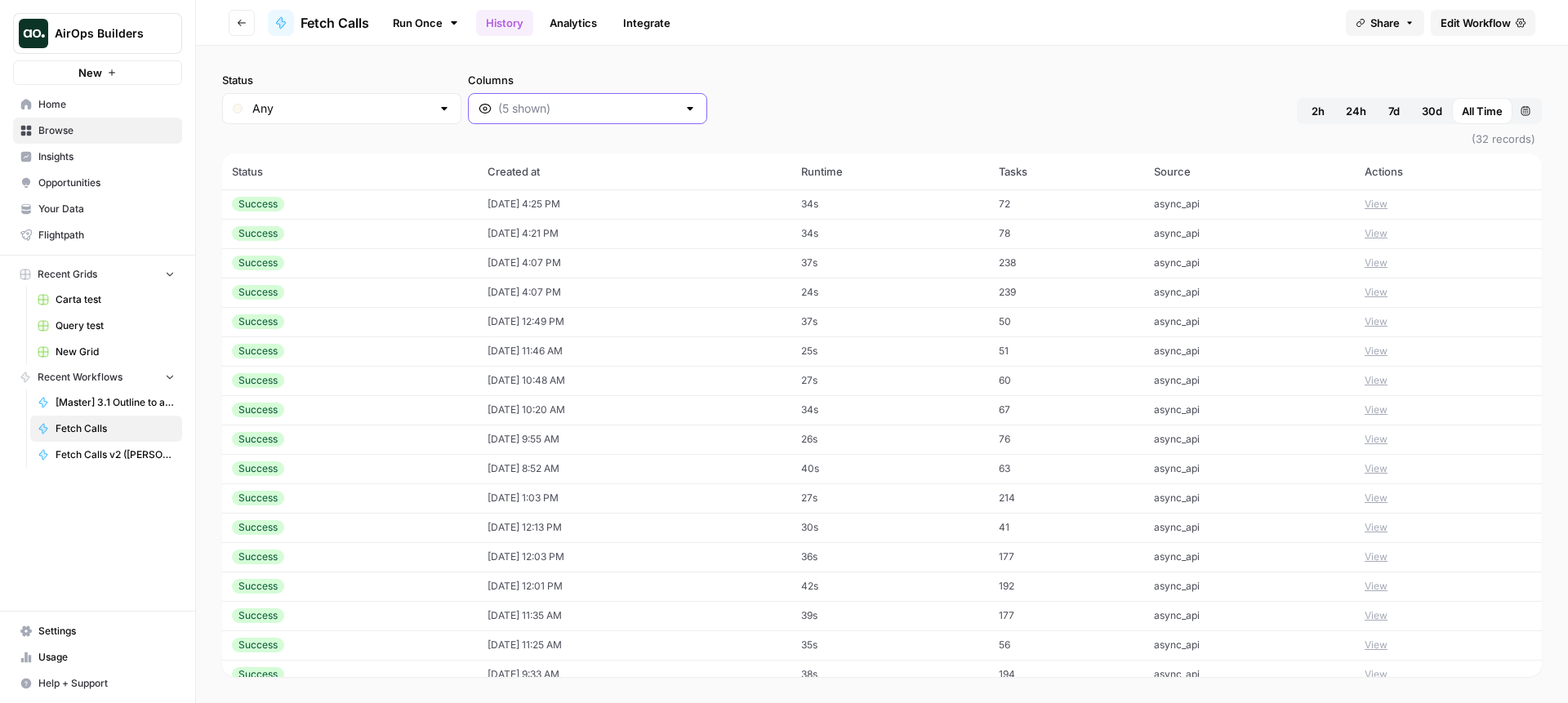
click at [498, 107] on input "Columns" at bounding box center [588, 108] width 179 height 16
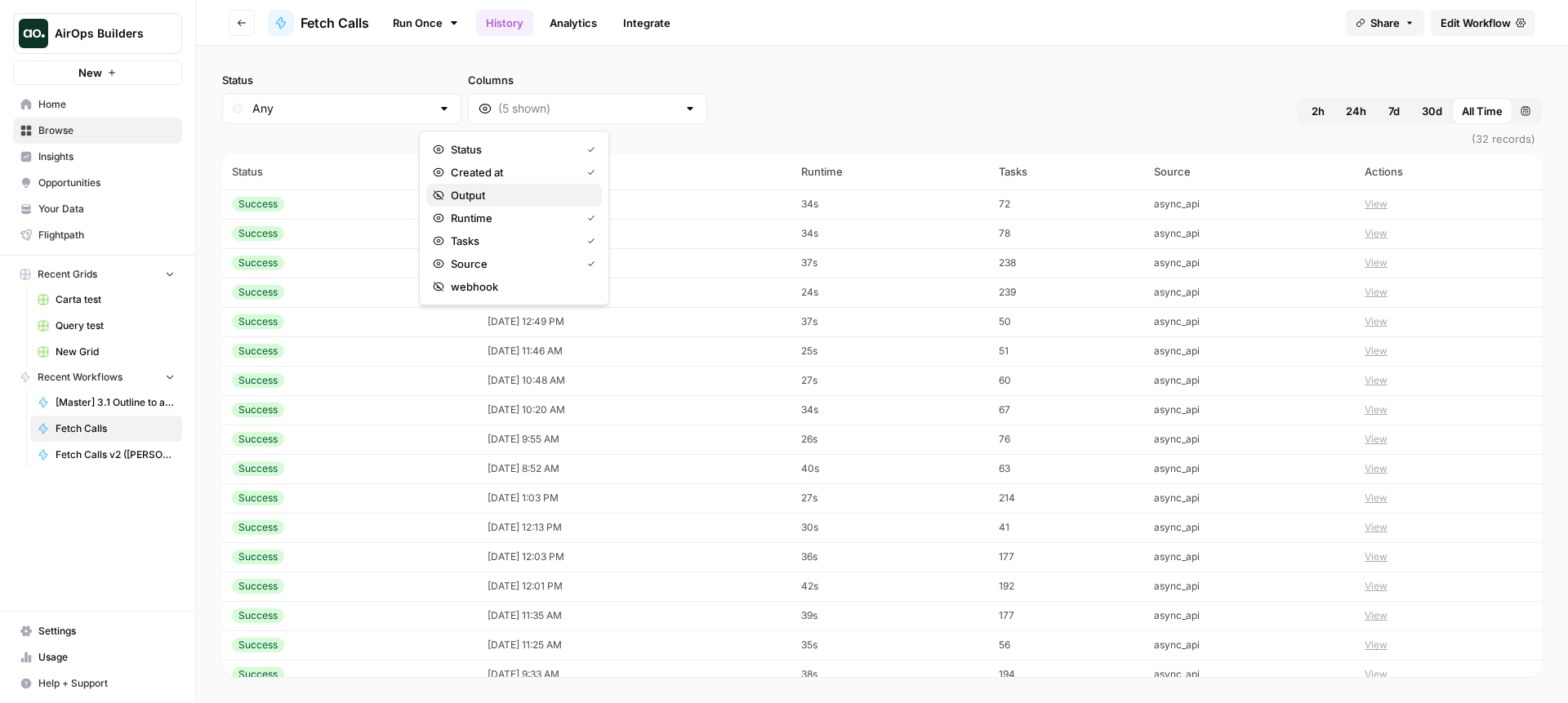
click at [464, 189] on span "Output" at bounding box center [519, 195] width 138 height 16
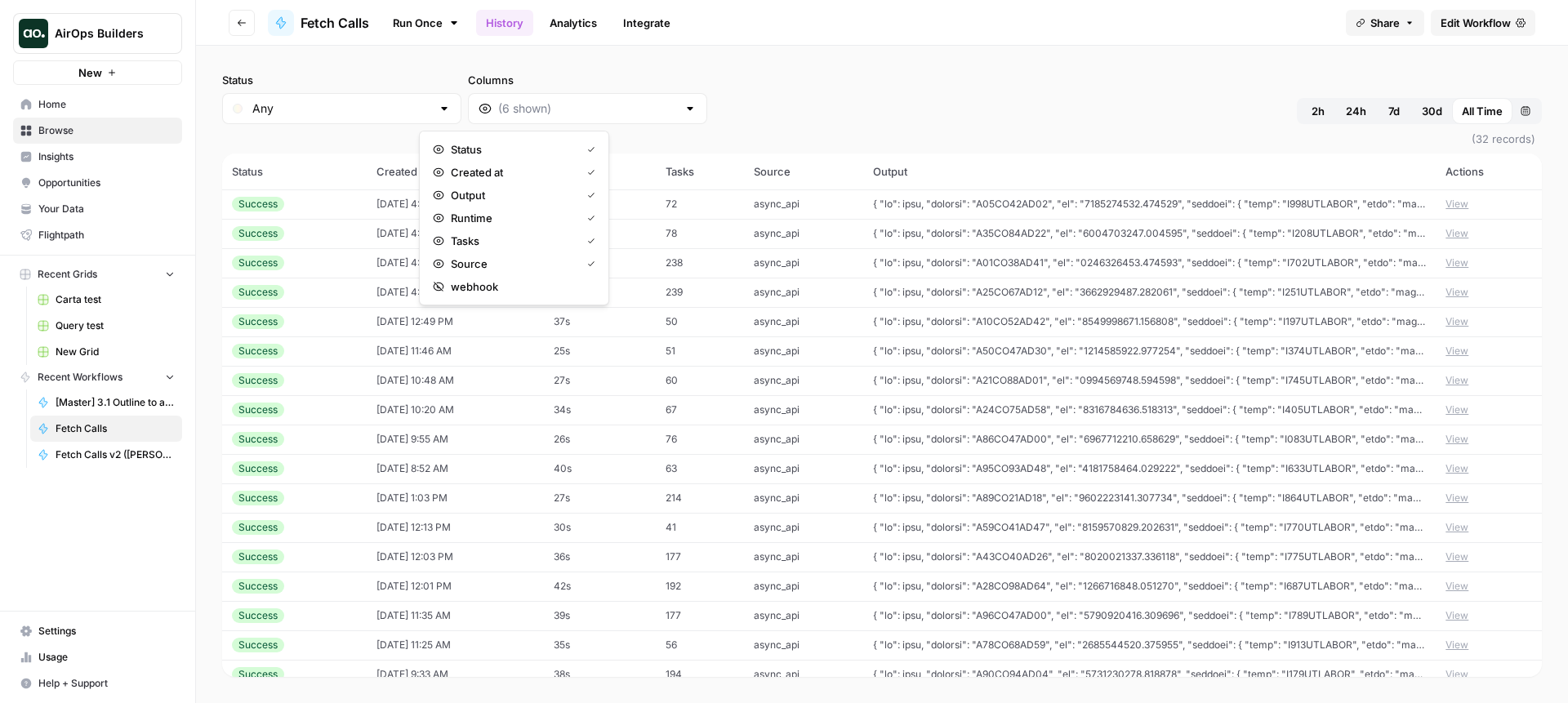
click at [1464, 262] on button "View" at bounding box center [1457, 262] width 23 height 14
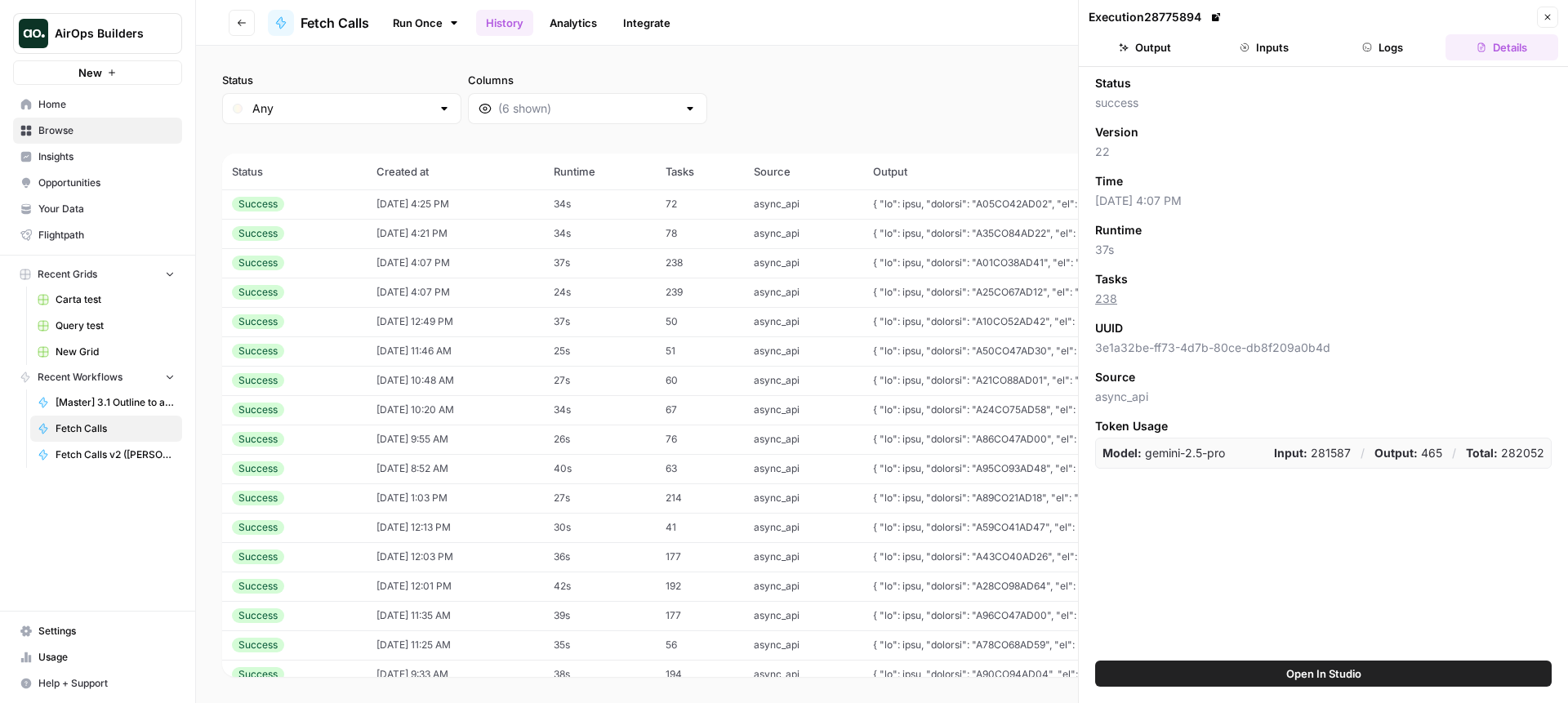
click at [1283, 682] on button "Open In Studio" at bounding box center [1323, 673] width 457 height 26
click at [1549, 23] on button "Close" at bounding box center [1548, 17] width 21 height 21
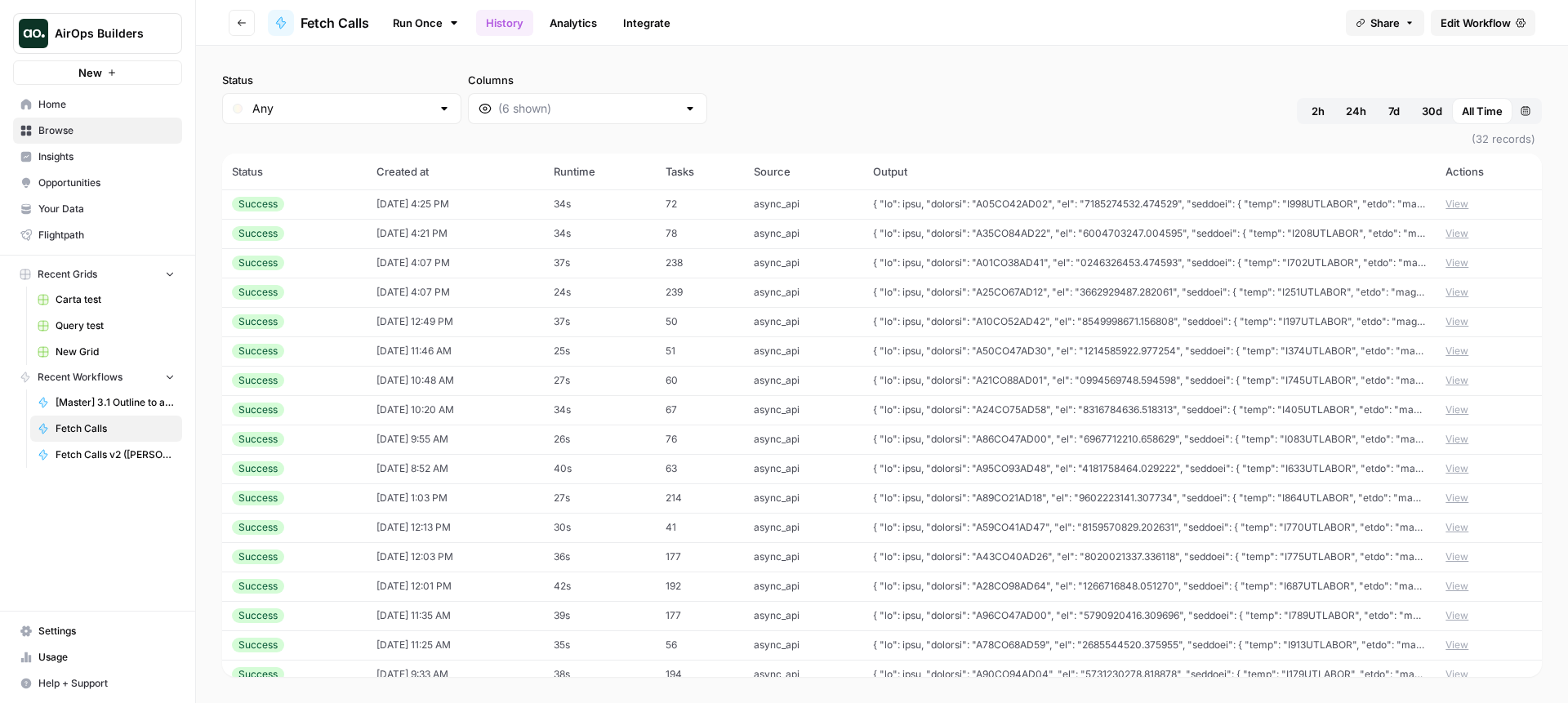
click at [1467, 262] on button "View" at bounding box center [1457, 262] width 23 height 14
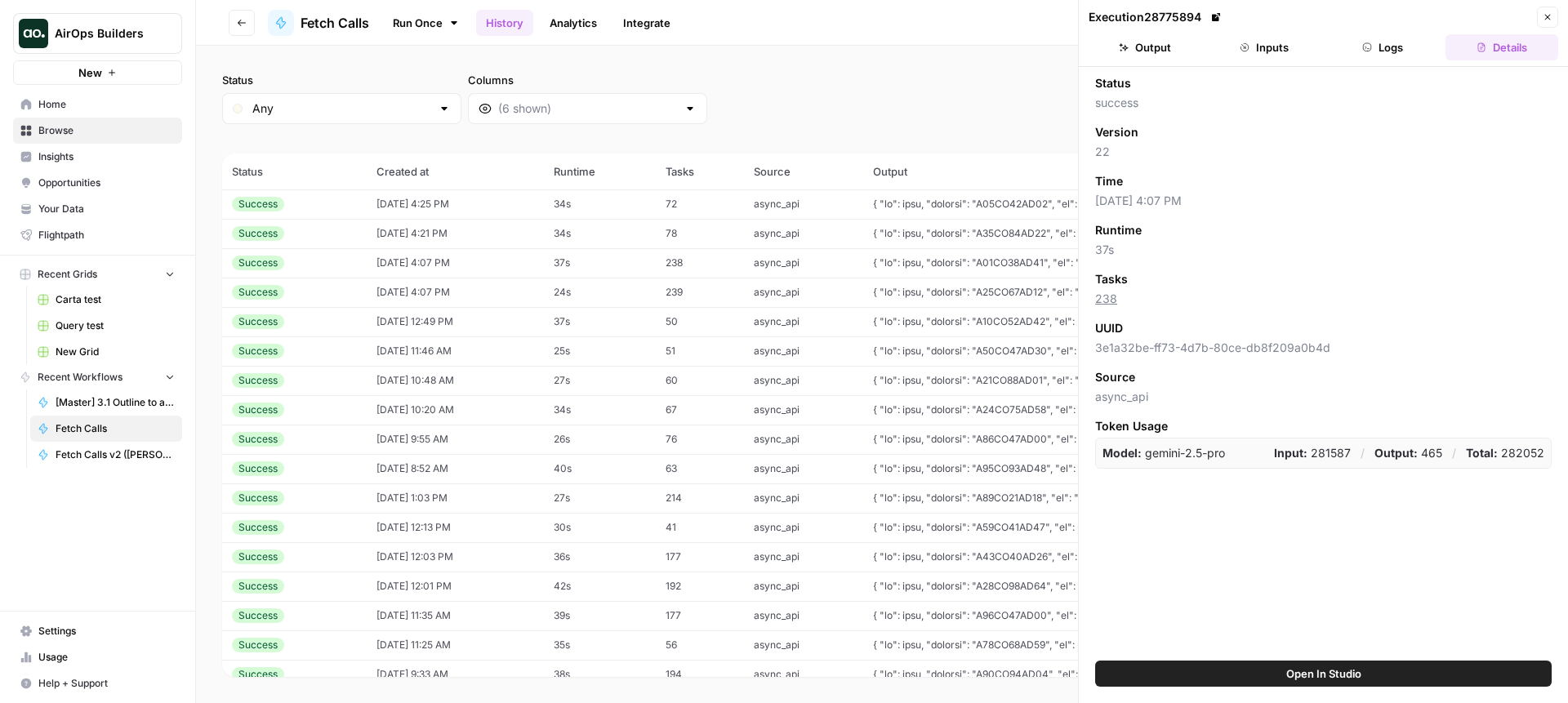
click at [1133, 61] on header "Execution 28775894 Close Output Inputs Logs Details" at bounding box center [1323, 33] width 489 height 67
click at [1133, 52] on button "Output" at bounding box center [1145, 47] width 112 height 26
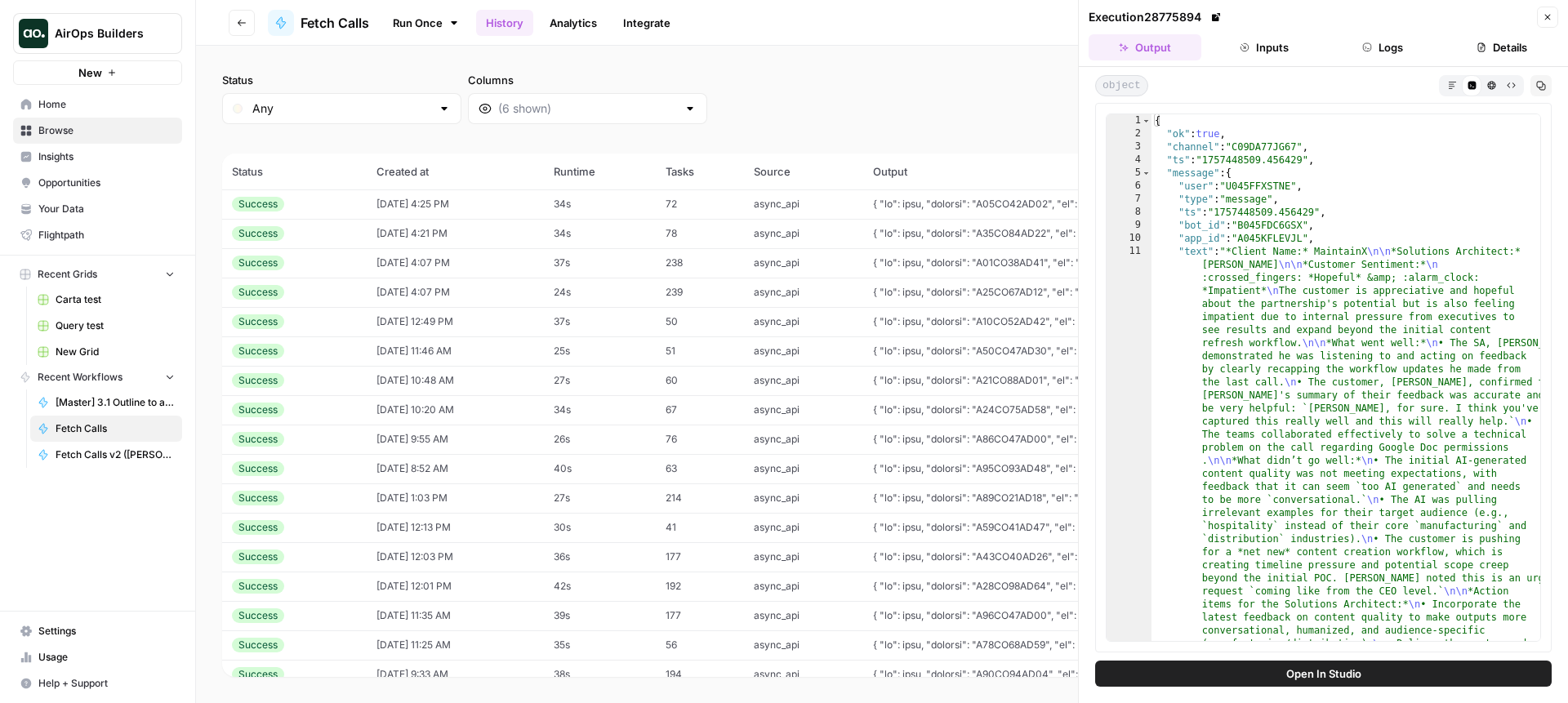
click at [1557, 17] on button "Close" at bounding box center [1548, 17] width 21 height 21
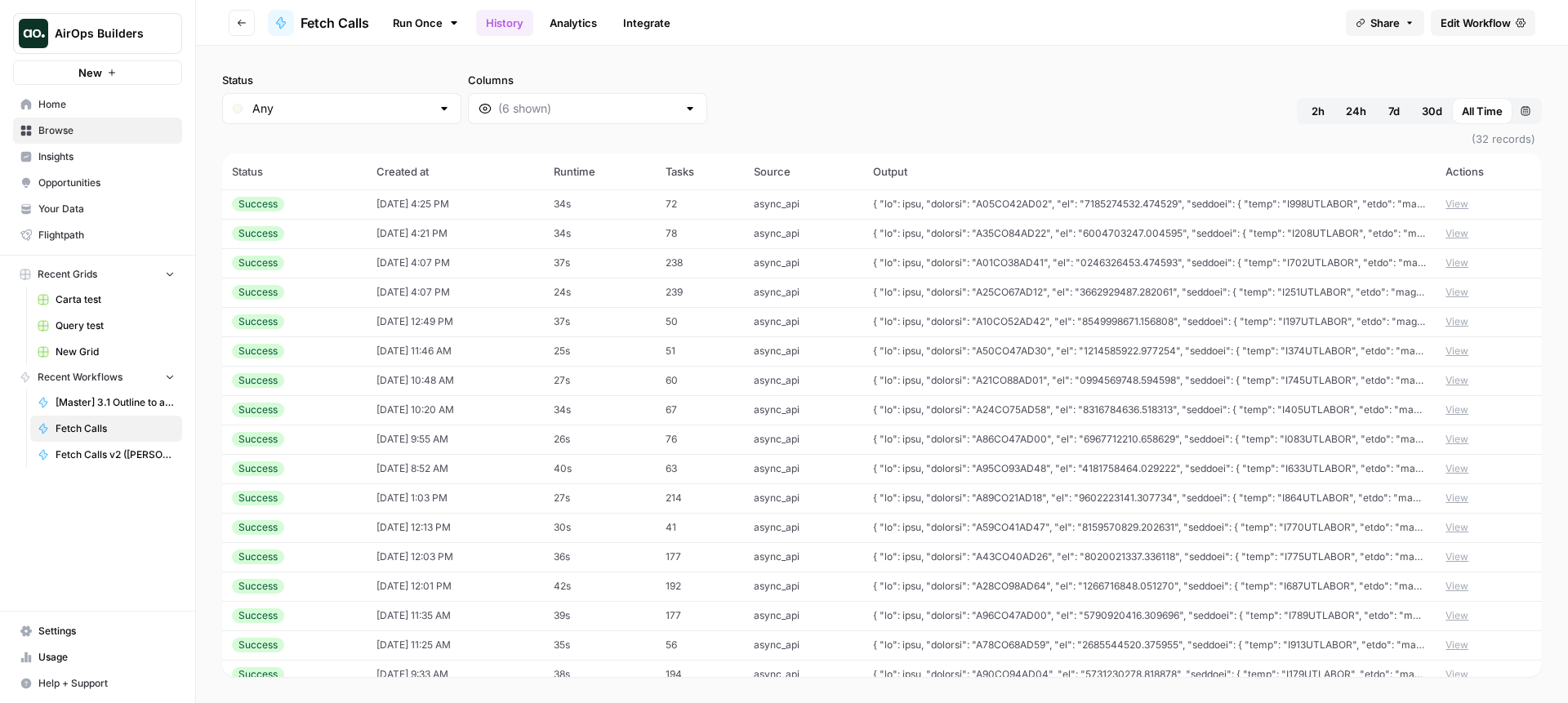
click at [1475, 234] on td "View" at bounding box center [1489, 233] width 106 height 30
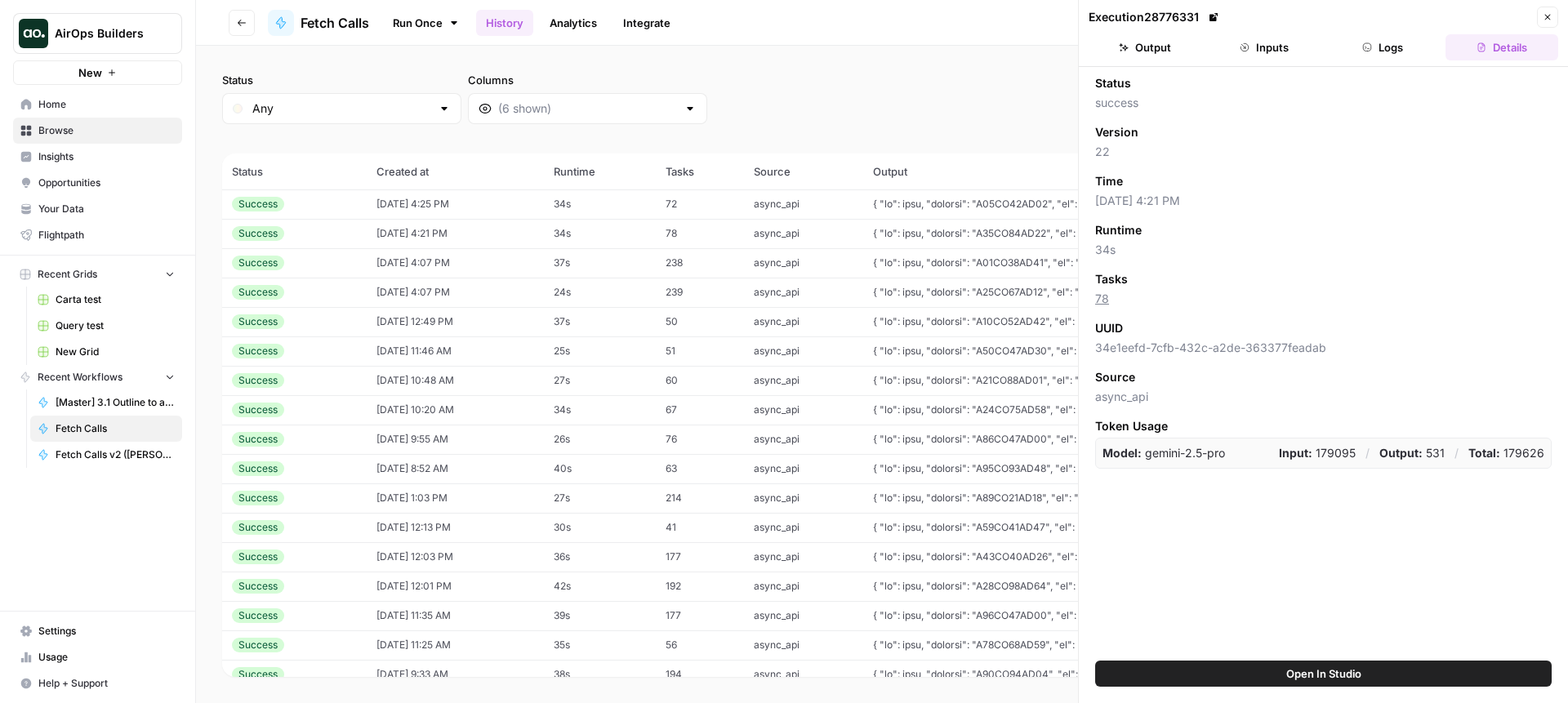
click at [1177, 56] on button "Output" at bounding box center [1145, 47] width 112 height 26
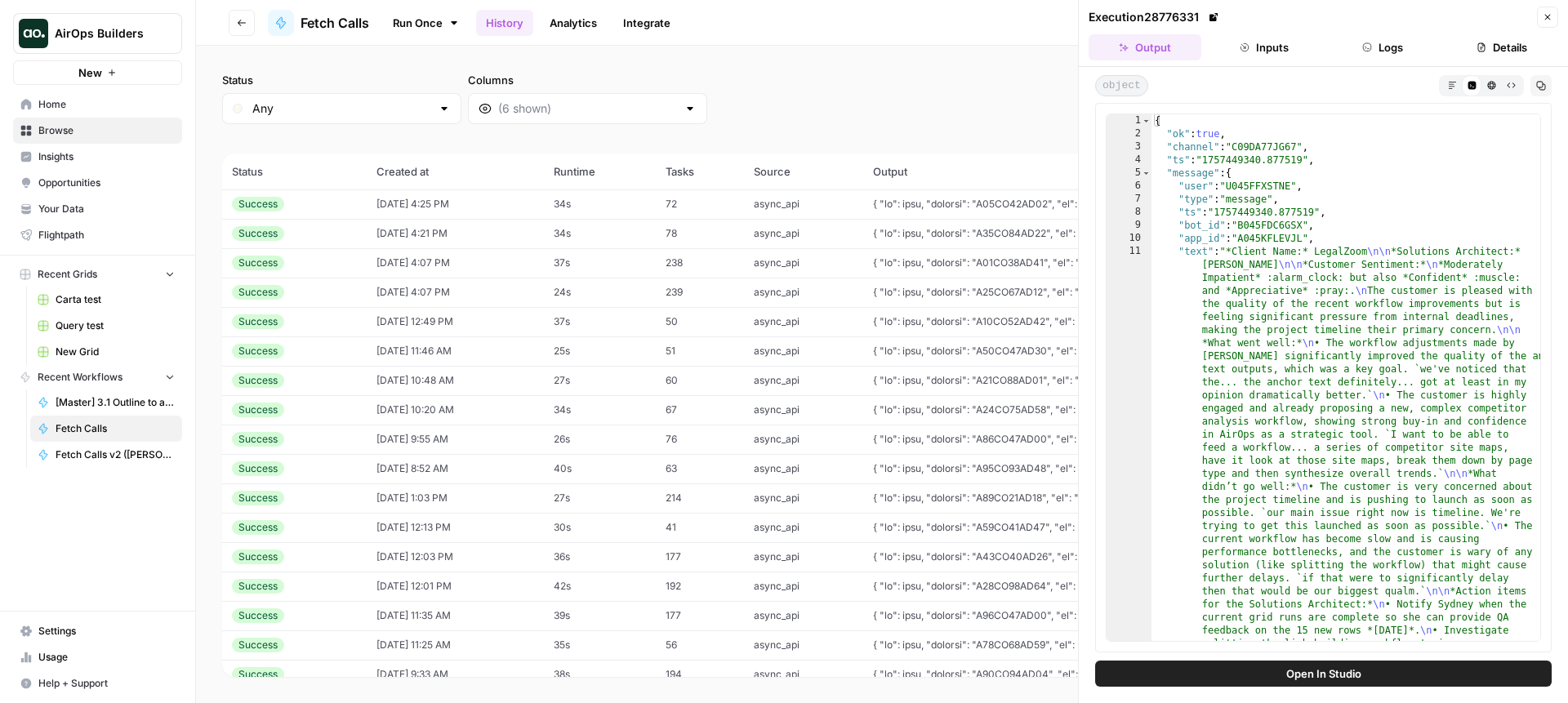
click at [1541, 26] on button "Close" at bounding box center [1548, 17] width 21 height 21
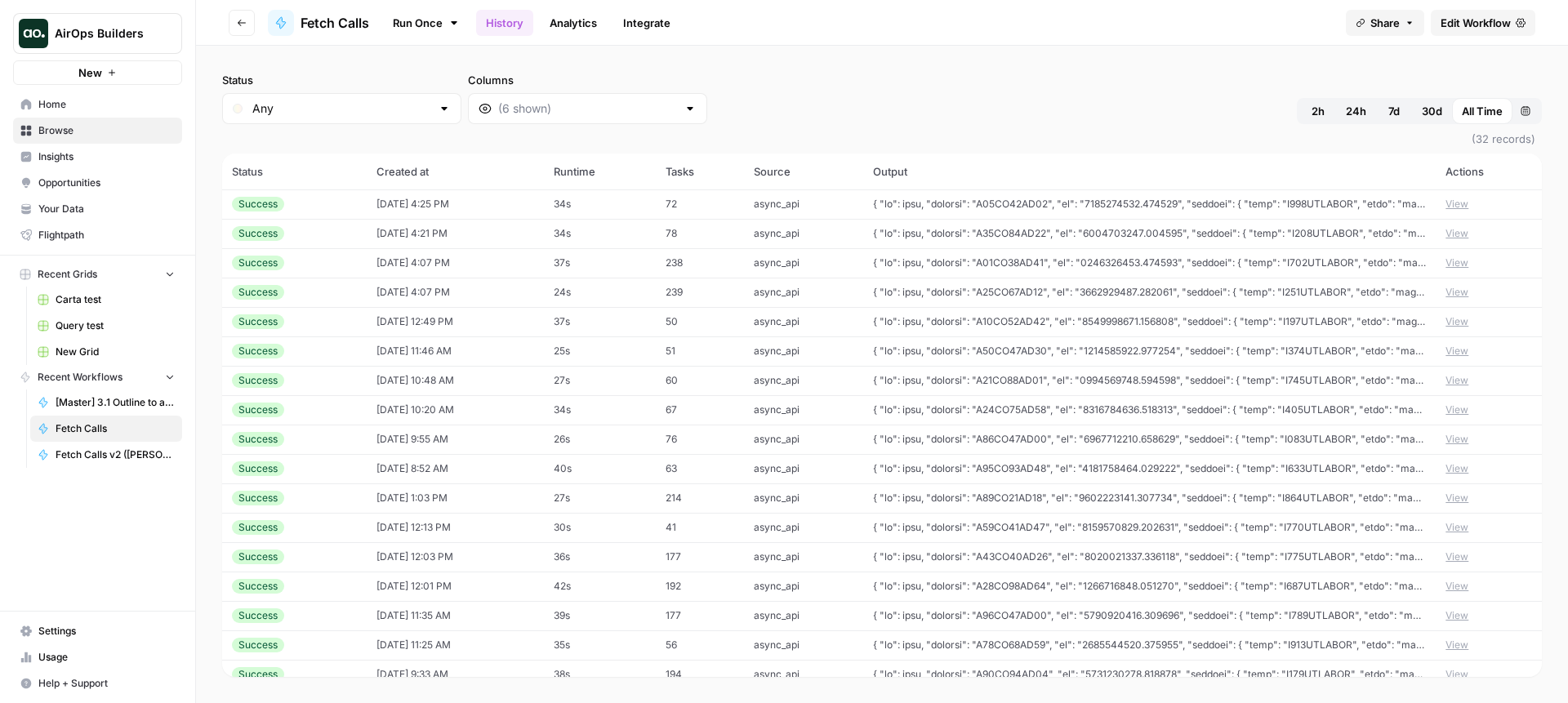
click at [1466, 230] on button "View" at bounding box center [1457, 233] width 23 height 14
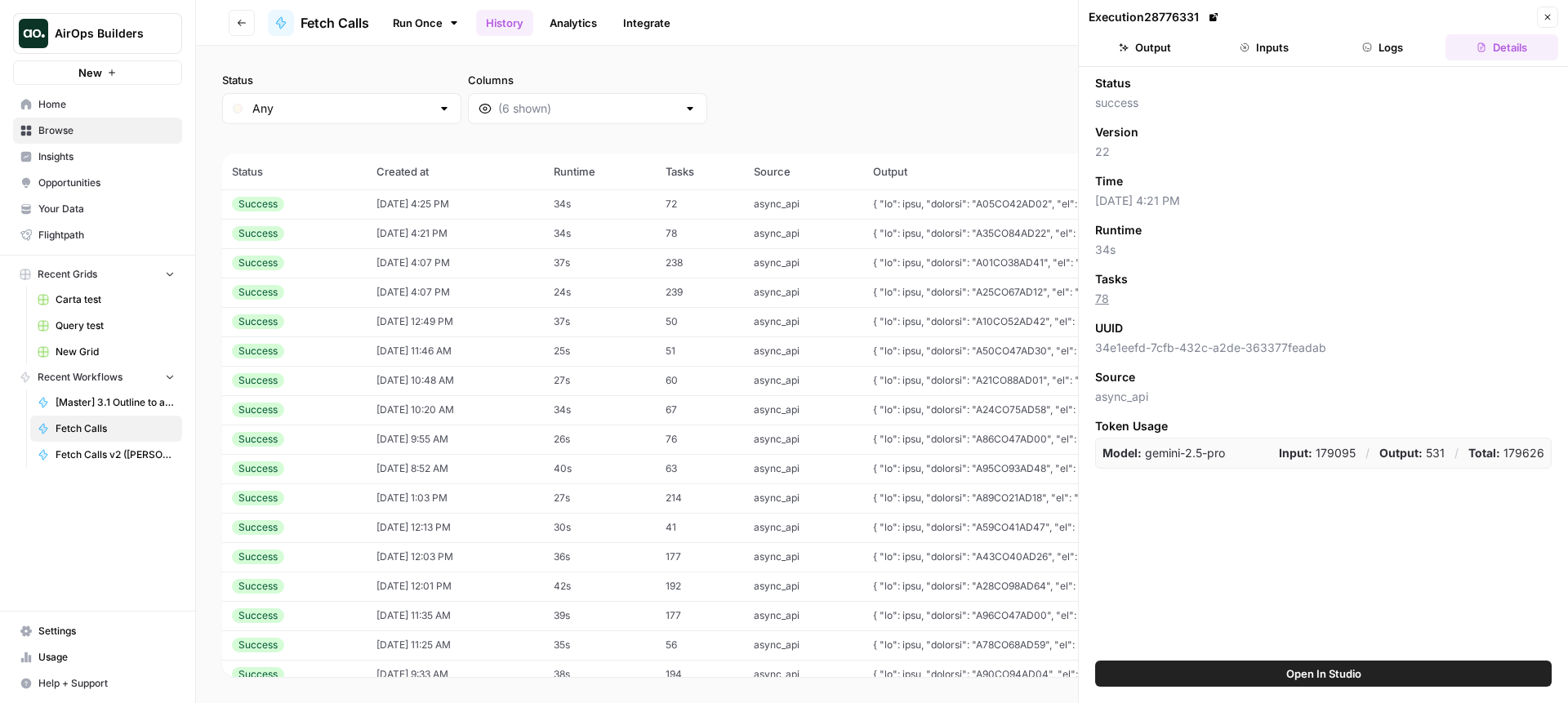
click at [1279, 662] on button "Open In Studio" at bounding box center [1323, 673] width 457 height 26
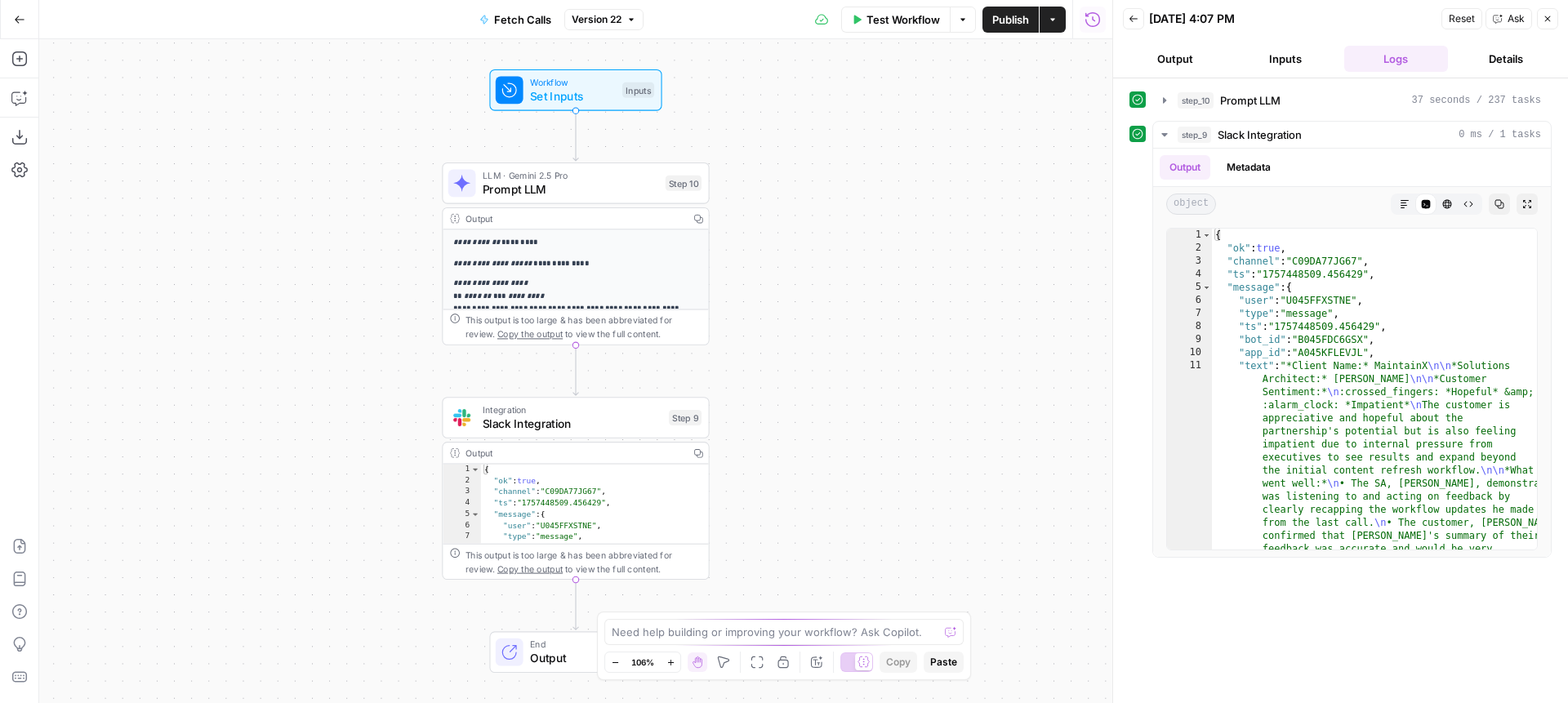
drag, startPoint x: 873, startPoint y: 322, endPoint x: 968, endPoint y: 208, distance: 148.4
click at [963, 208] on div "**********" at bounding box center [575, 370] width 1073 height 663
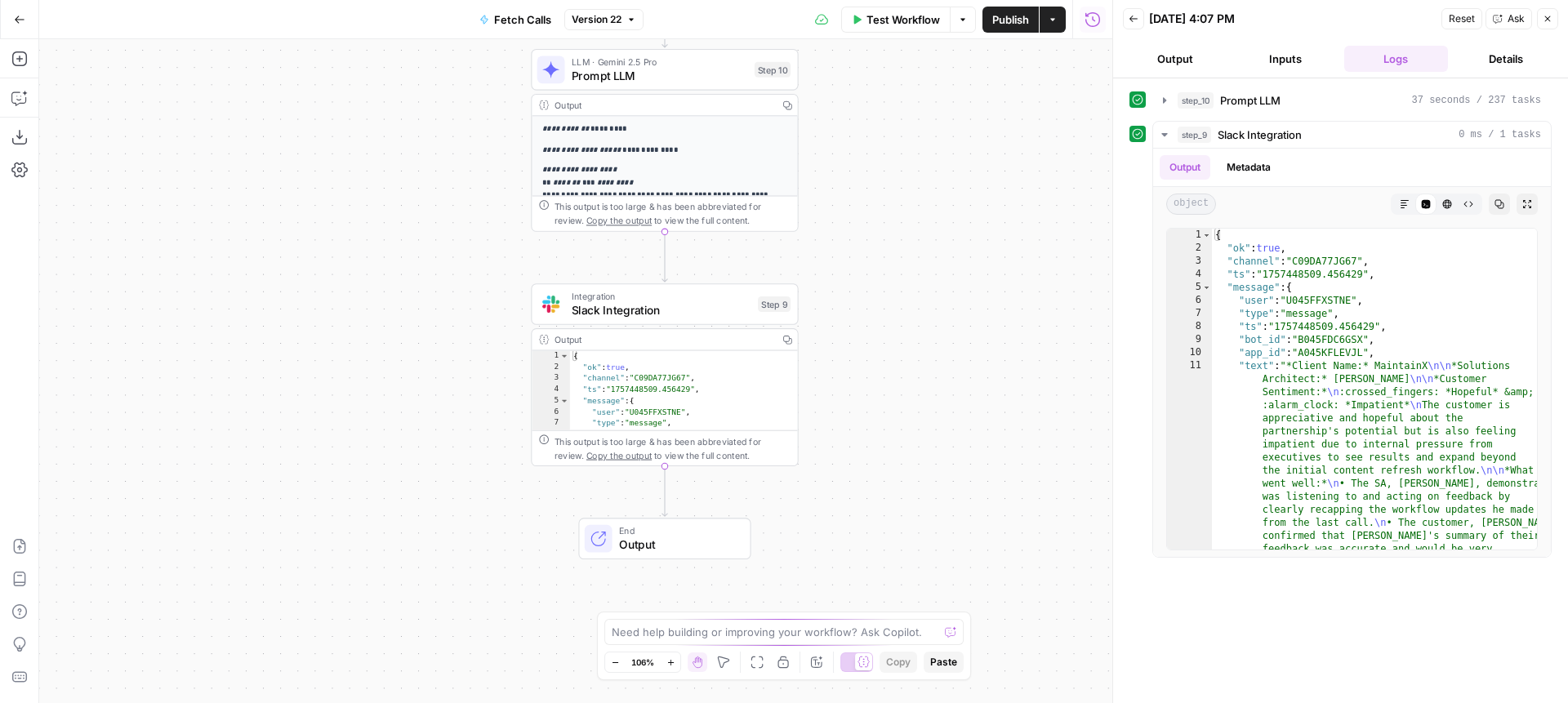
drag, startPoint x: 914, startPoint y: 107, endPoint x: 857, endPoint y: 267, distance: 169.8
click at [858, 262] on div "**********" at bounding box center [575, 370] width 1073 height 663
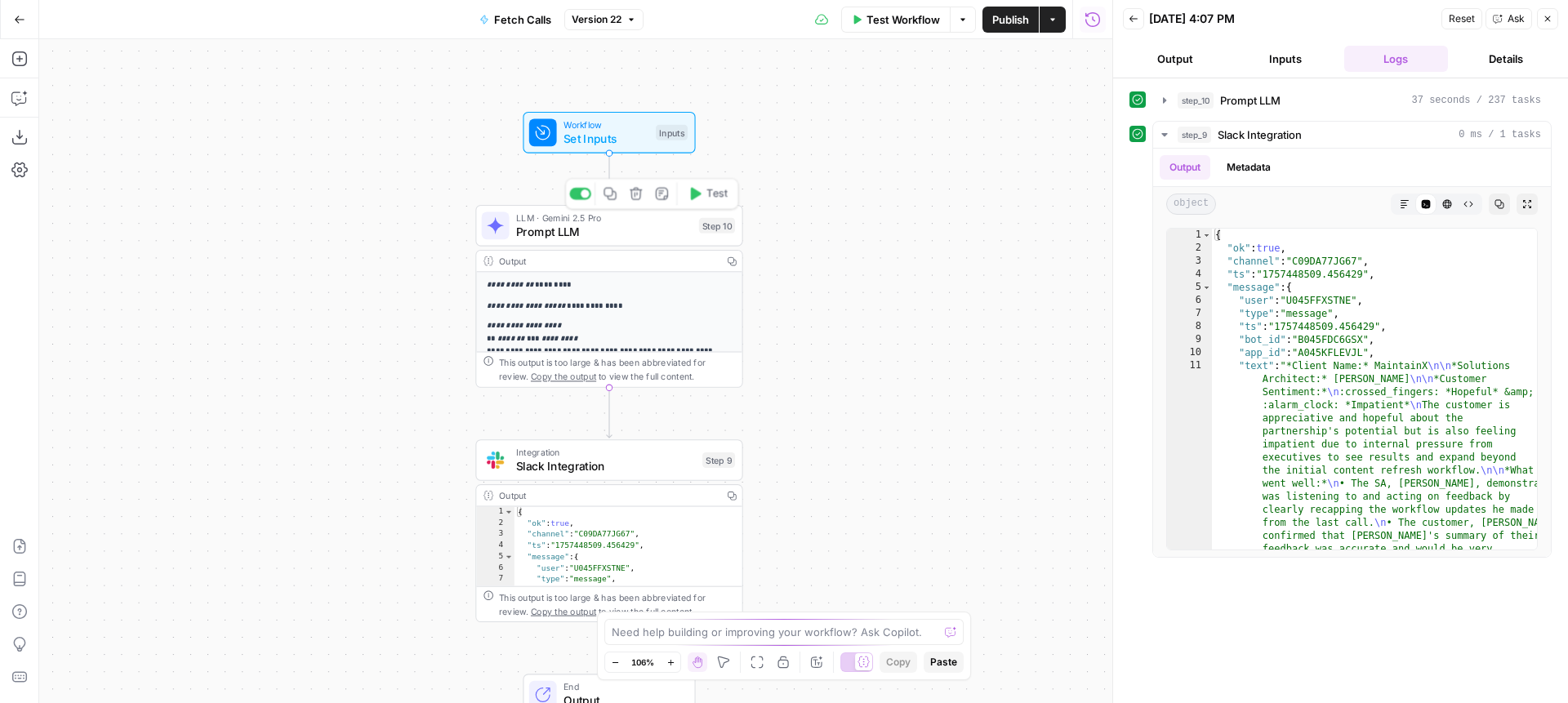
click at [577, 225] on span "Prompt LLM" at bounding box center [604, 231] width 176 height 17
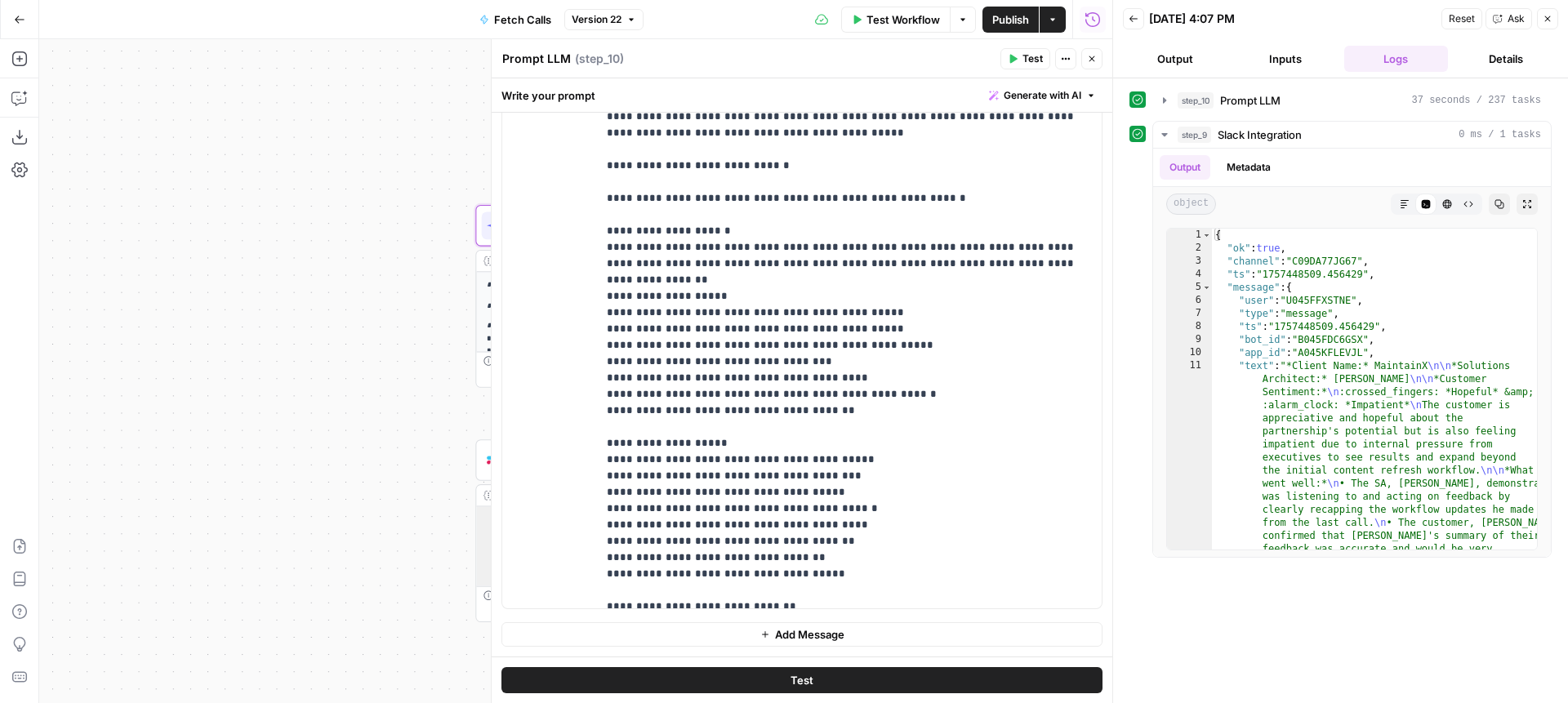
scroll to position [7004, 0]
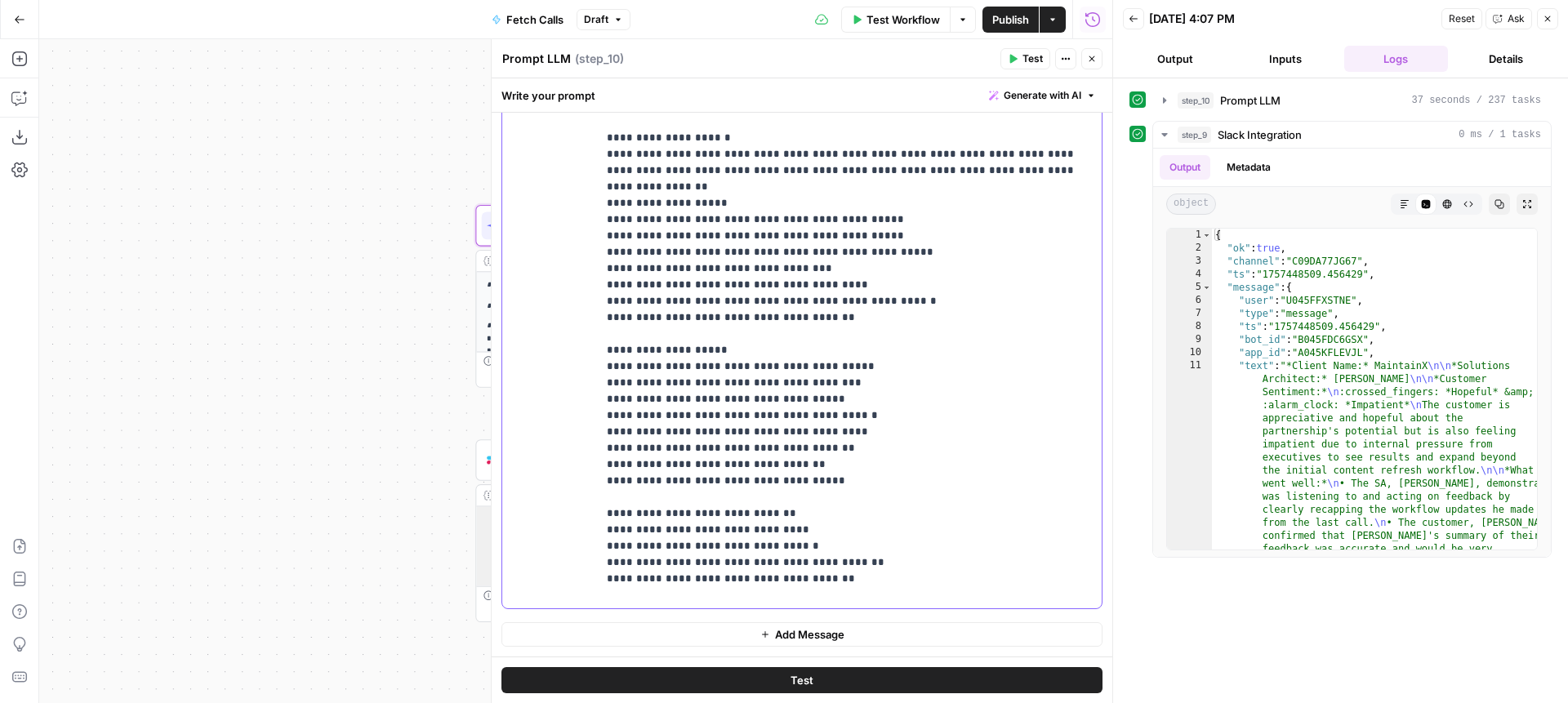
drag, startPoint x: 822, startPoint y: 415, endPoint x: 917, endPoint y: 415, distance: 95.0
drag, startPoint x: 915, startPoint y: 415, endPoint x: 795, endPoint y: 415, distance: 120.0
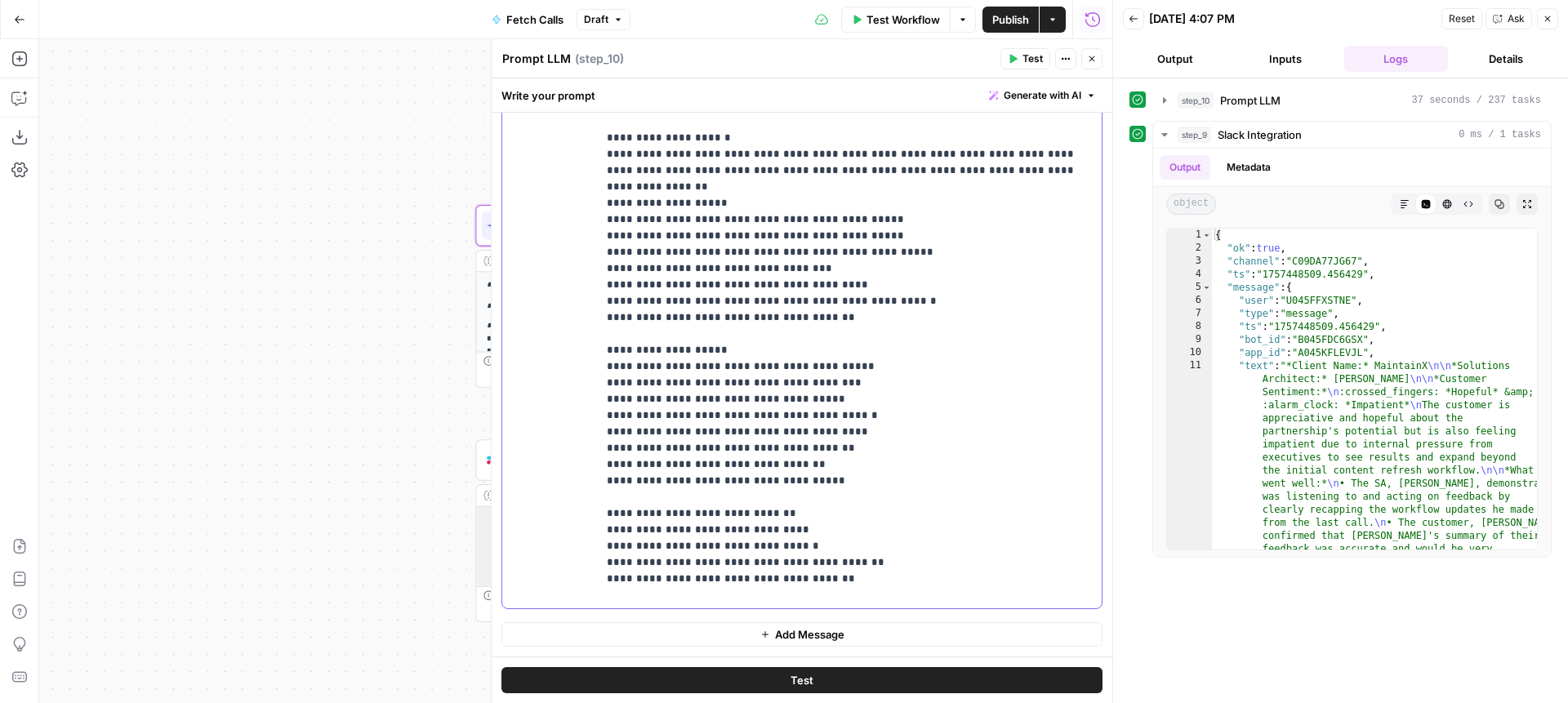
drag, startPoint x: 917, startPoint y: 414, endPoint x: 806, endPoint y: 413, distance: 111.0
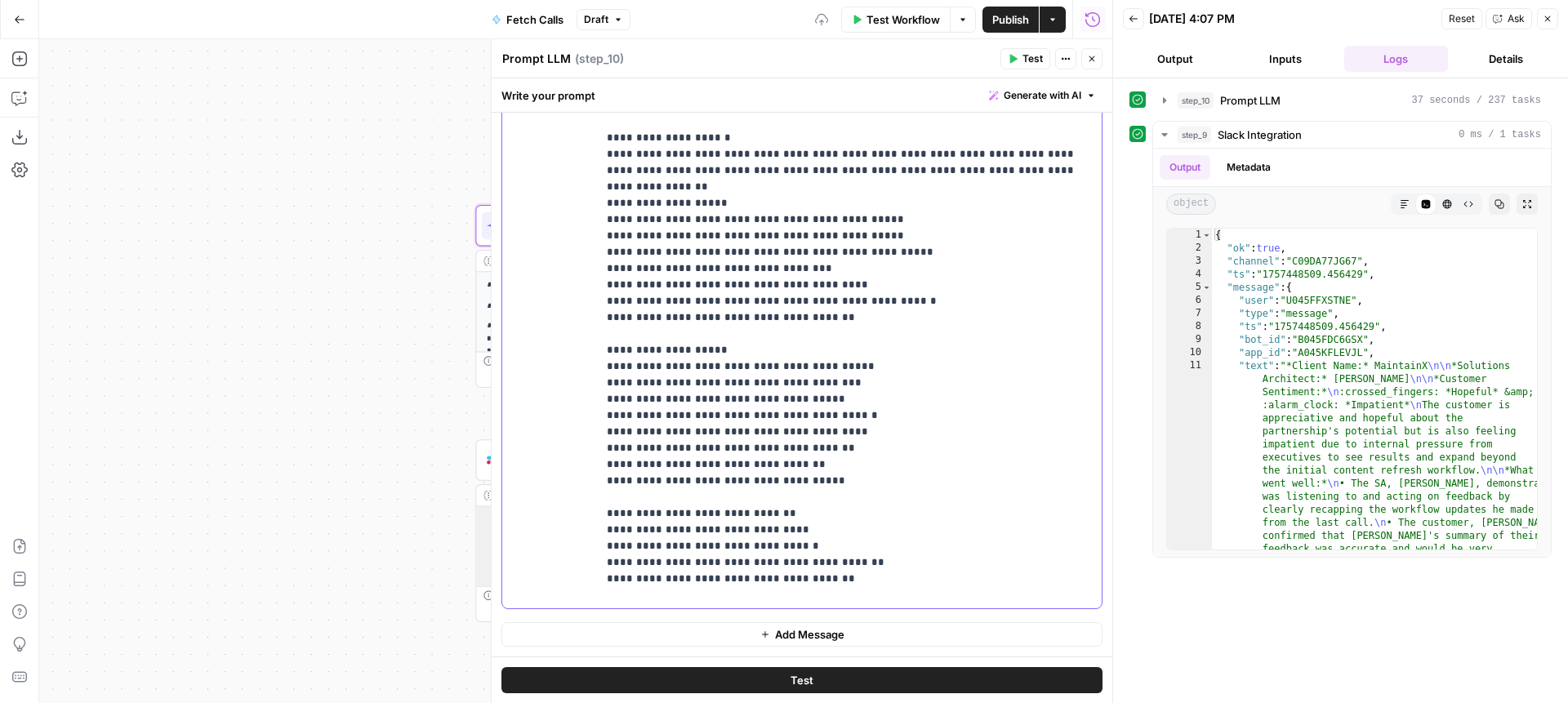
click at [920, 689] on button "Test" at bounding box center [802, 679] width 601 height 26
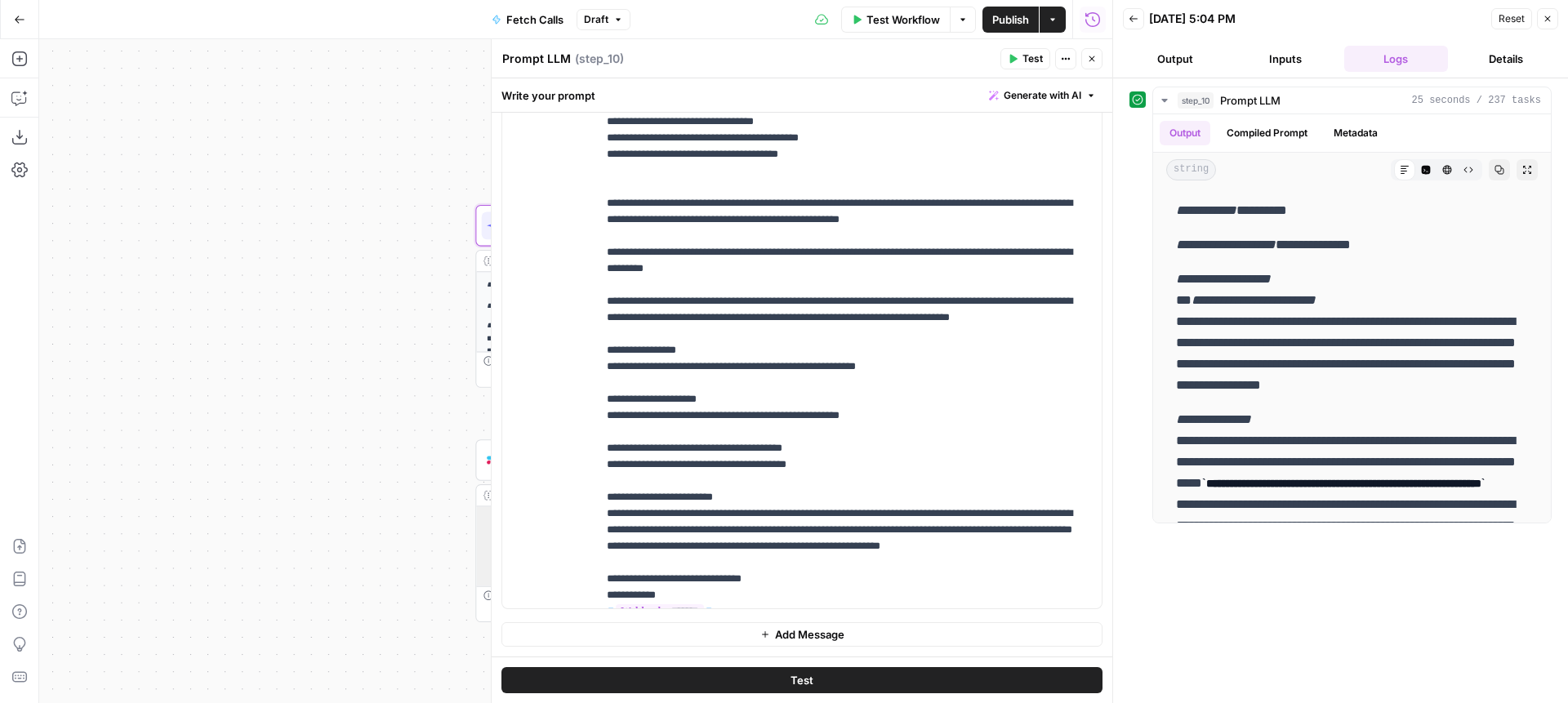
scroll to position [6999, 0]
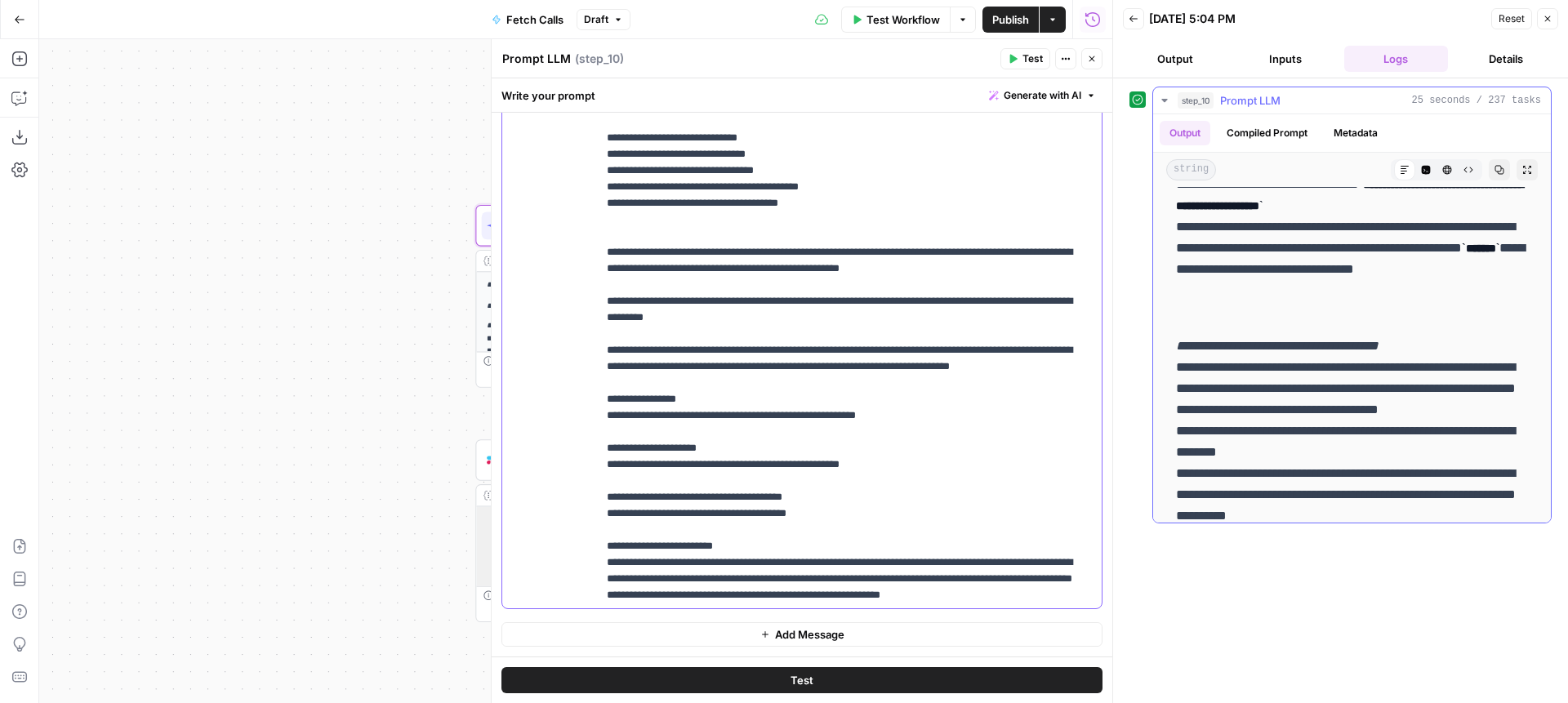
scroll to position [469, 0]
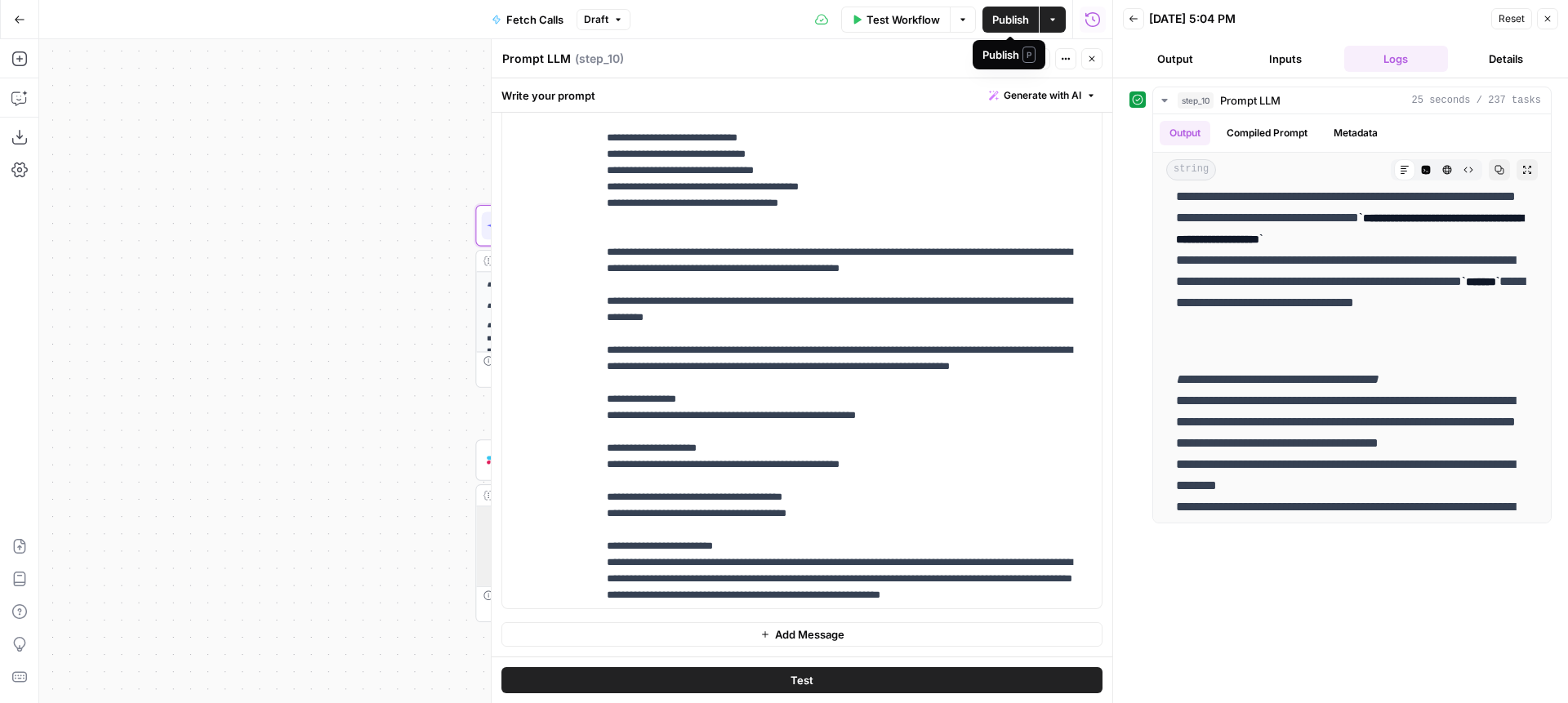
click at [998, 17] on span "Publish" at bounding box center [1011, 19] width 37 height 16
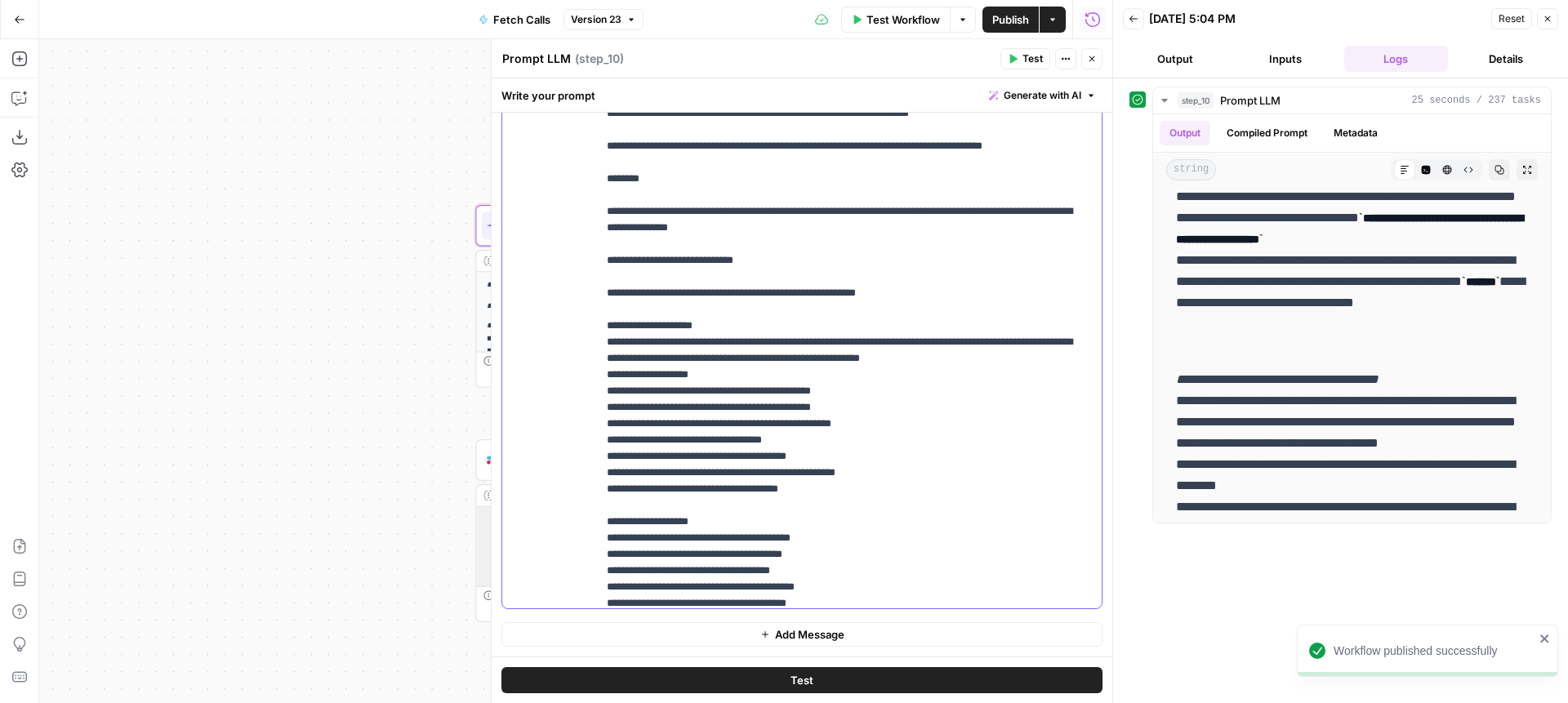
scroll to position [5938, 0]
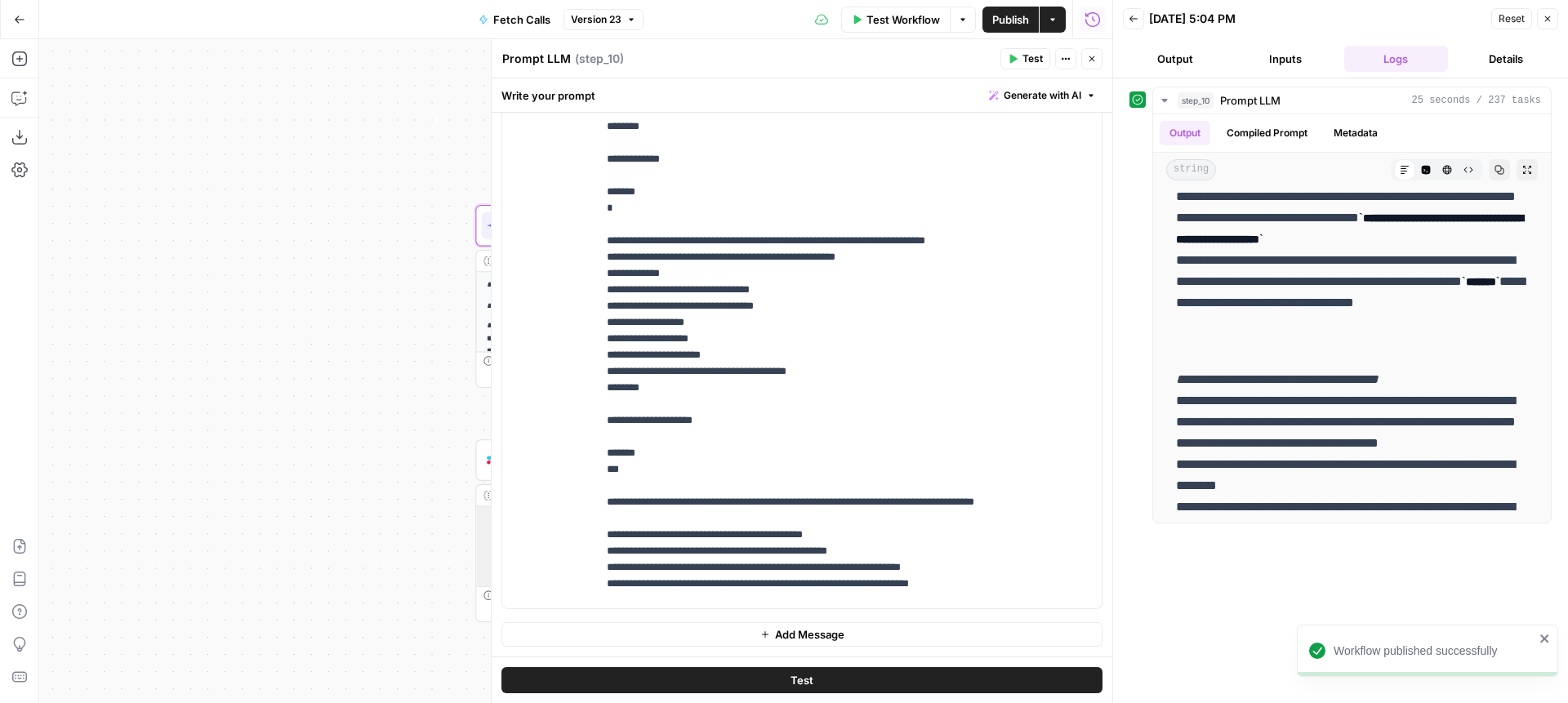
click at [1087, 57] on button "Close" at bounding box center [1092, 58] width 21 height 21
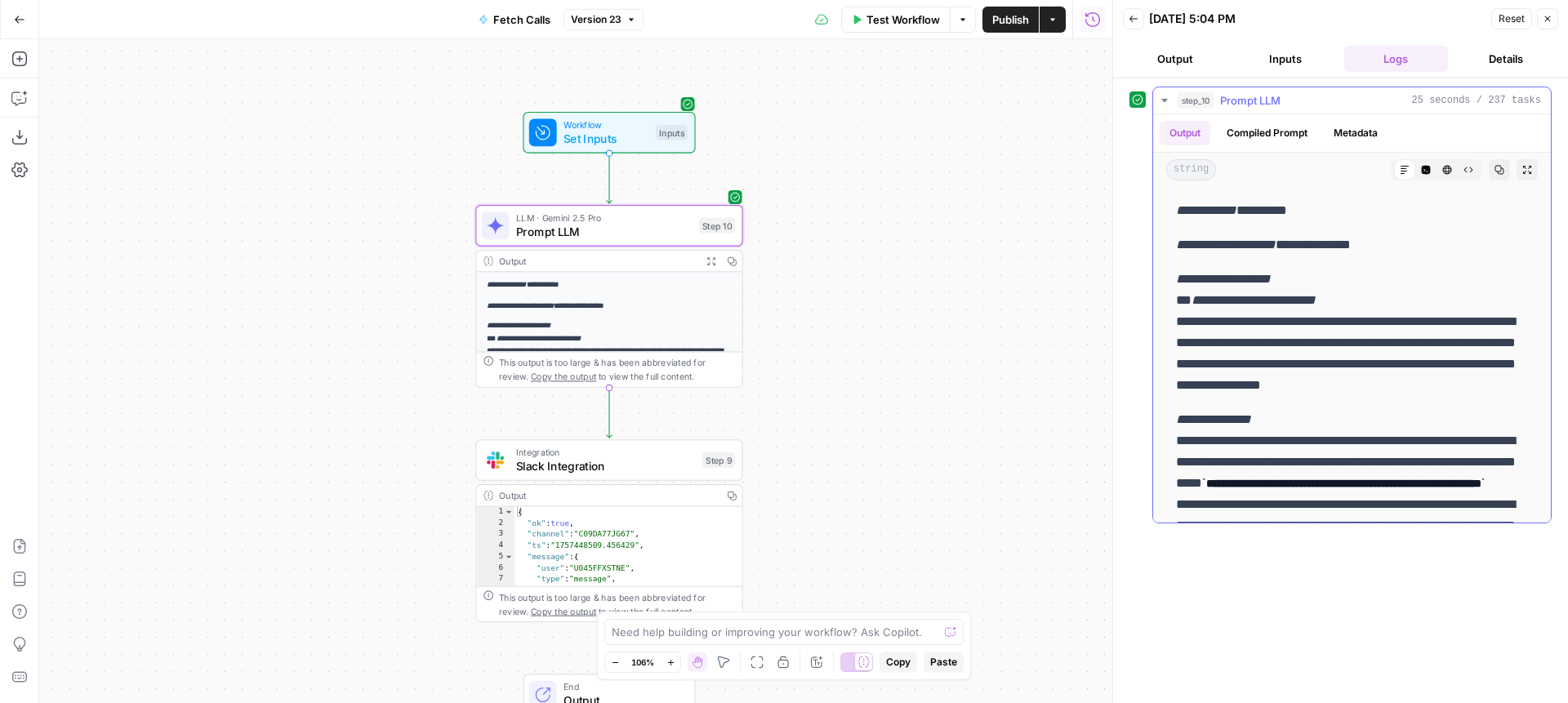
scroll to position [817, 0]
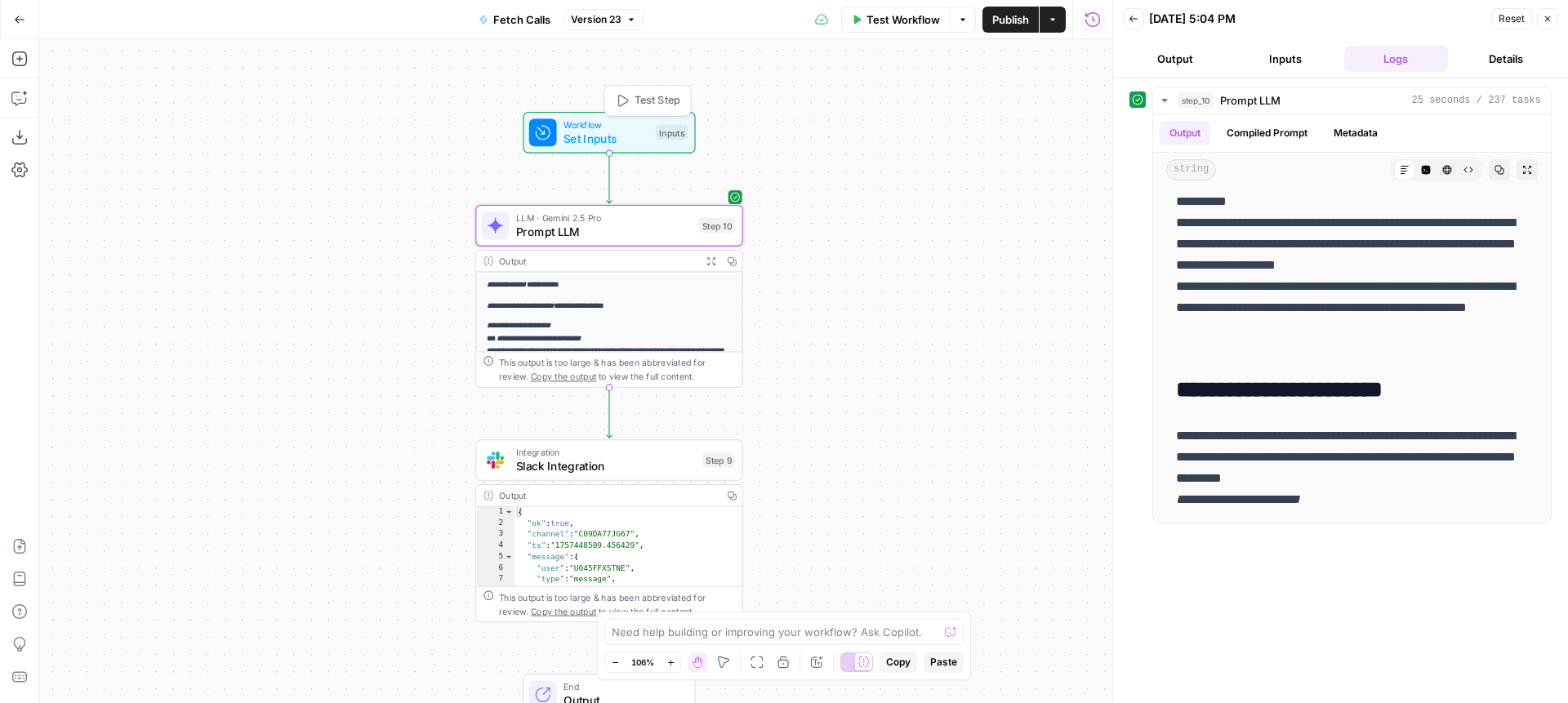
click at [657, 104] on span "Test Step" at bounding box center [658, 100] width 46 height 15
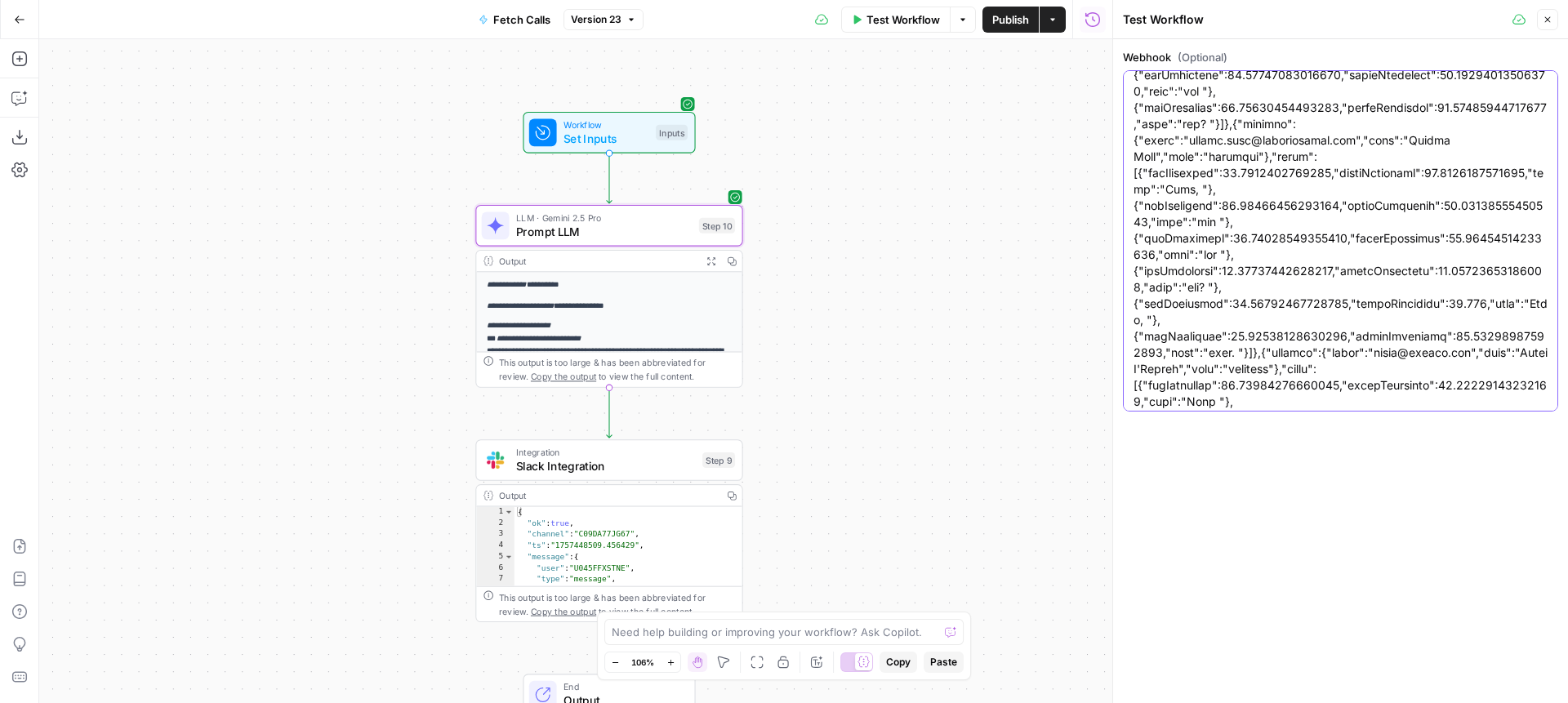
scroll to position [0, 0]
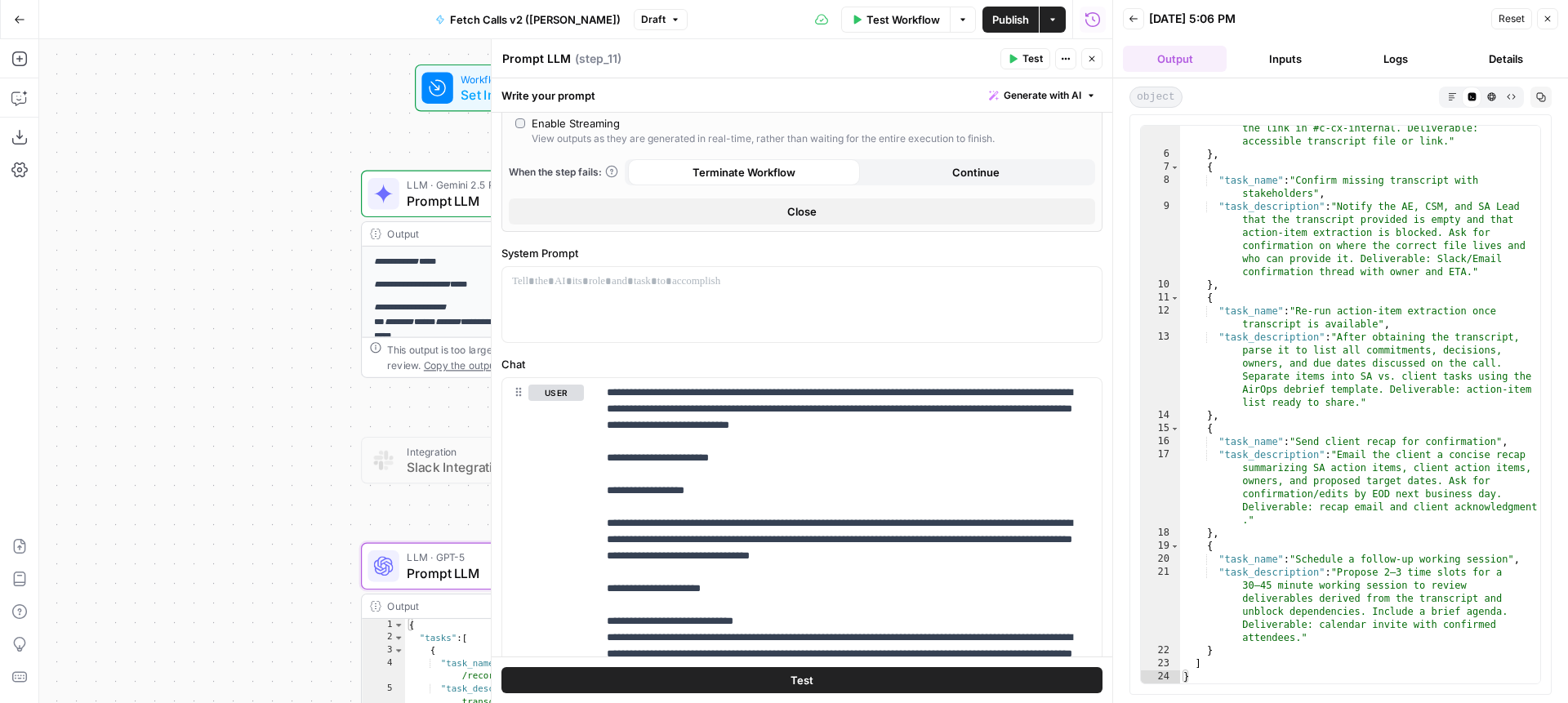
scroll to position [990, 0]
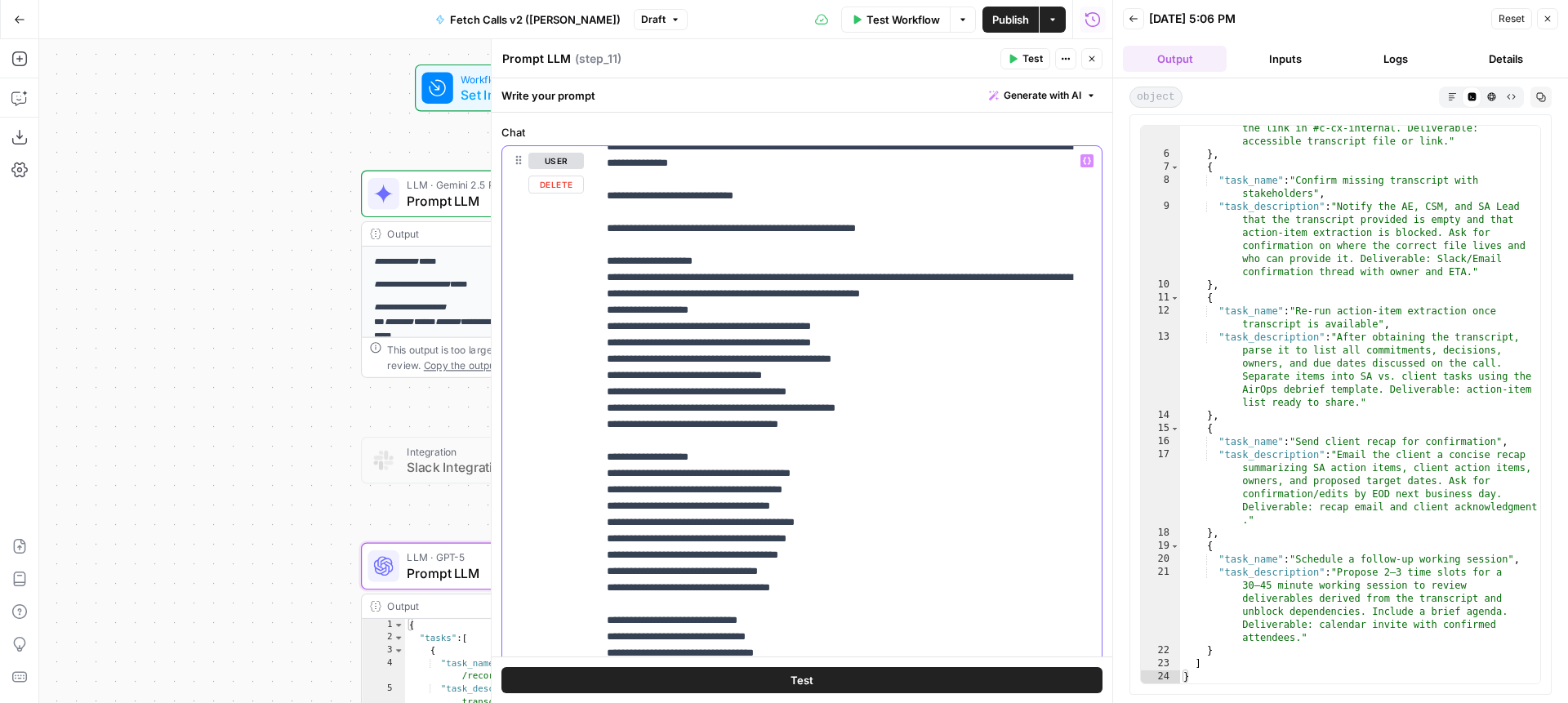
scroll to position [6381, 0]
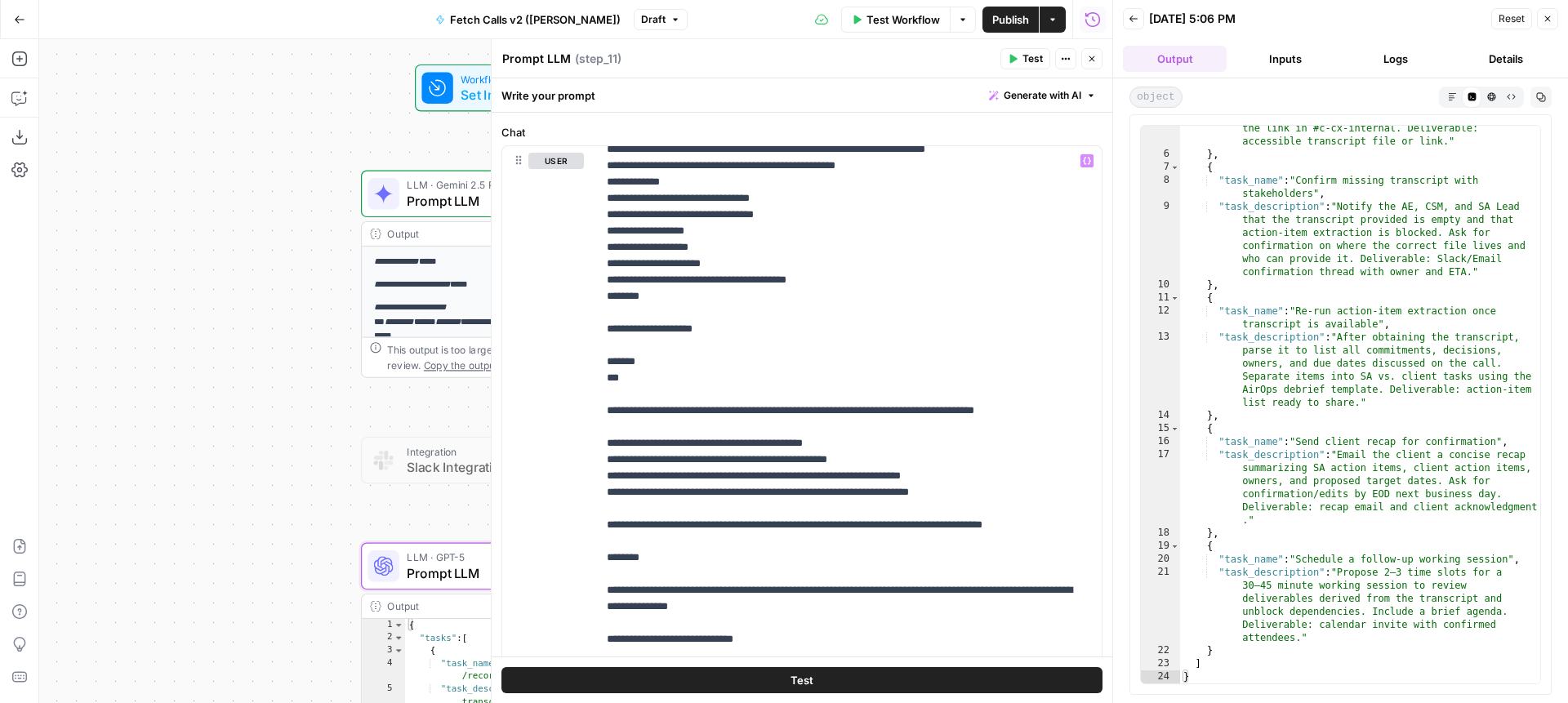
click at [1373, 61] on button "Logs" at bounding box center [1396, 58] width 104 height 26
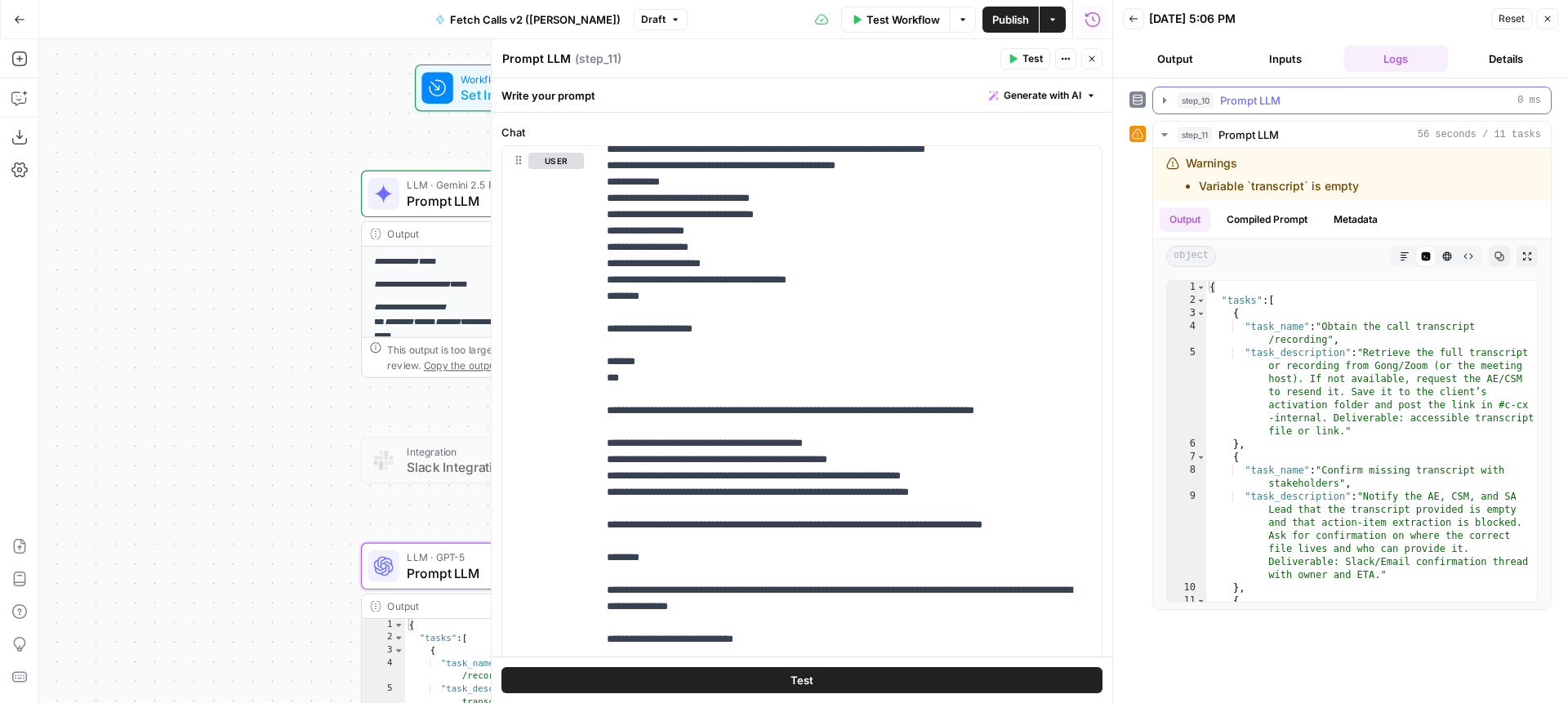
click at [1248, 106] on span "Prompt LLM" at bounding box center [1251, 100] width 61 height 16
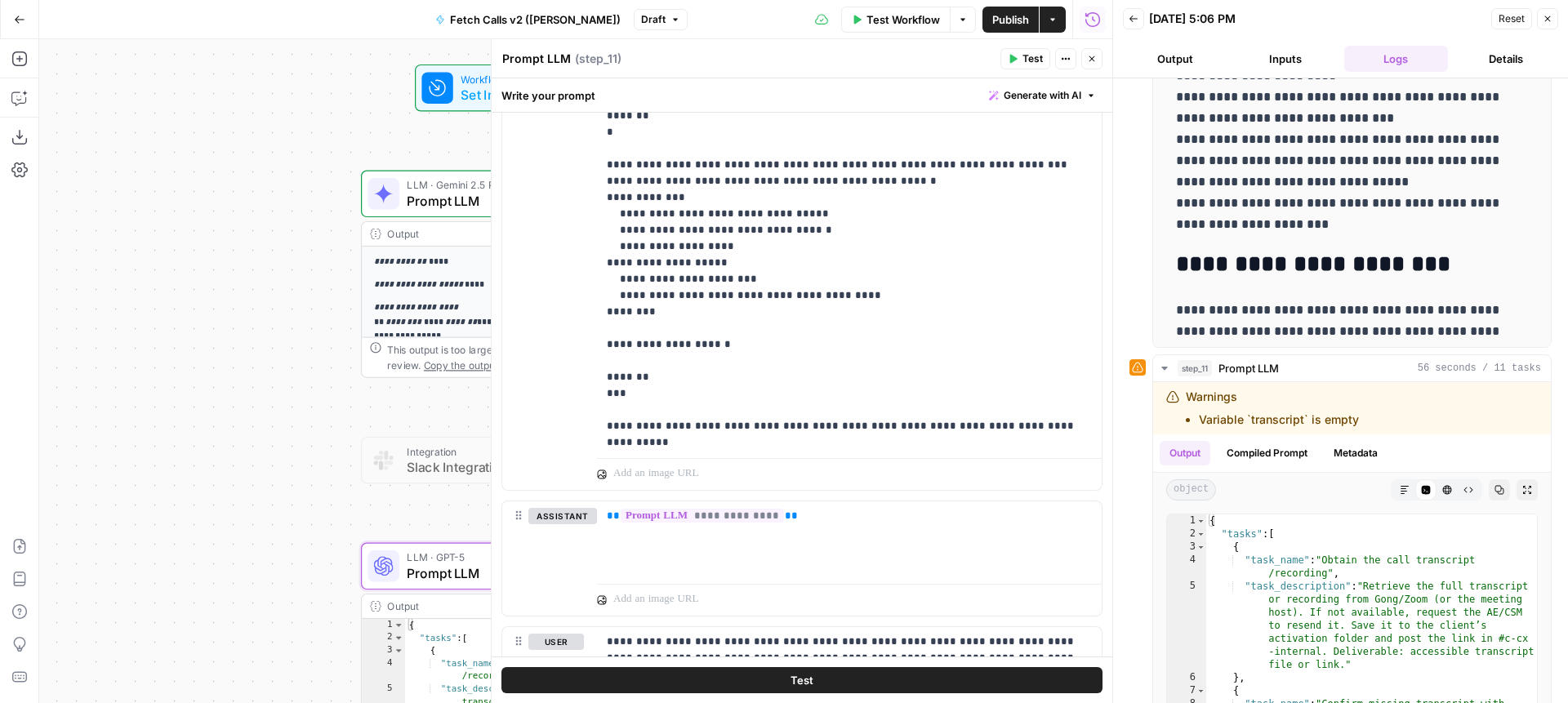
scroll to position [1409, 0]
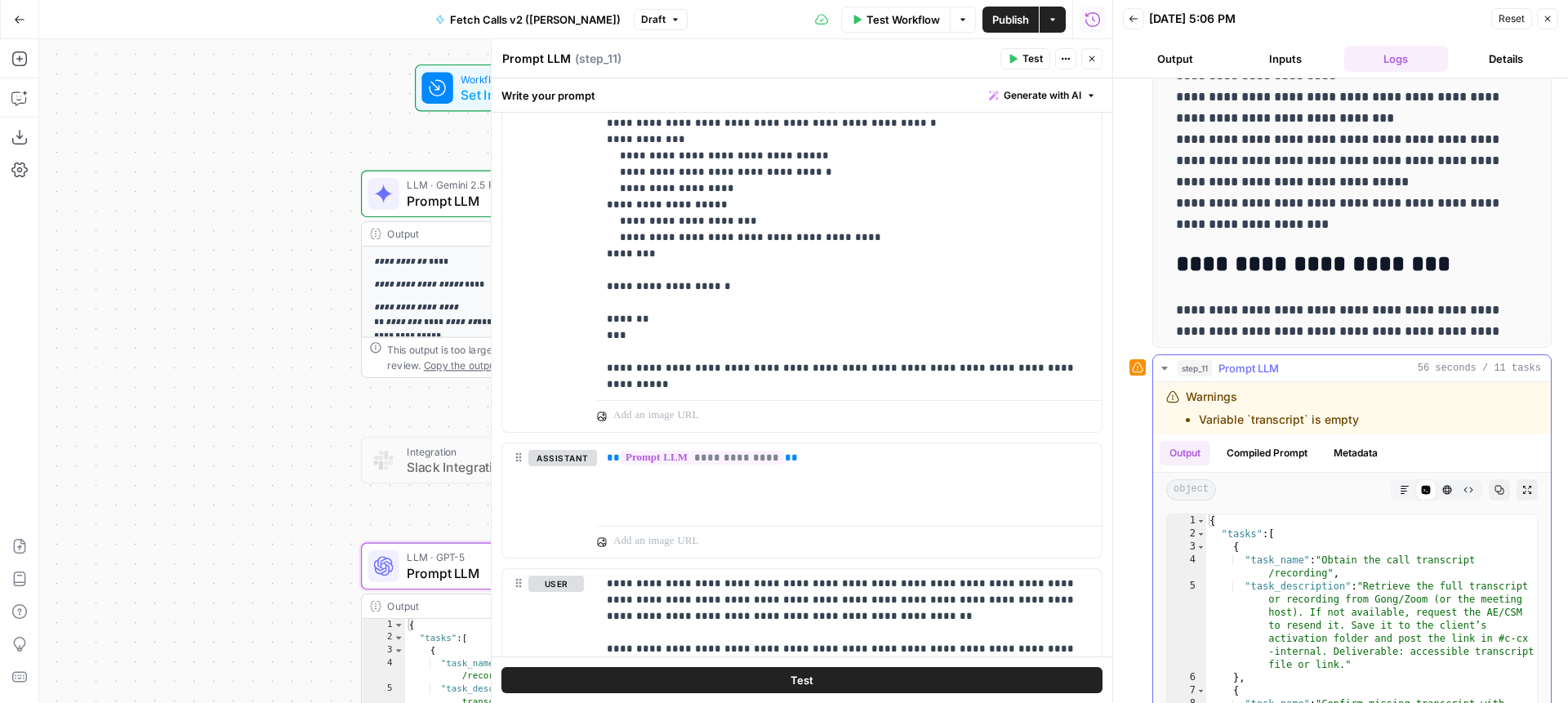
click at [1272, 460] on button "Compiled Prompt" at bounding box center [1267, 452] width 100 height 24
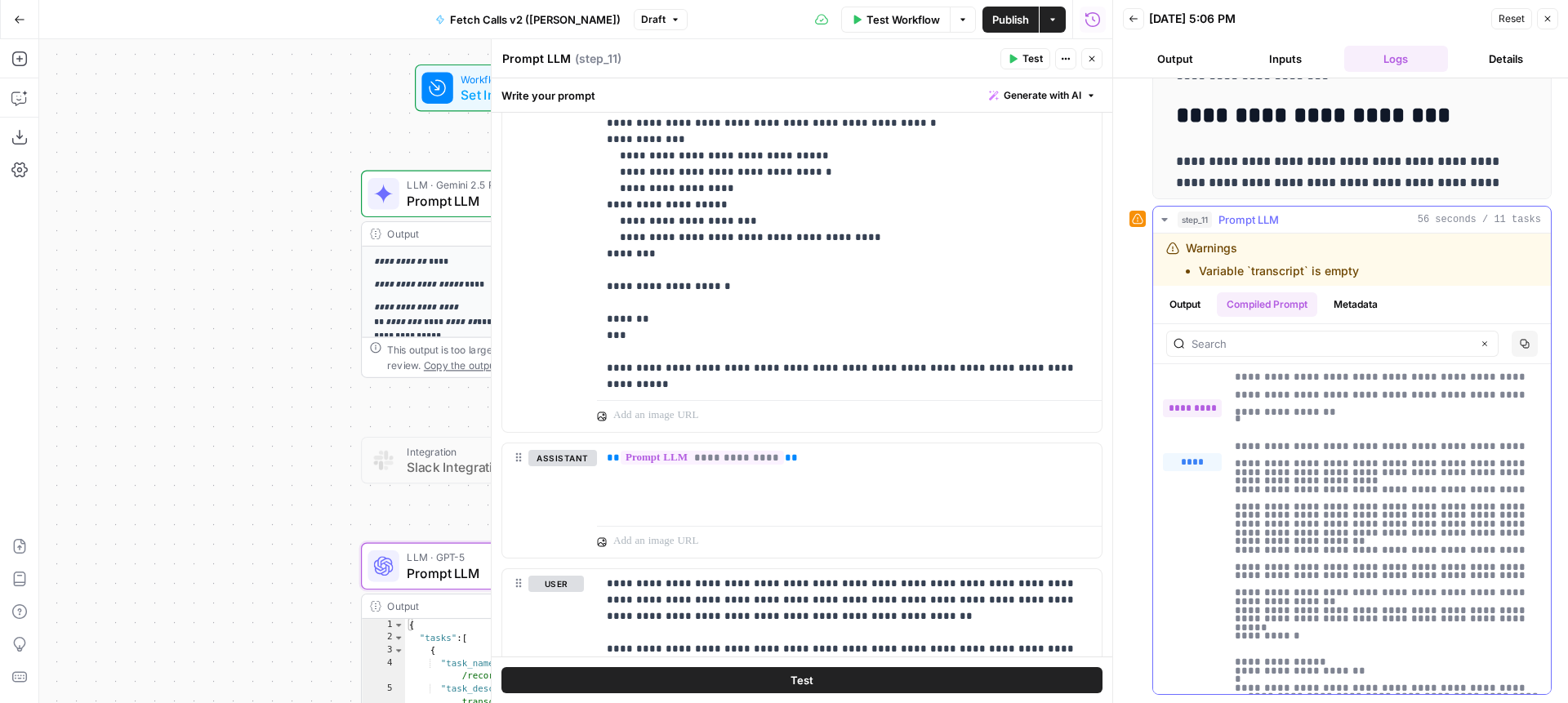
scroll to position [9390, 0]
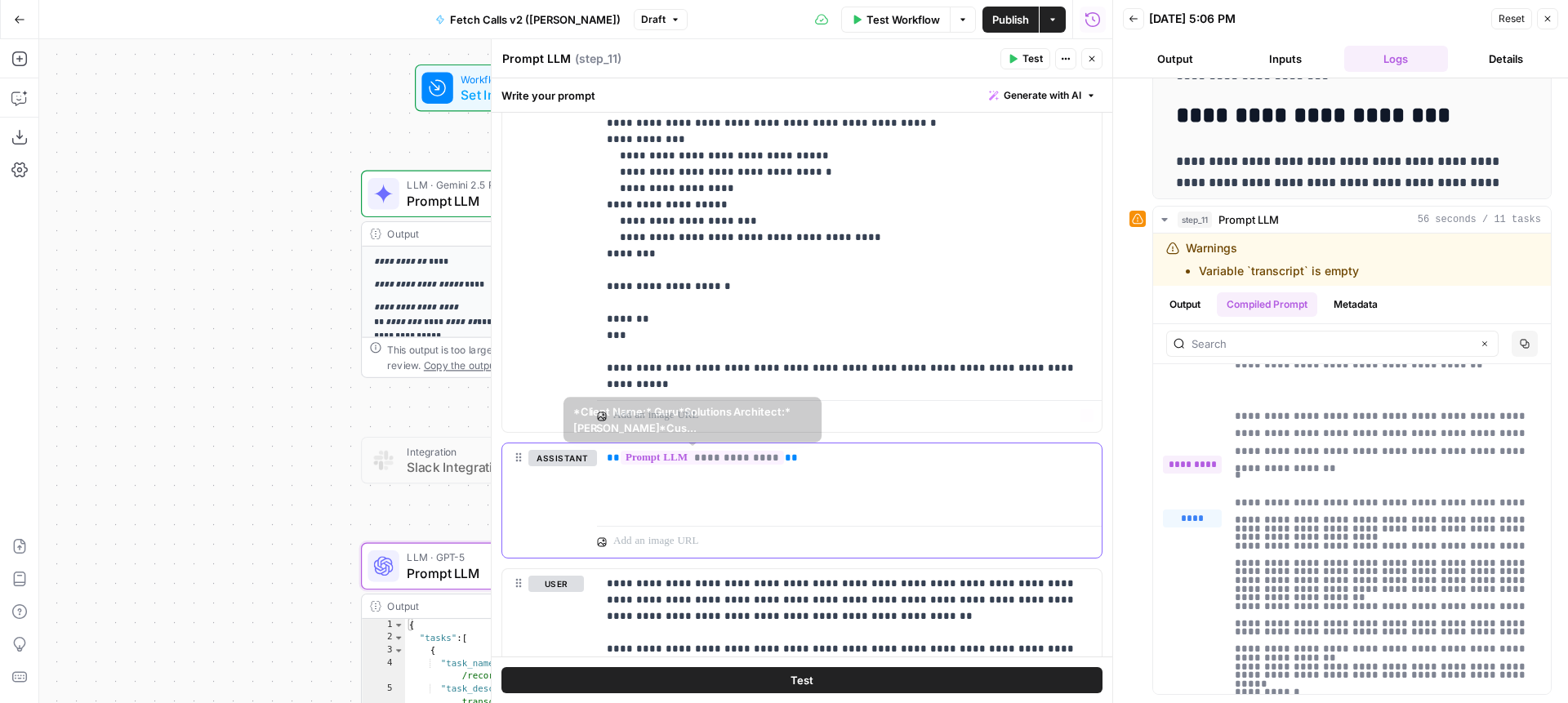
click at [784, 470] on div "**********" at bounding box center [849, 480] width 505 height 75
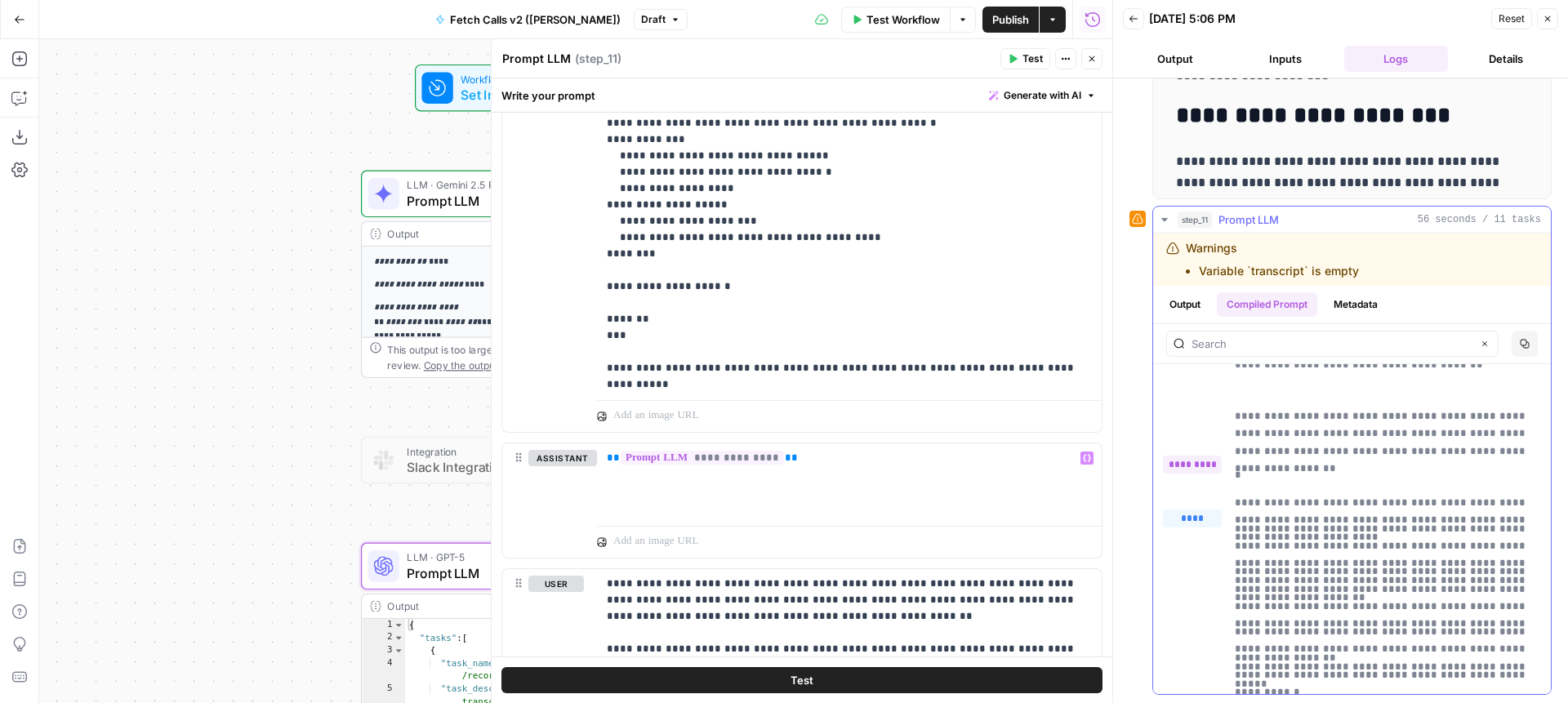
click at [1268, 466] on p "*" at bounding box center [1388, 474] width 307 height 17
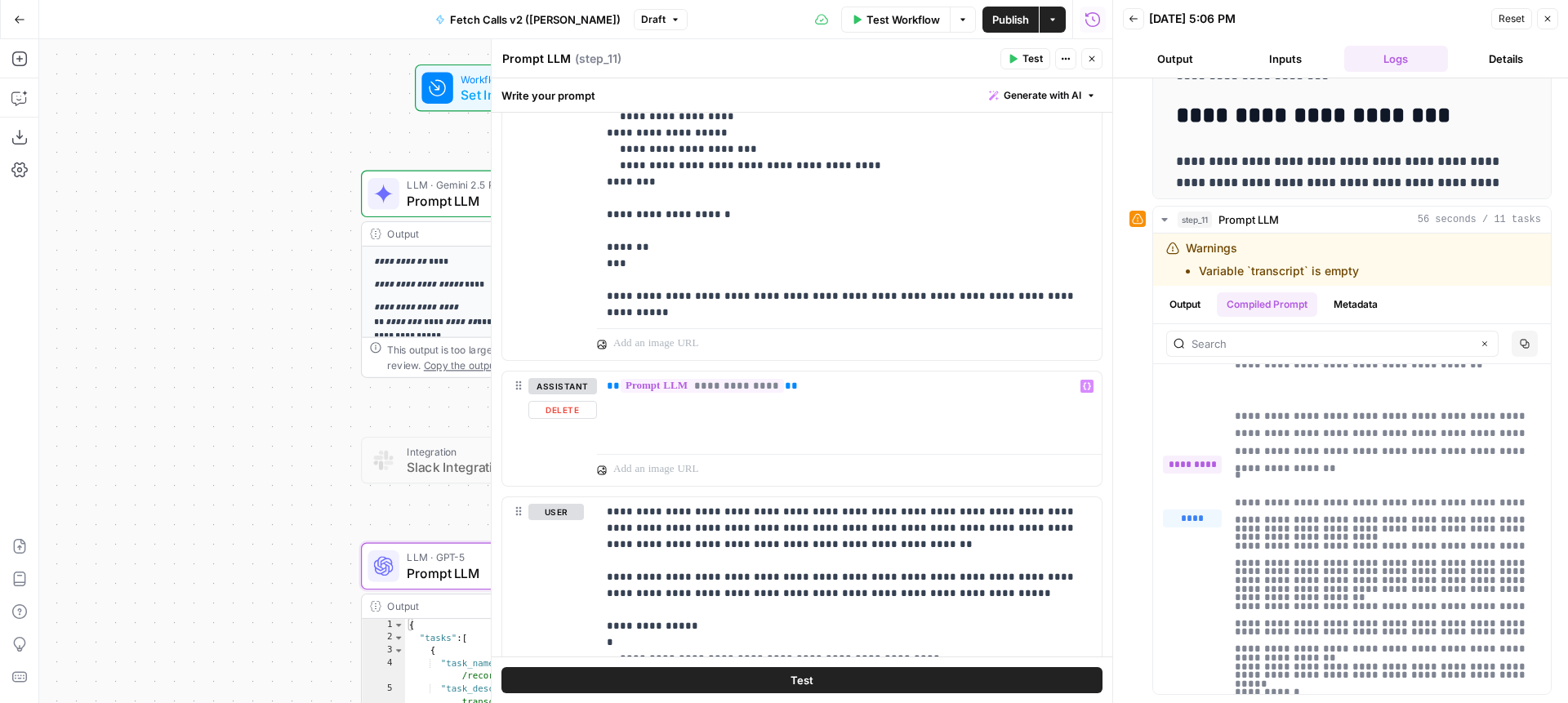
scroll to position [1483, 0]
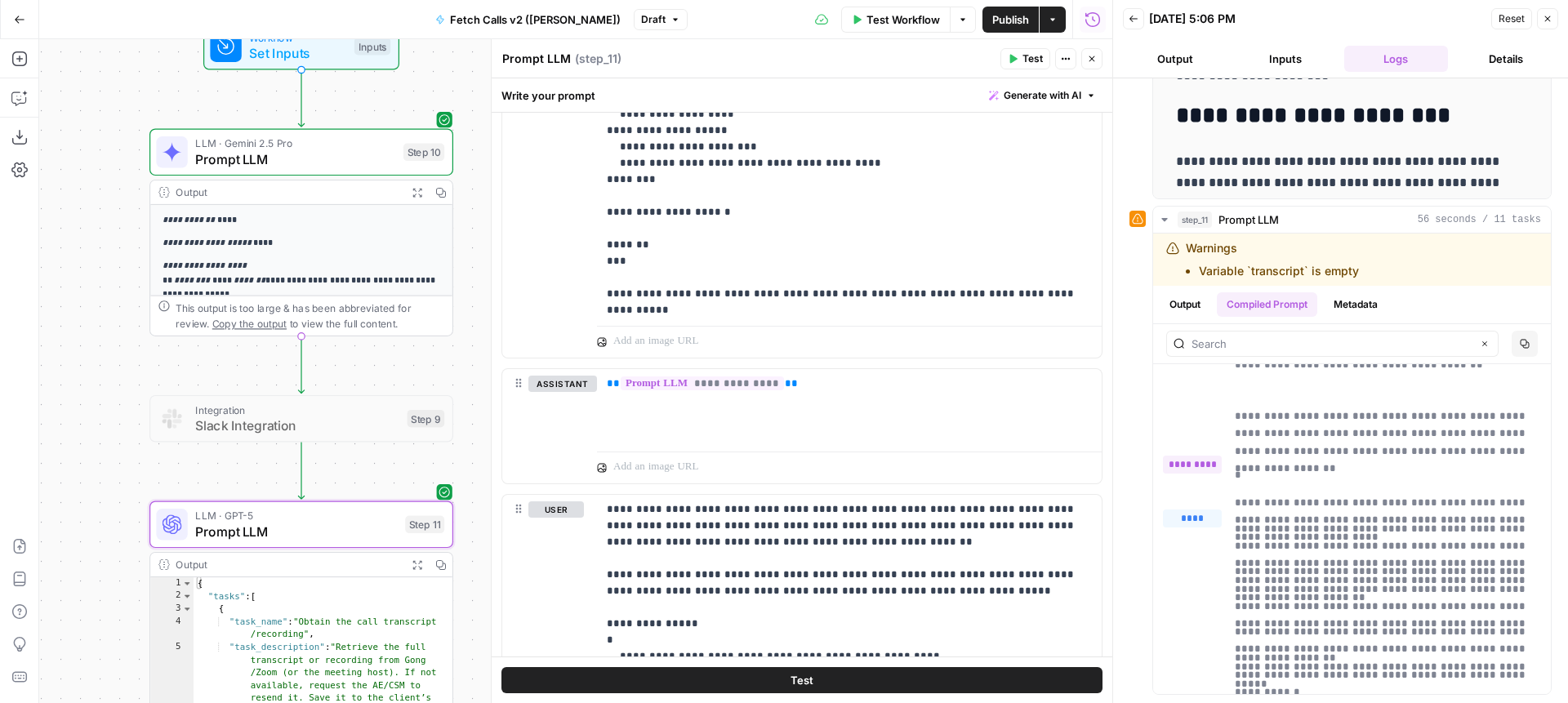
drag, startPoint x: 290, startPoint y: 576, endPoint x: 79, endPoint y: 534, distance: 215.1
click at [79, 534] on div "**********" at bounding box center [575, 370] width 1073 height 663
click at [751, 414] on div "**********" at bounding box center [849, 406] width 505 height 75
click at [865, 397] on div "**********" at bounding box center [849, 406] width 505 height 75
click at [806, 682] on span "Test" at bounding box center [801, 679] width 23 height 16
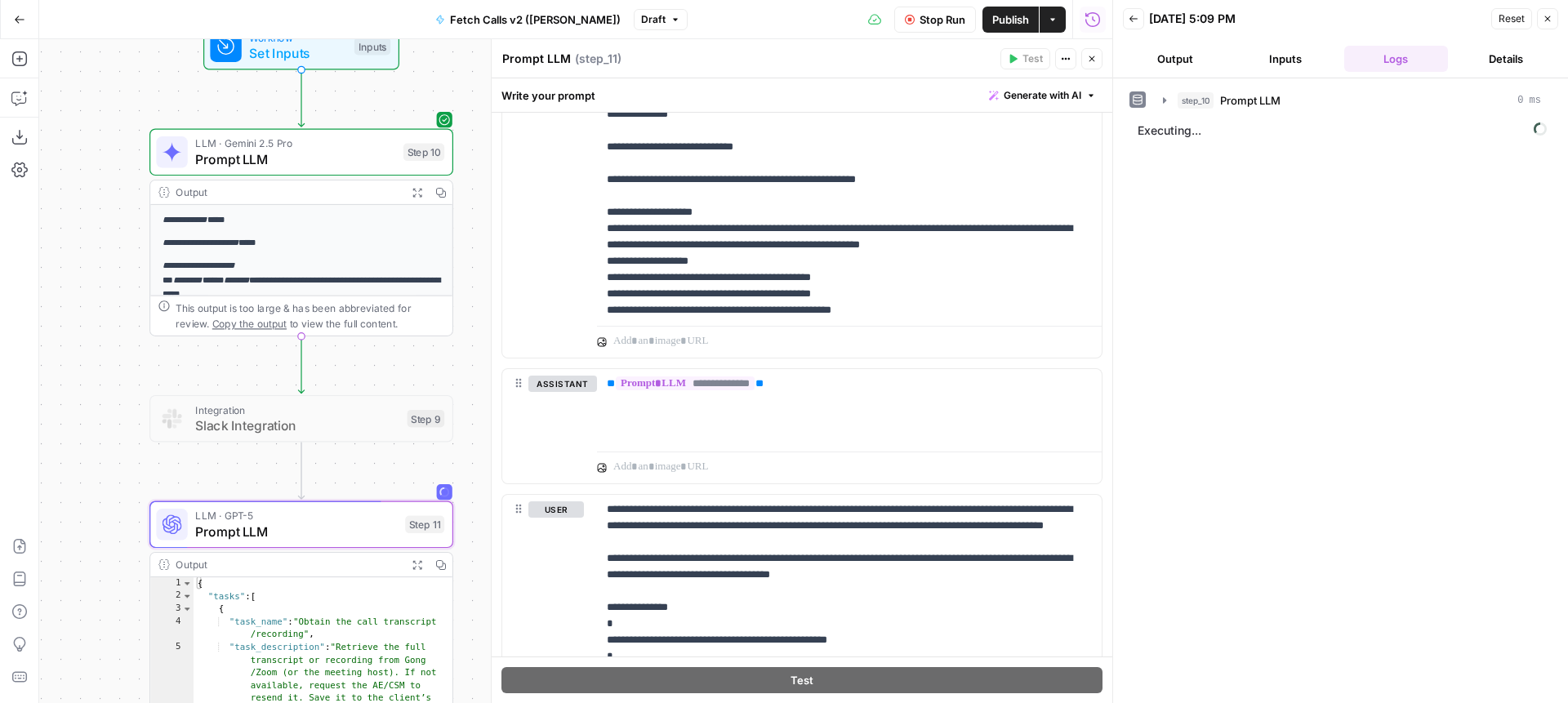
click at [1185, 46] on button "Output" at bounding box center [1175, 58] width 104 height 26
click at [1398, 55] on button "Logs" at bounding box center [1396, 58] width 104 height 26
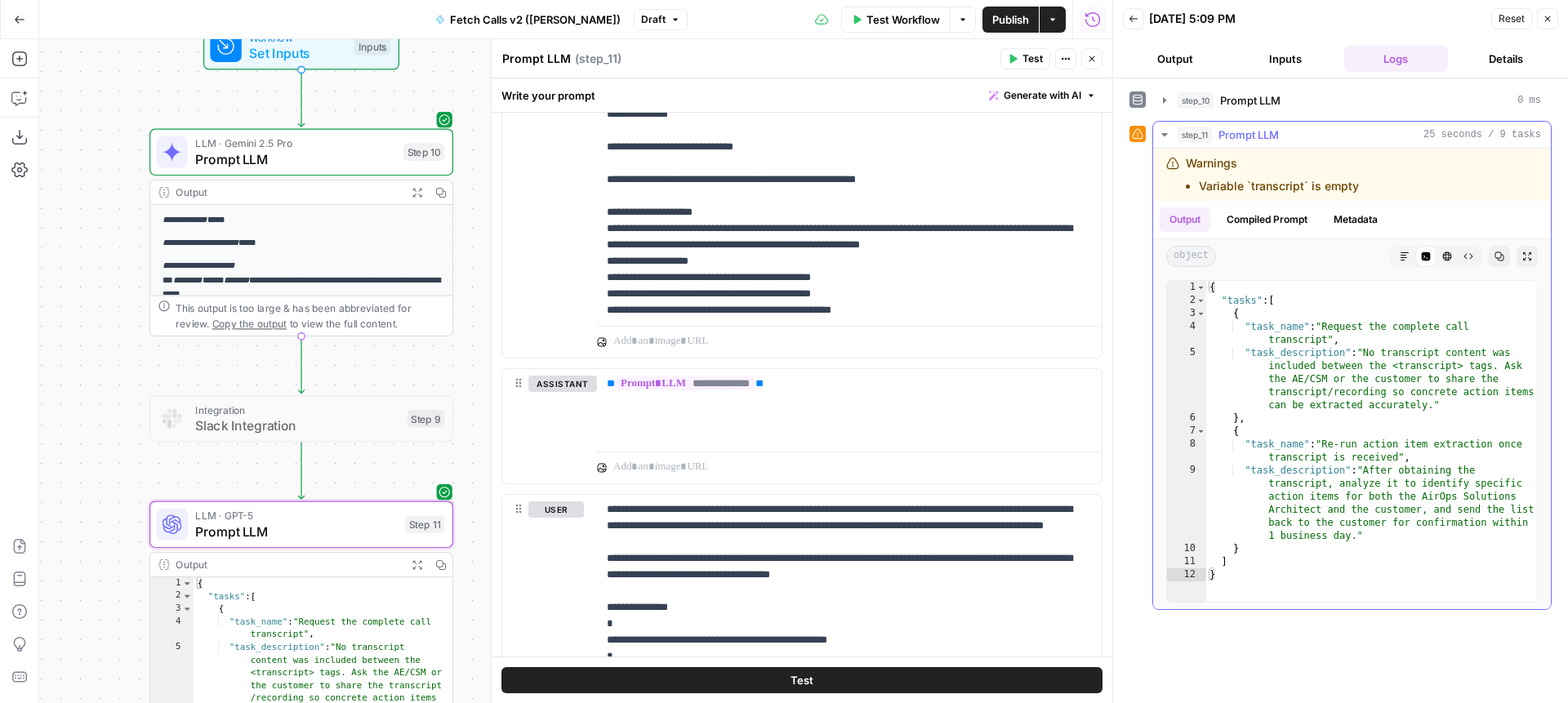
click at [1264, 216] on button "Compiled Prompt" at bounding box center [1267, 219] width 100 height 24
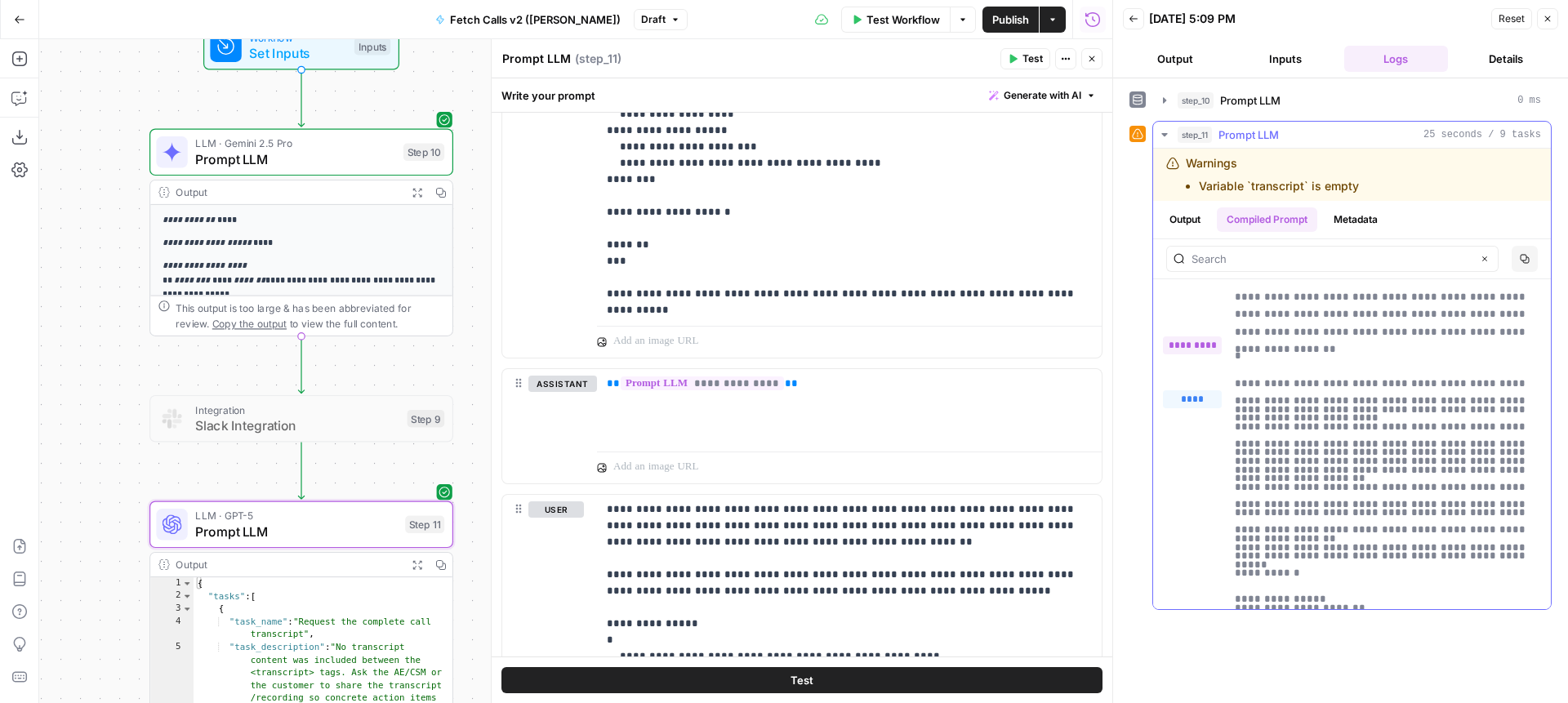
scroll to position [9422, 0]
click at [1253, 356] on p "*" at bounding box center [1388, 359] width 307 height 17
click at [811, 390] on p "**********" at bounding box center [849, 383] width 486 height 16
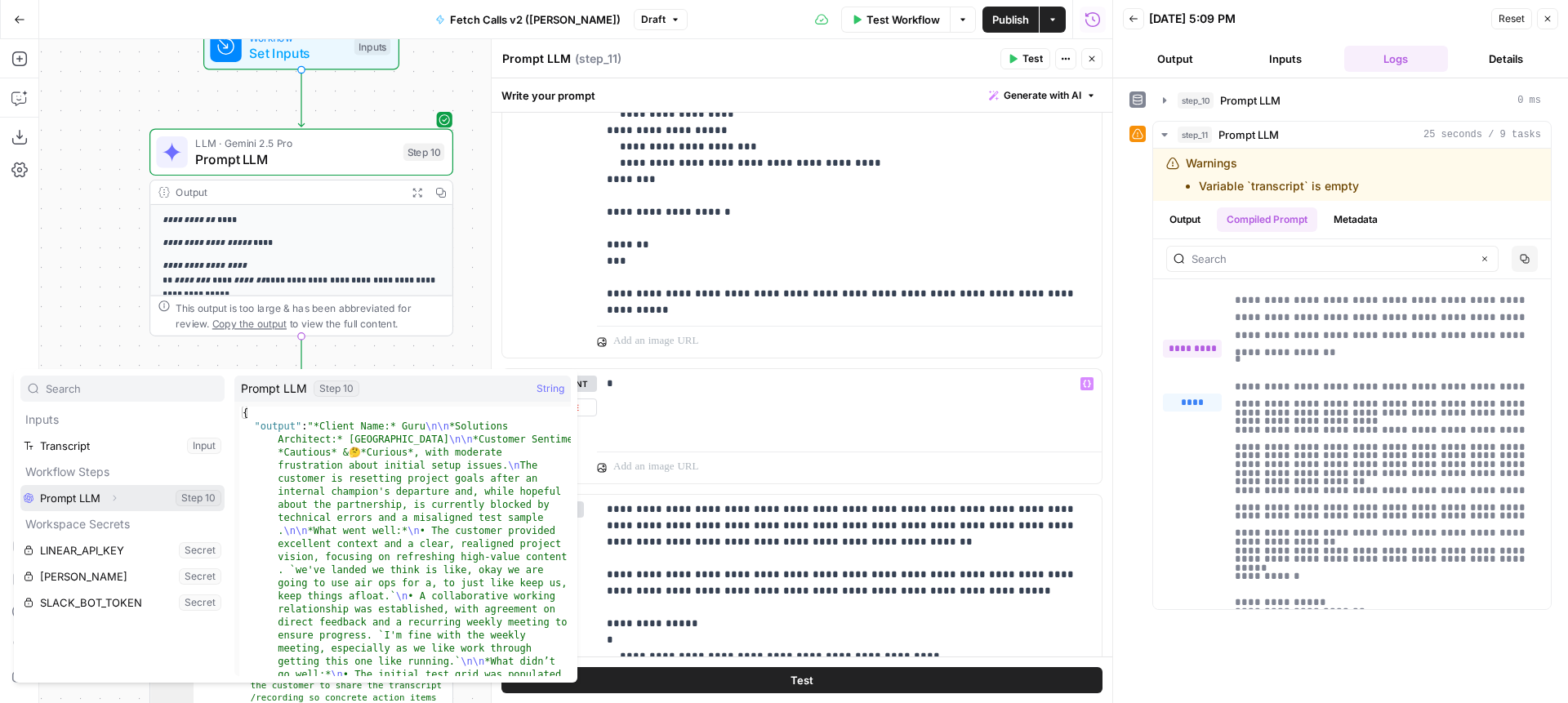
click at [80, 497] on button "Select variable Prompt LLM" at bounding box center [122, 498] width 204 height 26
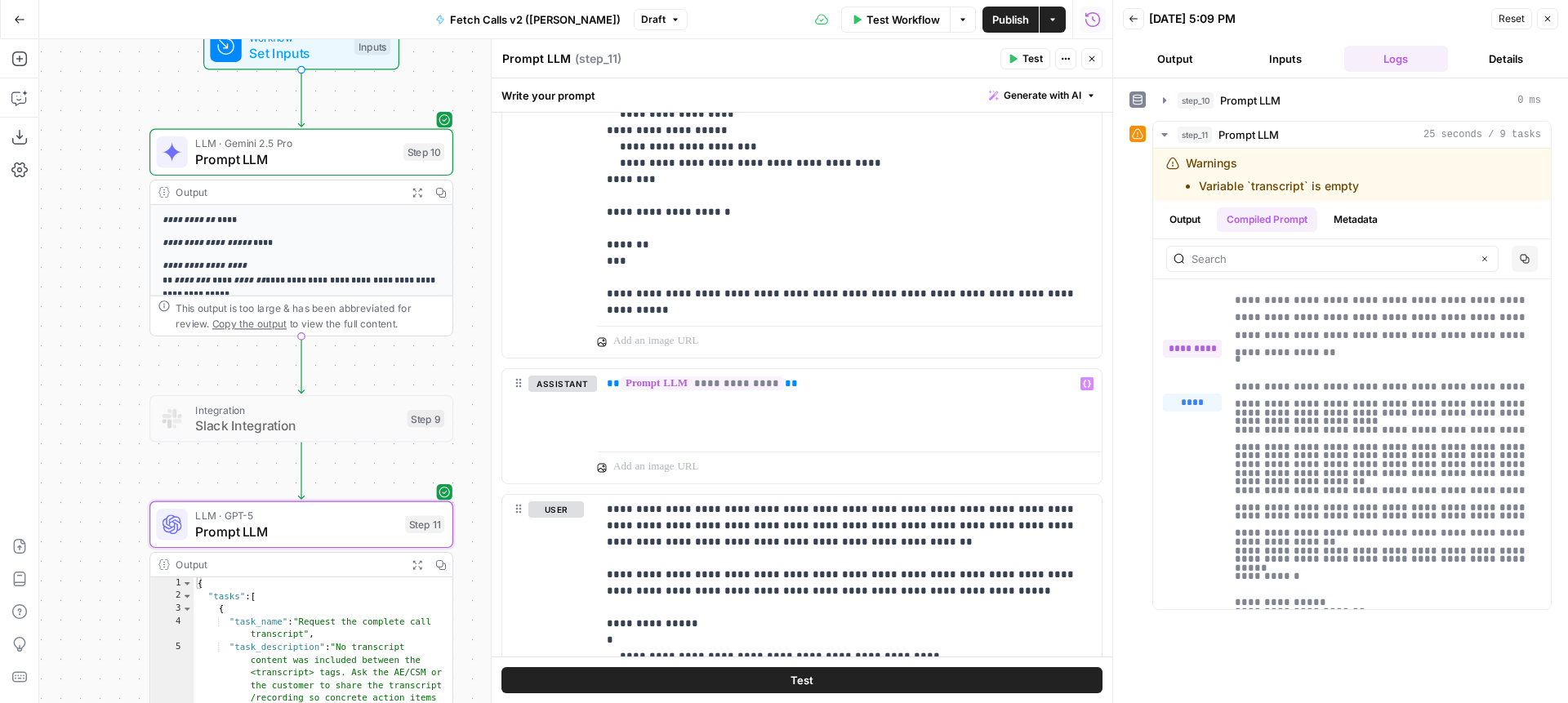
click at [1028, 57] on span "Test" at bounding box center [1033, 58] width 20 height 14
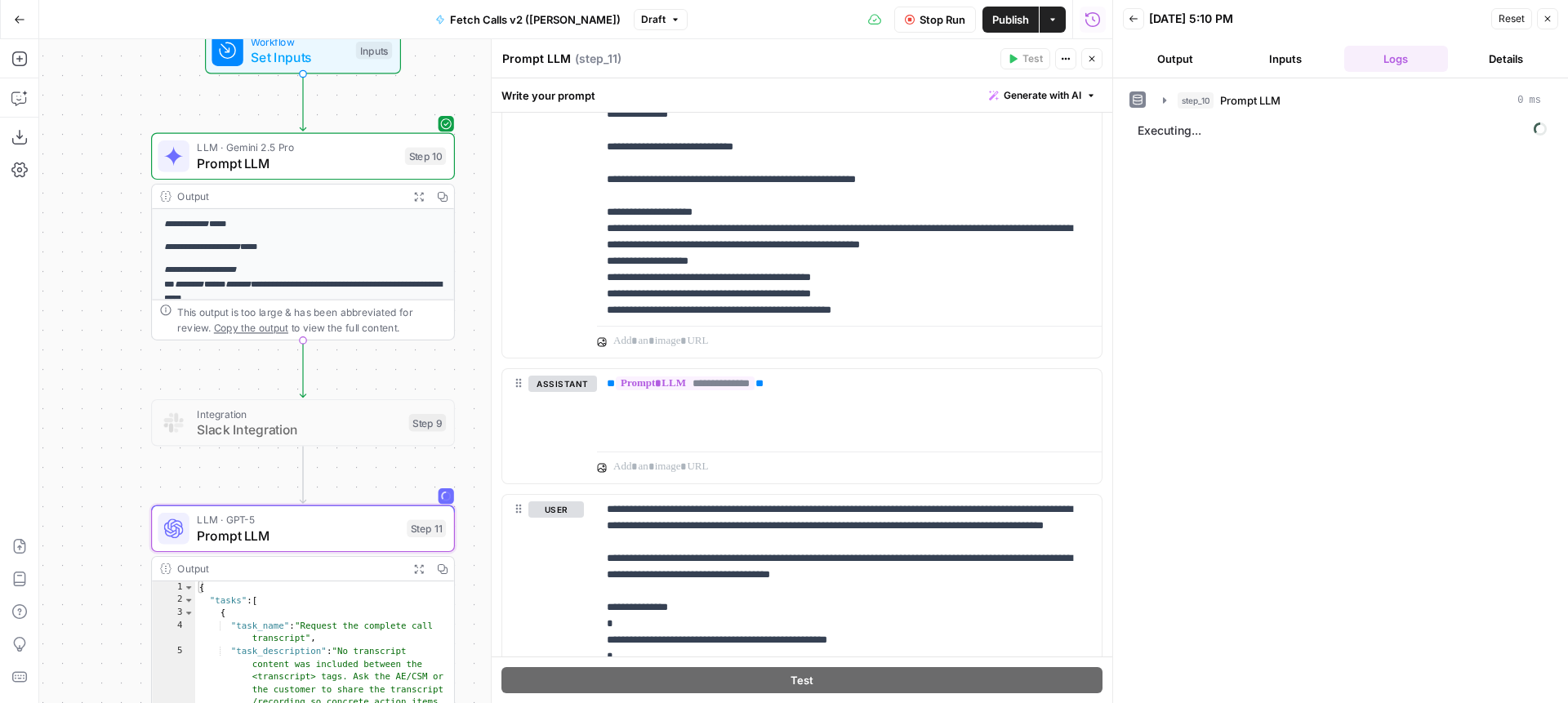
drag, startPoint x: 144, startPoint y: 369, endPoint x: 195, endPoint y: 462, distance: 106.1
click at [195, 462] on div "**********" at bounding box center [575, 370] width 1073 height 663
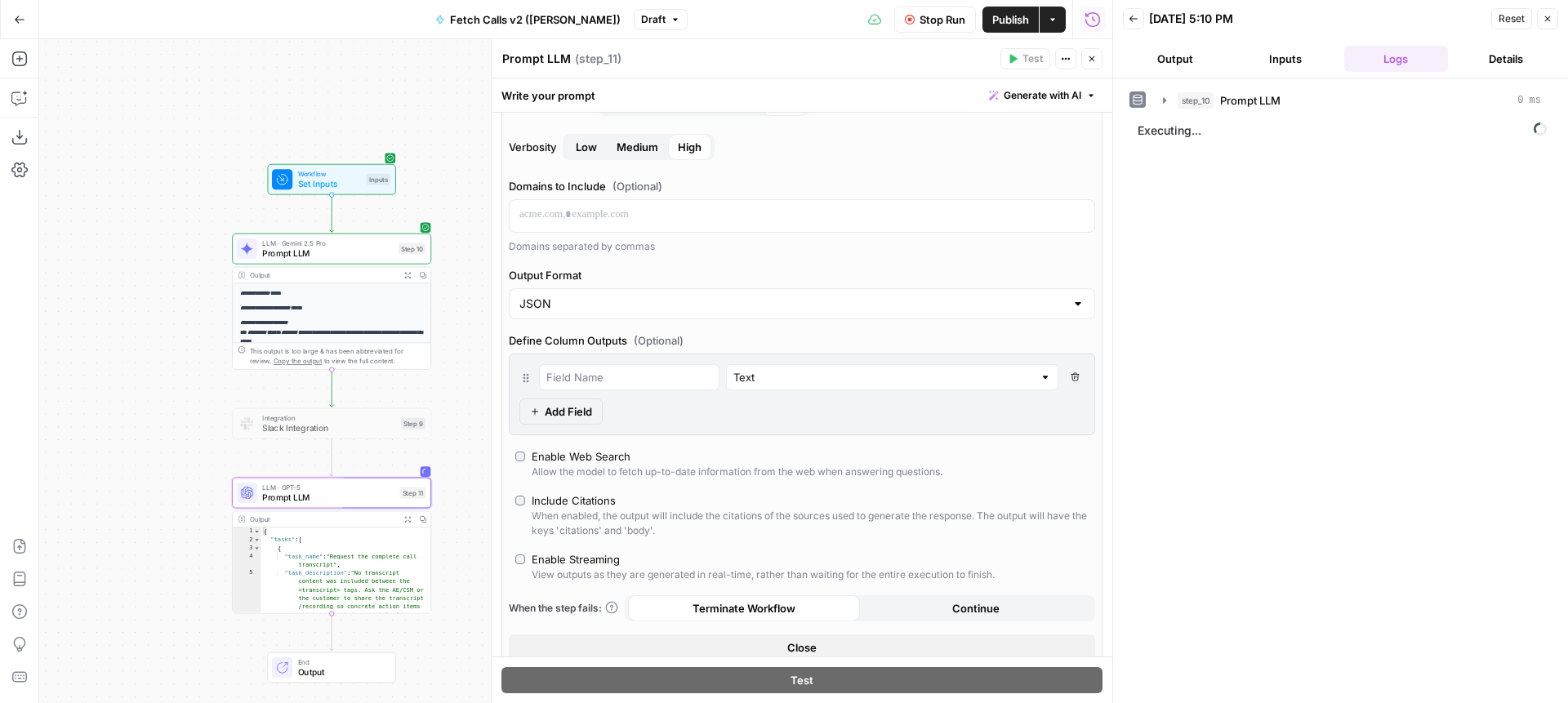
scroll to position [123, 0]
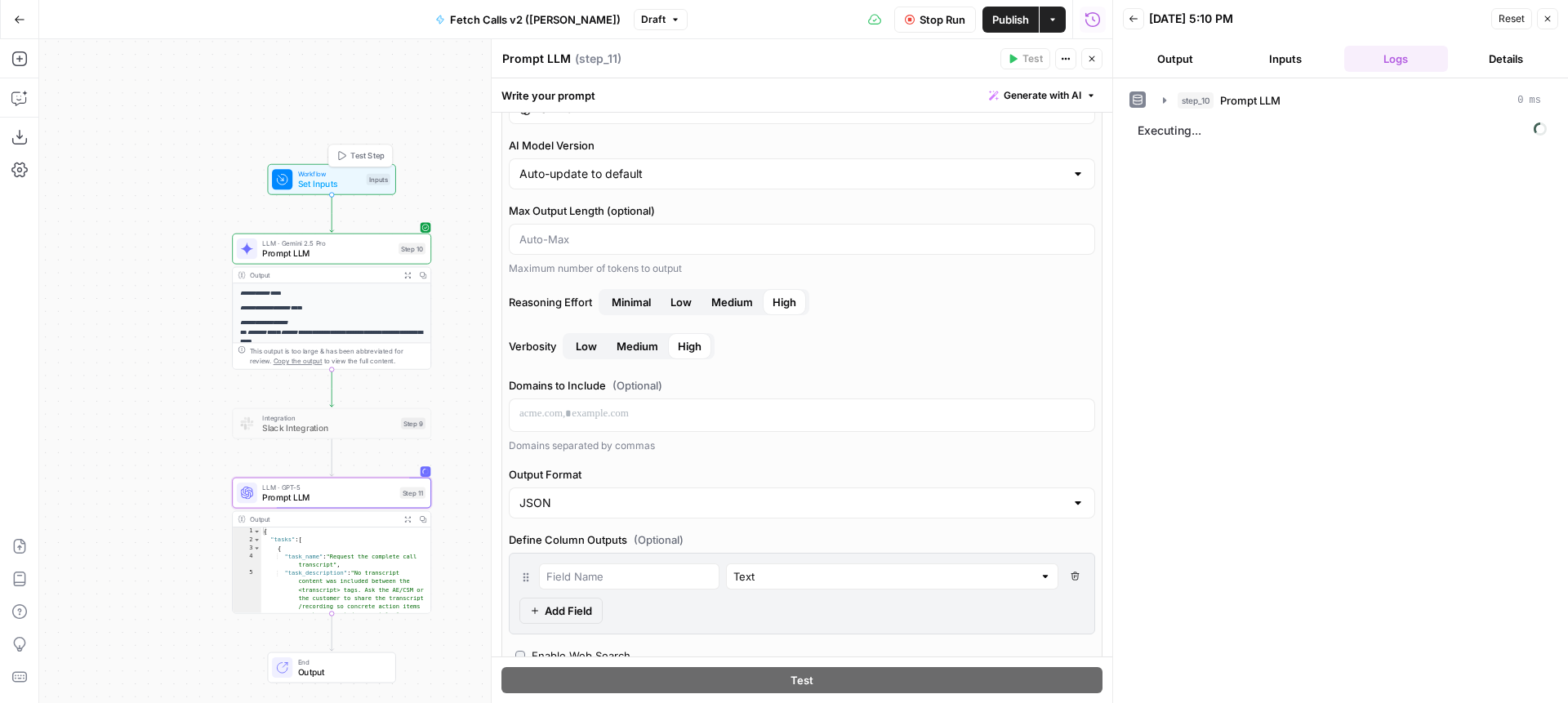
click at [365, 152] on span "Test Step" at bounding box center [367, 156] width 35 height 12
click at [357, 148] on button "Test Step" at bounding box center [361, 154] width 59 height 16
click at [1090, 51] on button "Close" at bounding box center [1092, 58] width 21 height 21
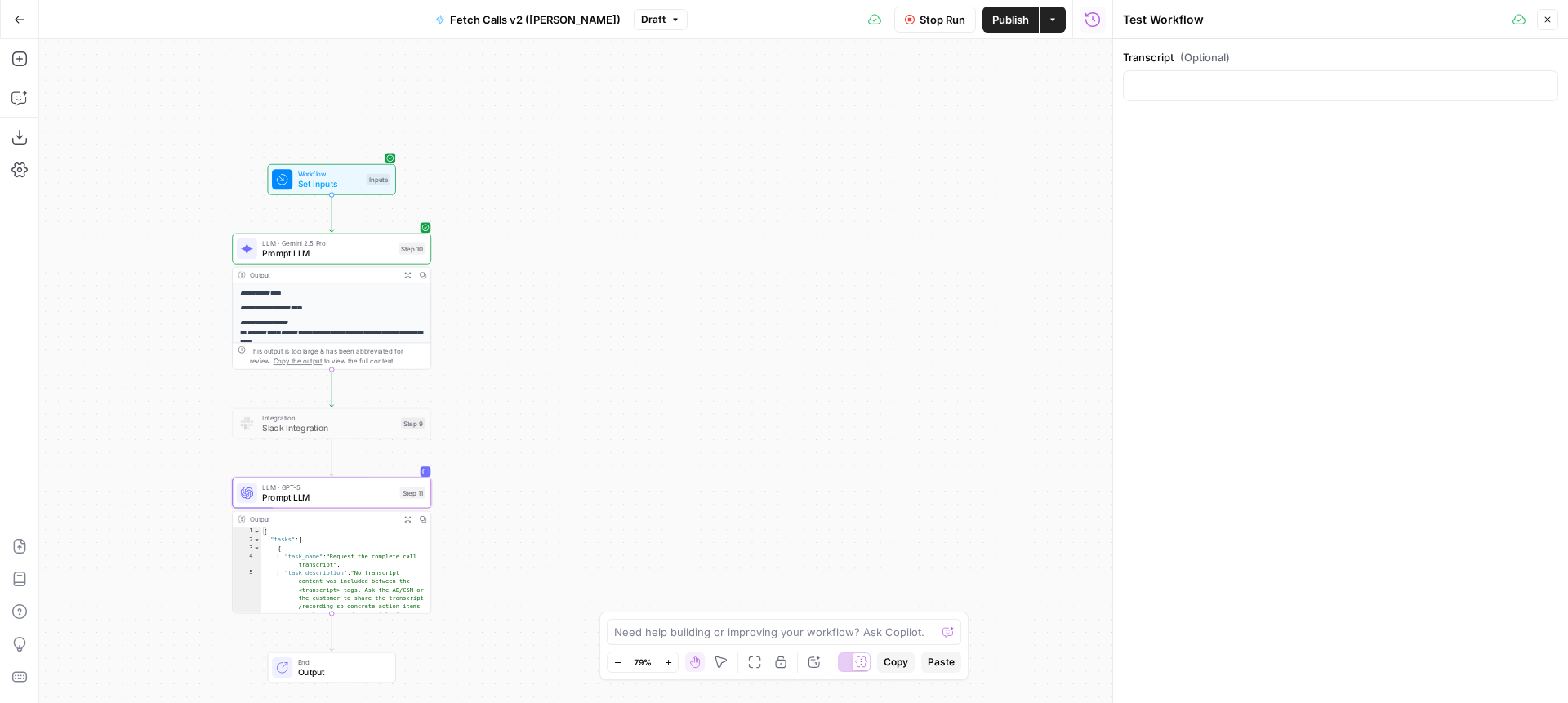
click at [330, 178] on span "Set Inputs" at bounding box center [329, 183] width 63 height 13
click at [1262, 78] on input "Transcript (Optional)" at bounding box center [1341, 85] width 414 height 16
paste input "Short Summary: MaintainX and AirOps conducted their weekly sync to review conte…"
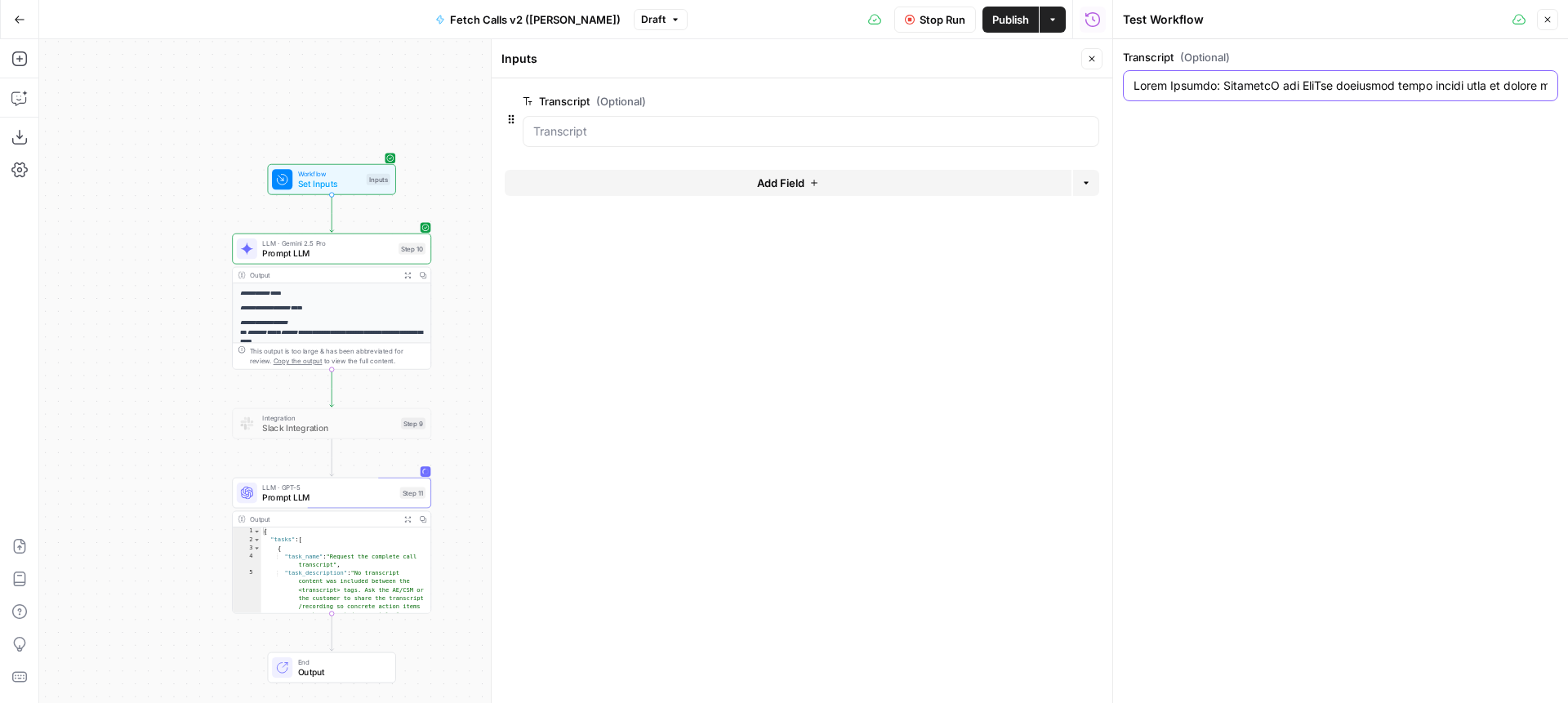
scroll to position [0, 2949378]
type input "Short Summary: MaintainX and AirOps conducted their weekly sync to review conte…"
click at [1034, 95] on span "edit field" at bounding box center [1038, 100] width 36 height 13
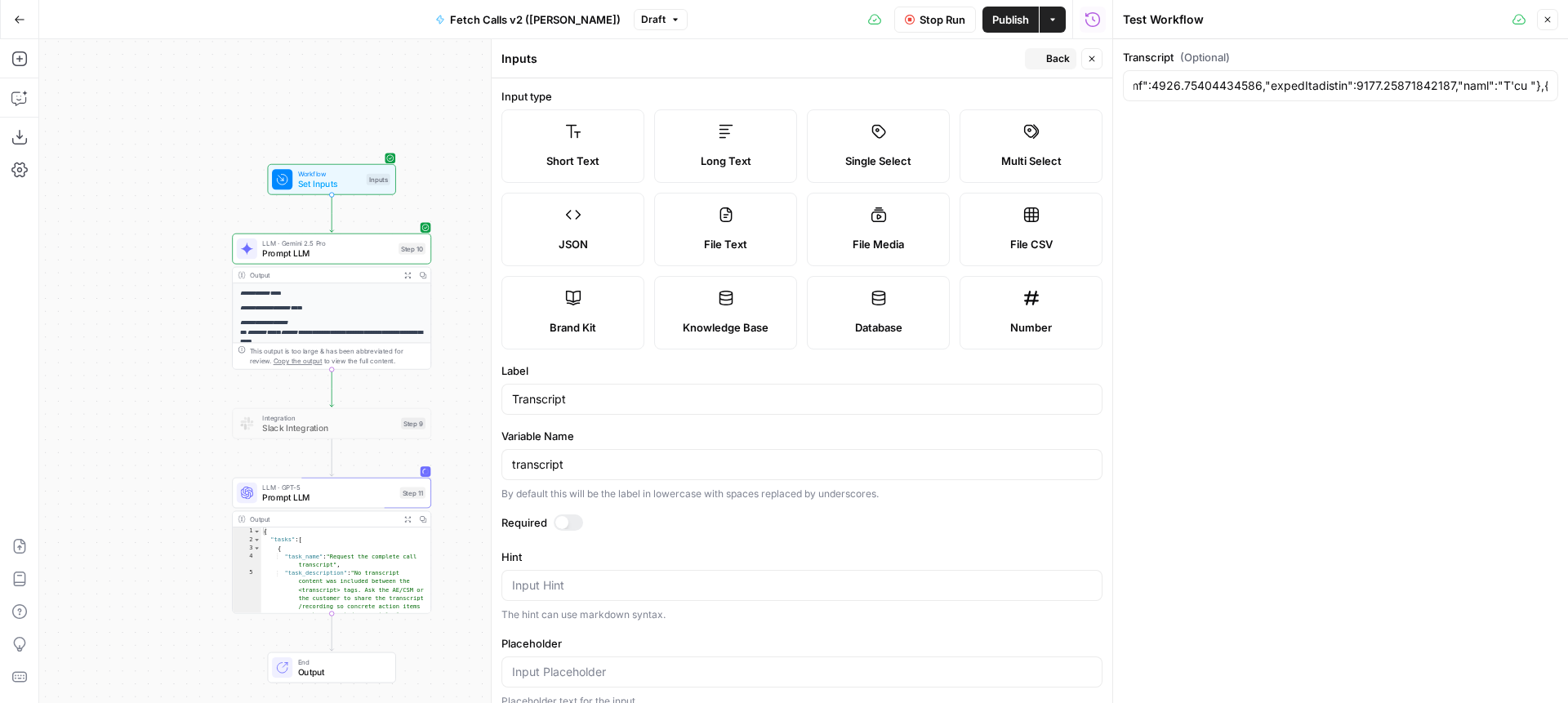
scroll to position [0, 0]
click at [715, 138] on label "Long Text" at bounding box center [725, 146] width 143 height 73
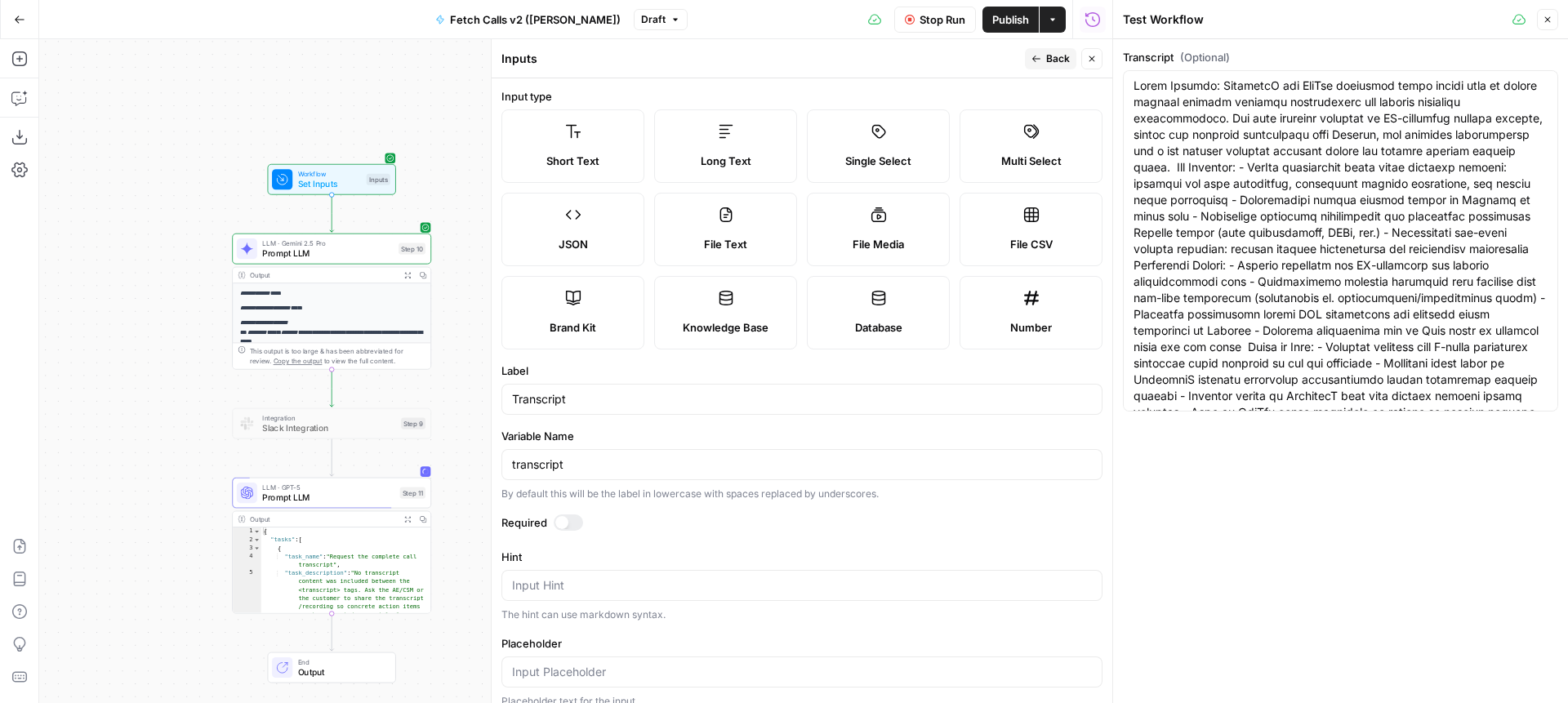
click at [1072, 58] on button "Back" at bounding box center [1050, 58] width 52 height 21
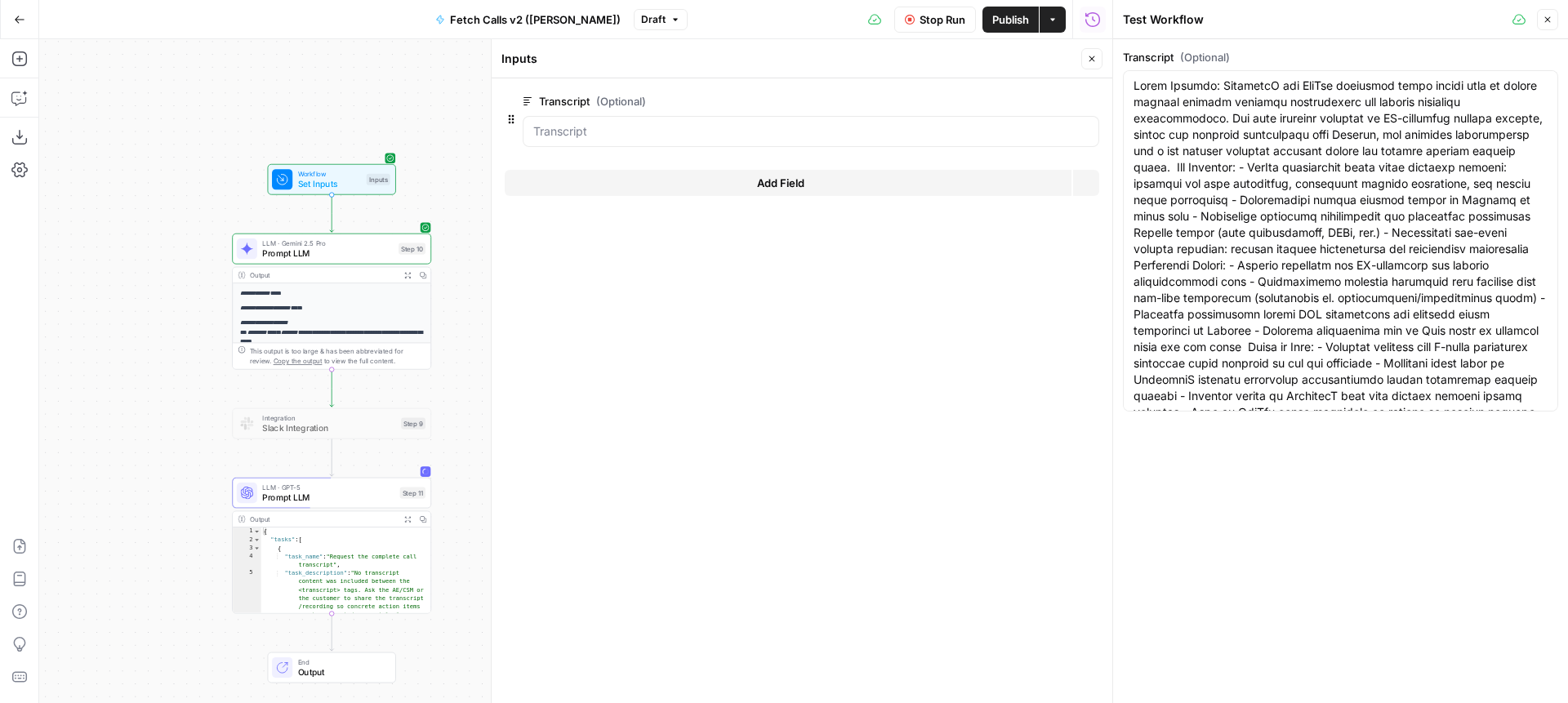
click at [1096, 59] on span "Close" at bounding box center [1096, 59] width 1 height 1
paste textarea "MaintainX and AirOps conducted their weekly sync to review content refresh work…"
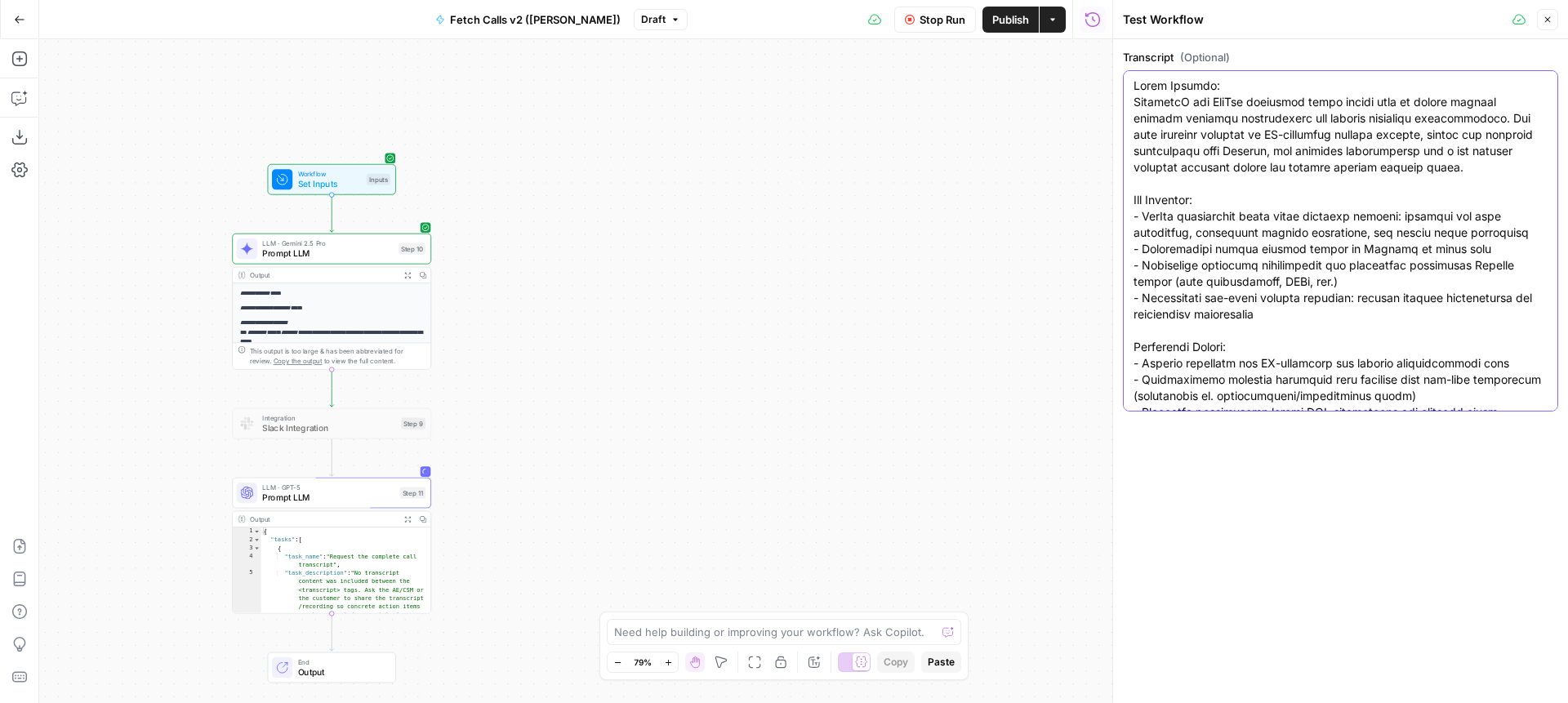
scroll to position [191899, 0]
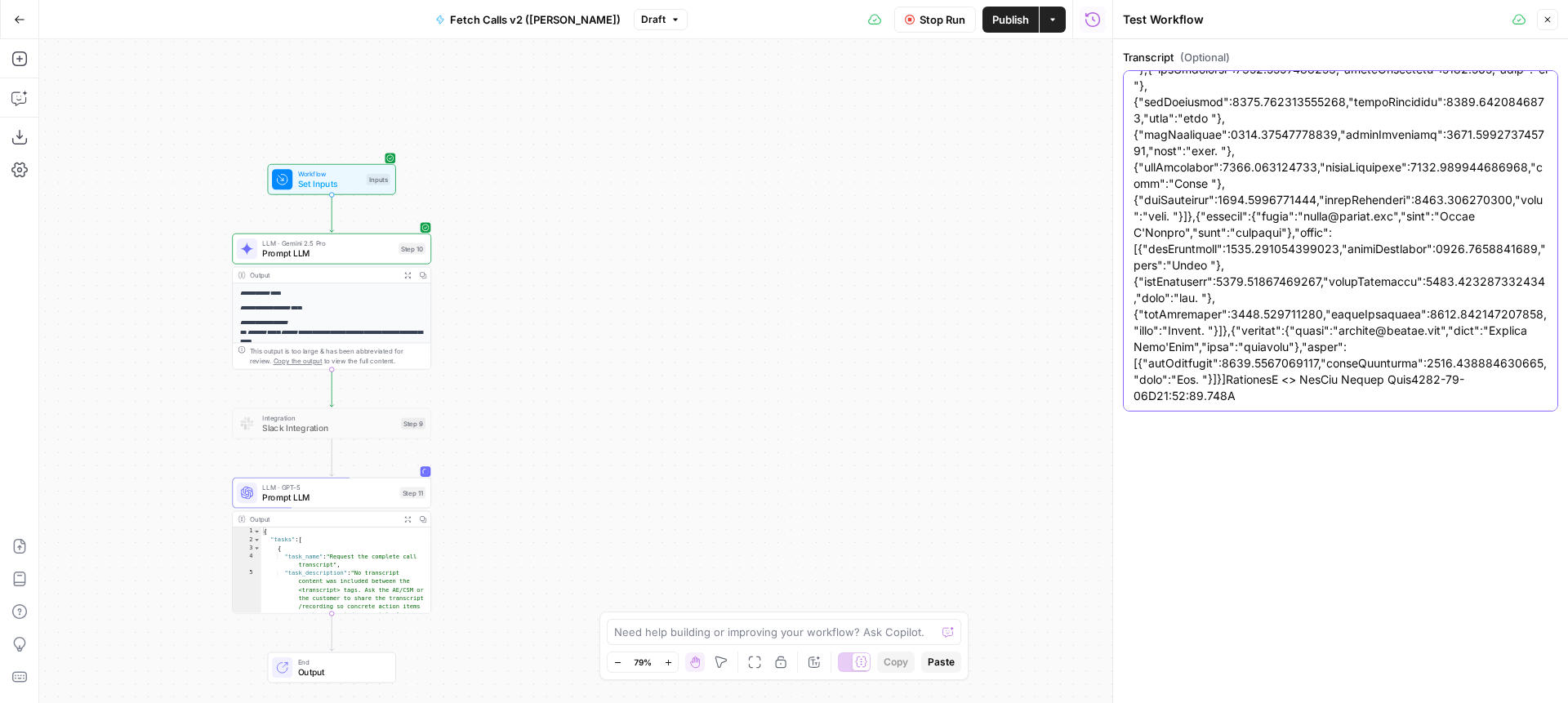
type textarea "Short Summary: MaintainX and AirOps conducted their weekly sync to review conte…"
click at [916, 9] on button "Stop Run" at bounding box center [935, 19] width 82 height 26
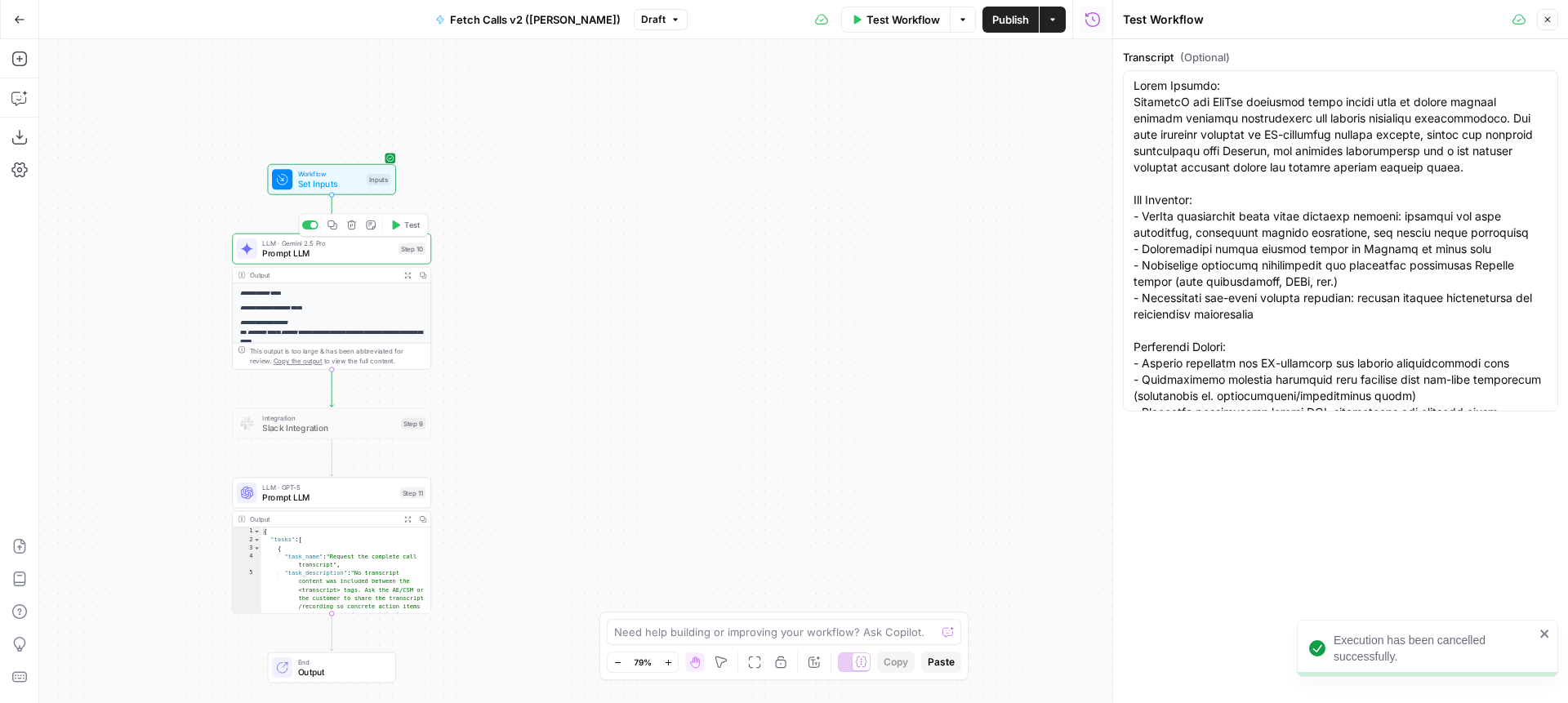
click at [394, 226] on icon "button" at bounding box center [397, 224] width 8 height 9
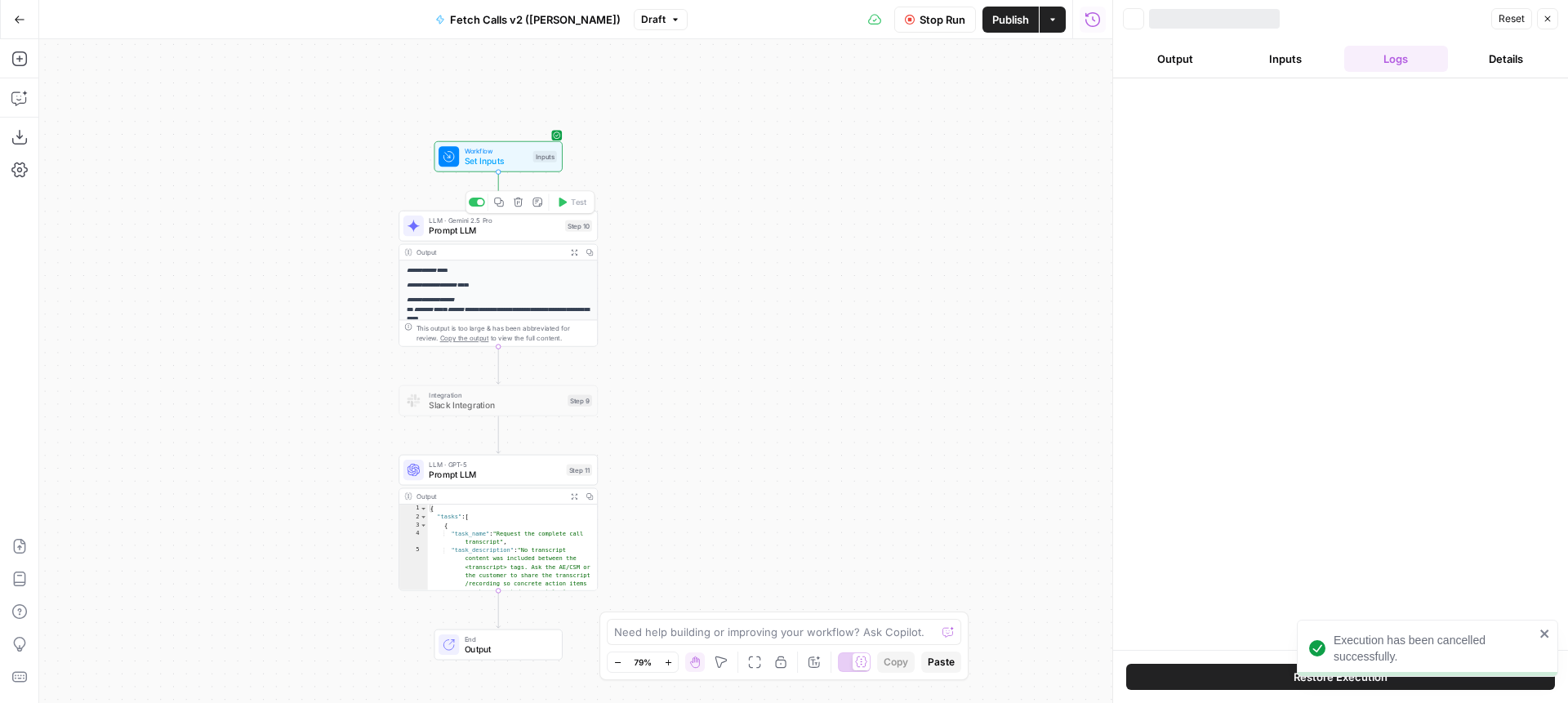
drag, startPoint x: 507, startPoint y: 184, endPoint x: 719, endPoint y: 160, distance: 213.4
click at [719, 160] on div "**********" at bounding box center [575, 370] width 1073 height 663
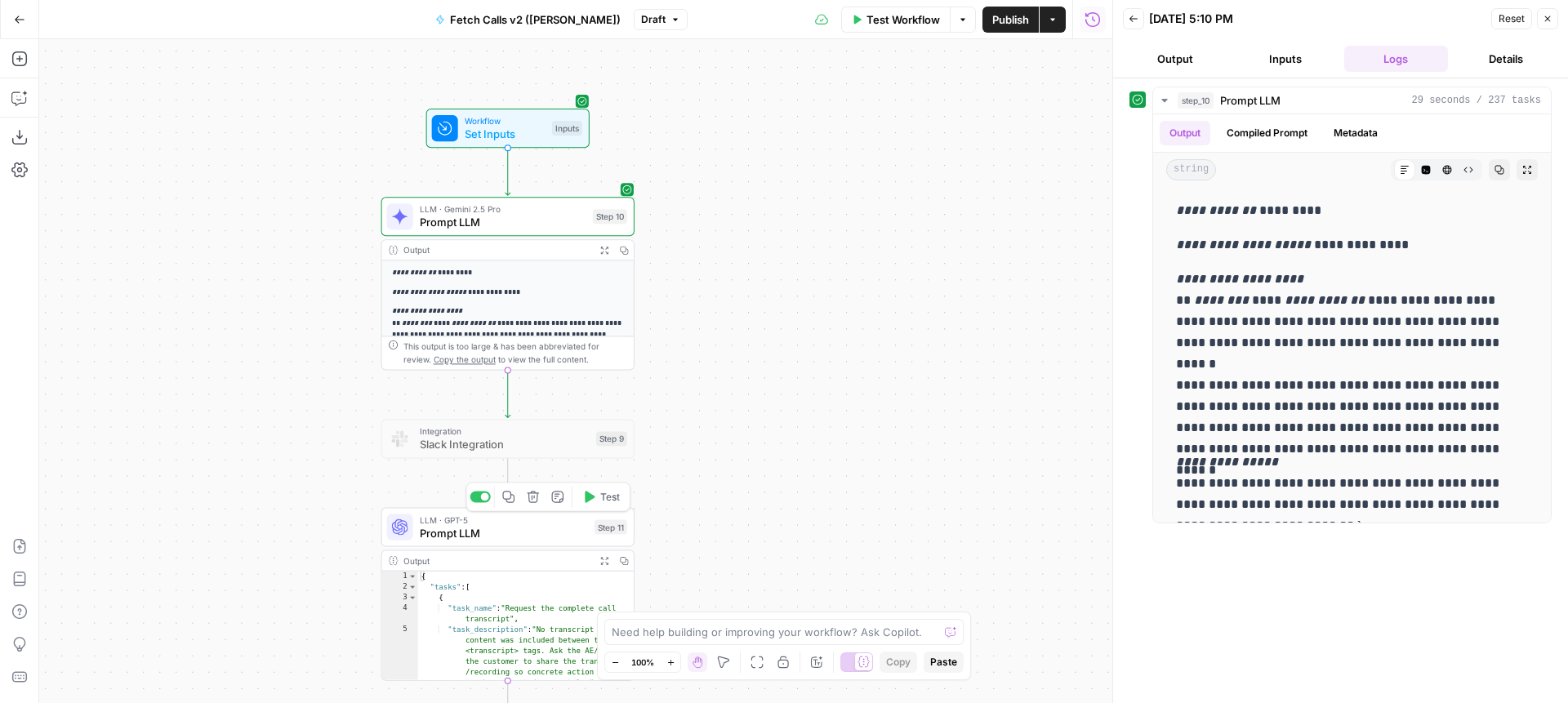
click at [600, 500] on span "Test" at bounding box center [610, 496] width 19 height 14
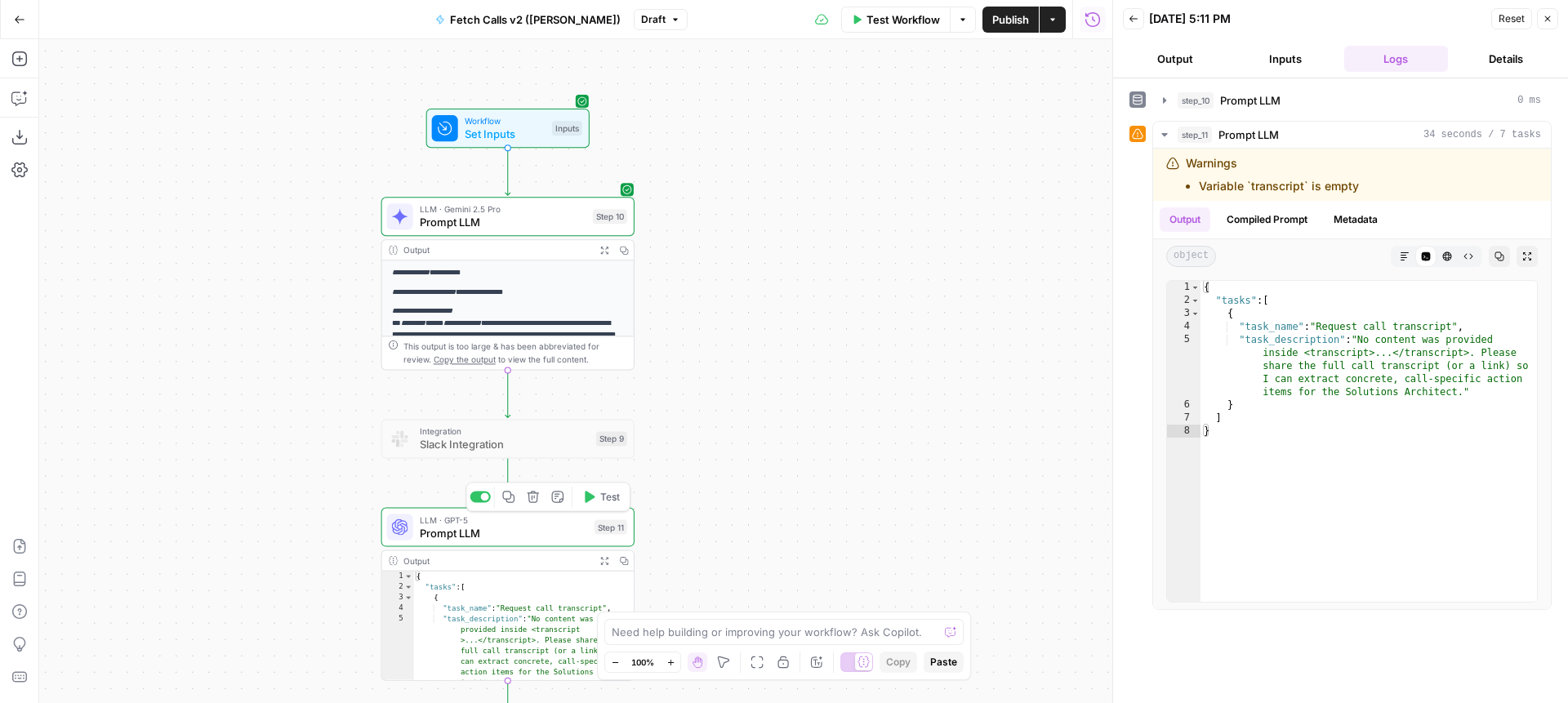
click at [526, 528] on span "Prompt LLM" at bounding box center [503, 533] width 168 height 16
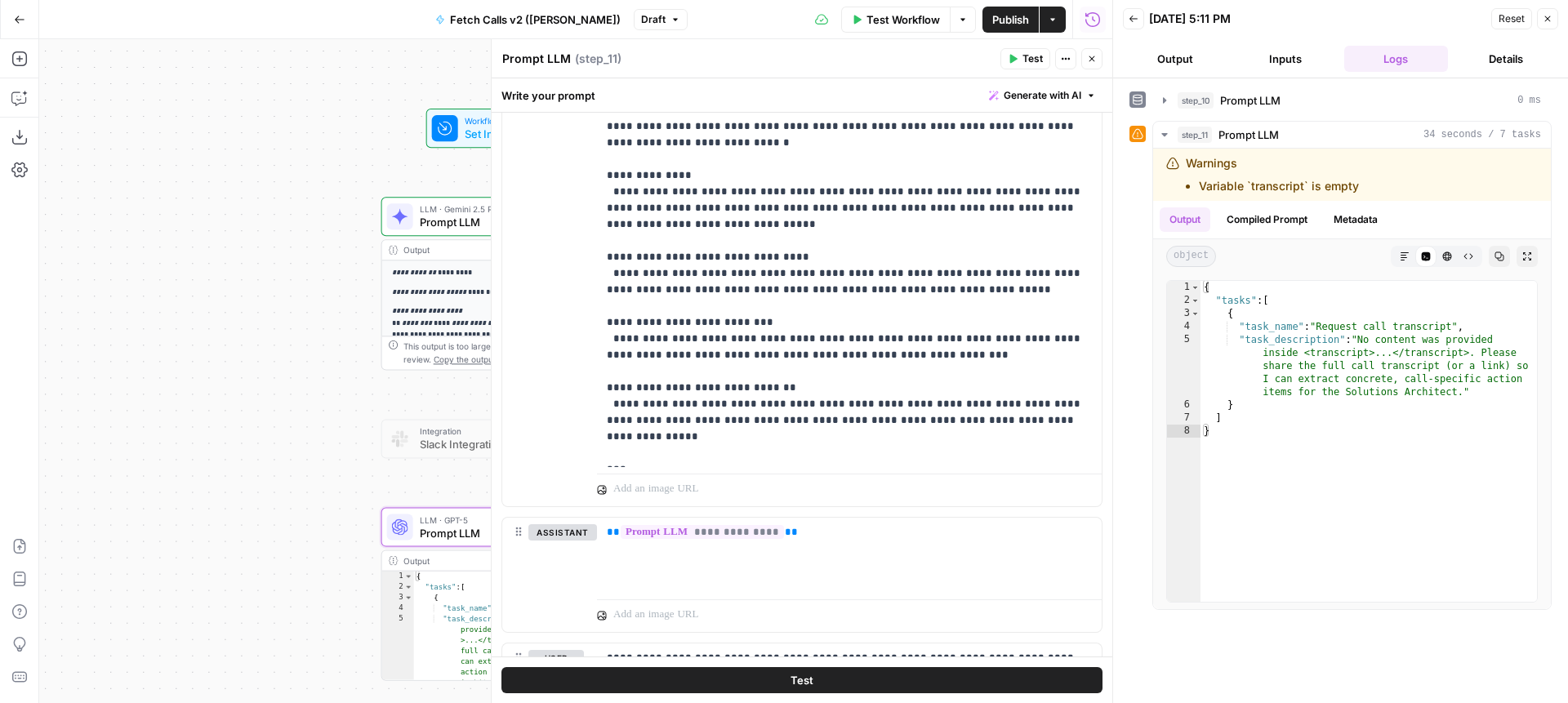
scroll to position [764, 0]
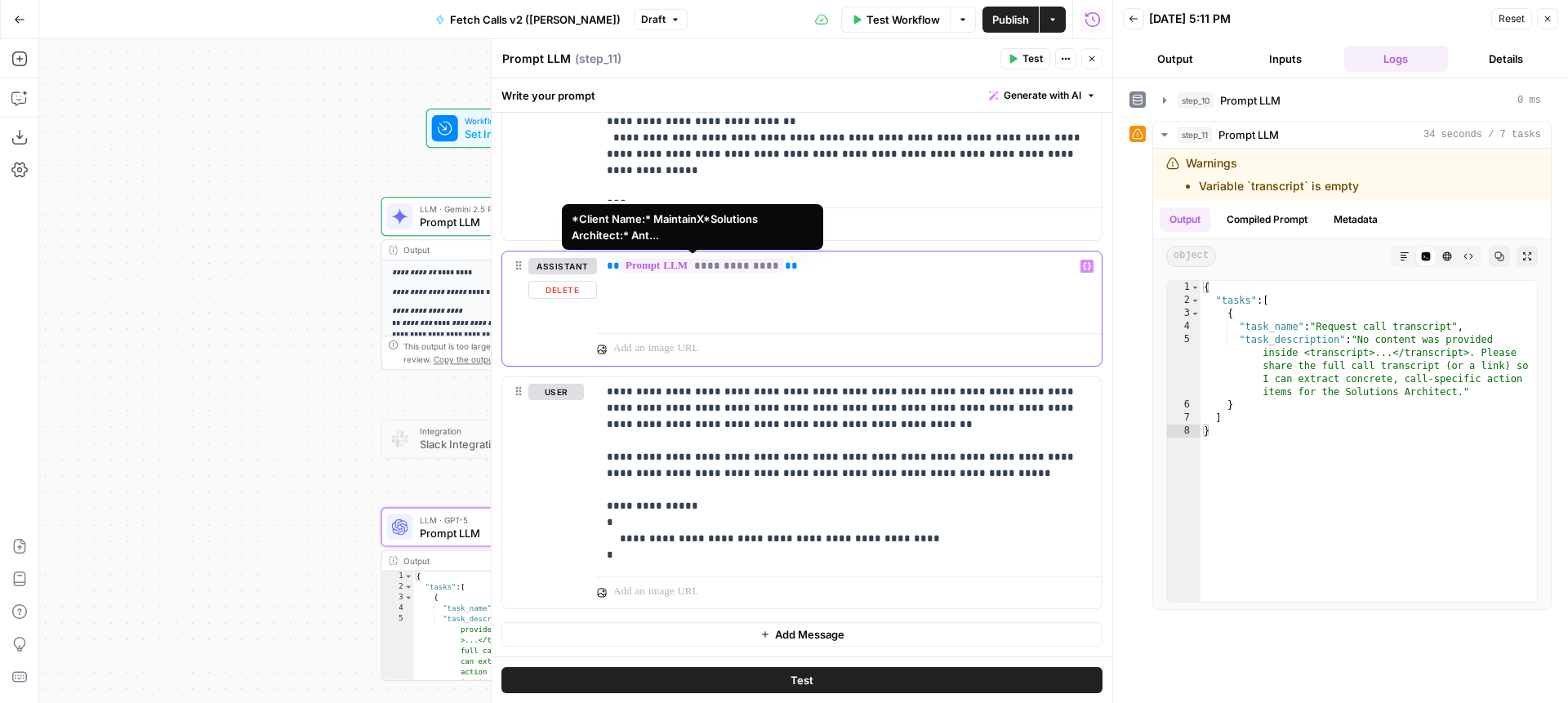
click at [704, 259] on span "**********" at bounding box center [702, 266] width 163 height 14
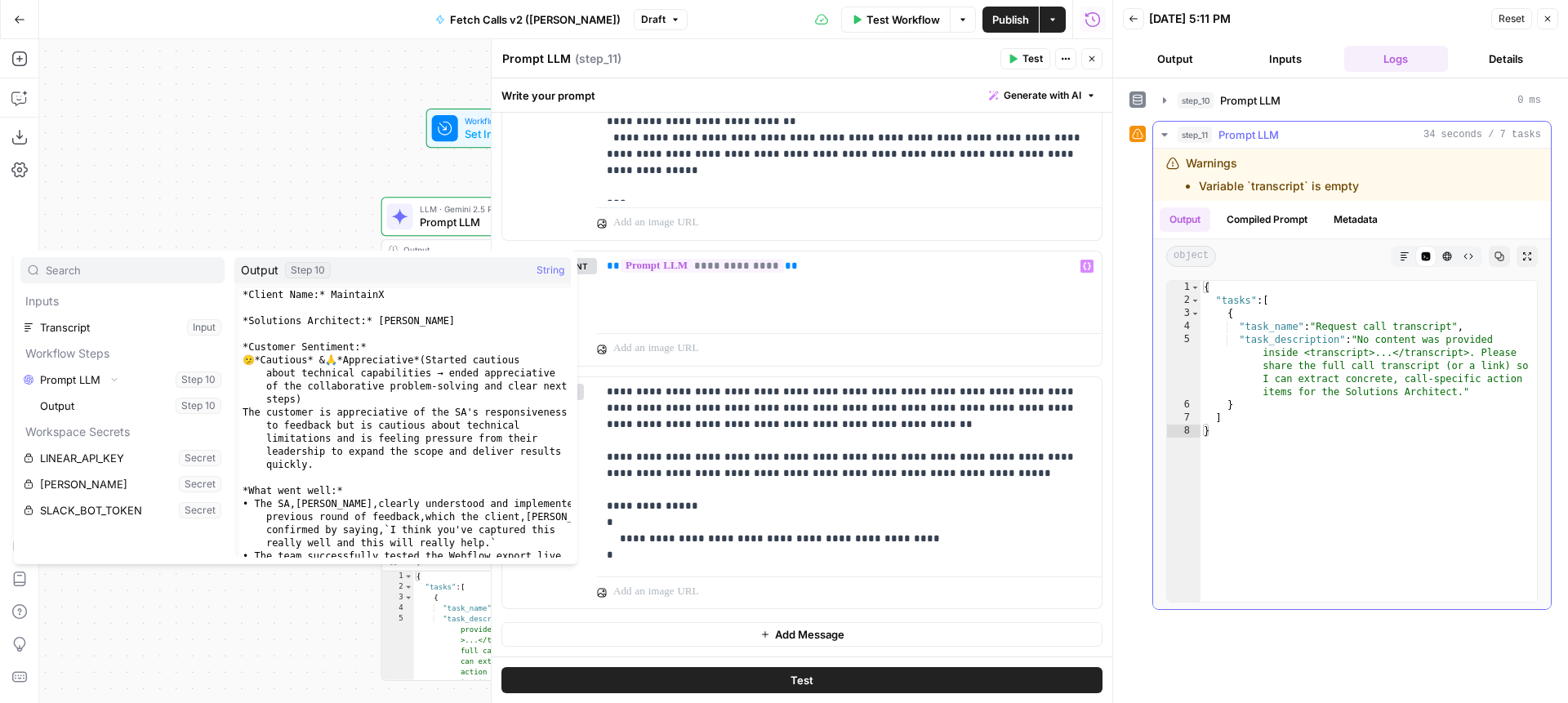
click at [1265, 237] on div "Output Compiled Prompt Metadata" at bounding box center [1352, 219] width 398 height 37
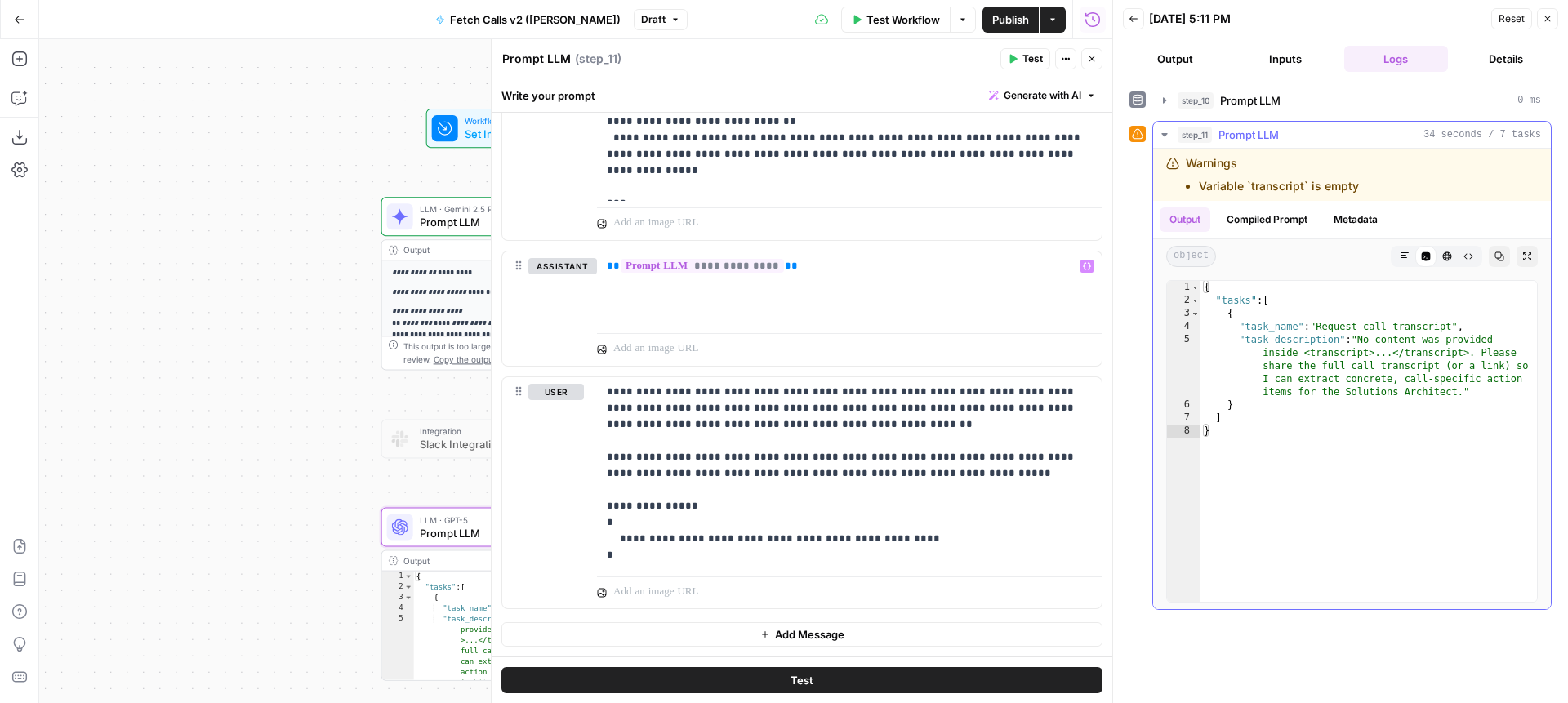
click at [1265, 230] on button "Compiled Prompt" at bounding box center [1267, 219] width 100 height 24
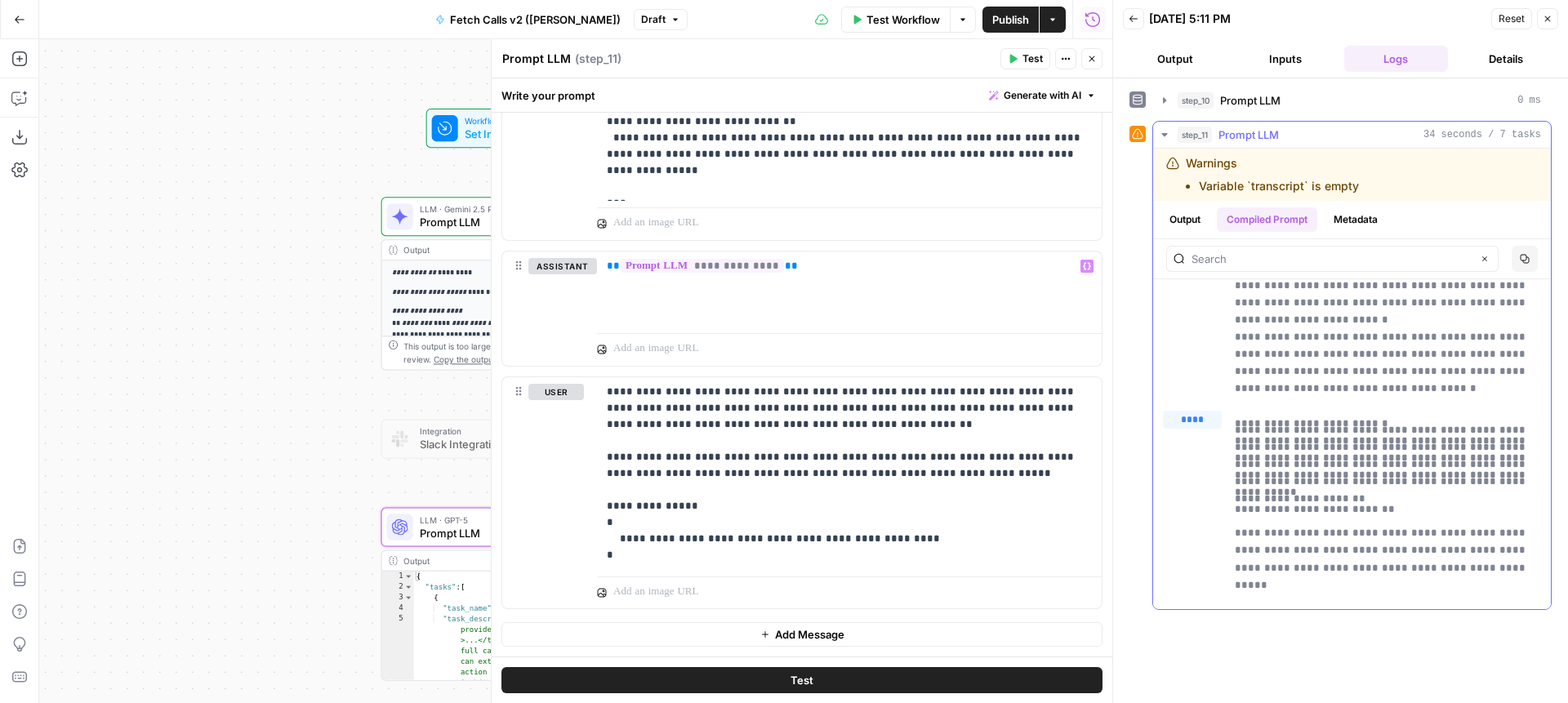
scroll to position [10331, 0]
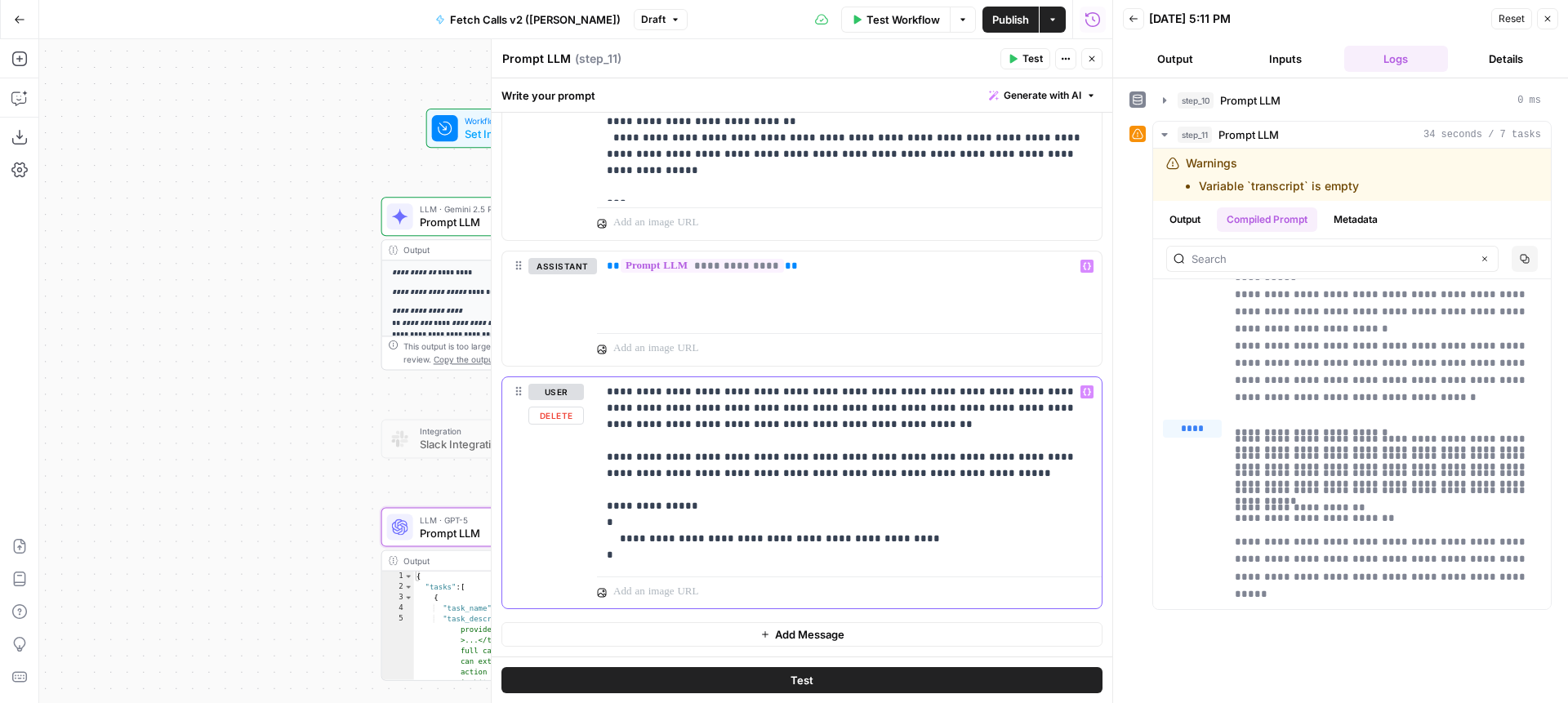
click at [643, 386] on p "**********" at bounding box center [849, 473] width 486 height 180
drag, startPoint x: 769, startPoint y: 393, endPoint x: 628, endPoint y: 392, distance: 141.0
click at [628, 392] on p "**********" at bounding box center [849, 473] width 486 height 180
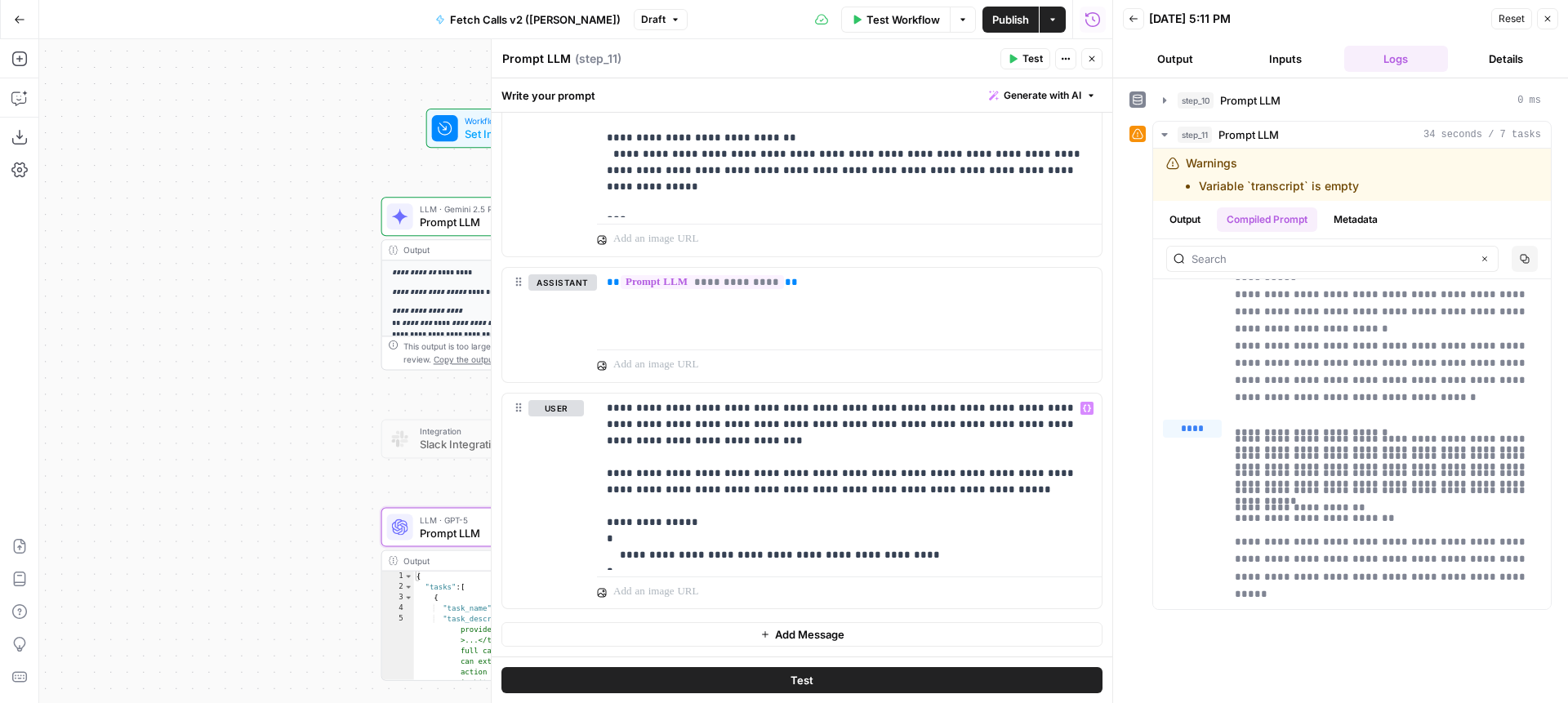
click at [915, 673] on button "Test" at bounding box center [802, 679] width 601 height 26
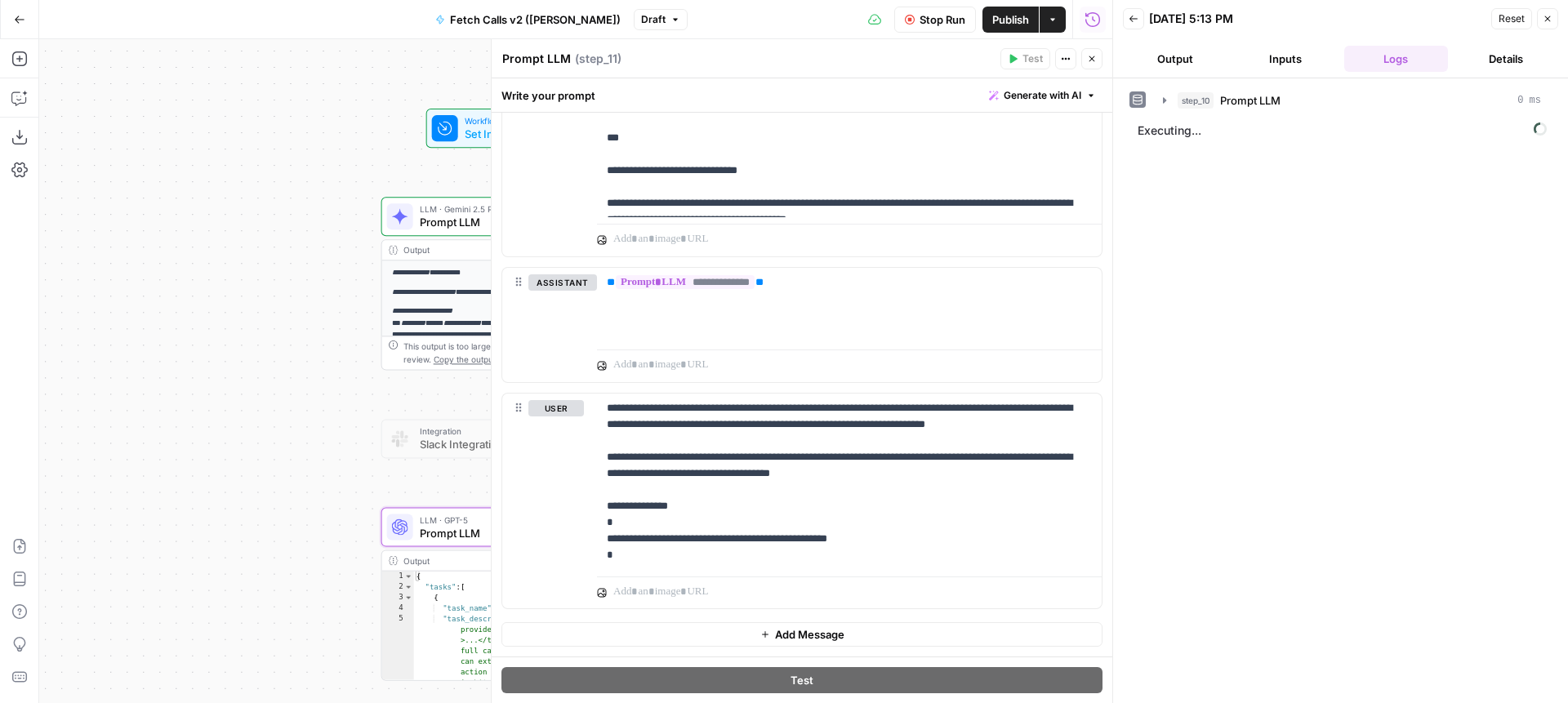
click at [1174, 65] on button "Output" at bounding box center [1175, 58] width 104 height 26
click at [1277, 62] on button "Inputs" at bounding box center [1285, 58] width 104 height 26
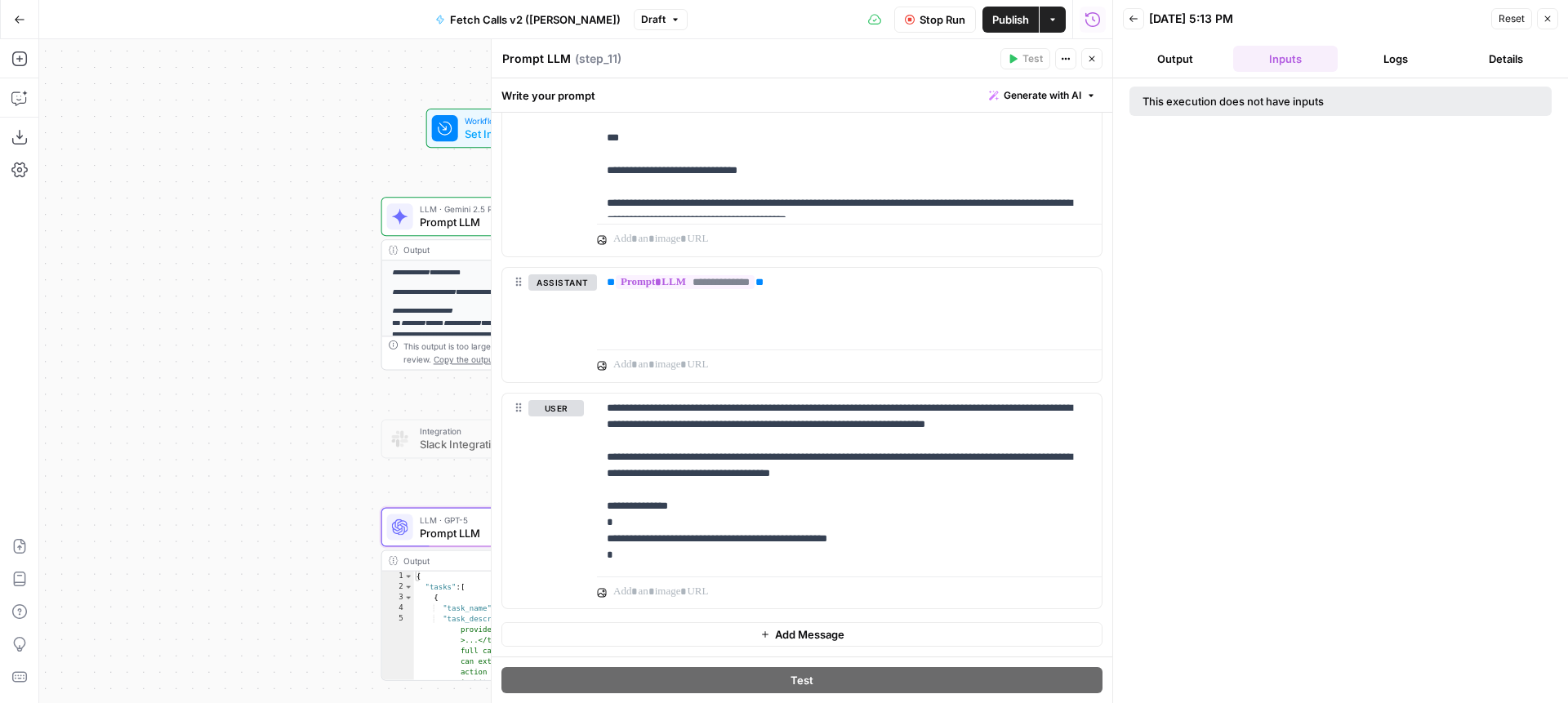
click at [1173, 61] on button "Output" at bounding box center [1175, 58] width 104 height 26
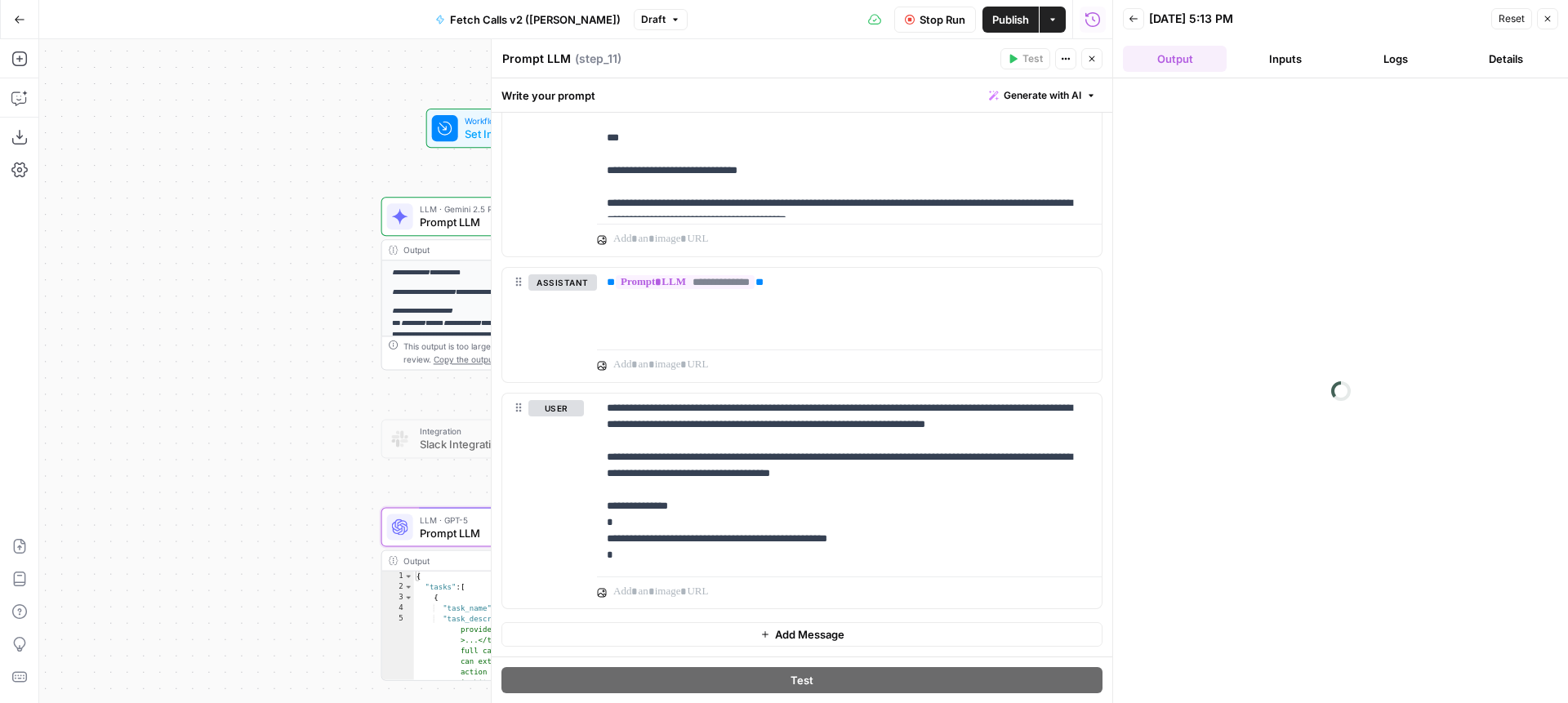
click at [1131, 19] on icon "button" at bounding box center [1134, 19] width 10 height 10
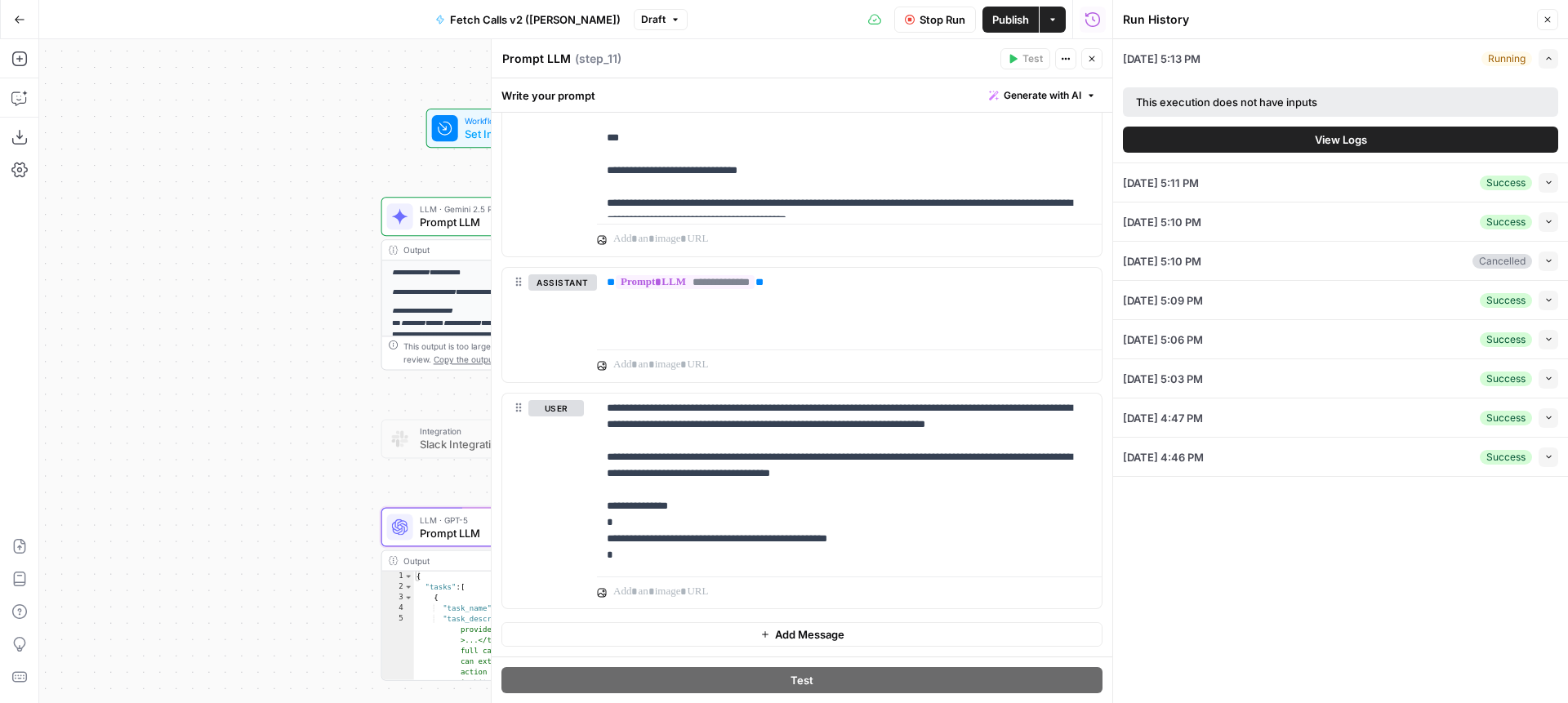
click at [1239, 133] on button "View Logs" at bounding box center [1341, 139] width 436 height 26
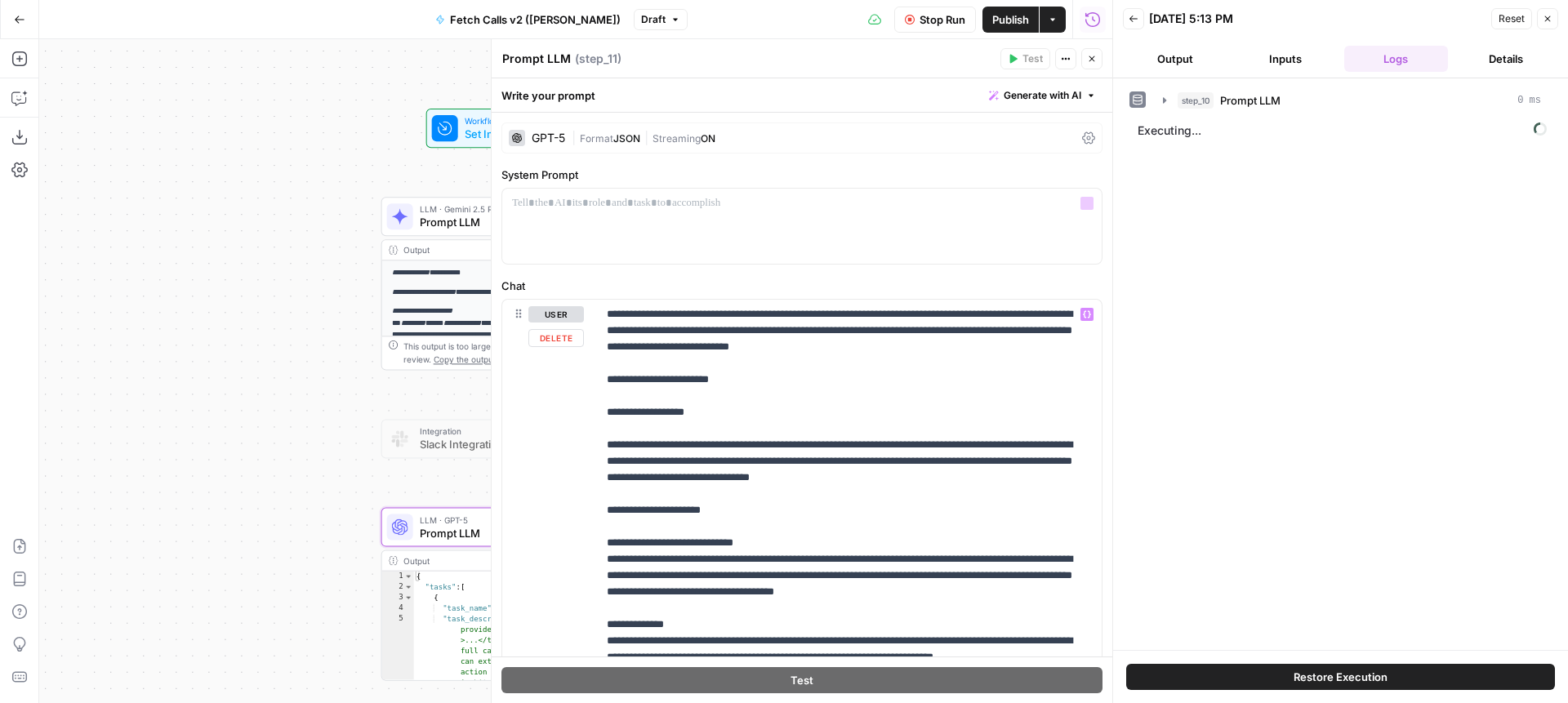
click at [620, 143] on span "JSON" at bounding box center [627, 138] width 27 height 13
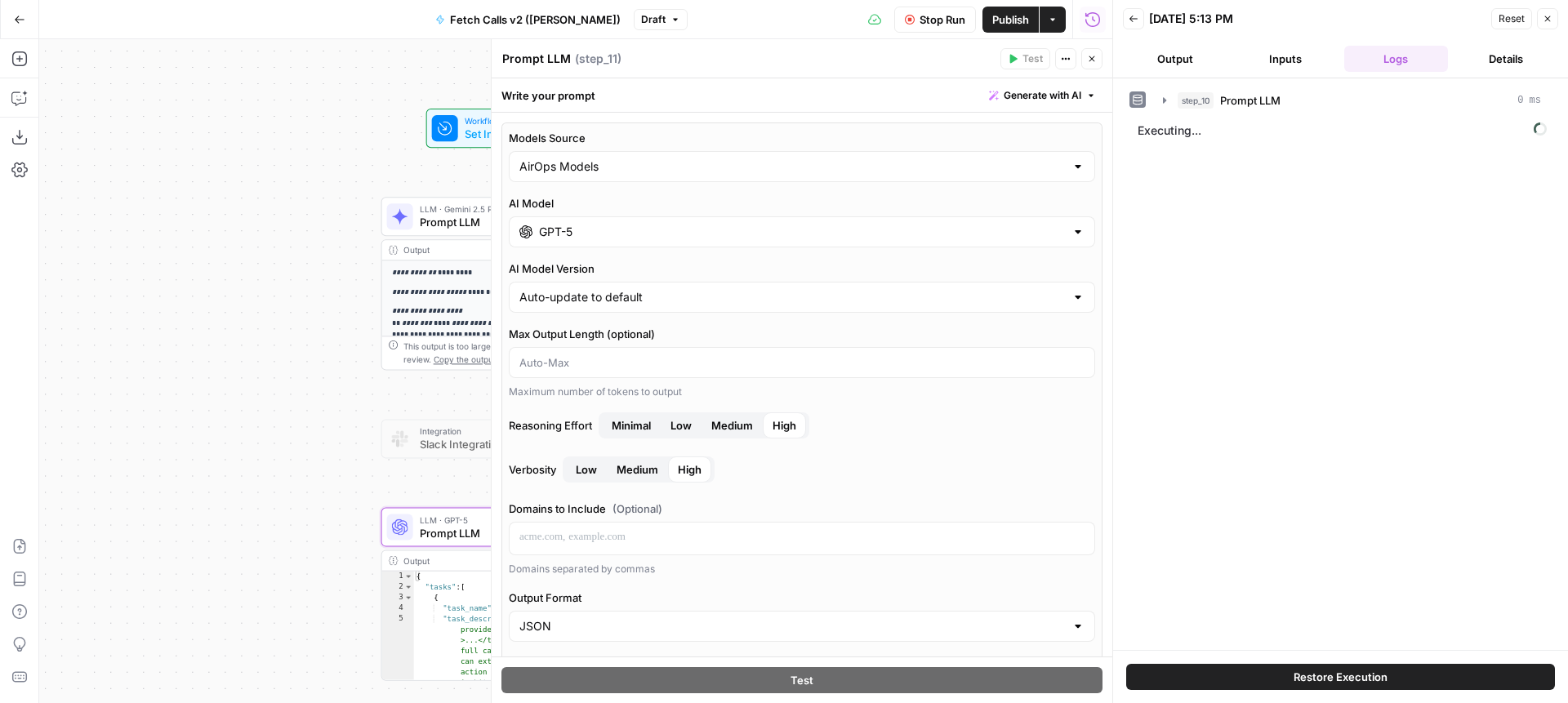
click at [823, 228] on input "GPT-5" at bounding box center [801, 231] width 526 height 16
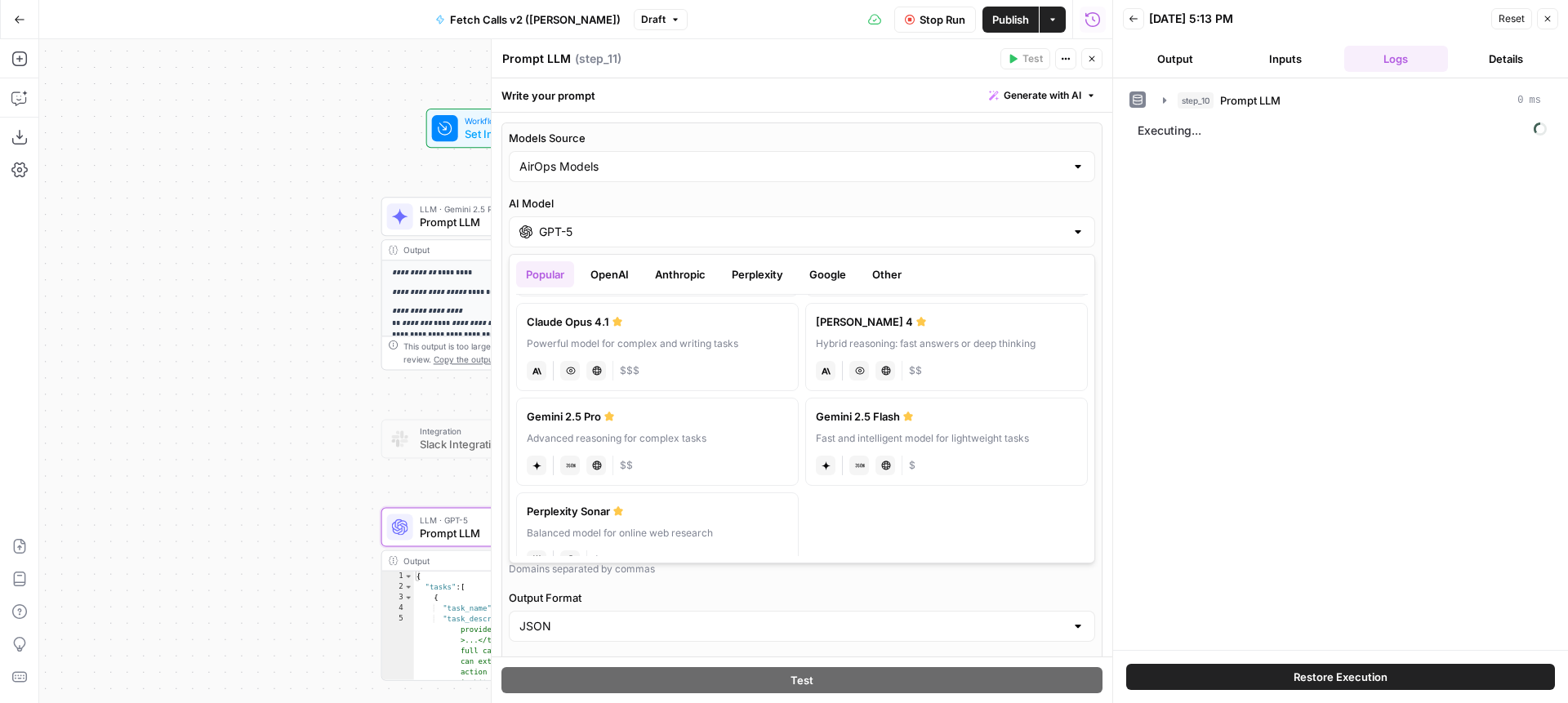
scroll to position [234, 0]
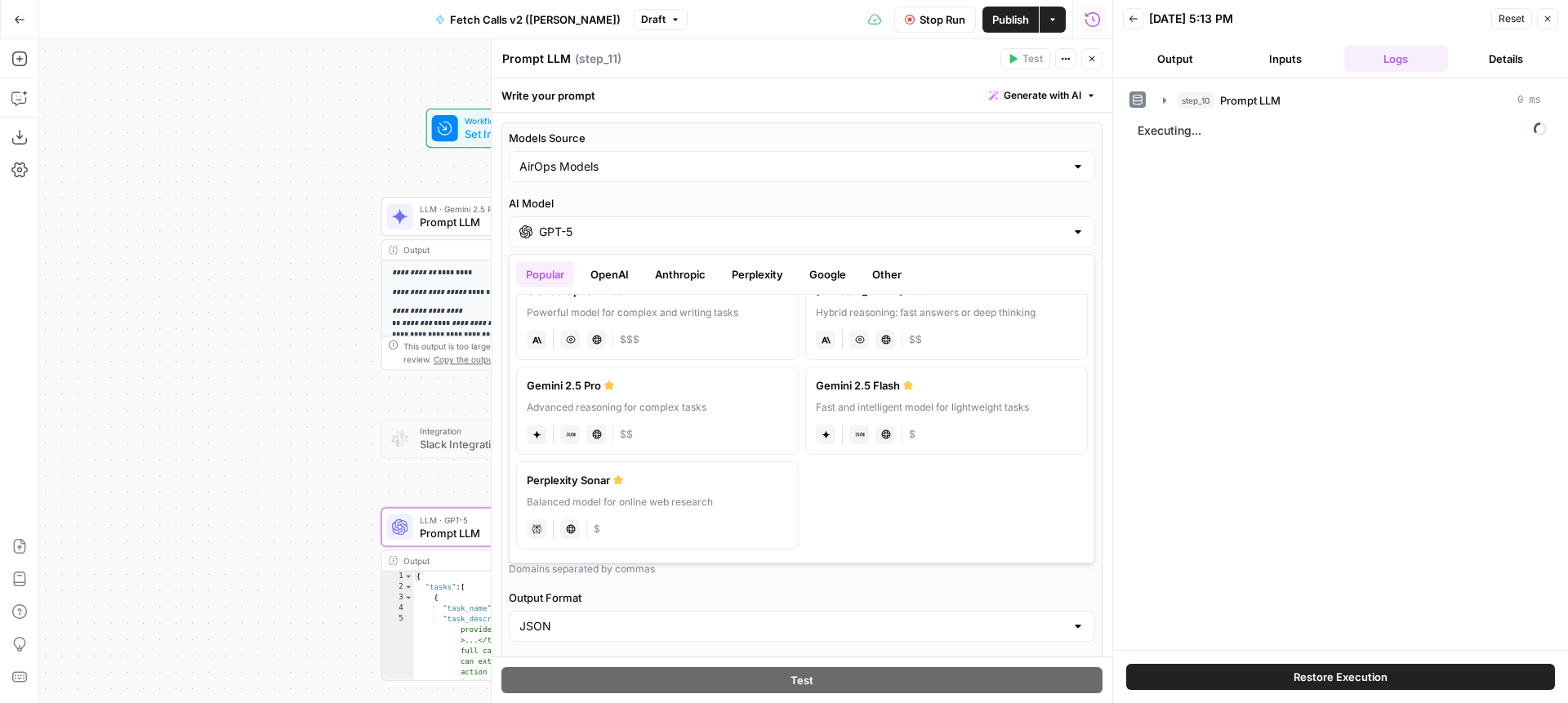
click at [615, 407] on div "Advanced reasoning for complex tasks" at bounding box center [658, 407] width 262 height 14
type input "Gemini 2.5 Pro"
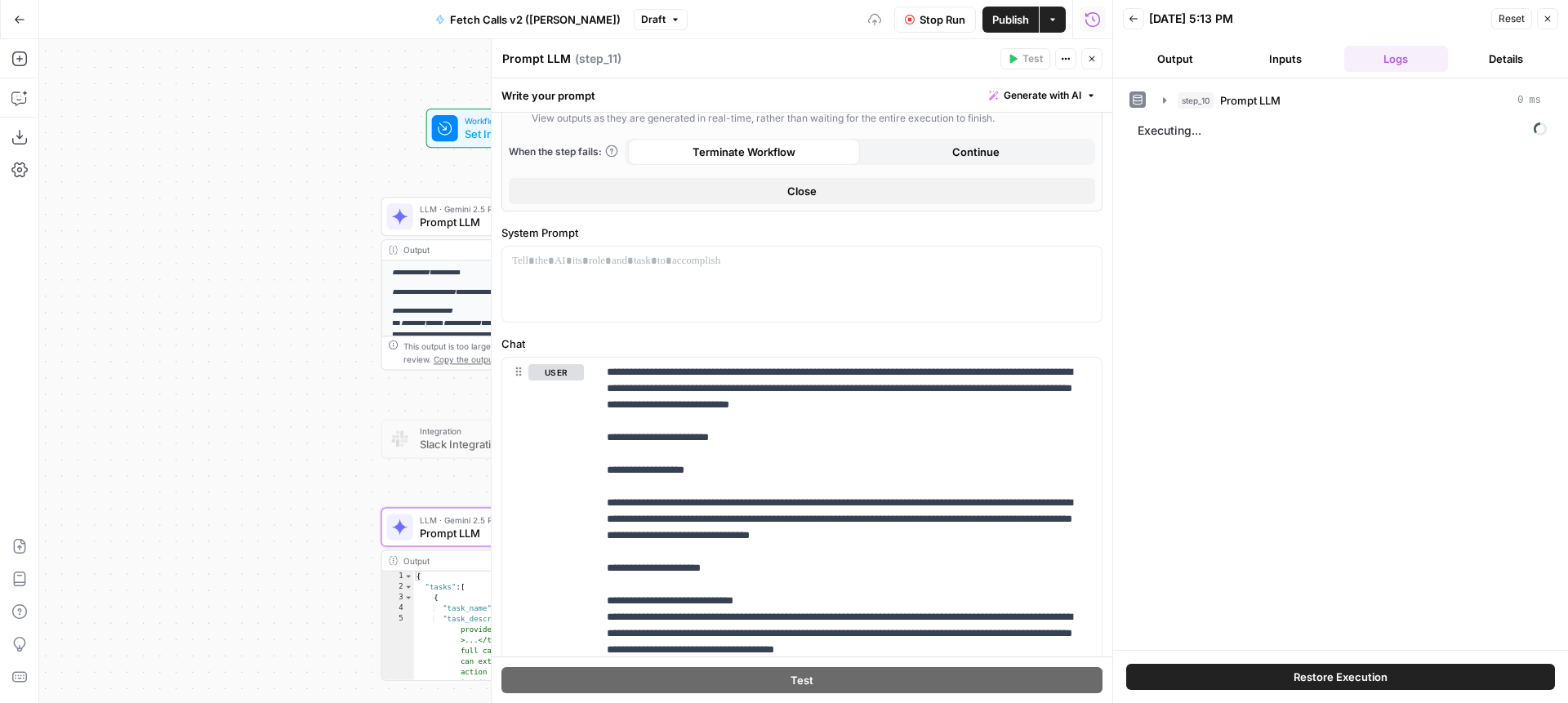
scroll to position [1255, 0]
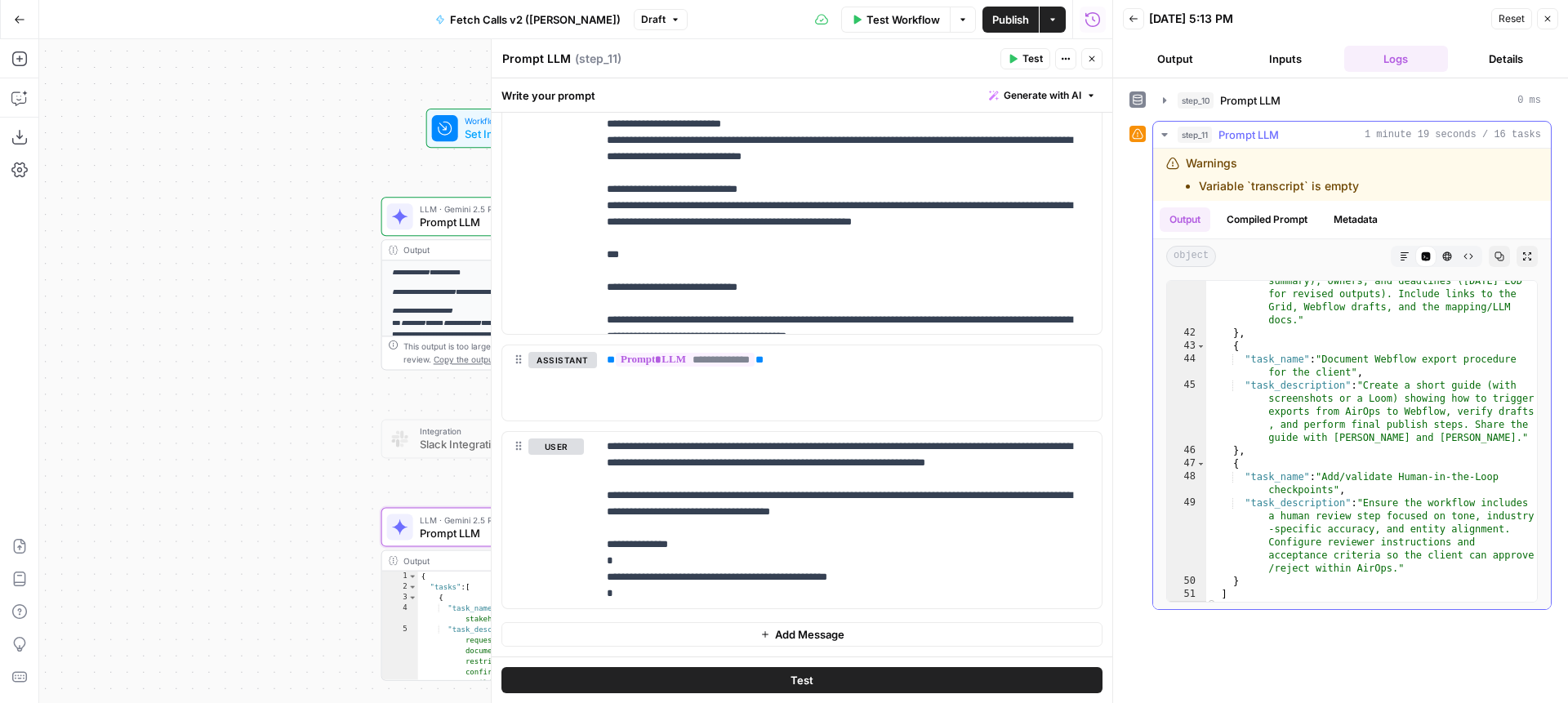
scroll to position [1325, 0]
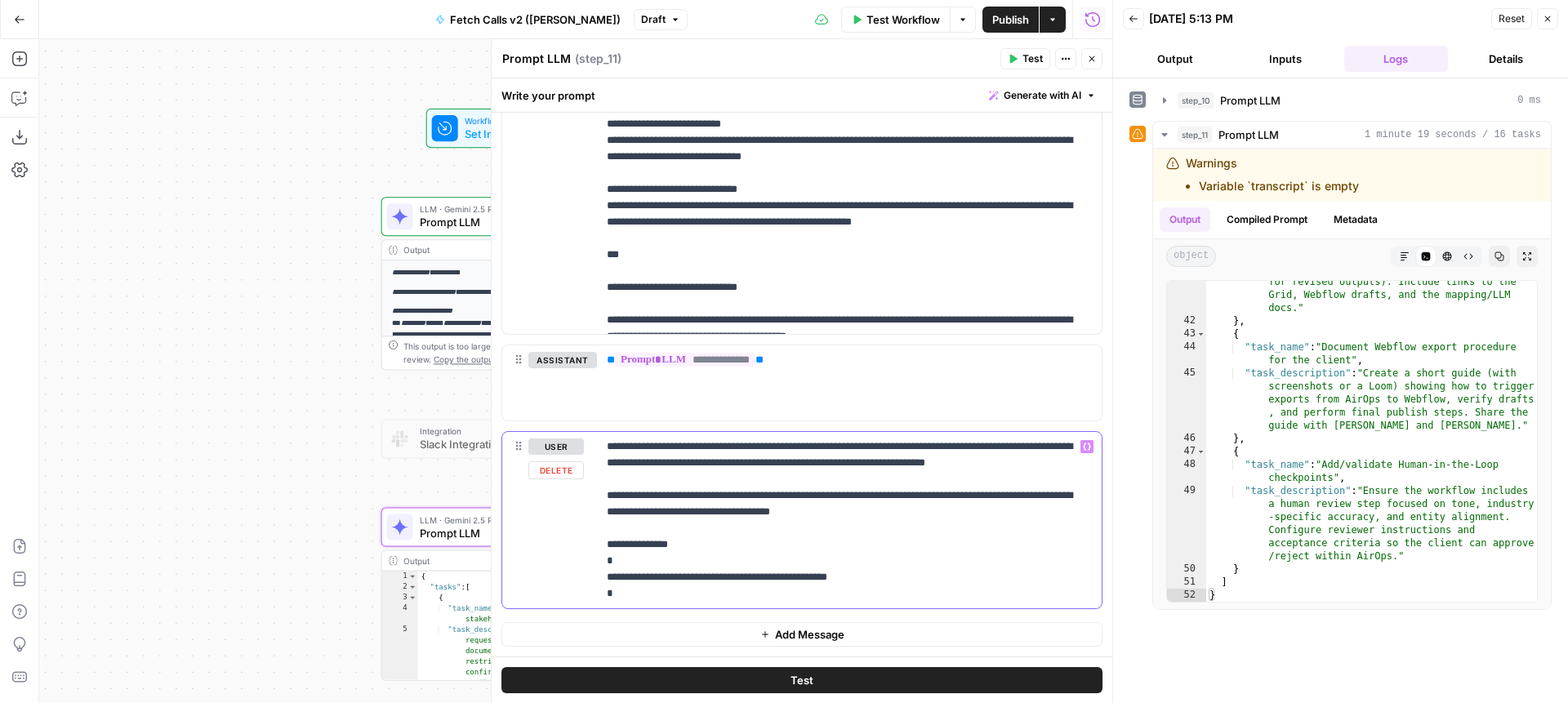
click at [867, 563] on p "**********" at bounding box center [849, 519] width 486 height 163
click at [895, 514] on p "**********" at bounding box center [849, 519] width 486 height 163
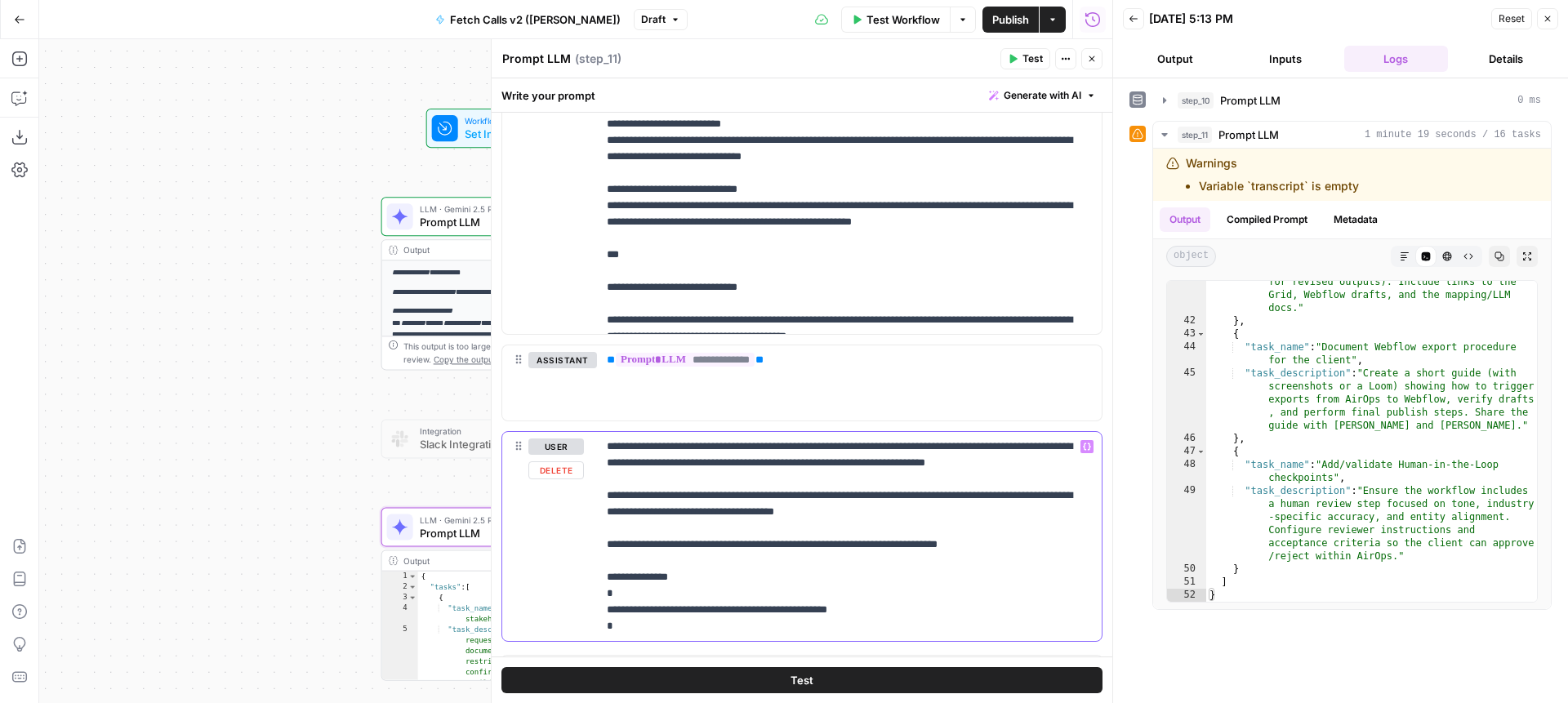
click at [783, 543] on p "**********" at bounding box center [849, 536] width 486 height 196
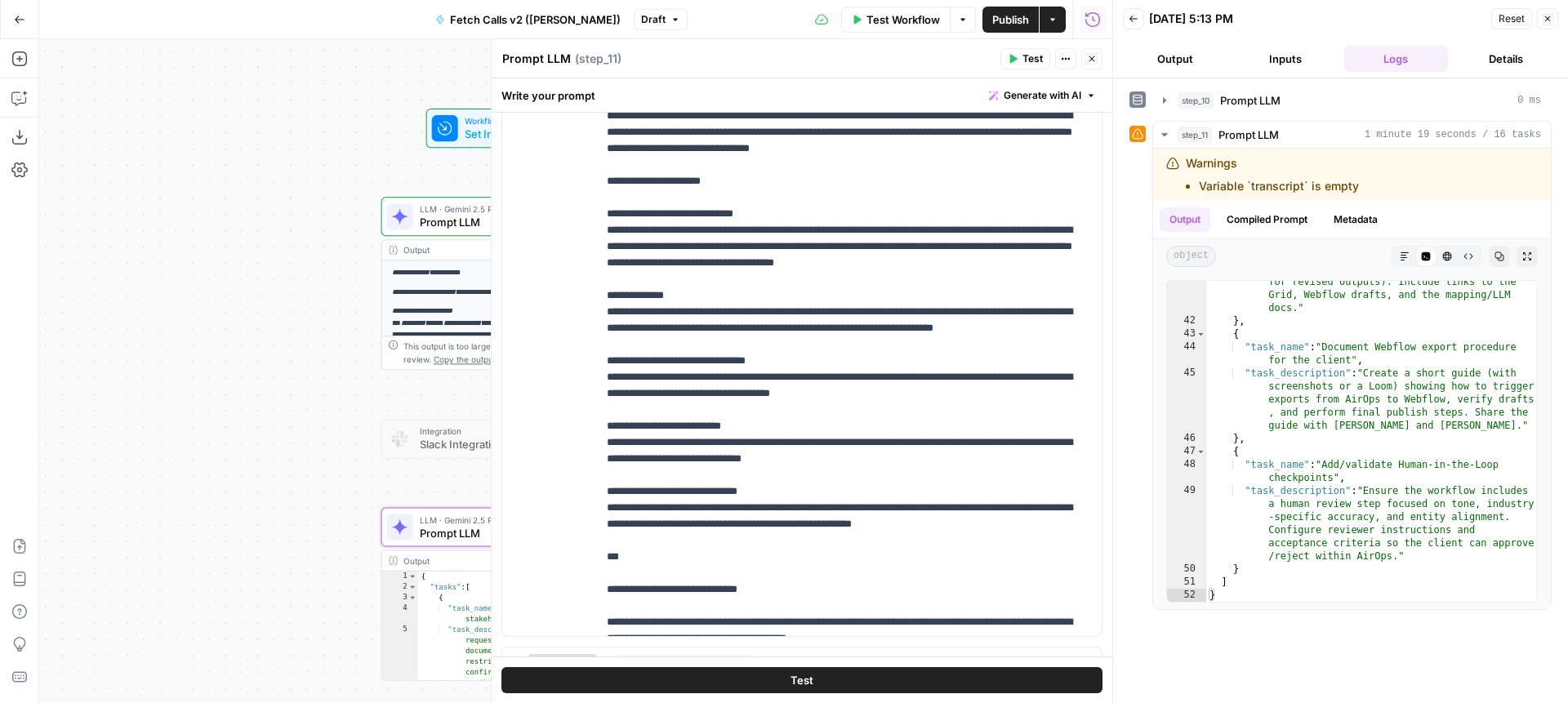
scroll to position [1288, 0]
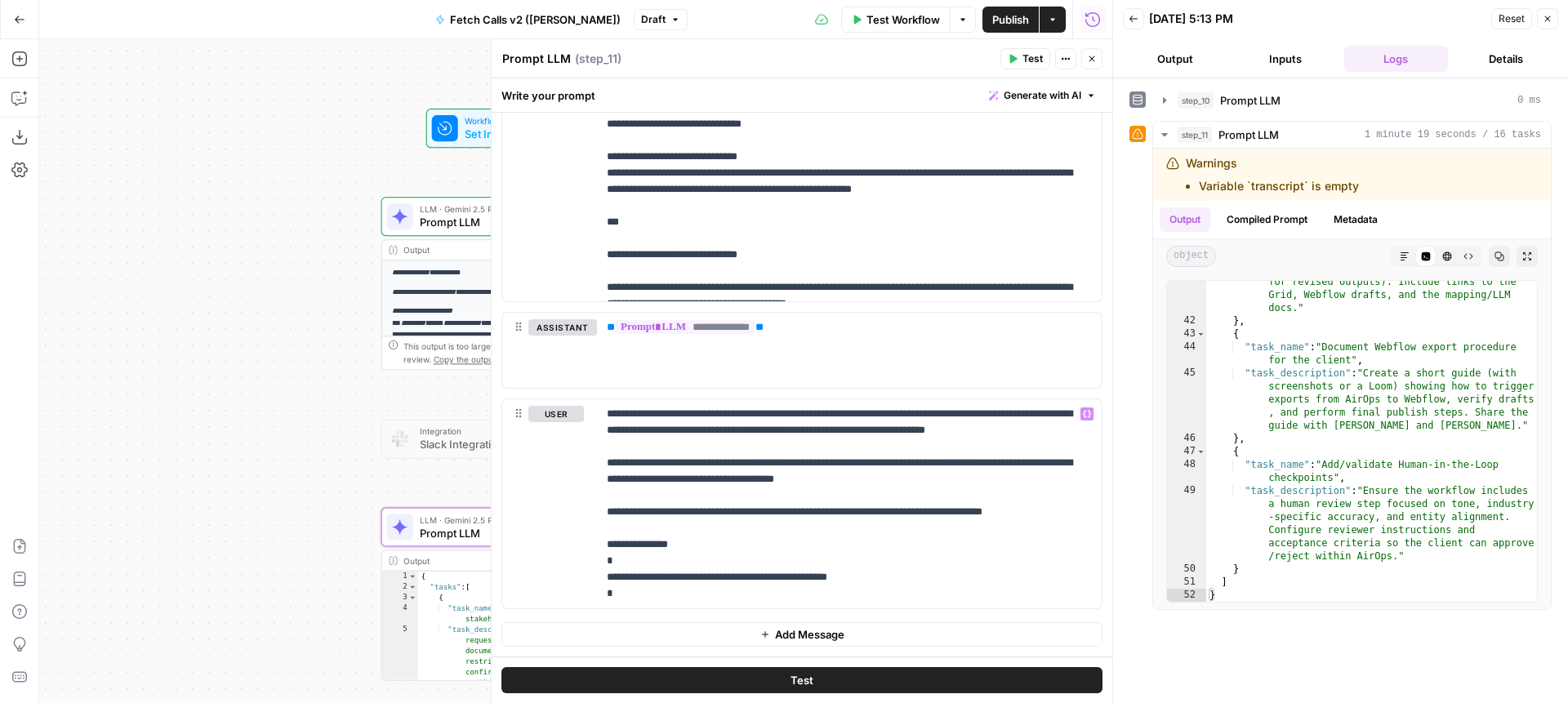
click at [898, 674] on button "Test" at bounding box center [802, 679] width 601 height 26
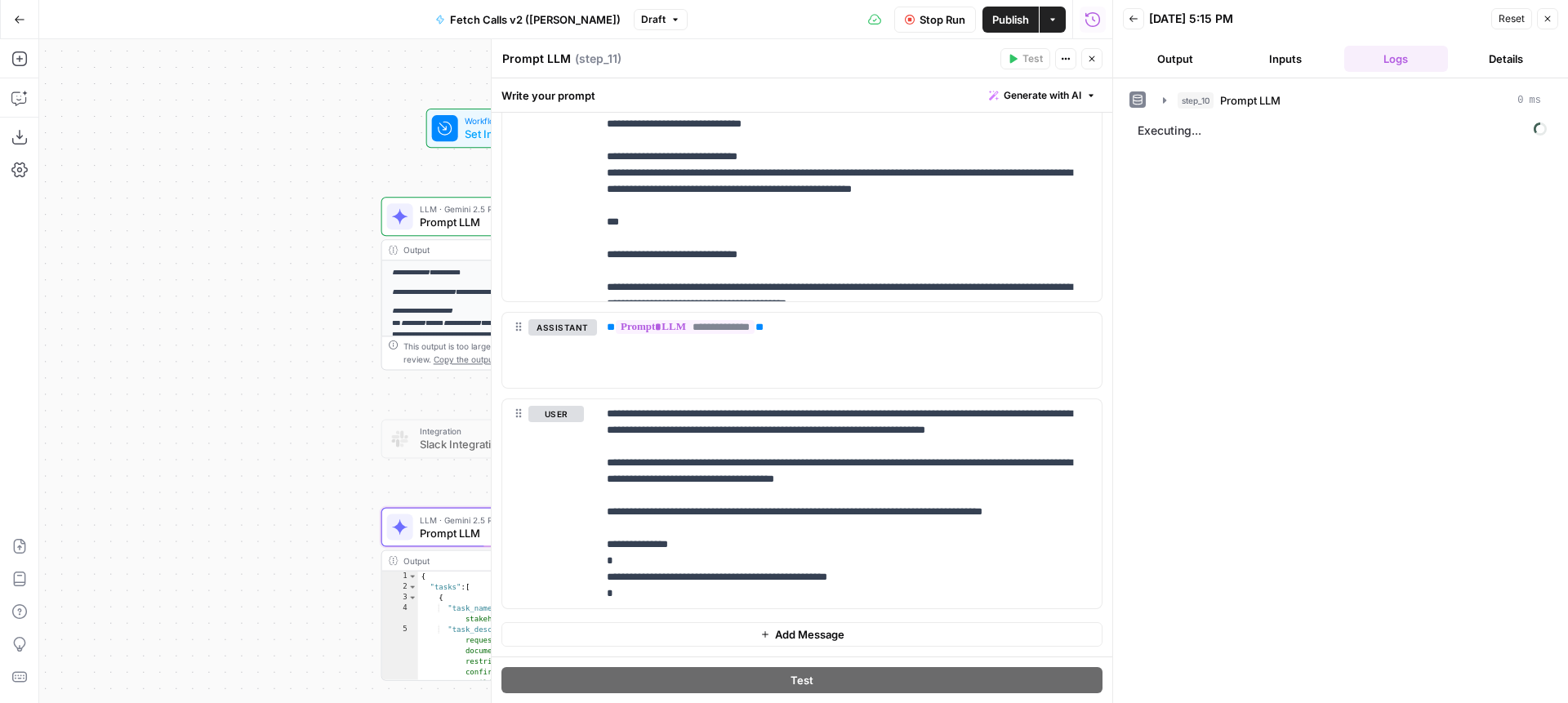
click at [1196, 61] on button "Output" at bounding box center [1175, 58] width 104 height 26
click at [1407, 50] on button "Logs" at bounding box center [1396, 58] width 104 height 26
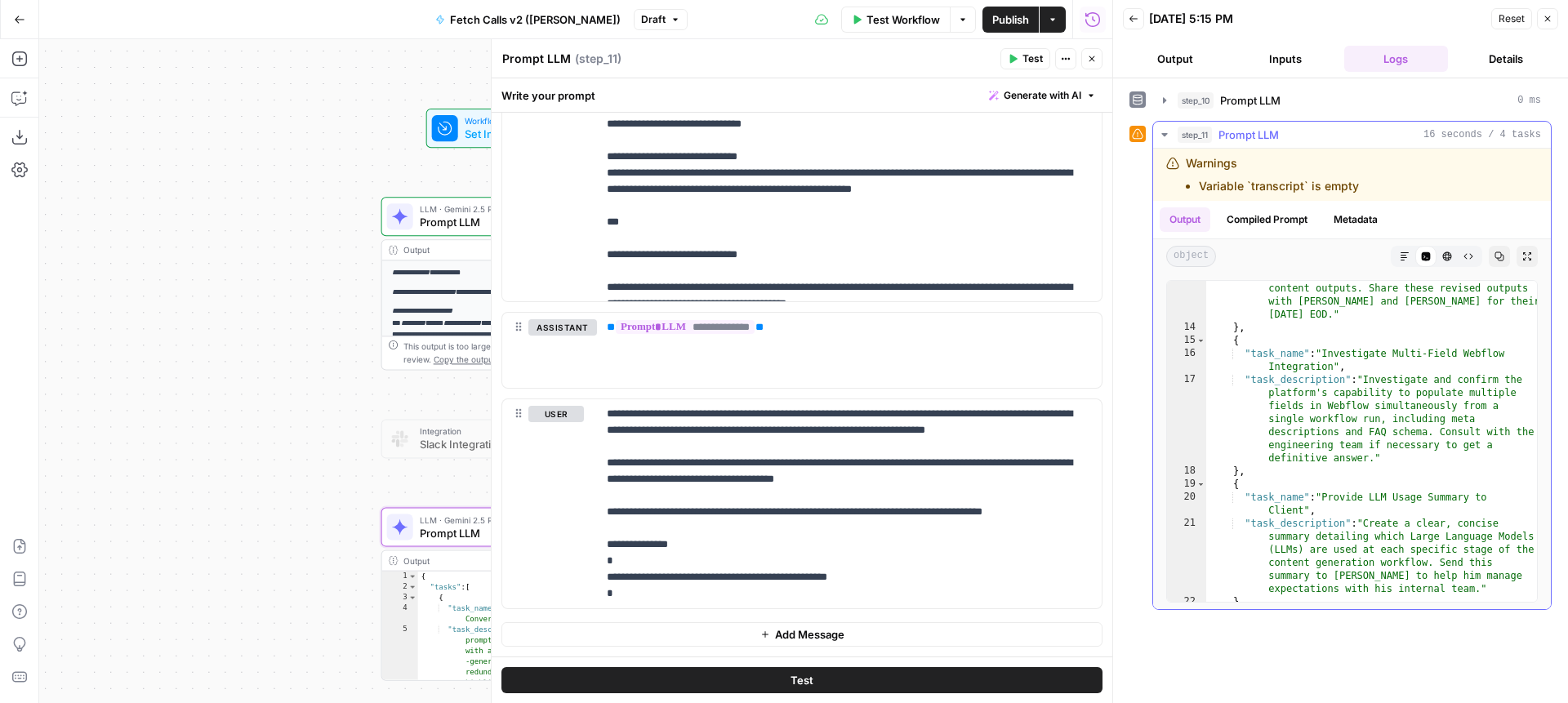
scroll to position [0, 0]
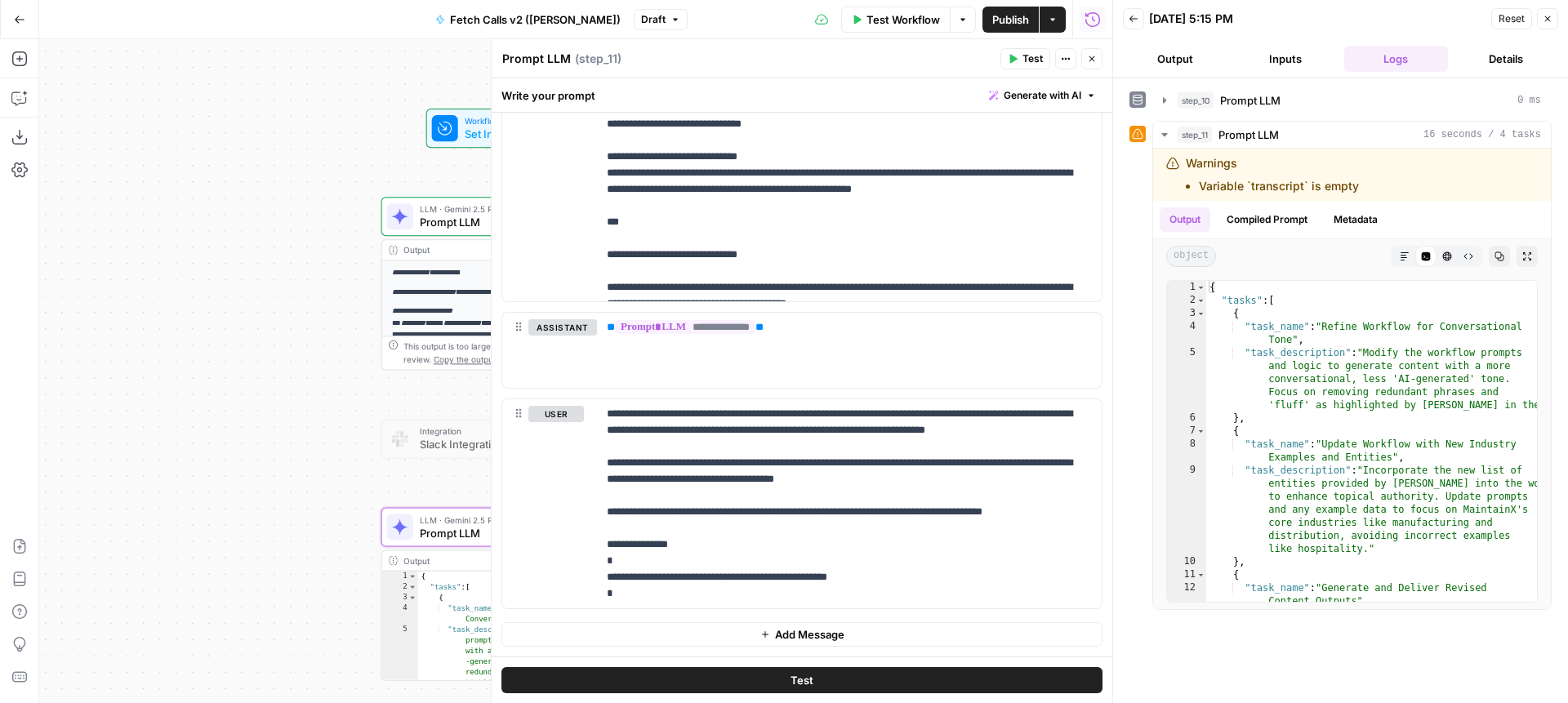
click at [1258, 105] on span "Prompt LLM" at bounding box center [1251, 100] width 61 height 16
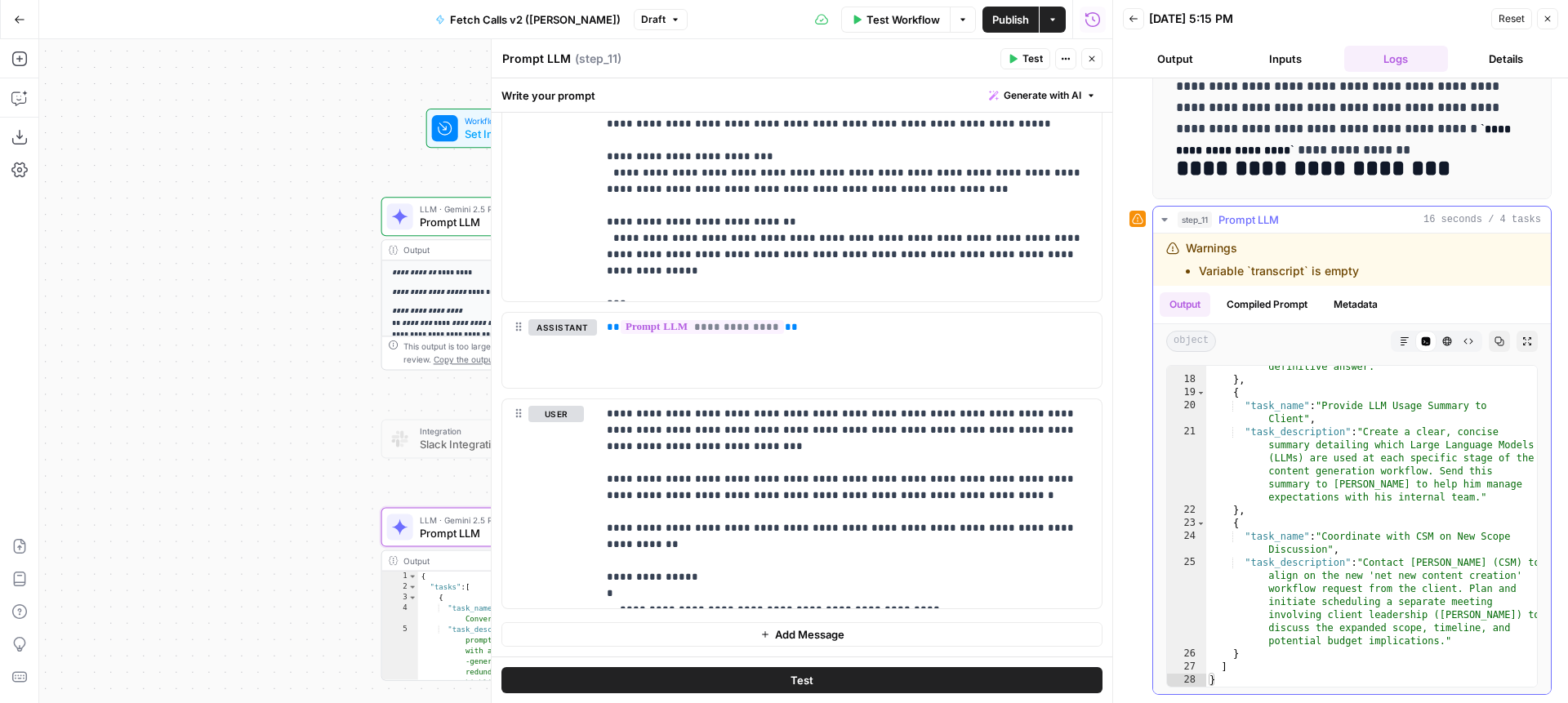
scroll to position [528, 0]
click at [1088, 58] on icon "button" at bounding box center [1093, 59] width 10 height 10
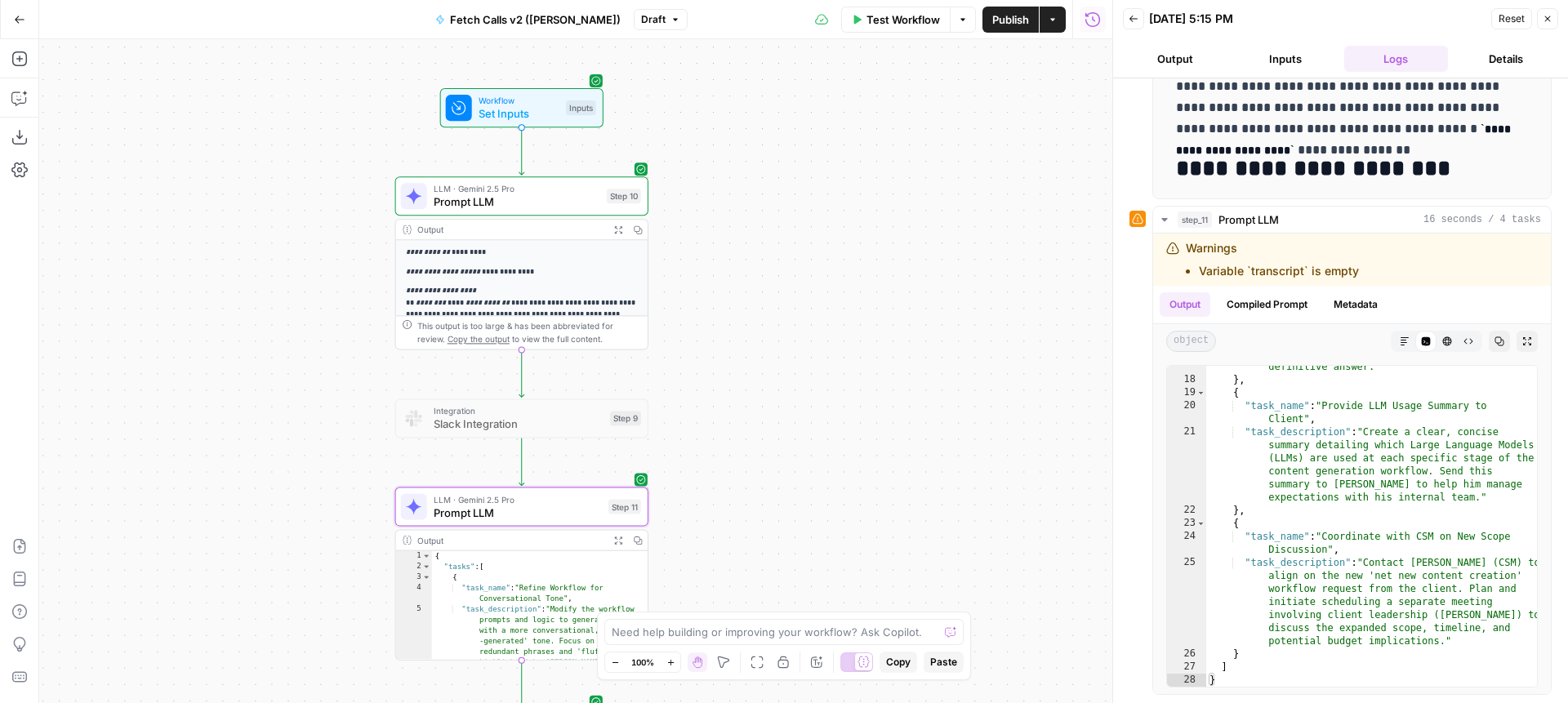
drag, startPoint x: 762, startPoint y: 338, endPoint x: 858, endPoint y: 235, distance: 140.8
click at [858, 235] on div "**********" at bounding box center [575, 370] width 1073 height 663
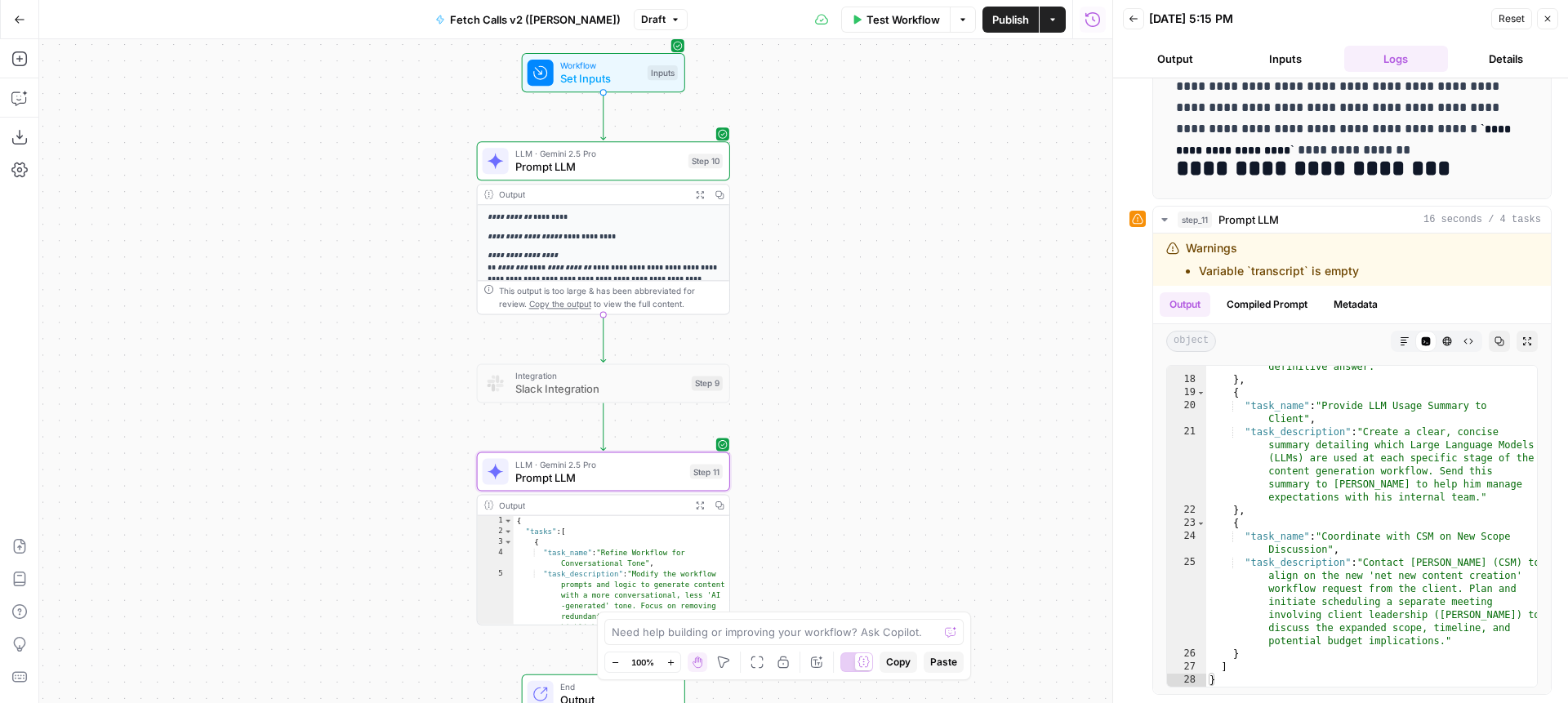
drag, startPoint x: 979, startPoint y: 117, endPoint x: 985, endPoint y: 187, distance: 70.3
click at [985, 187] on div "**********" at bounding box center [575, 370] width 1073 height 663
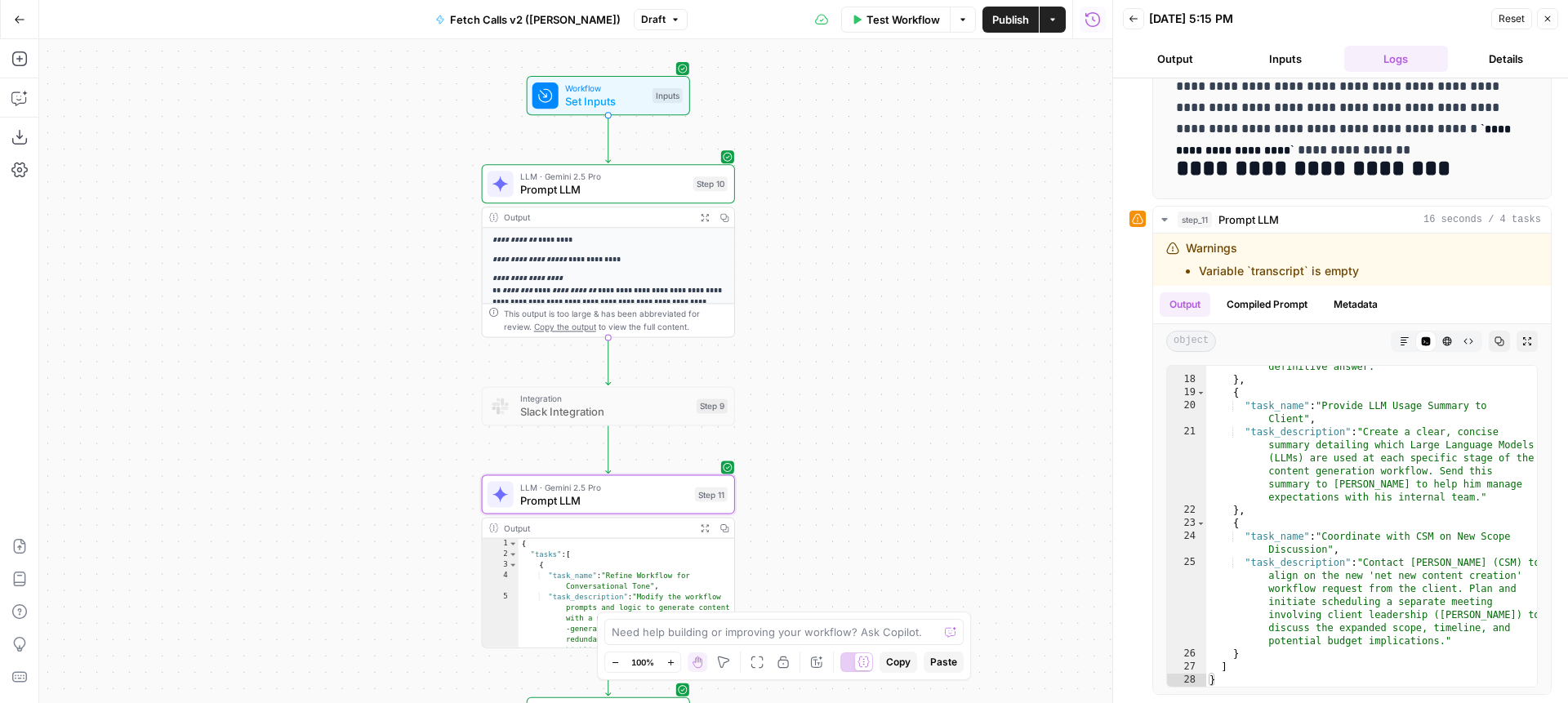
click at [988, 16] on button "Publish" at bounding box center [1011, 19] width 57 height 26
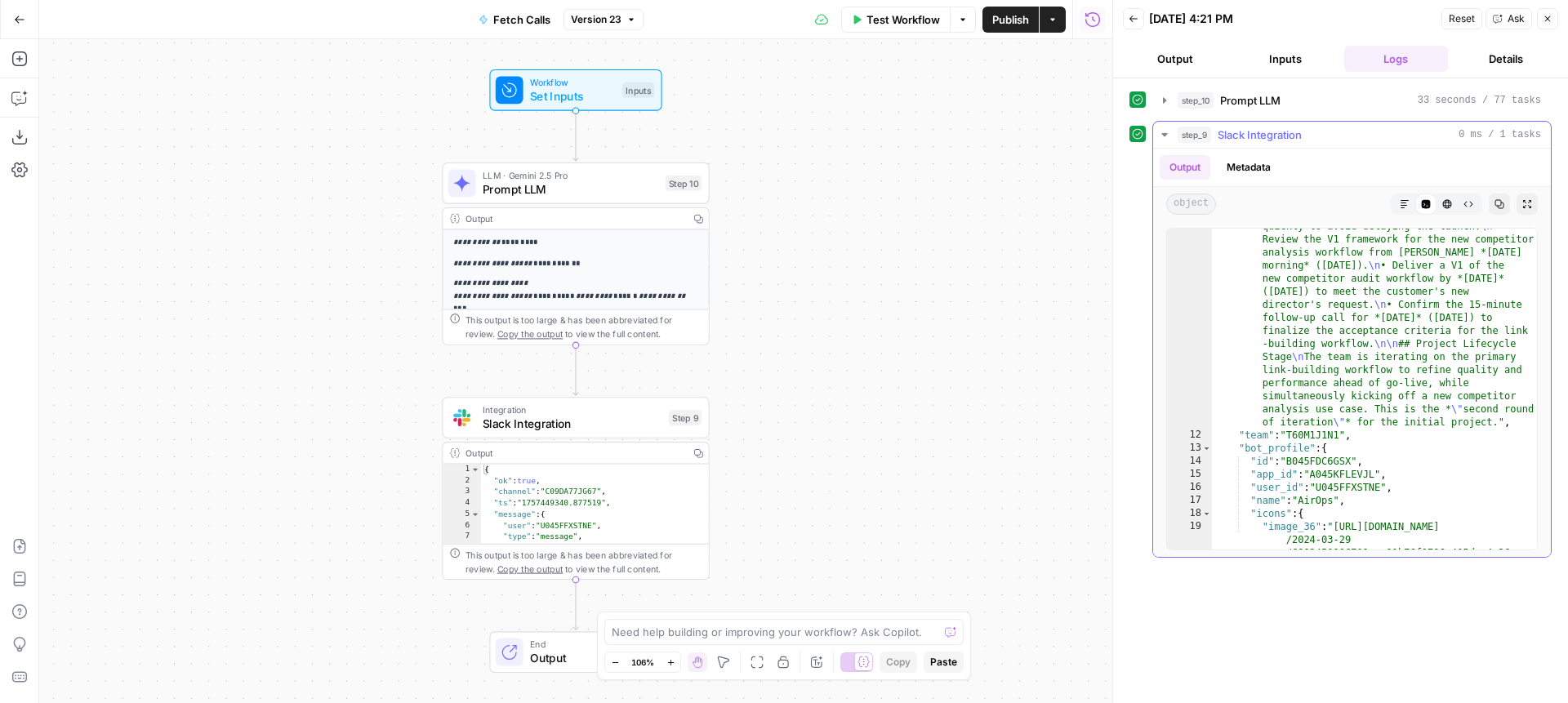
scroll to position [684, 0]
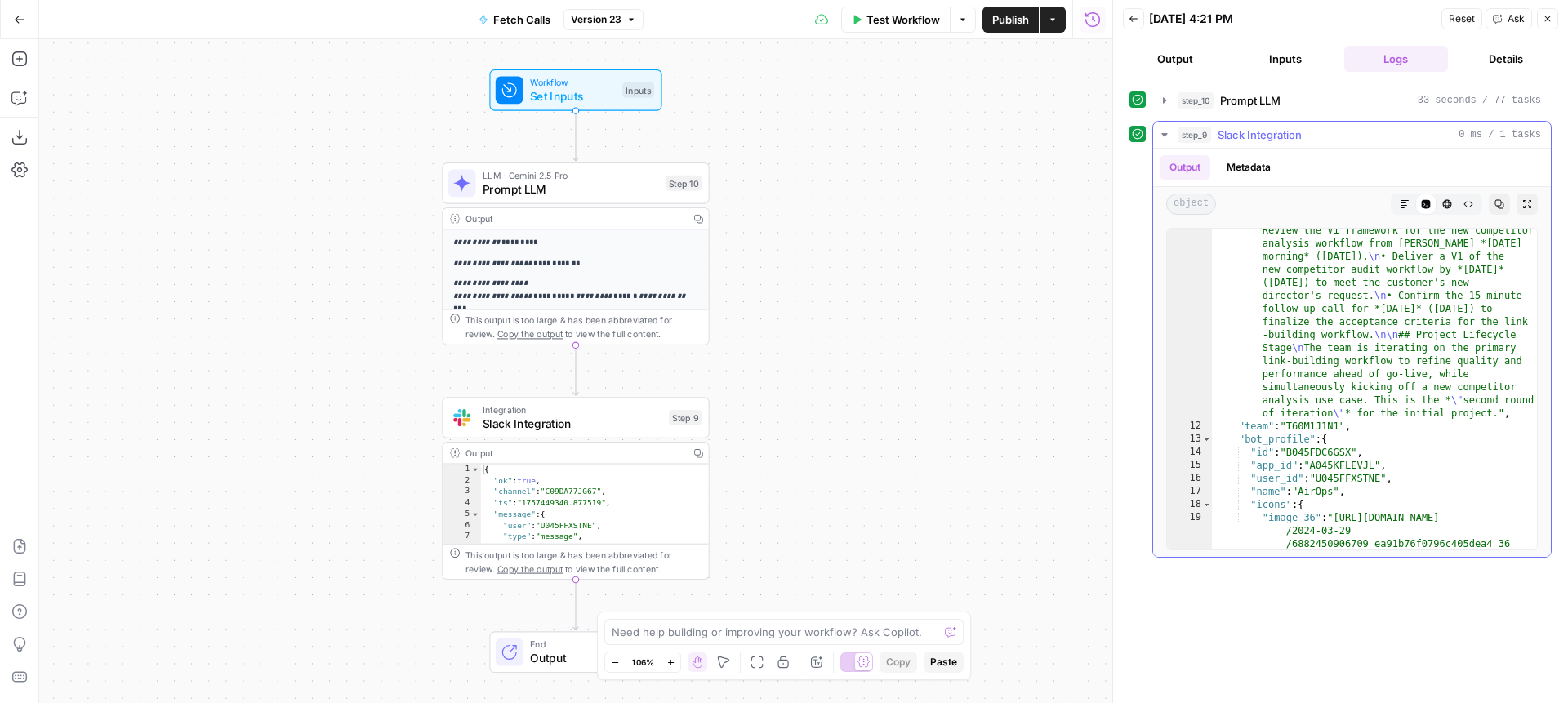
type textarea "**********"
drag, startPoint x: 1499, startPoint y: 427, endPoint x: 1452, endPoint y: 340, distance: 98.9
click at [1452, 341] on div ""text" : "*Client Name:* LegalZoom \n\n *Solutions Architect:* [PERSON_NAME] \n…" at bounding box center [1375, 234] width 325 height 1117
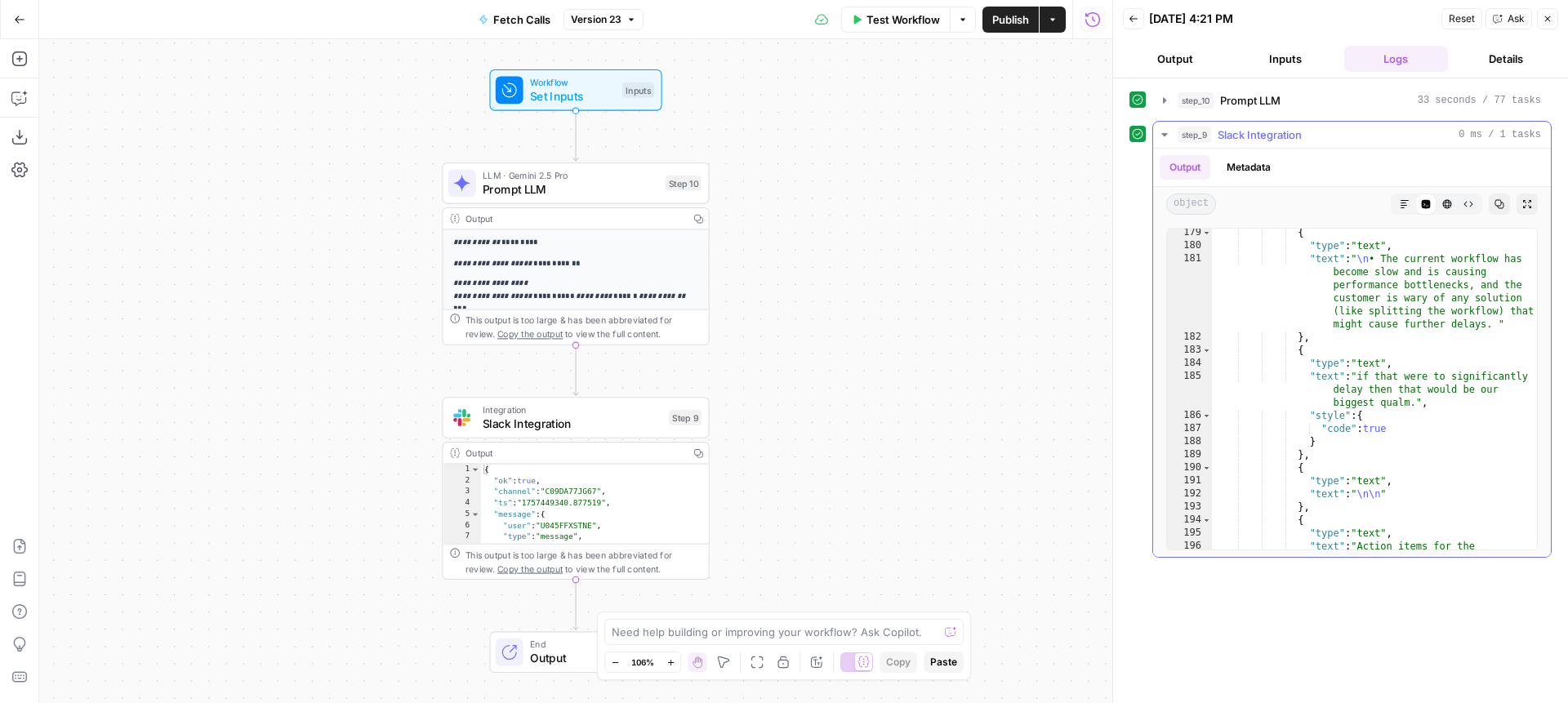
scroll to position [4799, 0]
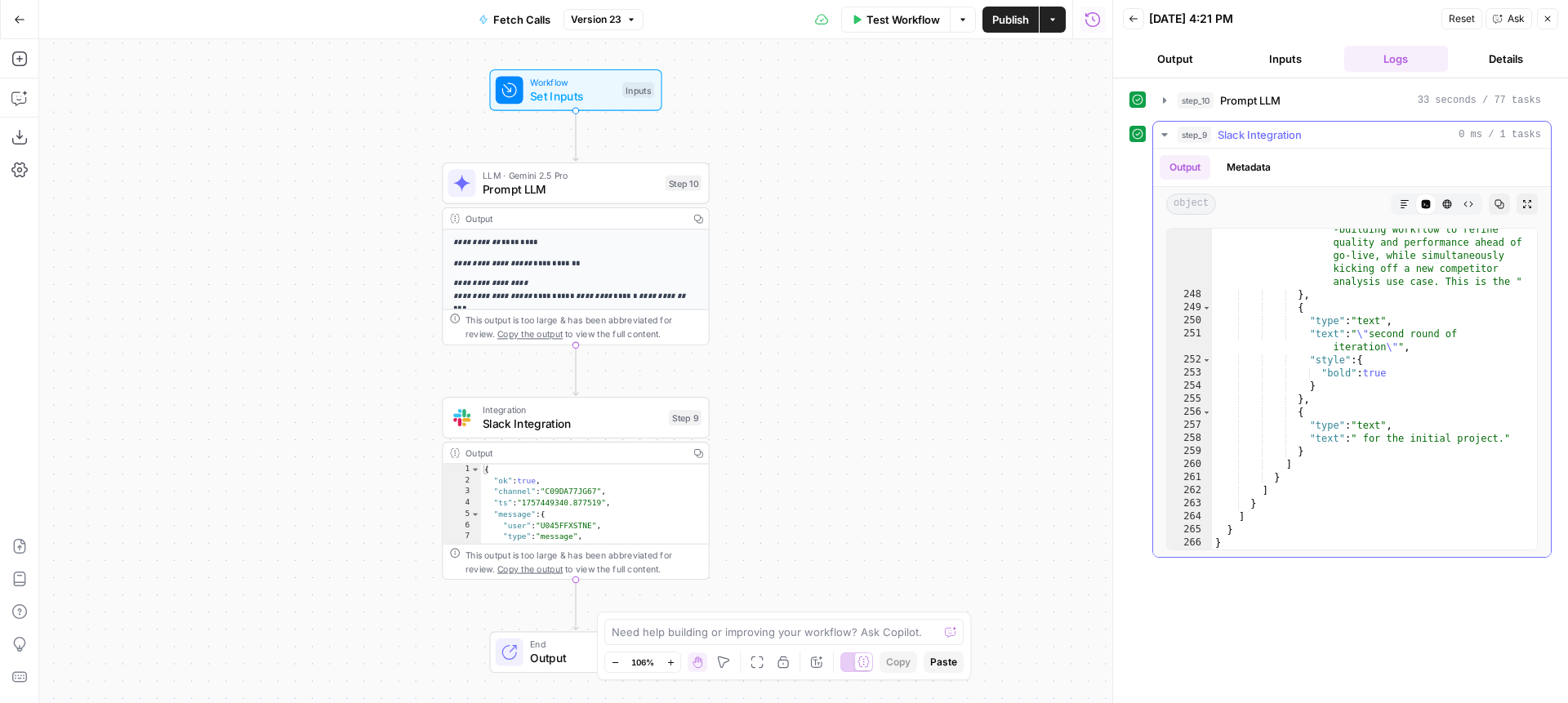
click at [1283, 94] on div "step_10 Prompt LLM 33 seconds / 77 tasks" at bounding box center [1359, 100] width 363 height 16
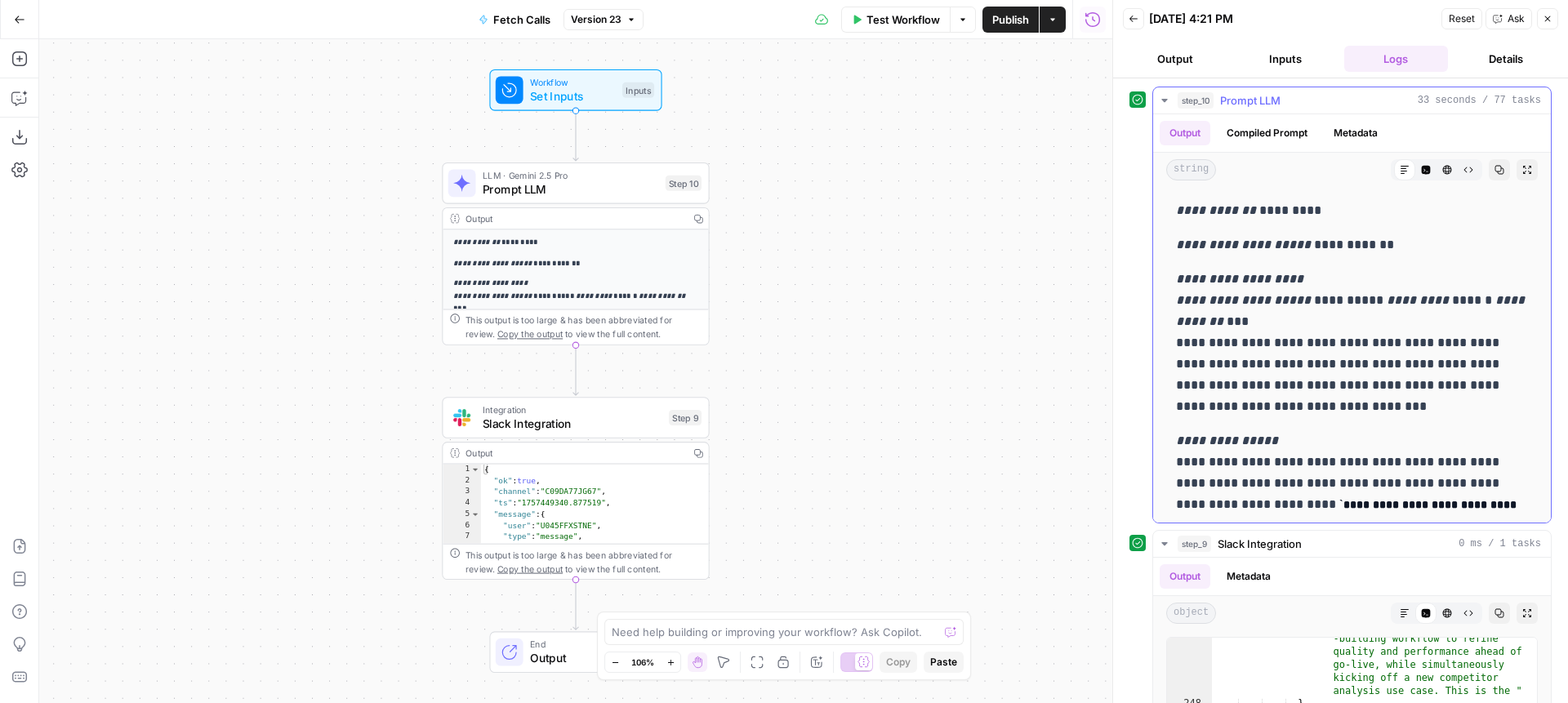
click at [1279, 138] on button "Compiled Prompt" at bounding box center [1267, 132] width 100 height 24
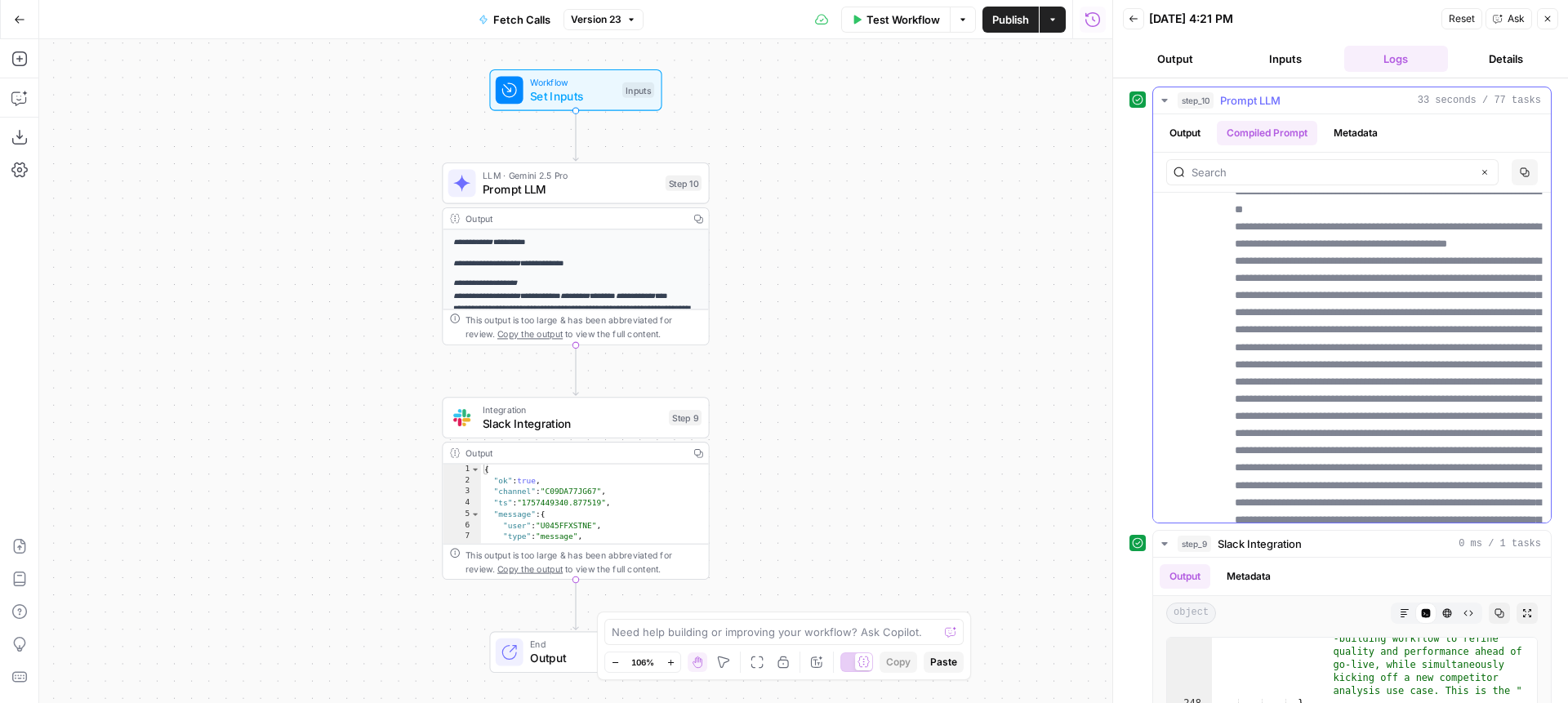
scroll to position [10151, 0]
